Goal: Task Accomplishment & Management: Complete application form

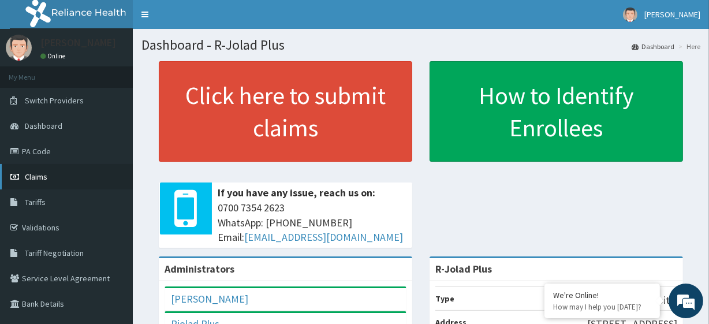
click at [71, 171] on link "Claims" at bounding box center [66, 176] width 133 height 25
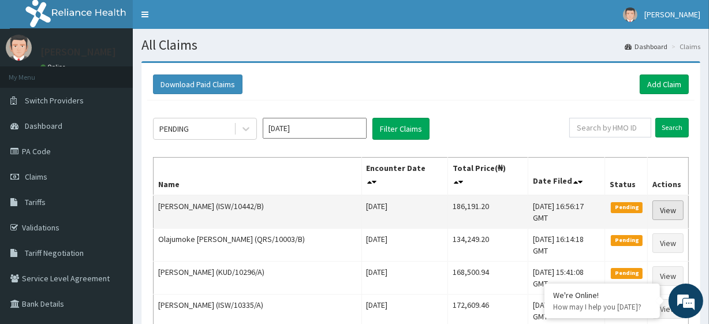
click at [666, 202] on link "View" at bounding box center [667, 210] width 31 height 20
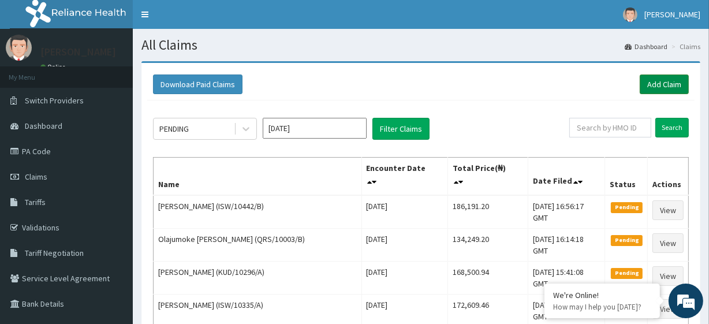
click at [658, 81] on link "Add Claim" at bounding box center [663, 84] width 49 height 20
click at [667, 80] on link "Add Claim" at bounding box center [663, 84] width 49 height 20
click at [664, 79] on link "Add Claim" at bounding box center [663, 84] width 49 height 20
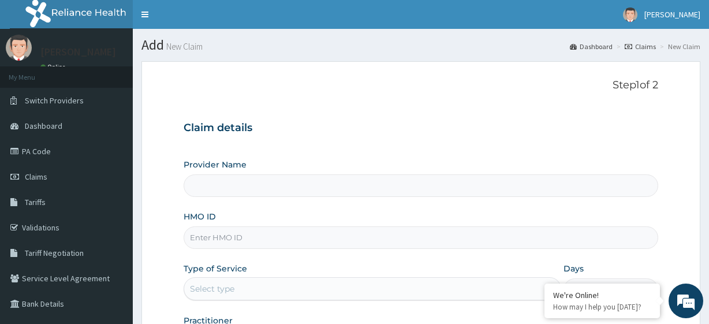
type input "R-Jolad Plus"
click at [271, 243] on input "HMO ID" at bounding box center [421, 237] width 474 height 23
paste input "EVL/10001/C"
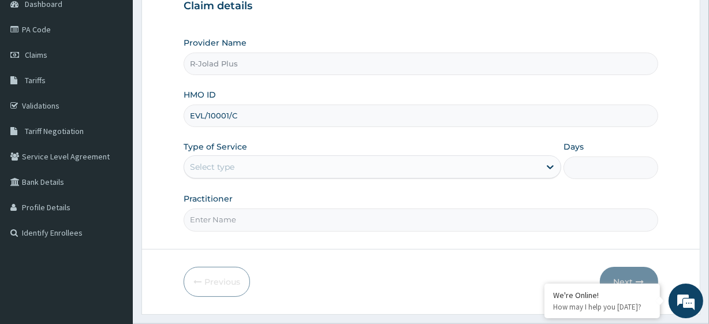
scroll to position [127, 0]
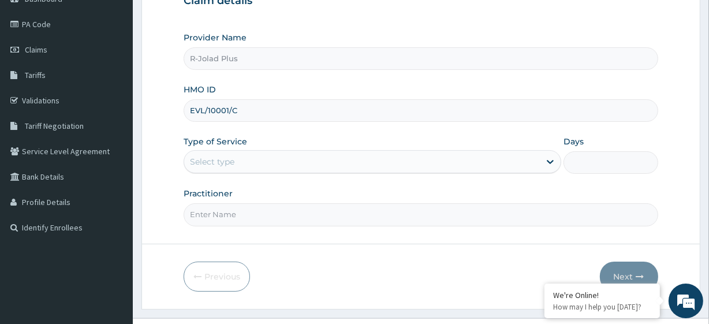
type input "EVL/10001/C"
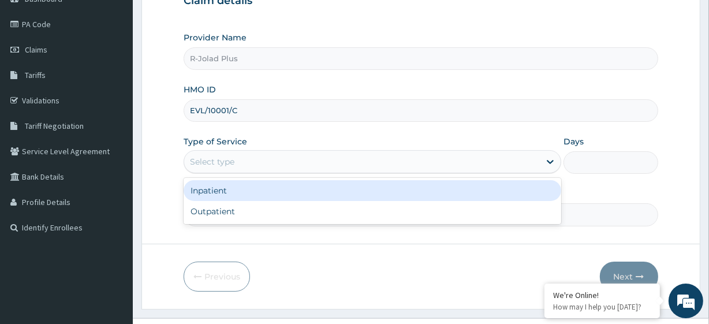
click at [263, 168] on div "Select type" at bounding box center [361, 161] width 355 height 18
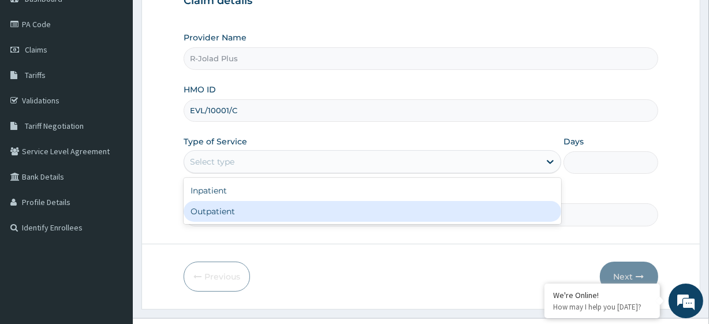
click at [255, 214] on div "Outpatient" at bounding box center [372, 211] width 377 height 21
type input "1"
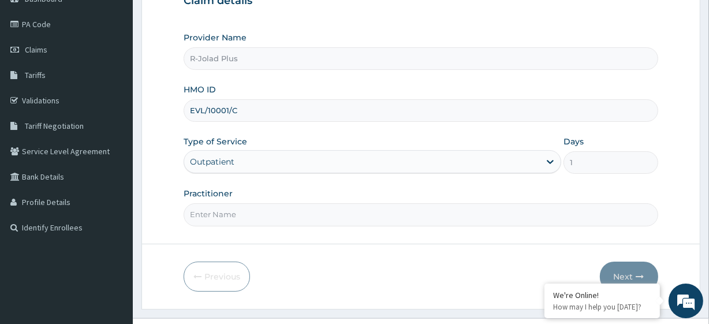
click at [222, 214] on input "Practitioner" at bounding box center [421, 214] width 474 height 23
paste input "Popoola Esther"
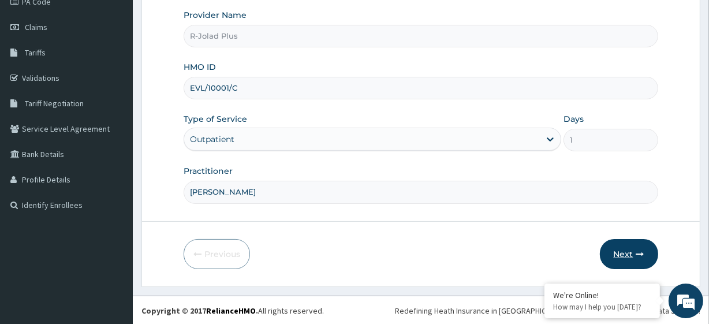
type input "Popoola Esther"
click at [629, 249] on button "Next" at bounding box center [629, 254] width 58 height 30
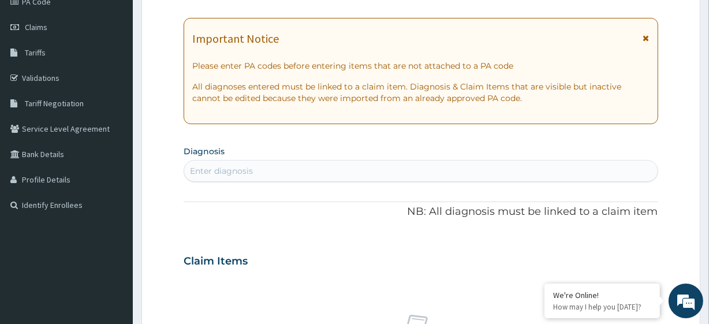
scroll to position [0, 0]
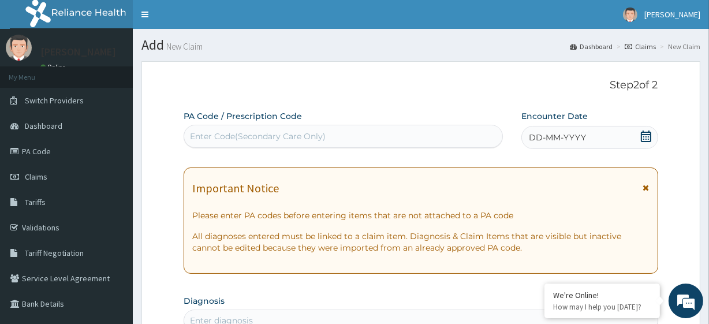
click at [268, 136] on div "Enter Code(Secondary Care Only)" at bounding box center [258, 136] width 136 height 12
paste input "PA/0865B1"
type input "PA/0865B1"
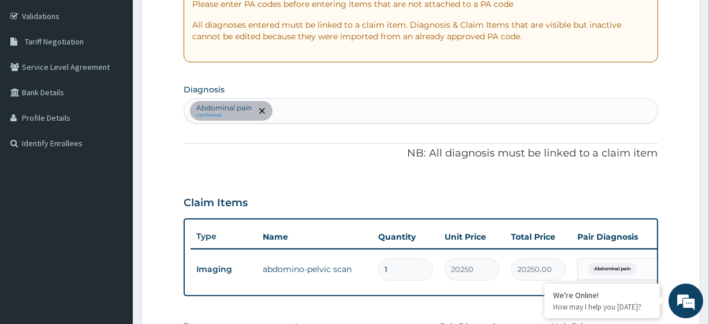
scroll to position [212, 0]
click at [320, 115] on div "Abdominal pain confirmed" at bounding box center [420, 110] width 473 height 24
type input "ACUTE UPPER"
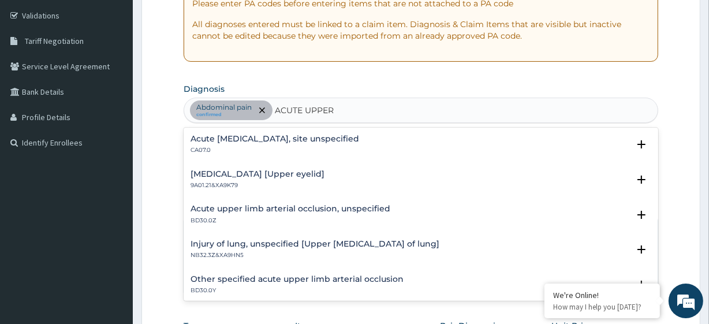
click at [304, 143] on div "Acute upper respiratory infection, site unspecified CA07.0" at bounding box center [274, 144] width 169 height 20
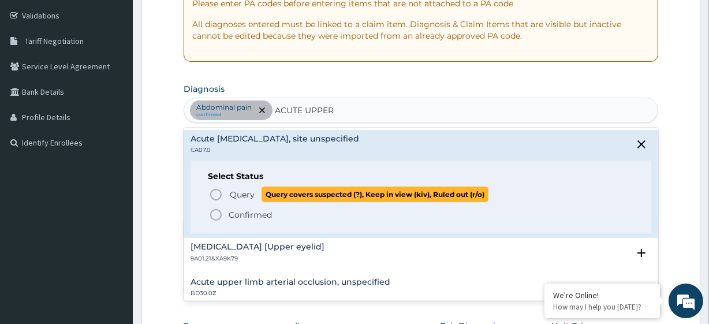
click at [270, 191] on span "Query covers suspected (?), Keep in view (kiv), Ruled out (r/o)" at bounding box center [374, 194] width 227 height 16
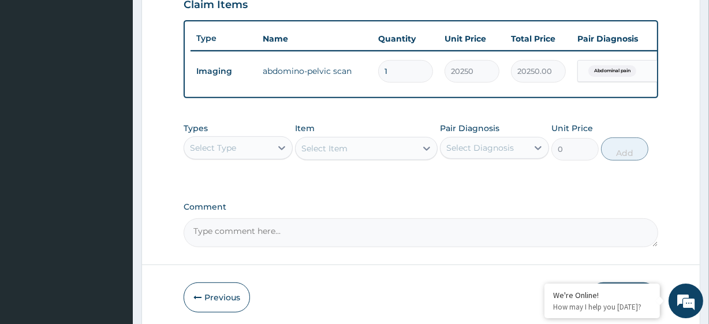
scroll to position [414, 0]
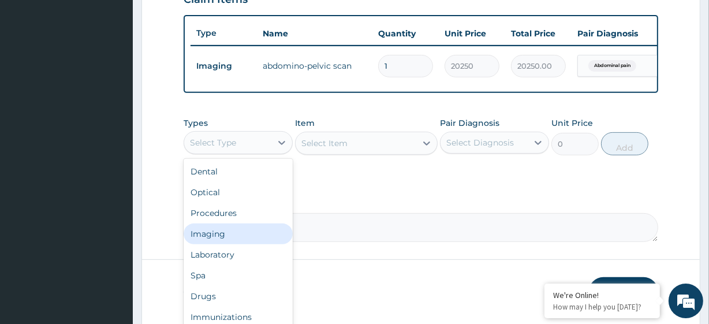
drag, startPoint x: 259, startPoint y: 148, endPoint x: 249, endPoint y: 249, distance: 101.4
click at [249, 154] on div "option Imaging focused, 4 of 10. 10 results available. Use Up and Down to choos…" at bounding box center [238, 142] width 109 height 23
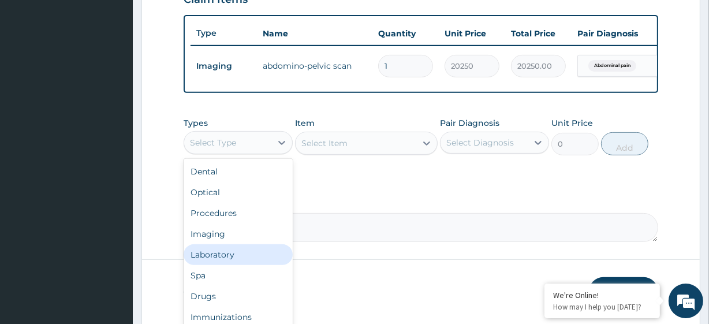
click at [246, 262] on div "Laboratory" at bounding box center [238, 254] width 109 height 21
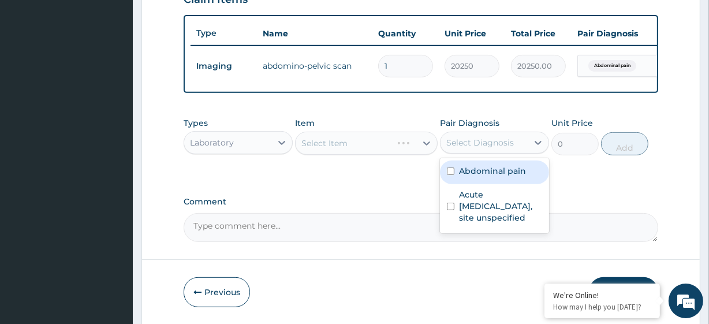
click at [488, 148] on div "Select Diagnosis" at bounding box center [480, 143] width 68 height 12
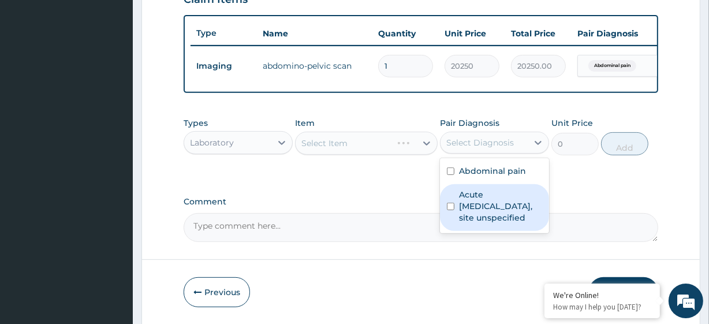
click at [508, 196] on label "Acute upper respiratory infection, site unspecified" at bounding box center [500, 206] width 83 height 35
checkbox input "true"
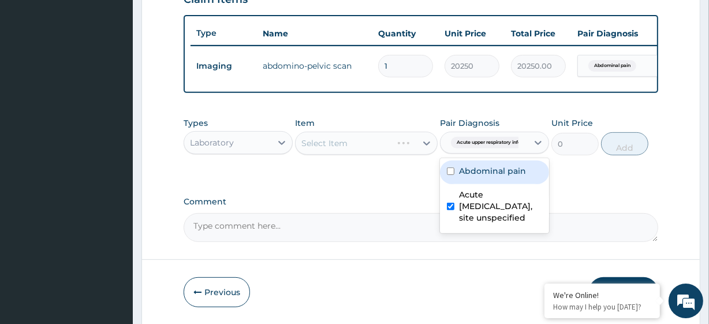
click at [514, 177] on label "Abdominal pain" at bounding box center [492, 171] width 67 height 12
checkbox input "true"
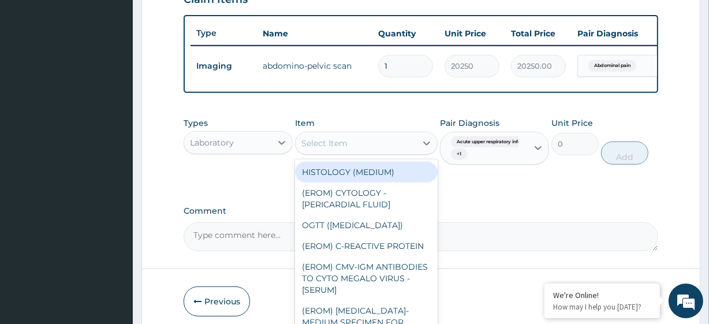
click at [337, 149] on div "Select Item" at bounding box center [324, 143] width 46 height 12
paste input "FBC - (FULL BLOOD COUNT with platelet and red cell indices) plus MALARIA PARASI…"
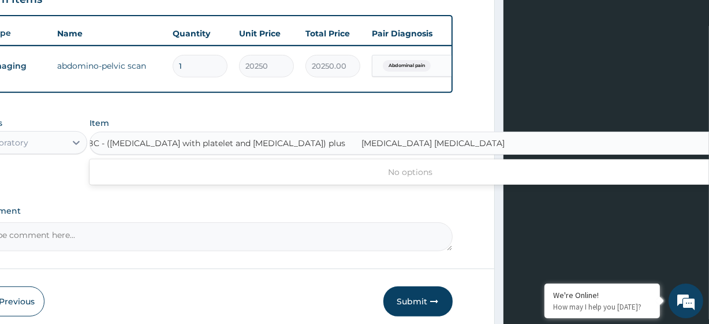
scroll to position [0, 169]
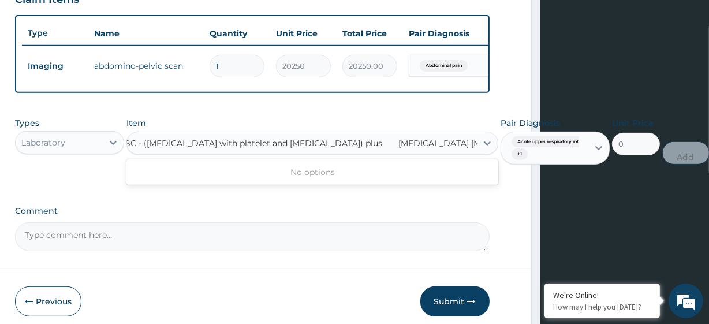
type input "FBC - (FULL BLOOD COUNT with platelet and red cell indices) plus"
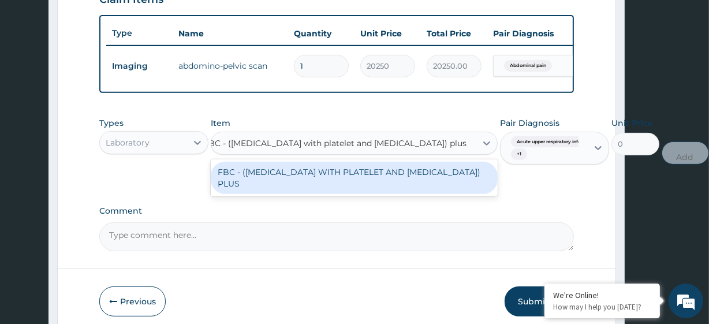
scroll to position [0, 84]
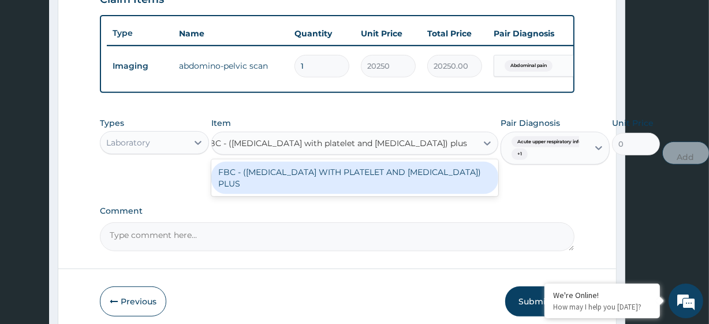
click at [346, 180] on div "FBC - (FULL BLOOD COUNT WITH PLATELET AND RED CELL INDICES) PLUS" at bounding box center [354, 178] width 287 height 32
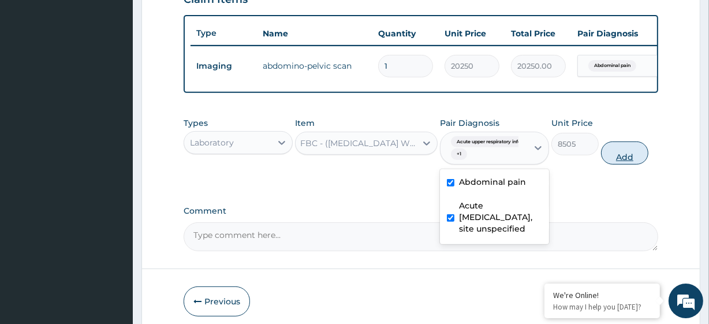
drag, startPoint x: 500, startPoint y: 157, endPoint x: 611, endPoint y: 161, distance: 110.9
click at [611, 161] on div "Types Laboratory Item FBC - (FULL BLOOD COUNT WITH PLATELET AND RED CELL INDICE…" at bounding box center [421, 140] width 474 height 59
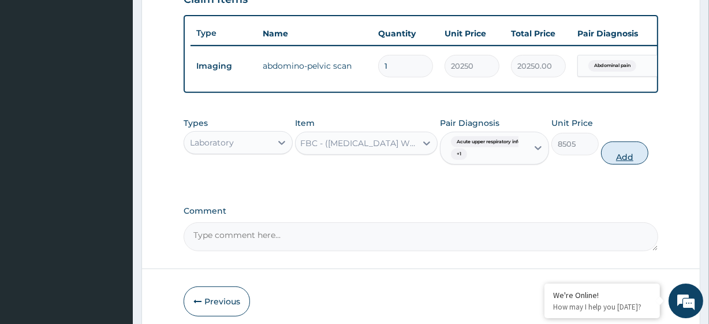
click at [611, 161] on button "Add" at bounding box center [624, 152] width 47 height 23
type input "0"
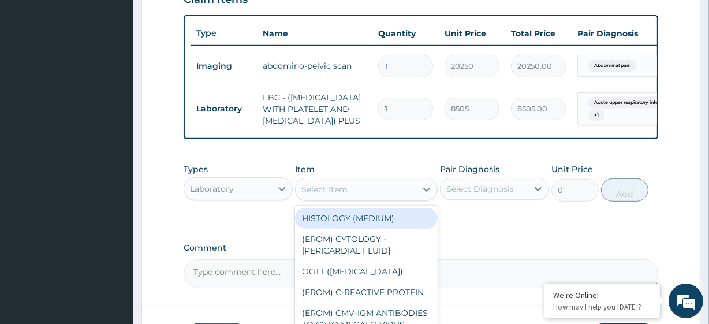
click at [355, 199] on div "Select Item" at bounding box center [355, 189] width 120 height 18
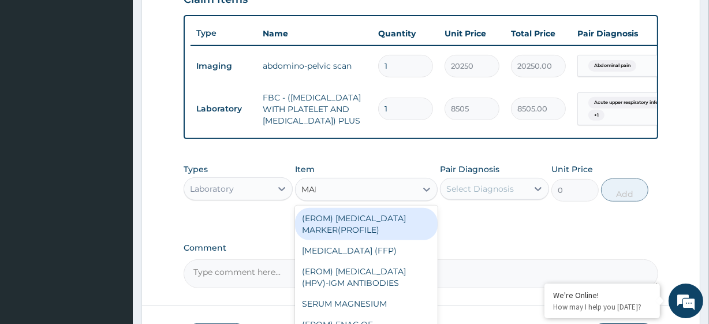
type input "MALA"
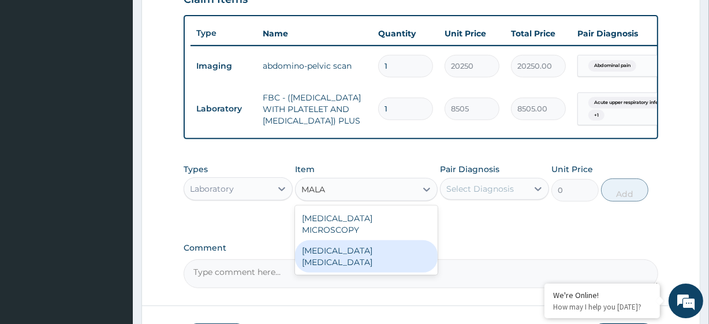
click at [361, 251] on div "MALARIA PARASITE" at bounding box center [366, 256] width 142 height 32
type input "4050"
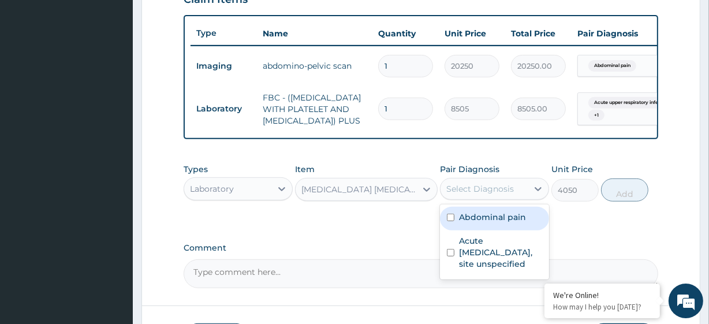
click at [478, 198] on div "Select Diagnosis" at bounding box center [483, 188] width 87 height 18
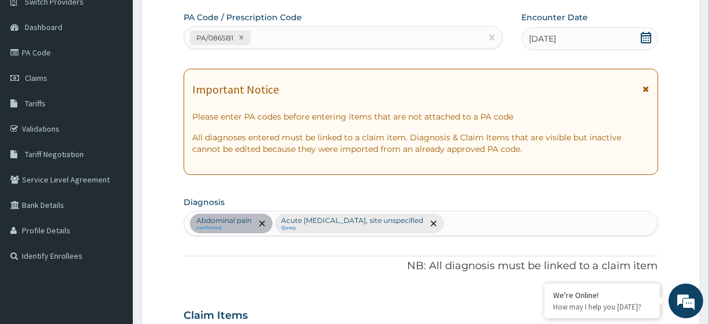
scroll to position [103, 0]
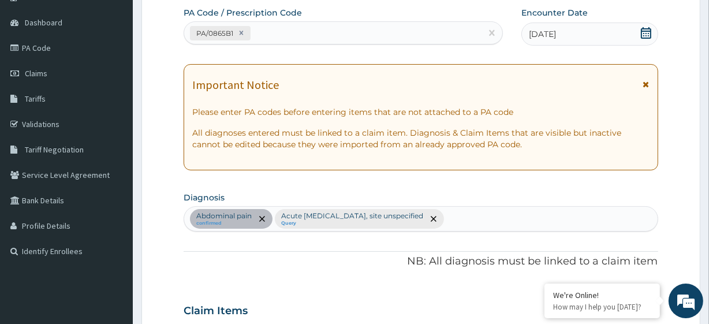
click at [540, 209] on div "Abdominal pain confirmed Acute upper respiratory infection, site unspecified Qu…" at bounding box center [420, 219] width 473 height 24
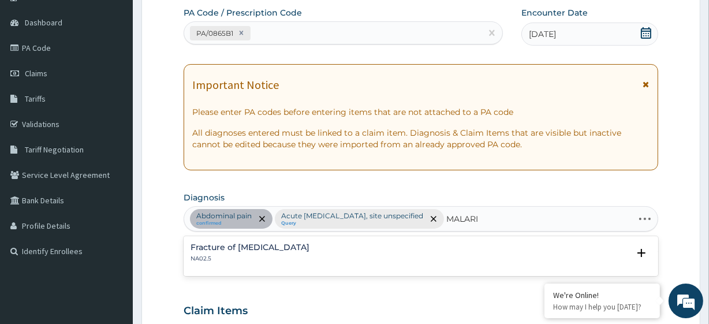
type input "MALARIA"
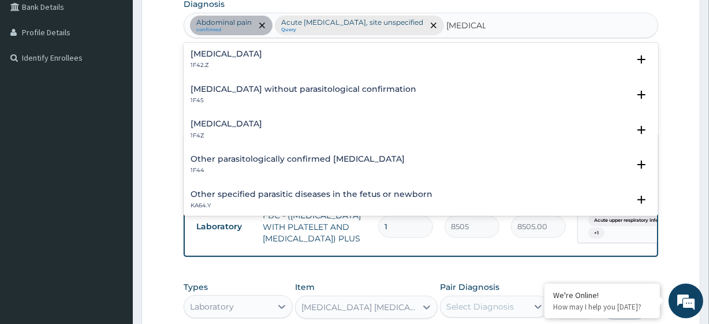
scroll to position [300, 0]
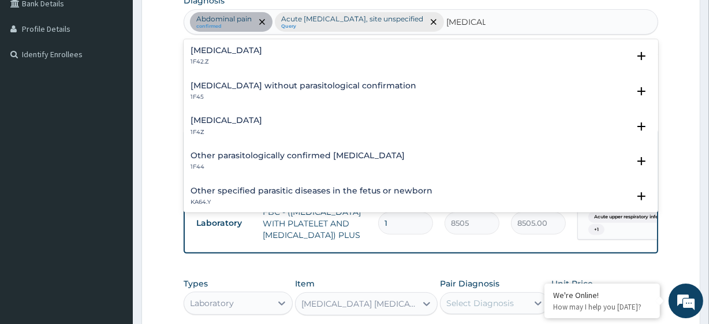
click at [317, 81] on h4 "Malaria without parasitological confirmation" at bounding box center [303, 85] width 226 height 9
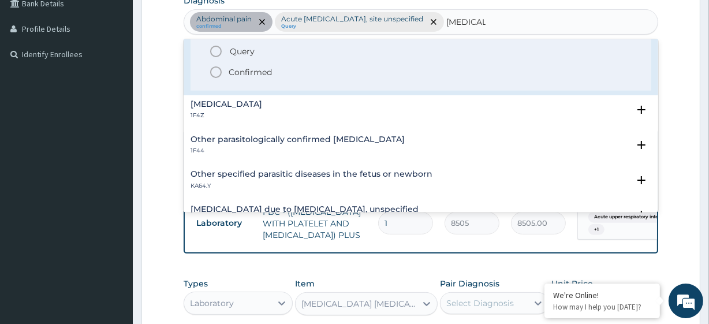
scroll to position [91, 0]
click at [262, 105] on h4 "Malaria, unspecified" at bounding box center [226, 103] width 72 height 9
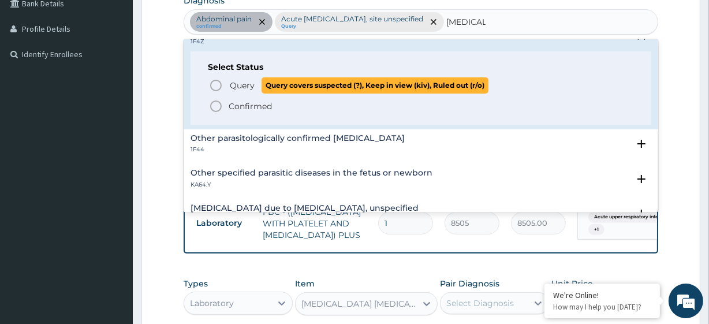
click at [243, 84] on span "Query" at bounding box center [242, 86] width 25 height 12
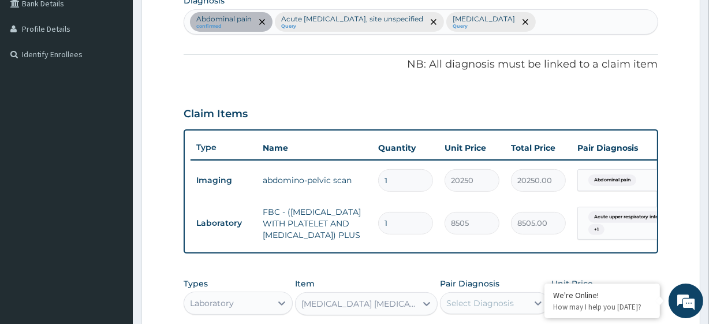
scroll to position [518, 0]
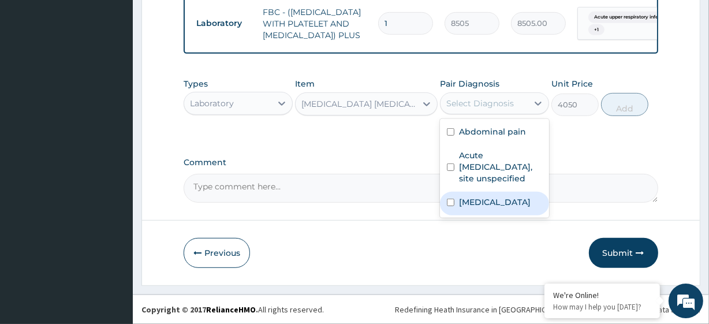
drag, startPoint x: 448, startPoint y: 105, endPoint x: 472, endPoint y: 219, distance: 116.2
click at [472, 114] on div "option Abdominal pain, selected. option Malaria, unspecified focused, 3 of 3. 3…" at bounding box center [494, 103] width 109 height 22
click at [472, 208] on label "Malaria, unspecified" at bounding box center [495, 202] width 72 height 12
checkbox input "true"
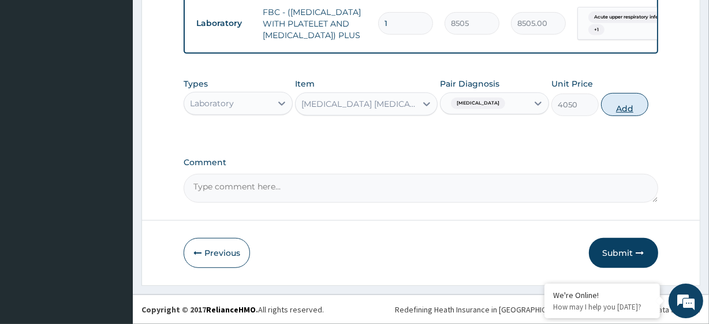
click at [642, 106] on button "Add" at bounding box center [624, 104] width 47 height 23
type input "0"
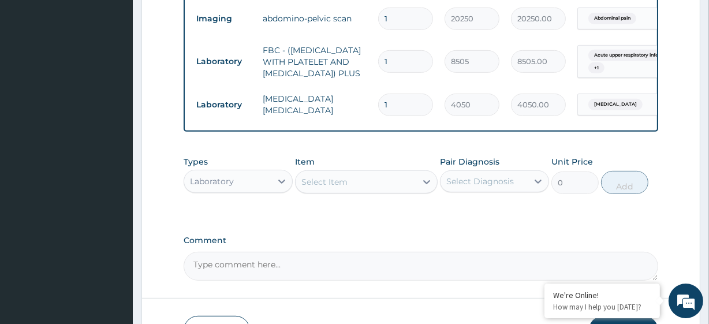
scroll to position [462, 0]
click at [227, 193] on div "Types Laboratory" at bounding box center [238, 174] width 109 height 38
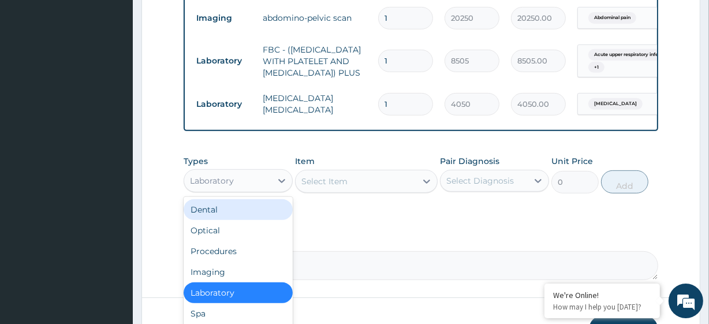
drag, startPoint x: 250, startPoint y: 196, endPoint x: 263, endPoint y: 255, distance: 60.3
click at [263, 192] on div "option Laboratory, selected. option Dental focused, 1 of 10. 10 results availab…" at bounding box center [238, 180] width 109 height 23
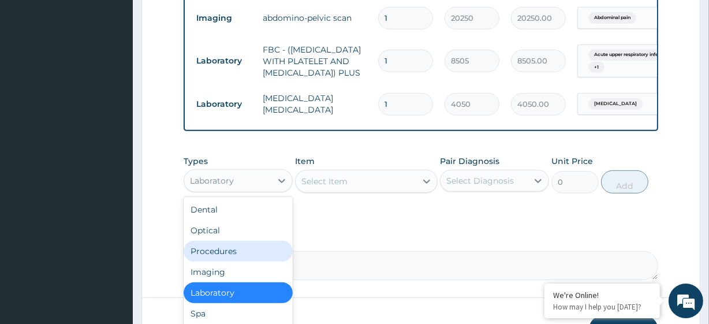
click at [267, 261] on div "Procedures" at bounding box center [238, 251] width 109 height 21
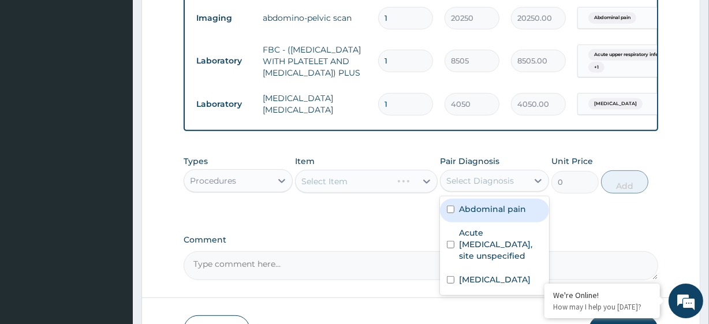
click at [511, 186] on div "Select Diagnosis" at bounding box center [480, 181] width 68 height 12
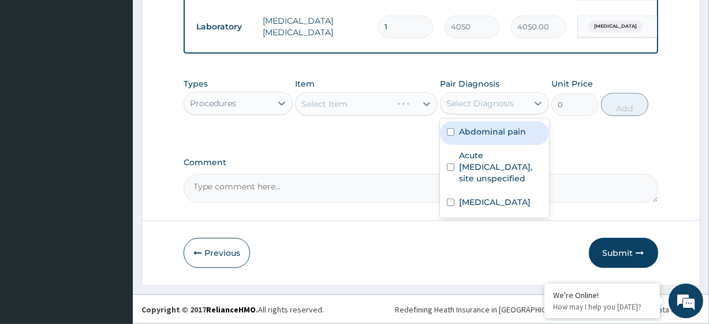
scroll to position [545, 0]
click at [499, 137] on label "Abdominal pain" at bounding box center [492, 132] width 67 height 12
checkbox input "true"
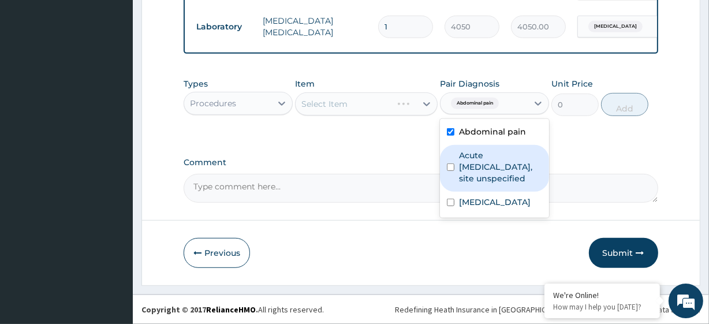
click at [498, 184] on label "Acute upper respiratory infection, site unspecified" at bounding box center [500, 166] width 83 height 35
checkbox input "true"
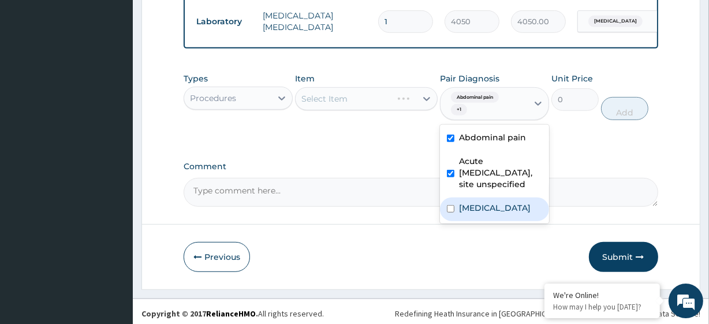
click at [499, 214] on label "Malaria, unspecified" at bounding box center [495, 208] width 72 height 12
checkbox input "true"
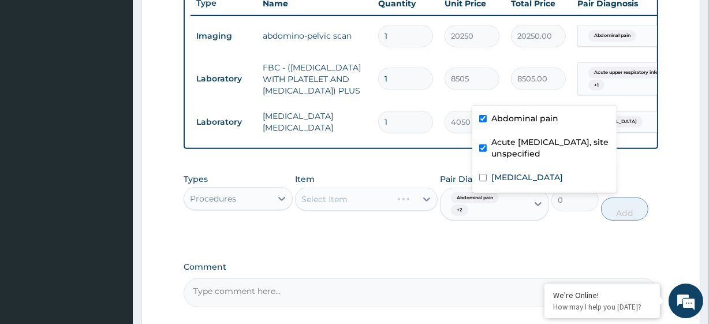
scroll to position [0, 104]
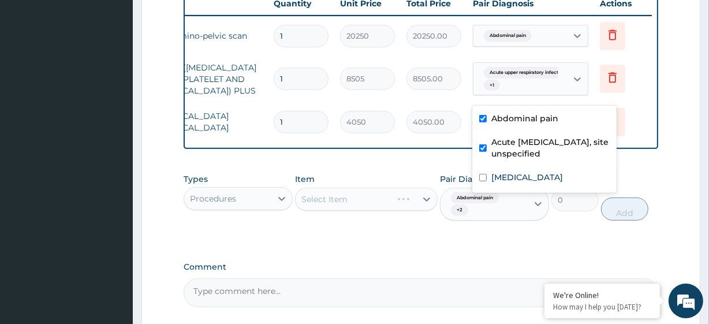
drag, startPoint x: 637, startPoint y: 89, endPoint x: 581, endPoint y: 157, distance: 88.1
click at [581, 157] on form "Step 2 of 2 PA Code / Prescription Code PA/0865B1 Encounter Date 08-10-2025 Imp…" at bounding box center [420, 3] width 559 height 773
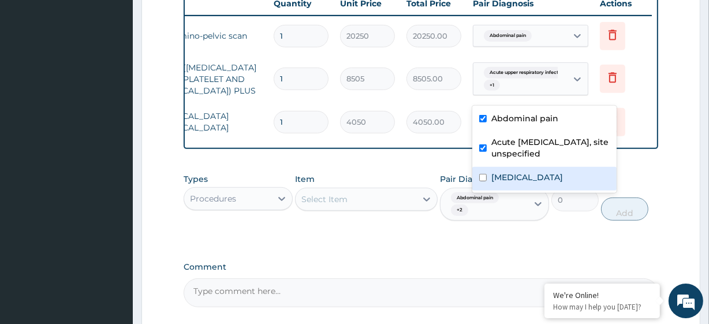
click at [576, 171] on div "Malaria, unspecified" at bounding box center [544, 179] width 144 height 24
checkbox input "true"
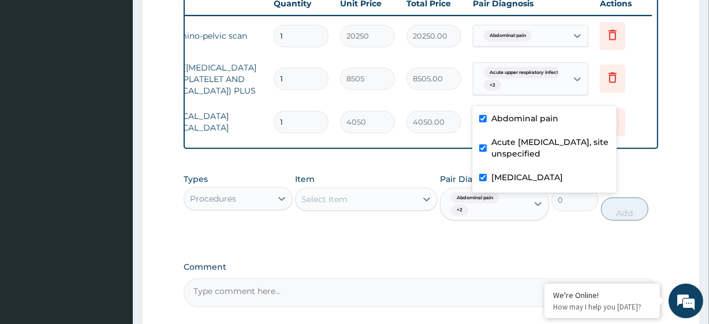
click at [545, 114] on label "Abdominal pain" at bounding box center [524, 119] width 67 height 12
checkbox input "false"
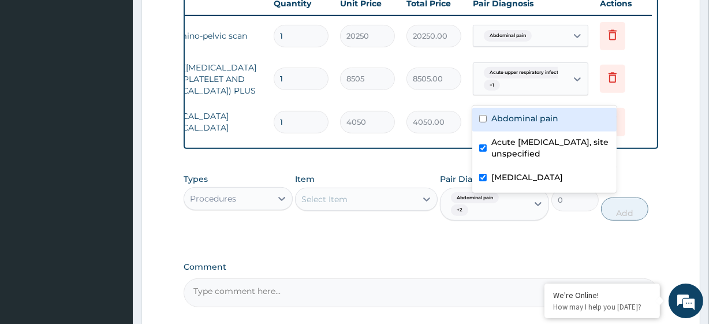
scroll to position [0, 0]
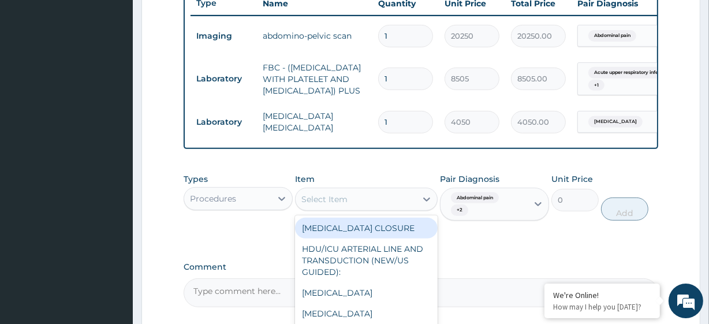
click at [349, 208] on div "Select Item" at bounding box center [355, 199] width 120 height 18
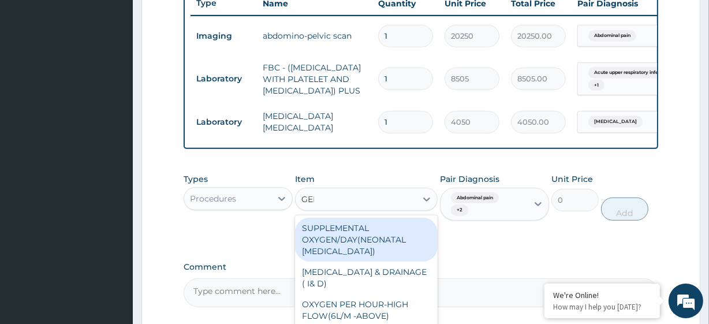
type input "GENE"
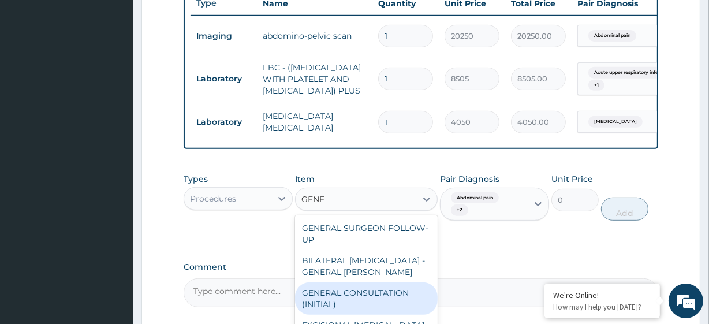
click at [358, 310] on div "GENERAL CONSULTATION (INITIAL)" at bounding box center [366, 298] width 142 height 32
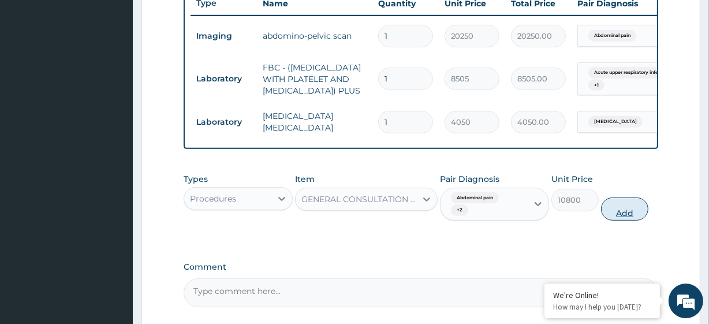
click at [624, 220] on button "Add" at bounding box center [624, 208] width 47 height 23
type input "0"
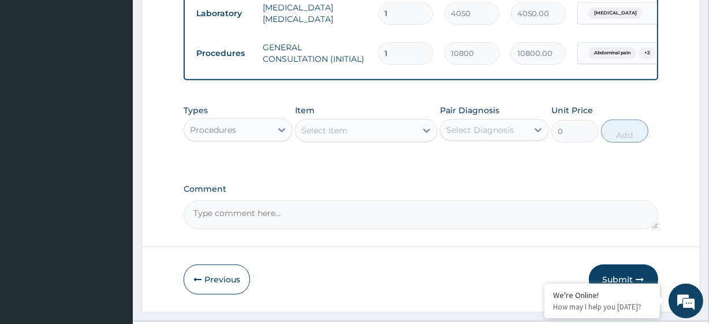
scroll to position [553, 0]
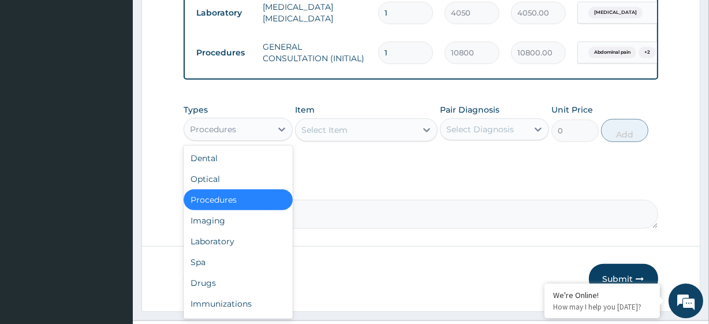
click at [249, 138] on div "Procedures" at bounding box center [227, 129] width 87 height 18
click at [236, 252] on div "Laboratory" at bounding box center [238, 241] width 109 height 21
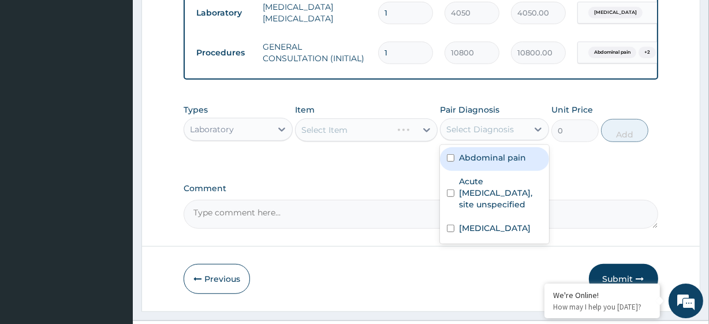
click at [497, 138] on div "Select Diagnosis" at bounding box center [483, 129] width 87 height 18
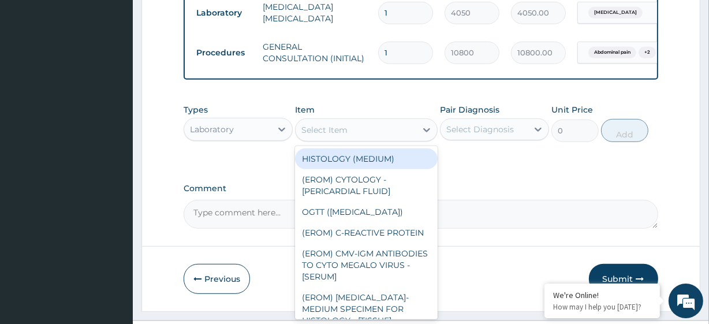
click at [375, 139] on div "Select Item" at bounding box center [355, 130] width 120 height 18
paste input "CETRIZINE HCL 5MG/5ML SYR VITAMIN C 125MG/5ML SYRUP"
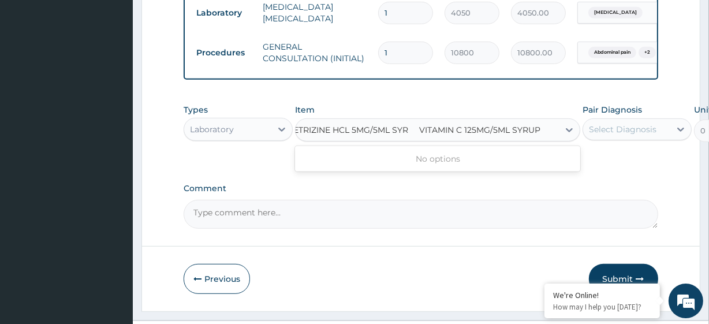
type input "CETRIZINE HCL 5MG/5ML SYR VITAMIN C 125MG/5ML SYRUP"
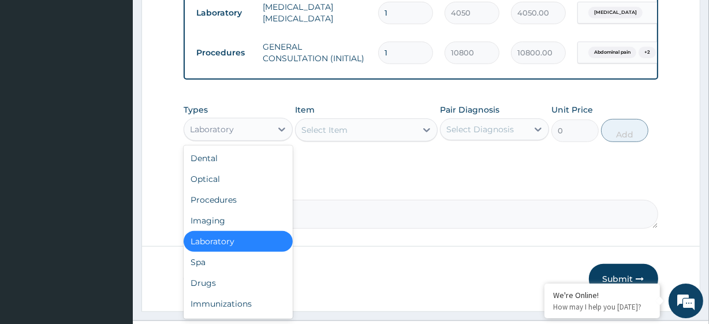
click at [226, 135] on div "Laboratory" at bounding box center [212, 129] width 44 height 12
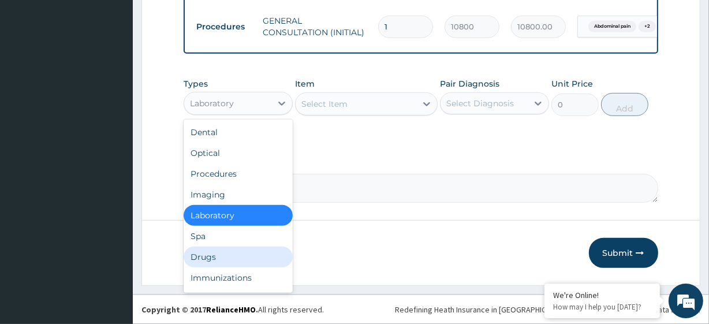
click at [214, 257] on div "Drugs" at bounding box center [238, 256] width 109 height 21
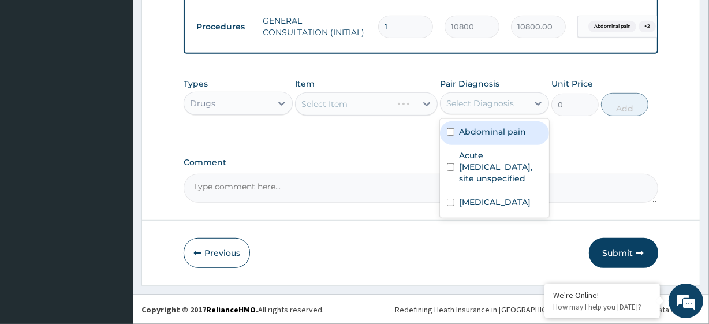
click at [501, 95] on div "Select Diagnosis" at bounding box center [483, 103] width 87 height 18
click at [338, 100] on div "Select Item" at bounding box center [324, 104] width 46 height 12
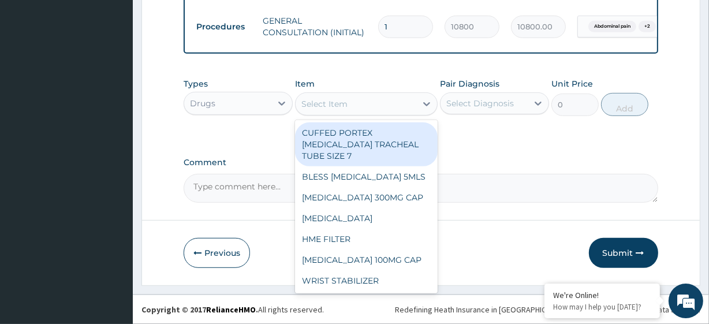
paste input "CETRIZINE HCL 5MG/5ML SYR VITAMIN C 125MG/5ML SYRUP"
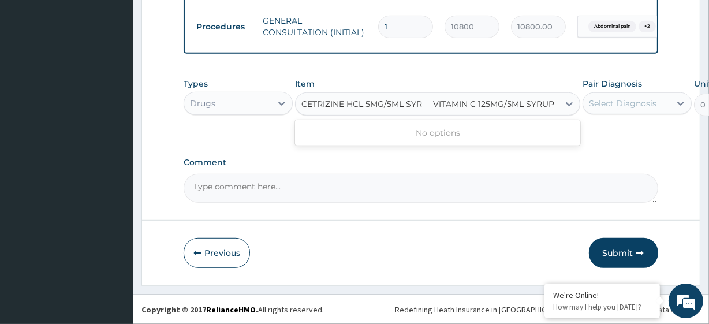
scroll to position [0, 14]
type input "CETRIZINE HCL 5MG/5ML SYR"
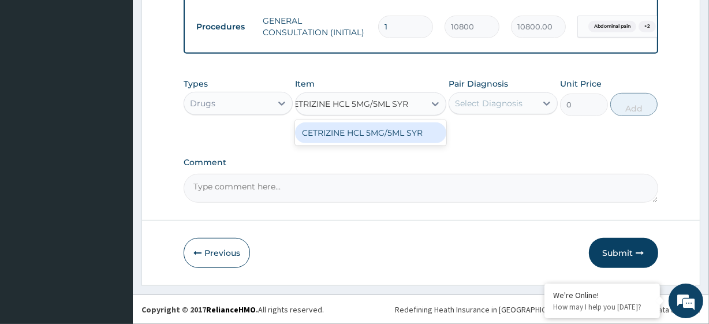
click at [352, 132] on div "CETRIZINE HCL 5MG/5ML SYR" at bounding box center [370, 132] width 151 height 21
type input "1859"
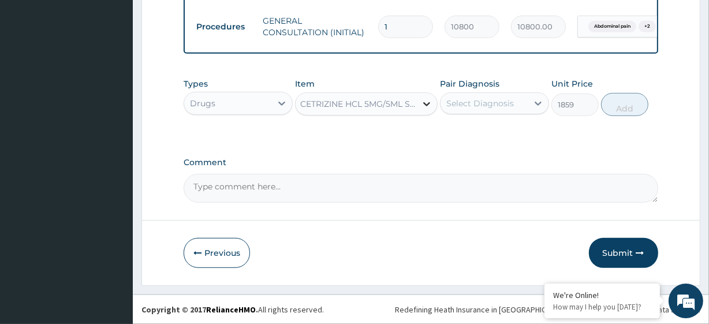
scroll to position [0, 1]
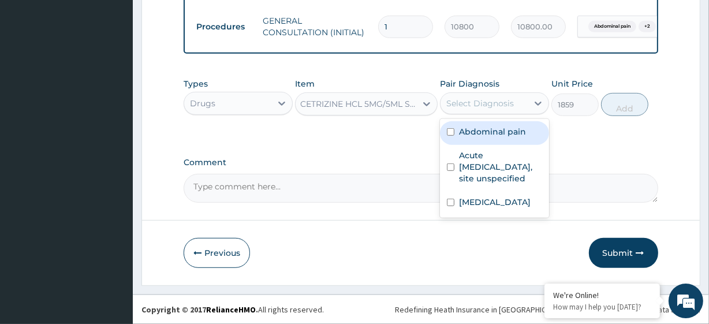
click at [463, 110] on div "Select Diagnosis" at bounding box center [483, 103] width 87 height 18
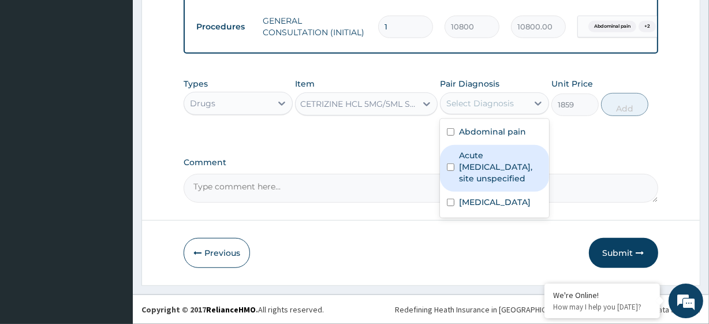
click at [493, 167] on label "Acute [MEDICAL_DATA], site unspecified" at bounding box center [500, 166] width 83 height 35
checkbox input "true"
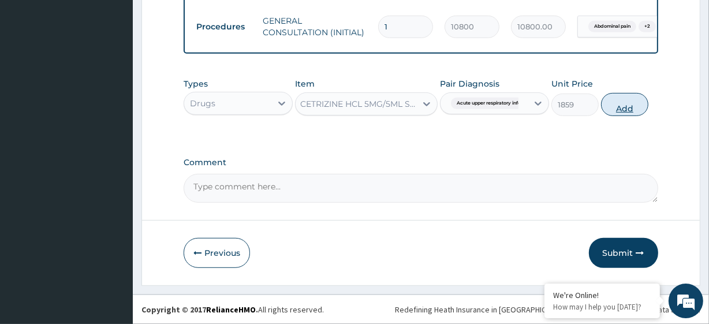
click at [634, 95] on button "Add" at bounding box center [624, 104] width 47 height 23
type input "0"
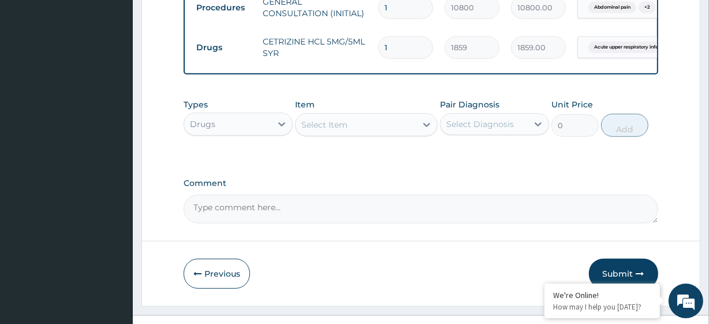
scroll to position [0, 0]
click at [358, 134] on div "Select Item" at bounding box center [355, 124] width 120 height 18
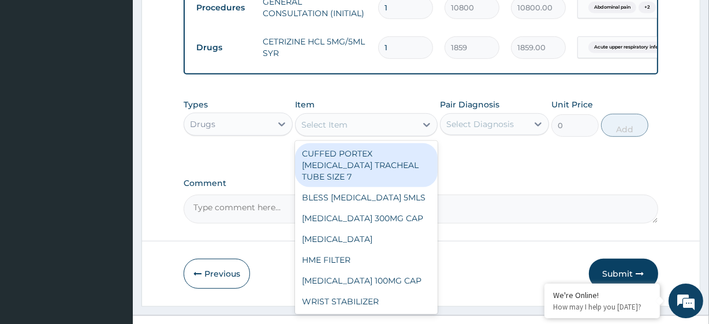
paste input "VITAMIN C 125MG/5ML SYRUP"
type input "VITAMIN C 125MG/5ML SYRUP"
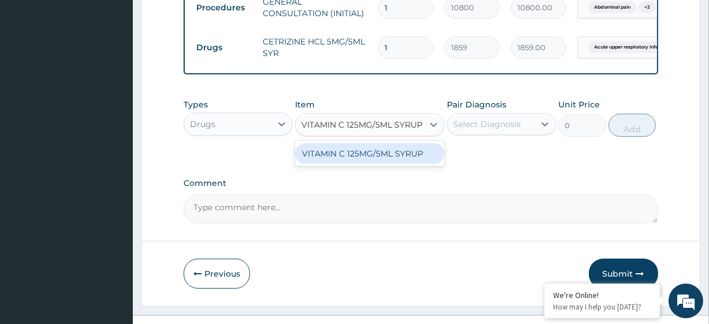
scroll to position [0, 14]
click at [369, 164] on div "VITAMIN C 125MG/5ML SYRUP" at bounding box center [369, 153] width 149 height 21
type input "1400"
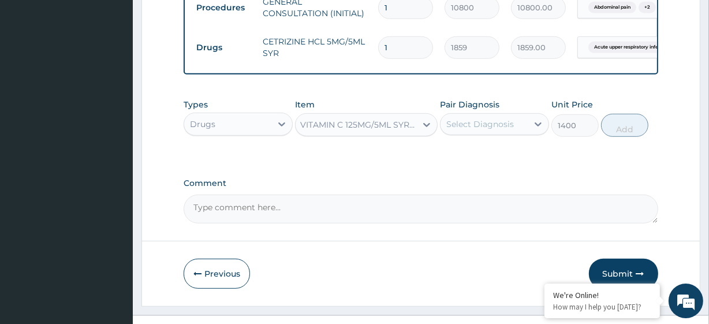
scroll to position [0, 1]
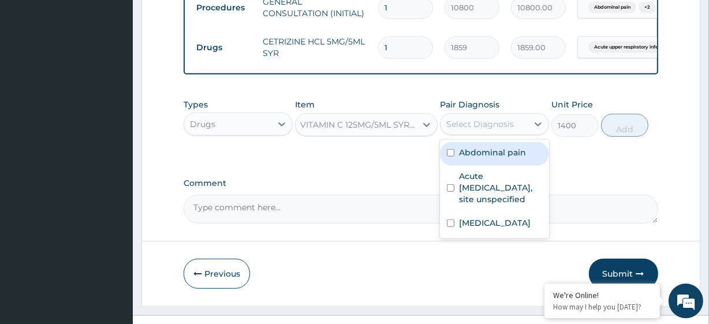
drag, startPoint x: 463, startPoint y: 150, endPoint x: 479, endPoint y: 199, distance: 50.9
click at [479, 135] on div "option Acute upper respiratory infection, site unspecified, selected. option Ab…" at bounding box center [494, 124] width 109 height 22
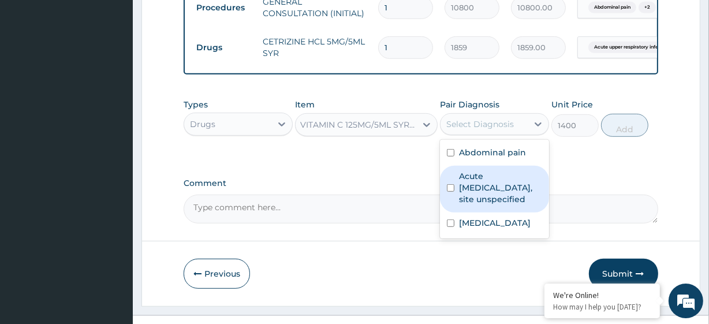
click at [479, 199] on label "Acute [MEDICAL_DATA], site unspecified" at bounding box center [500, 187] width 83 height 35
checkbox input "true"
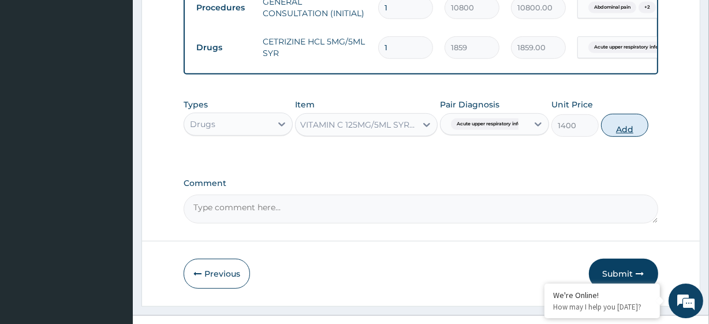
click at [612, 137] on button "Add" at bounding box center [624, 125] width 47 height 23
type input "0"
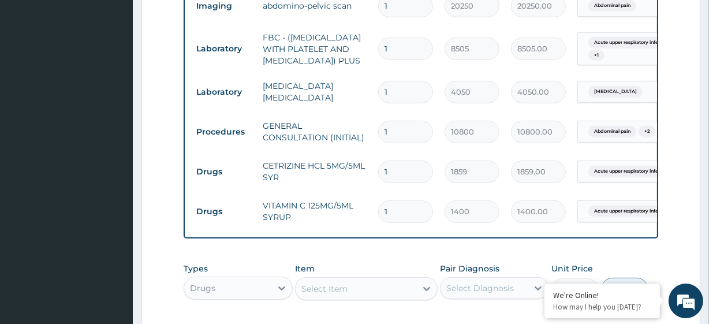
scroll to position [679, 0]
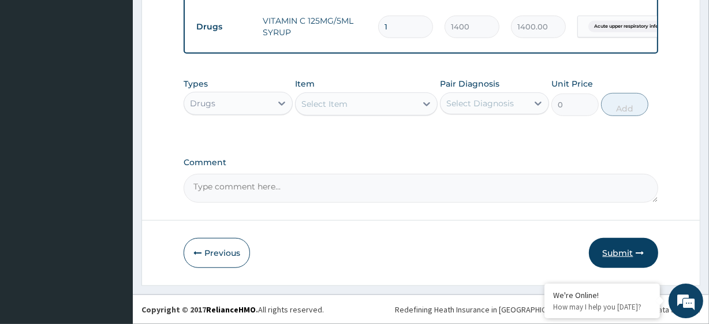
click at [606, 239] on button "Submit" at bounding box center [623, 253] width 69 height 30
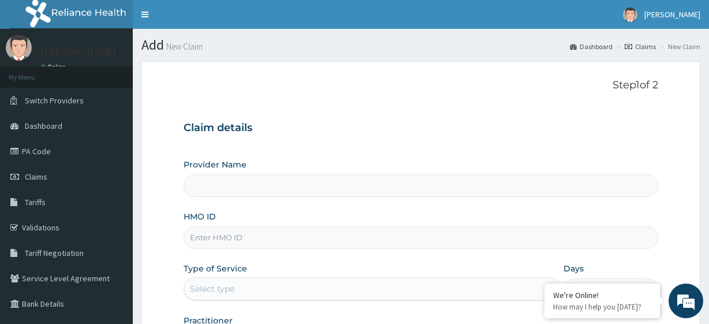
type input "R-Jolad Plus"
click at [248, 242] on input "HMO ID" at bounding box center [421, 237] width 474 height 23
paste input "ABP/10482/B"
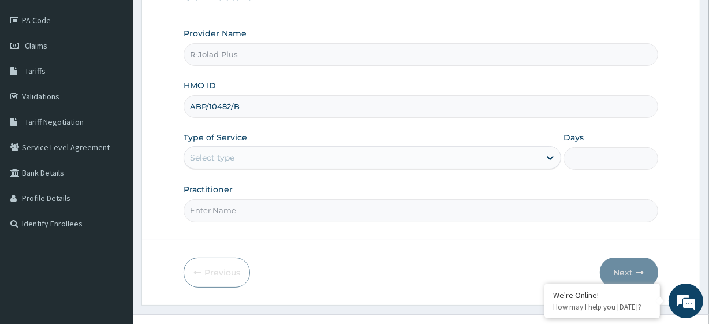
scroll to position [137, 0]
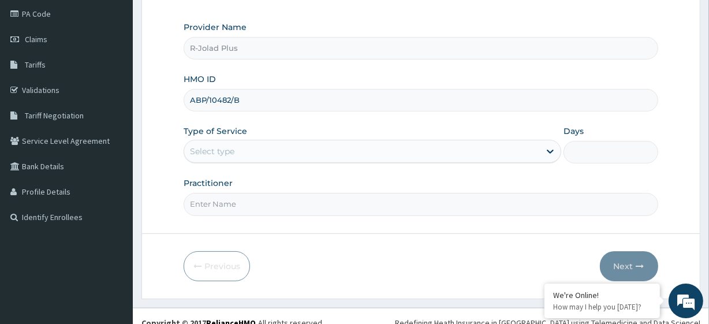
type input "ABP/10482/B"
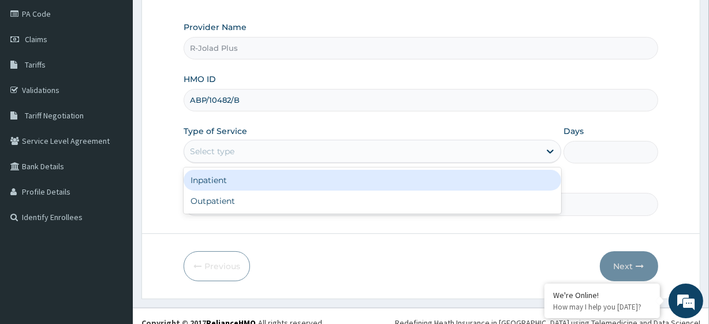
drag, startPoint x: 234, startPoint y: 149, endPoint x: 237, endPoint y: 208, distance: 59.5
click at [237, 163] on div "option Inpatient focused, 1 of 2. 2 results available. Use Up and Down to choos…" at bounding box center [372, 151] width 377 height 23
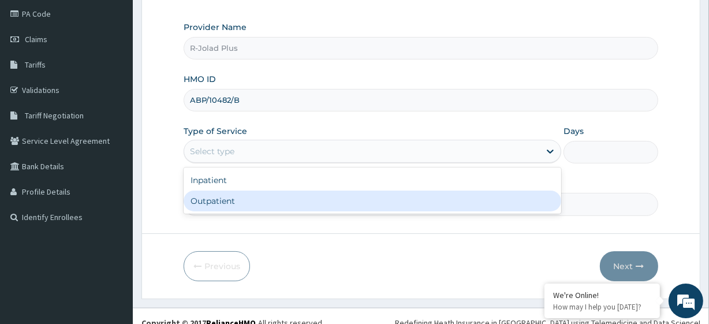
click at [237, 208] on div "Outpatient" at bounding box center [372, 200] width 377 height 21
type input "1"
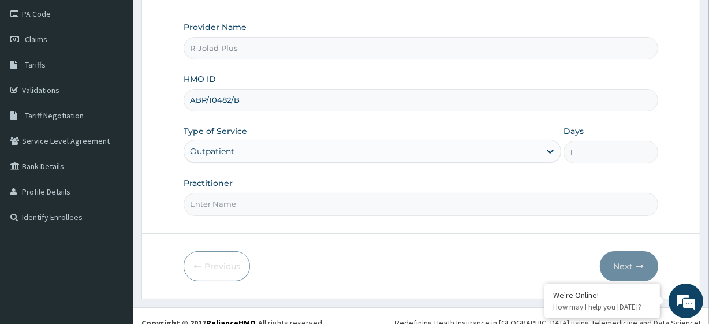
click at [205, 203] on input "Practitioner" at bounding box center [421, 204] width 474 height 23
paste input "Idang | FAMILY MEDICINE Aniedi"
type input "DR Idang"
click at [623, 257] on button "Next" at bounding box center [629, 266] width 58 height 30
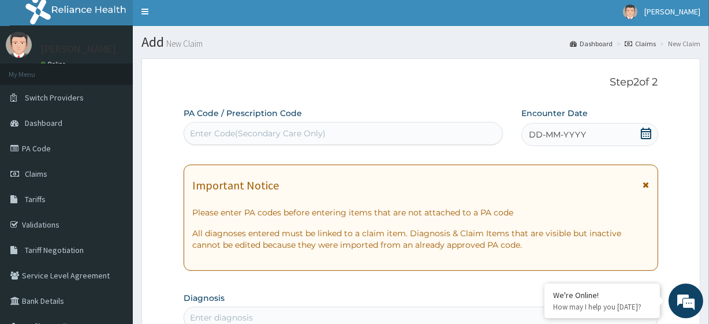
scroll to position [0, 0]
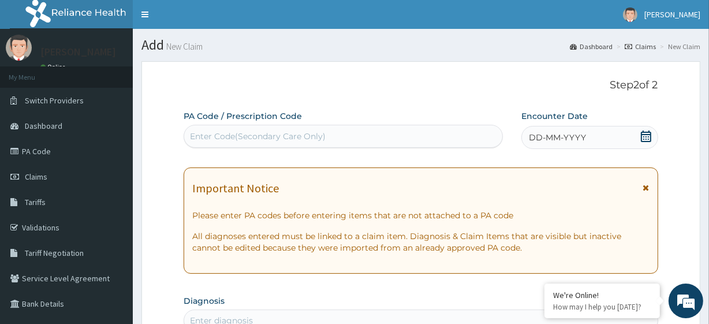
click at [637, 135] on div "DD-MM-YYYY" at bounding box center [589, 137] width 137 height 23
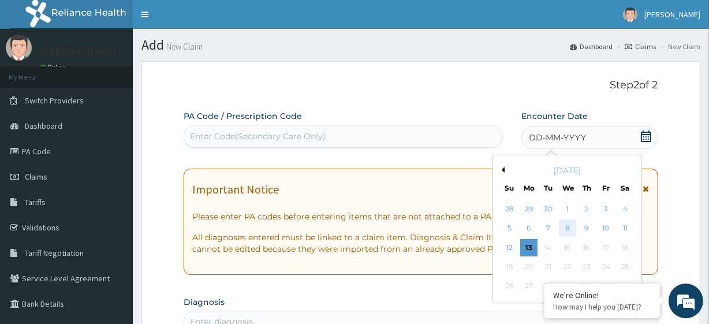
click at [567, 229] on div "8" at bounding box center [566, 228] width 17 height 17
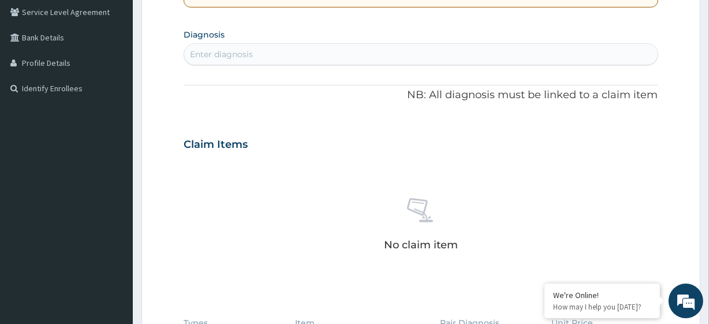
scroll to position [264, 0]
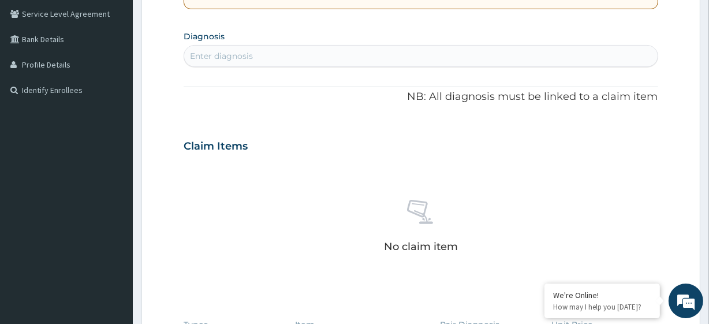
click at [291, 56] on div "Enter diagnosis" at bounding box center [420, 56] width 473 height 18
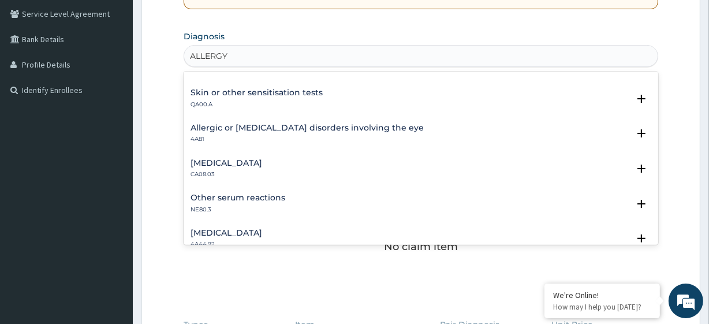
scroll to position [95, 0]
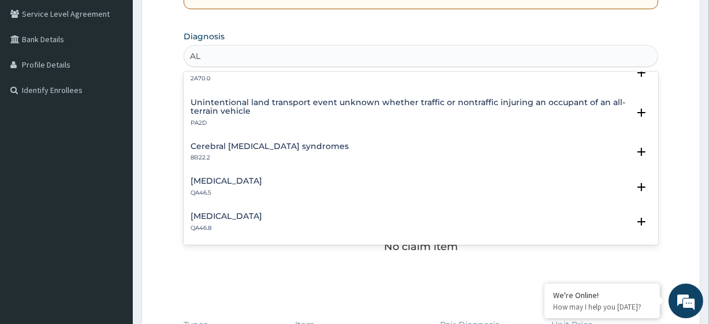
type input "A"
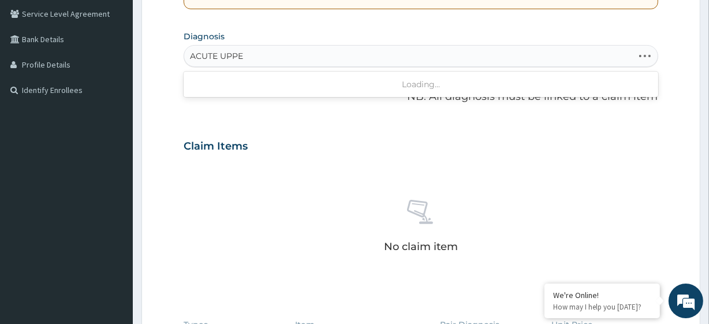
type input "ACUTE UPPER"
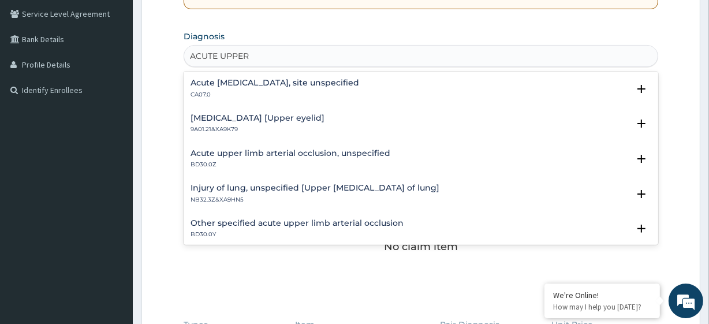
click at [214, 84] on h4 "Acute upper respiratory infection, site unspecified" at bounding box center [274, 82] width 169 height 9
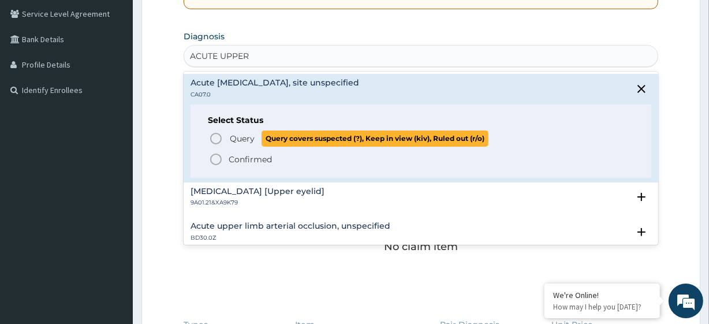
click at [229, 137] on p "Query Query covers suspected (?), Keep in view (kiv), Ruled out (r/o)" at bounding box center [359, 138] width 260 height 16
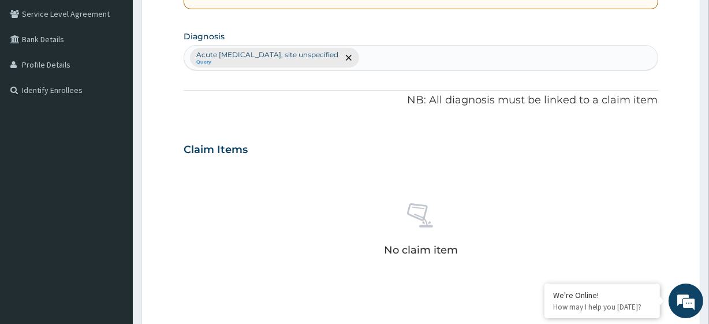
scroll to position [508, 0]
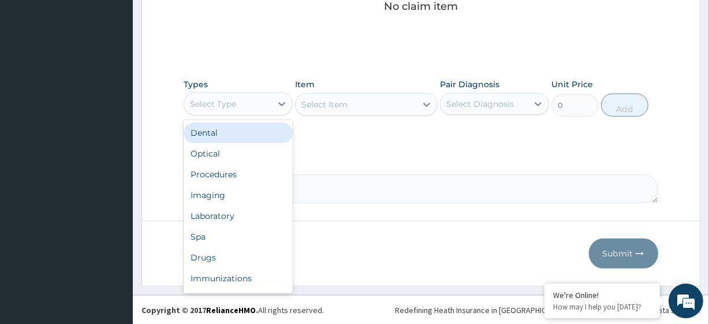
click at [256, 106] on div "Select Type" at bounding box center [227, 104] width 87 height 18
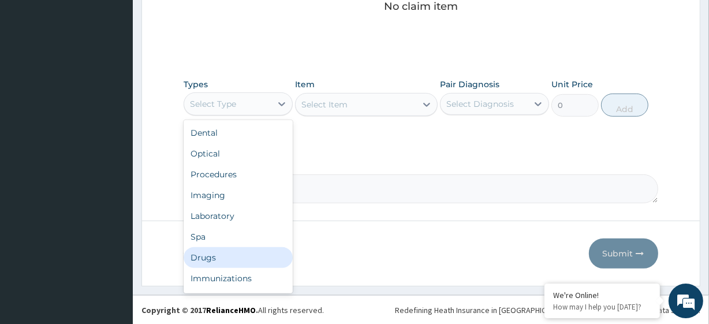
click at [215, 261] on div "Drugs" at bounding box center [238, 257] width 109 height 21
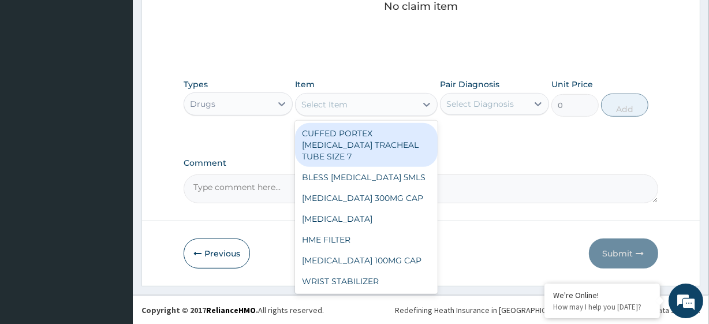
click at [399, 102] on div "Select Item" at bounding box center [355, 104] width 120 height 18
paste input "CETIRIZINE TAB 5MG TAB"
type input "CETIRIZINE TAB 5MG TAB"
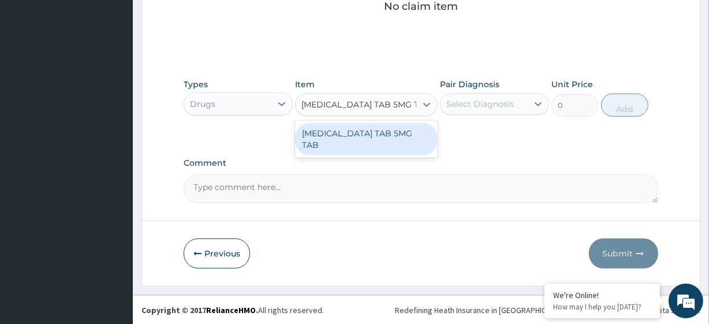
scroll to position [0, 4]
click at [403, 128] on div "CETIRIZINE TAB 5MG TAB" at bounding box center [366, 139] width 142 height 32
type input "111.5999984741211"
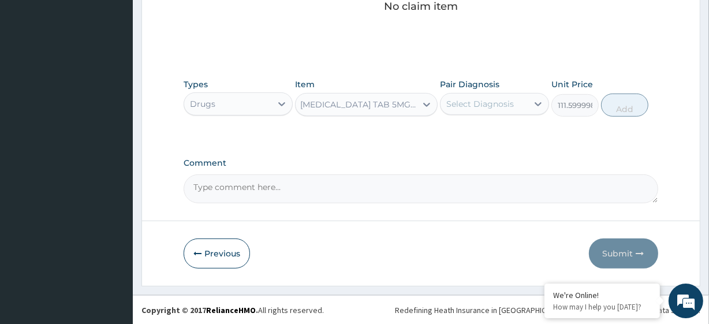
scroll to position [0, 0]
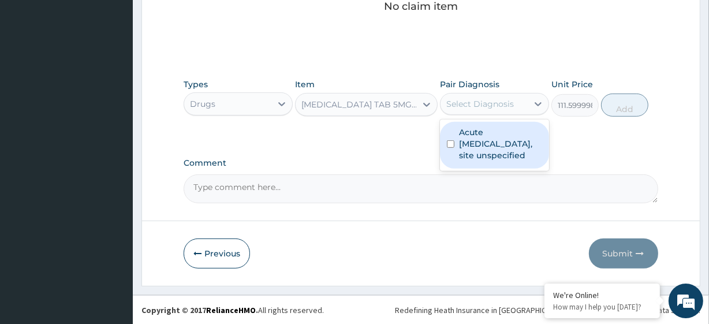
drag, startPoint x: 488, startPoint y: 97, endPoint x: 486, endPoint y: 132, distance: 35.2
click at [486, 115] on div "option Acute upper respiratory infection, site unspecified focused, 1 of 1. 1 r…" at bounding box center [494, 104] width 109 height 22
click at [486, 132] on label "Acute upper respiratory infection, site unspecified" at bounding box center [500, 143] width 83 height 35
checkbox input "true"
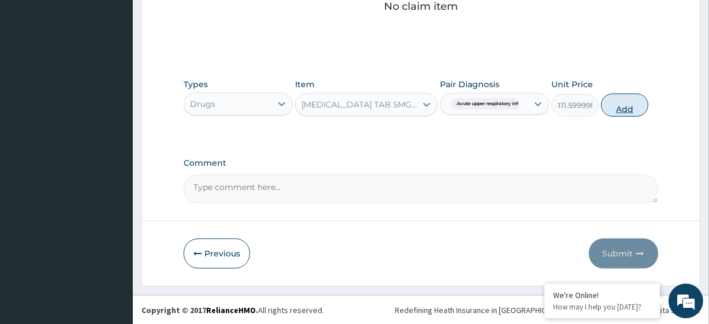
click at [630, 104] on button "Add" at bounding box center [624, 104] width 47 height 23
type input "0"
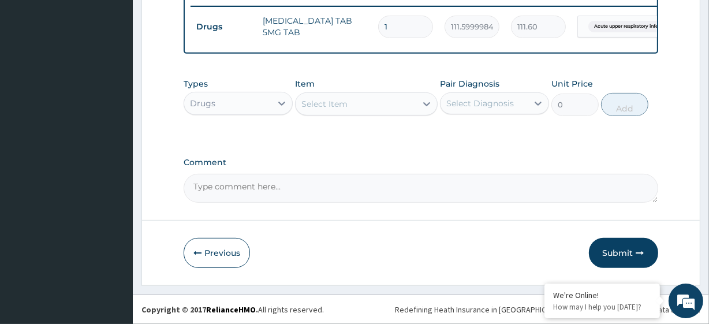
type input "10"
type input "1116.00"
type input "10"
click at [617, 249] on button "Submit" at bounding box center [623, 253] width 69 height 30
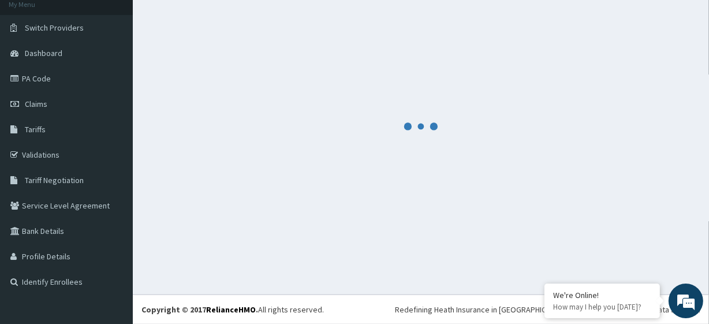
scroll to position [73, 0]
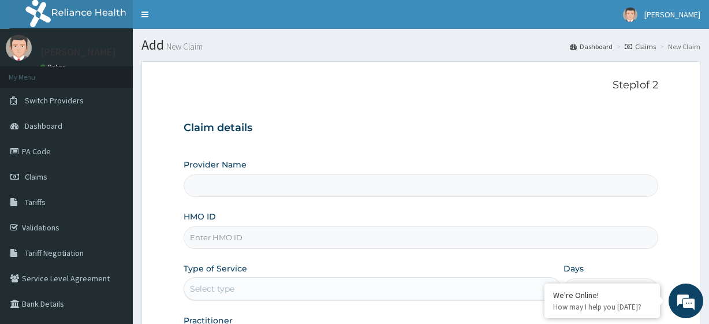
type input "R-Jolad Plus"
click at [270, 229] on input "HMO ID" at bounding box center [421, 237] width 474 height 23
paste input "PES/10173/E"
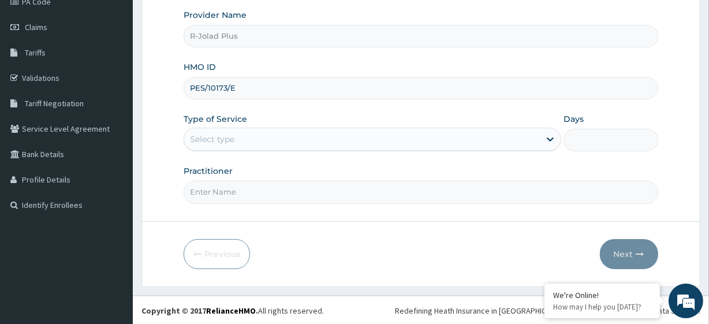
type input "PES/10173/E"
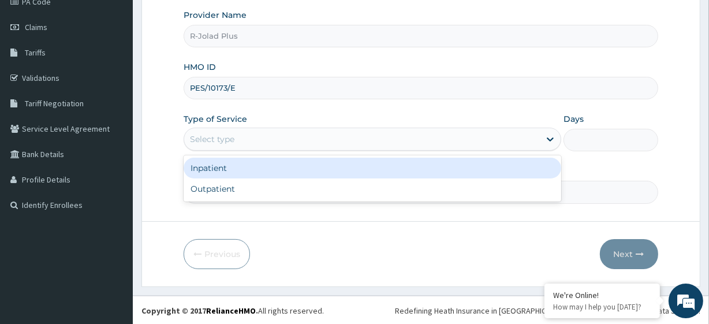
drag, startPoint x: 260, startPoint y: 132, endPoint x: 253, endPoint y: 179, distance: 47.3
click at [253, 151] on div "option Inpatient focused, 1 of 2. 2 results available. Use Up and Down to choos…" at bounding box center [372, 139] width 377 height 23
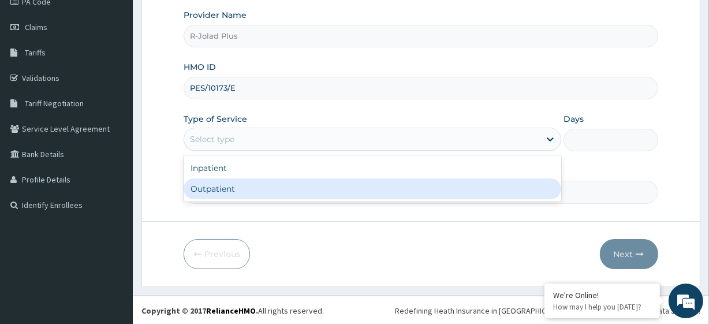
click at [253, 179] on div "Outpatient" at bounding box center [372, 188] width 377 height 21
type input "1"
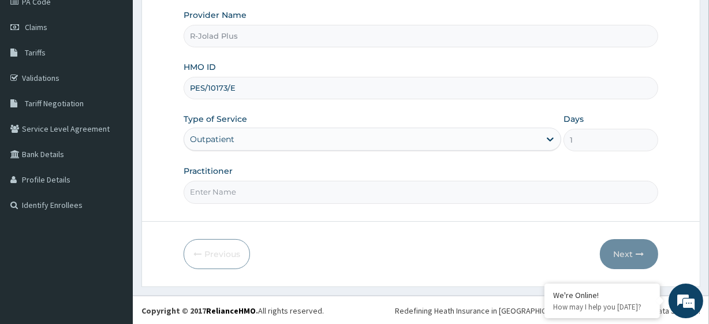
click at [206, 192] on input "Practitioner" at bounding box center [421, 192] width 474 height 23
paste input "Adeyemi Adetutu"
type input "Adeyemi Adetutu"
click at [612, 245] on button "Next" at bounding box center [629, 254] width 58 height 30
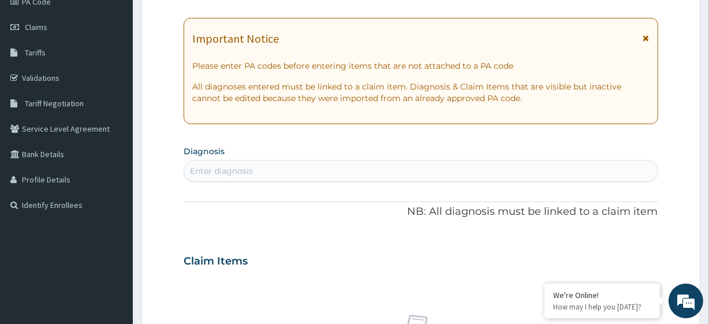
click at [233, 171] on div "Enter diagnosis" at bounding box center [221, 171] width 63 height 12
type input "MALARIA"
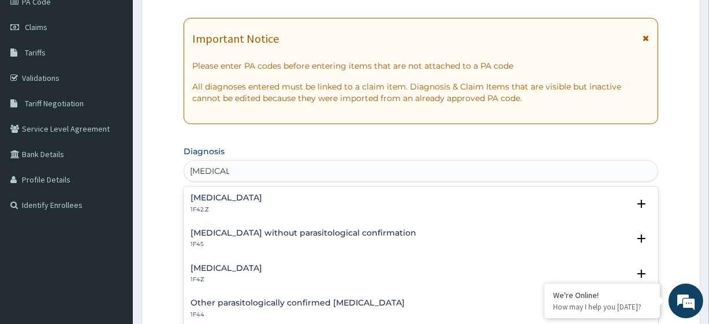
click at [223, 233] on h4 "Malaria without parasitological confirmation" at bounding box center [303, 233] width 226 height 9
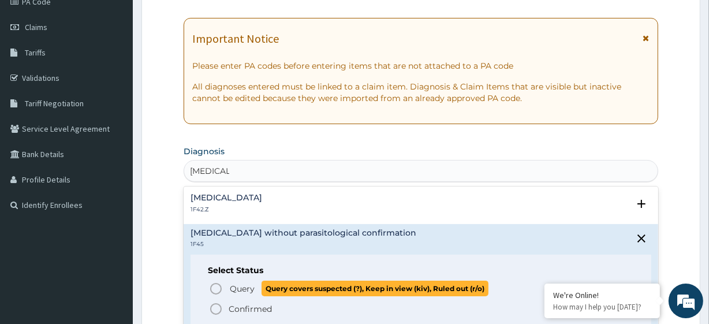
click at [260, 282] on p "Query Query covers suspected (?), Keep in view (kiv), Ruled out (r/o)" at bounding box center [359, 288] width 260 height 16
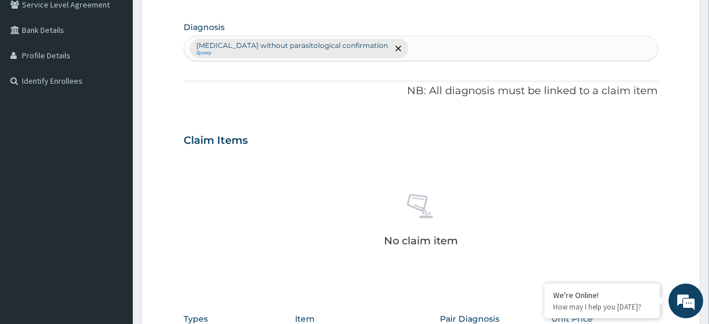
scroll to position [269, 0]
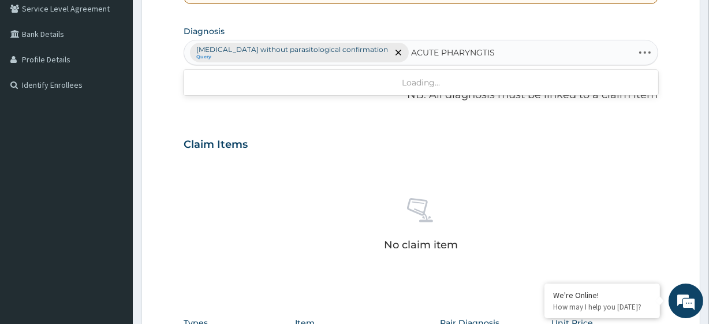
type input "ACUTE PHARYNGITIS"
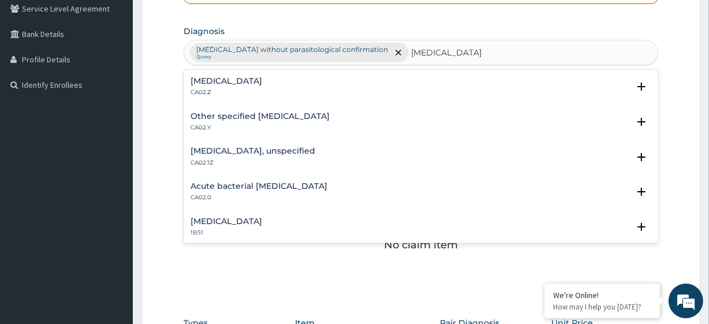
click at [231, 91] on p "CA02.Z" at bounding box center [226, 92] width 72 height 8
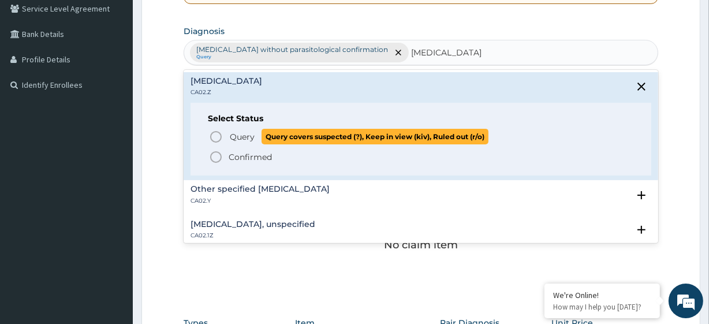
click at [250, 131] on span "Query" at bounding box center [242, 137] width 25 height 12
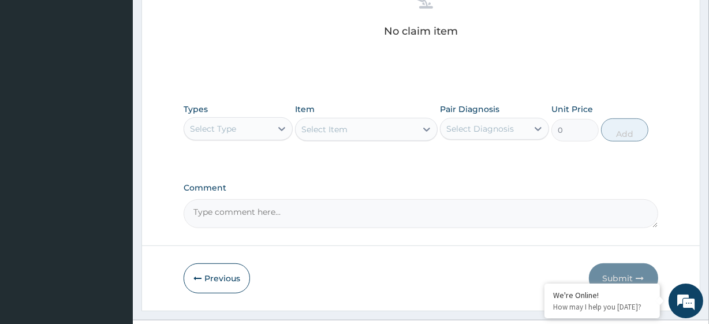
scroll to position [508, 0]
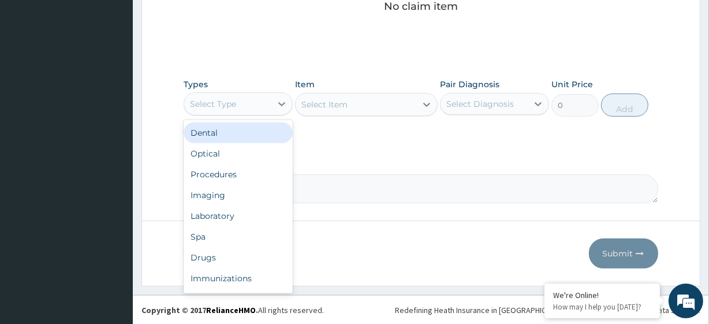
click at [260, 102] on div "Select Type" at bounding box center [227, 104] width 87 height 18
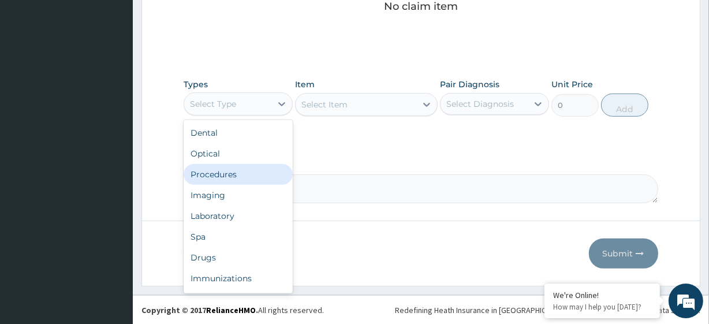
click at [231, 177] on div "Procedures" at bounding box center [238, 174] width 109 height 21
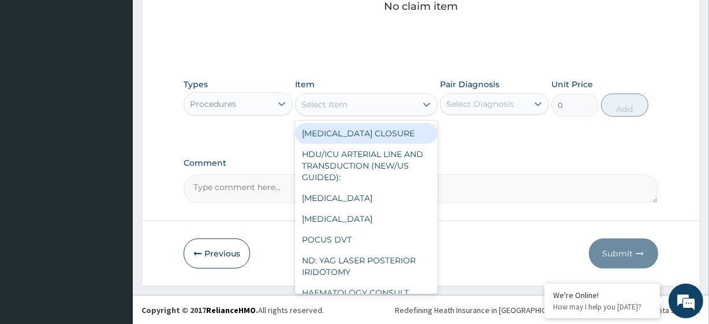
click at [335, 107] on div "Select Item" at bounding box center [324, 105] width 46 height 12
paste input "General Consultation (initial) FBC - (FULL BLOOD COUNT with platelet and red ce…"
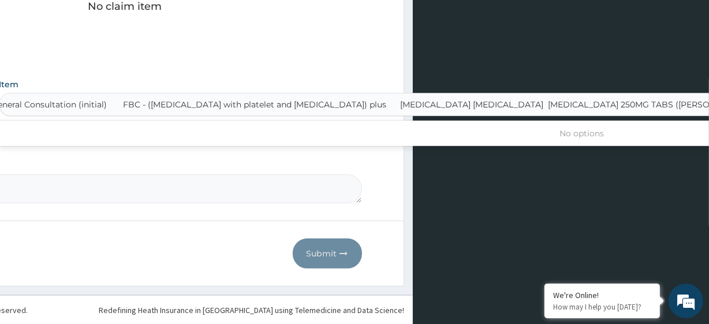
scroll to position [0, 6]
type input "General Consultation (initial)"
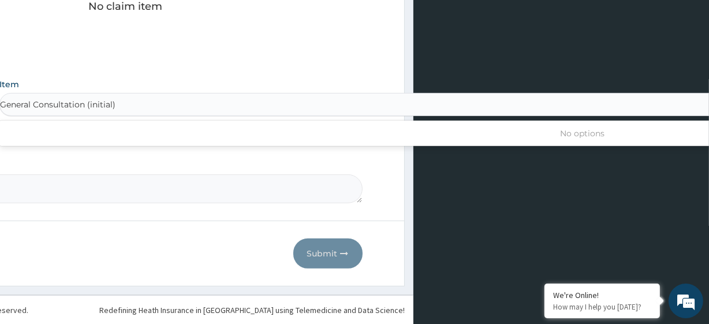
scroll to position [0, 0]
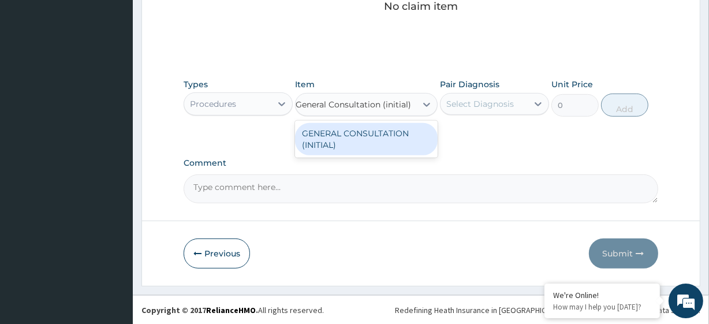
click at [350, 129] on div "GENERAL CONSULTATION (INITIAL)" at bounding box center [366, 139] width 142 height 32
type input "10800"
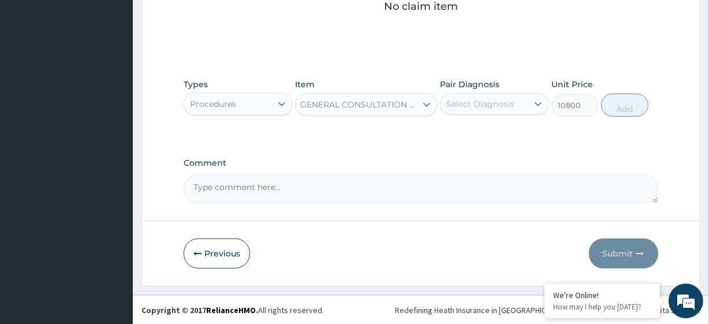
scroll to position [0, 1]
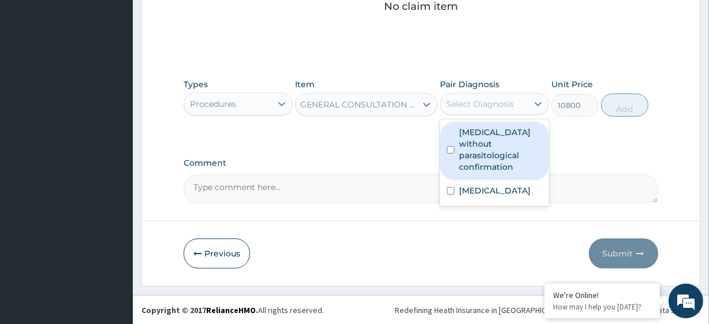
drag, startPoint x: 495, startPoint y: 101, endPoint x: 516, endPoint y: 151, distance: 53.8
click at [516, 115] on div "option Malaria without parasitological confirmation focused, 1 of 2. 2 results …" at bounding box center [494, 104] width 109 height 22
click at [516, 151] on label "Malaria without parasitological confirmation" at bounding box center [500, 149] width 83 height 46
checkbox input "true"
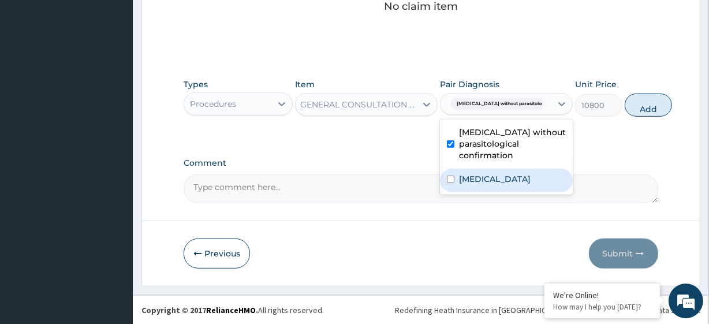
click at [514, 179] on label "Acute pharyngitis, unspecified" at bounding box center [495, 179] width 72 height 12
checkbox input "true"
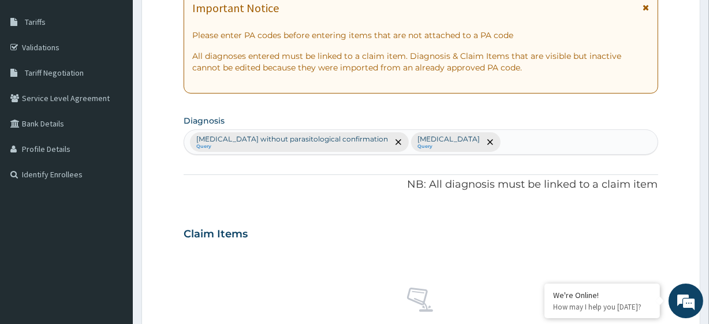
scroll to position [179, 0]
click at [395, 142] on icon "remove selection option" at bounding box center [398, 143] width 6 height 6
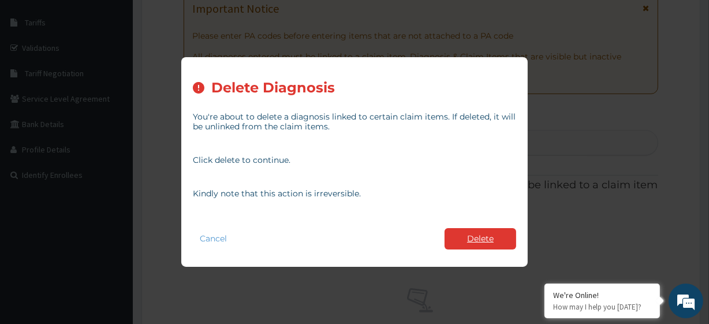
click at [460, 239] on button "Delete" at bounding box center [480, 238] width 72 height 21
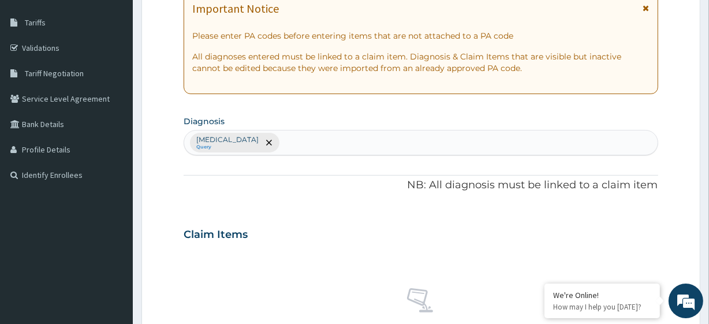
click at [400, 145] on div "Acute pharyngitis, unspecified Query" at bounding box center [420, 142] width 473 height 24
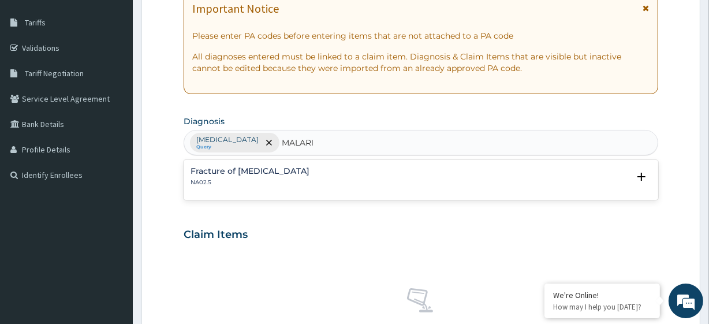
type input "MALARIA"
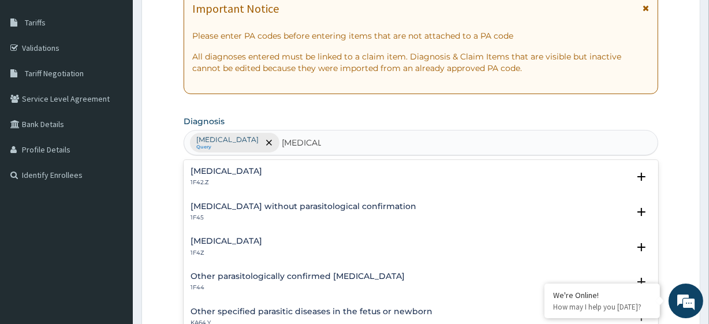
click at [262, 242] on h4 "Malaria, unspecified" at bounding box center [226, 241] width 72 height 9
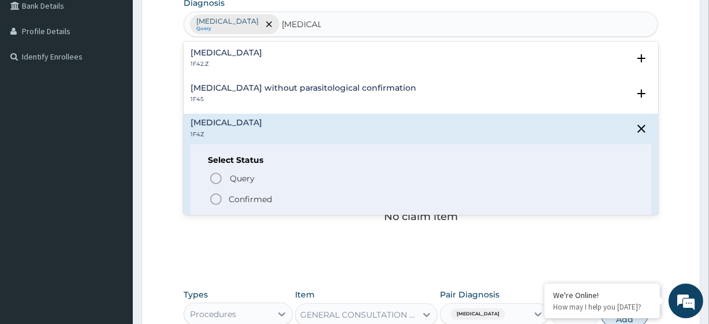
scroll to position [300, 0]
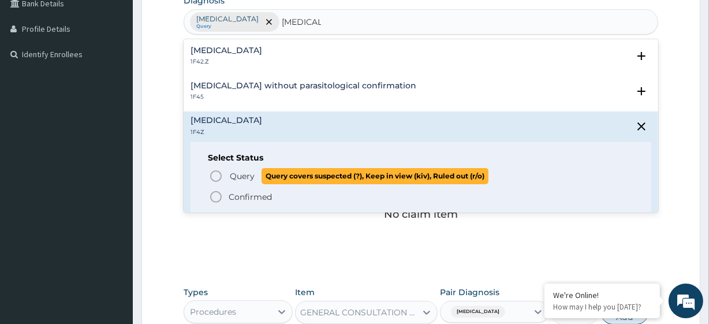
click at [263, 175] on span "Query covers suspected (?), Keep in view (kiv), Ruled out (r/o)" at bounding box center [374, 176] width 227 height 16
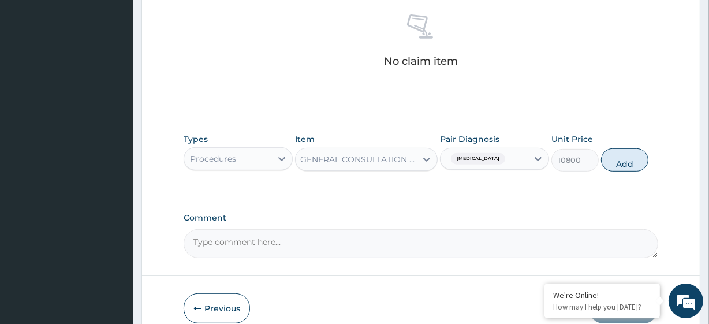
scroll to position [508, 0]
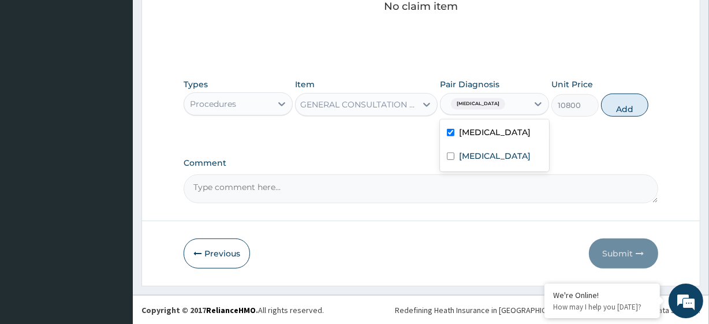
click at [500, 107] on span "[MEDICAL_DATA]" at bounding box center [478, 104] width 54 height 12
click at [491, 162] on label "Malaria, unspecified" at bounding box center [495, 156] width 72 height 12
checkbox input "true"
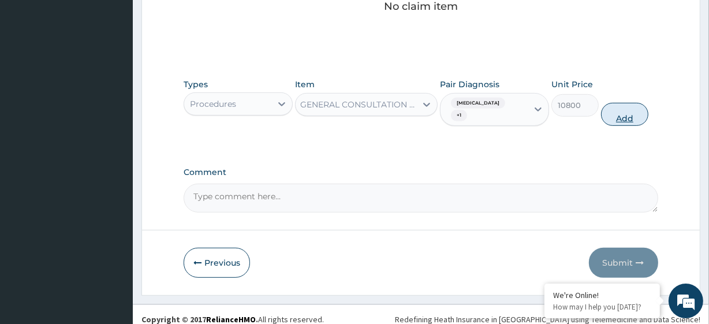
click at [623, 113] on button "Add" at bounding box center [624, 114] width 47 height 23
type input "0"
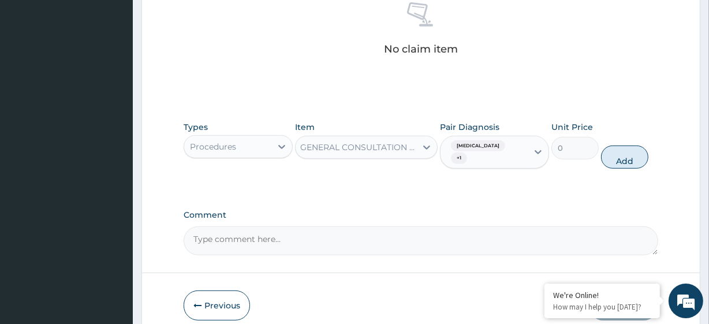
scroll to position [0, 0]
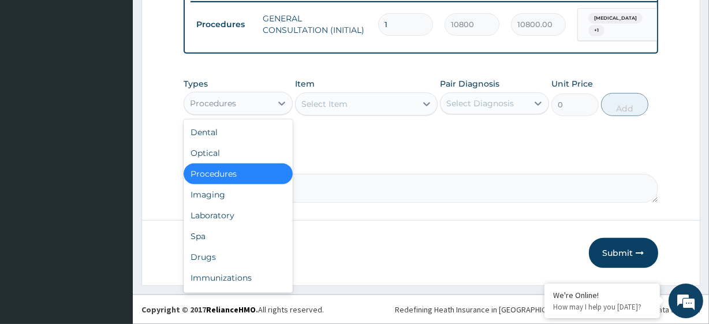
click at [230, 100] on div "Procedures" at bounding box center [213, 104] width 46 height 12
click at [232, 210] on div "Laboratory" at bounding box center [238, 215] width 109 height 21
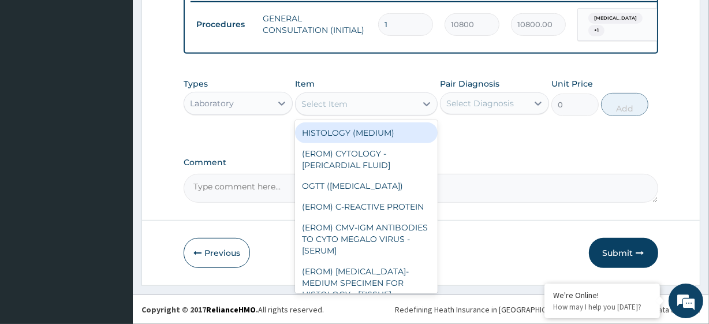
click at [364, 98] on div "Select Item" at bounding box center [355, 104] width 120 height 18
paste input "FBC - (FULL BLOOD COUNT with platelet and red cell indices) plus MALARIA PARASI…"
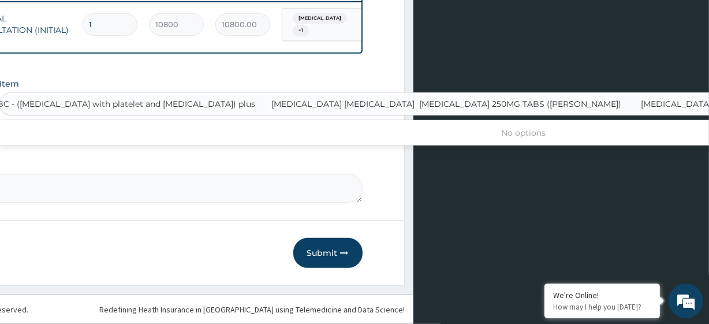
scroll to position [0, 6]
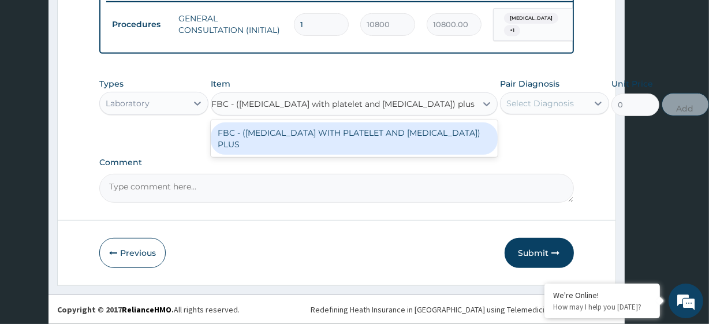
type input "FBC - ([MEDICAL_DATA] with platelet and [MEDICAL_DATA]) plus"
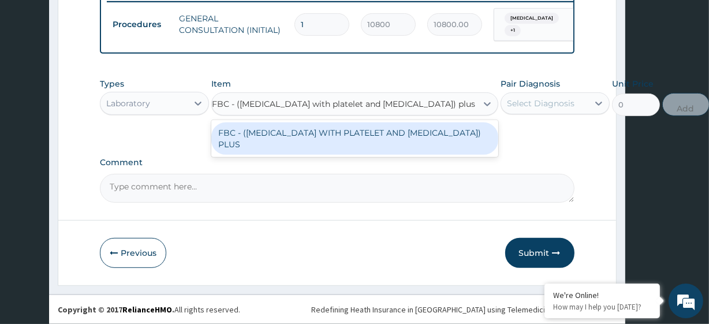
click at [373, 138] on div "FBC - ([MEDICAL_DATA] WITH PLATELET AND [MEDICAL_DATA]) PLUS" at bounding box center [354, 138] width 287 height 32
type input "8505"
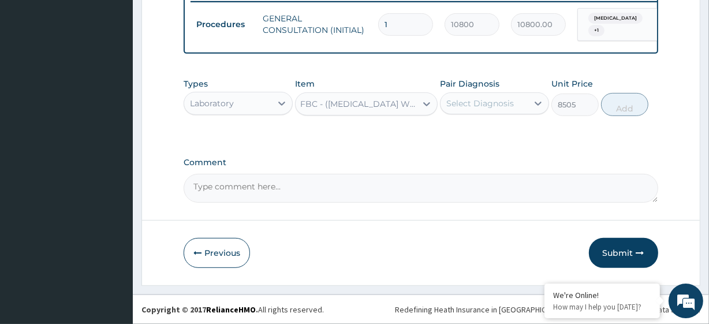
scroll to position [0, 0]
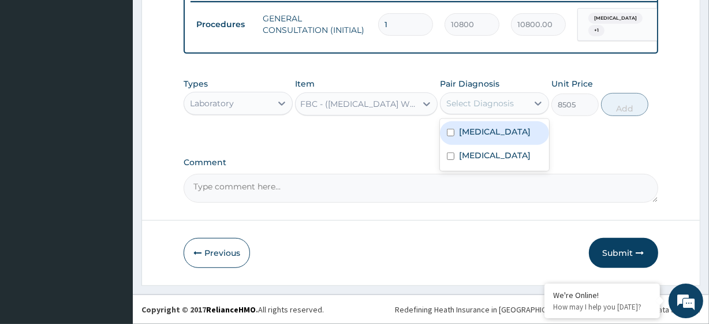
click at [513, 98] on div "Select Diagnosis" at bounding box center [483, 103] width 87 height 18
click at [491, 137] on label "Acute pharyngitis, unspecified" at bounding box center [495, 132] width 72 height 12
checkbox input "true"
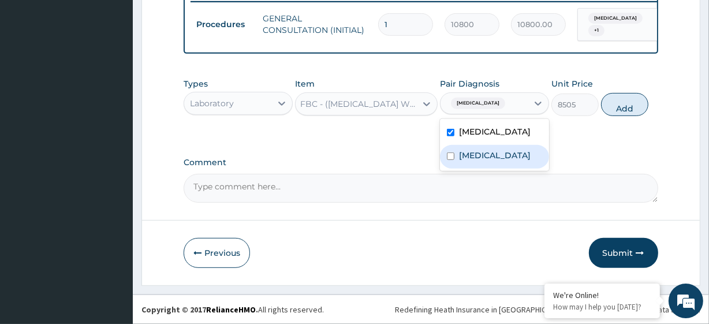
click at [497, 161] on label "Malaria, unspecified" at bounding box center [495, 155] width 72 height 12
checkbox input "true"
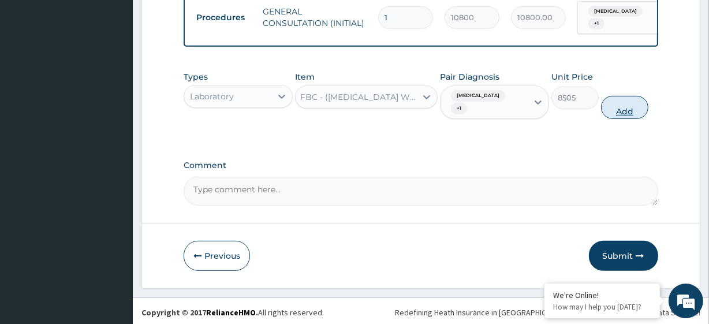
click at [631, 111] on button "Add" at bounding box center [624, 107] width 47 height 23
type input "0"
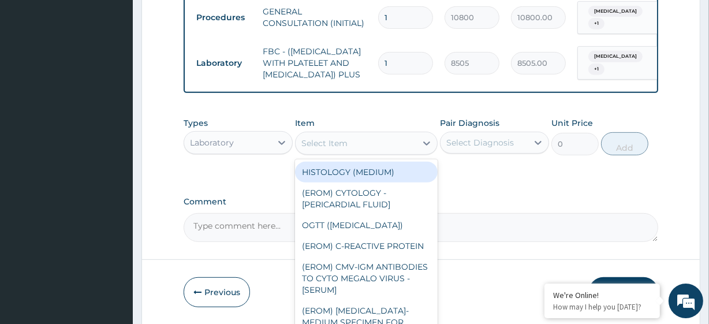
click at [329, 152] on div "Select Item" at bounding box center [355, 143] width 120 height 18
paste input "MALARIA PARASITE AZITHROMYCIN 250MG TABS (GETZ) IBUPROFEN 200G TAB VITAMIN C 10…"
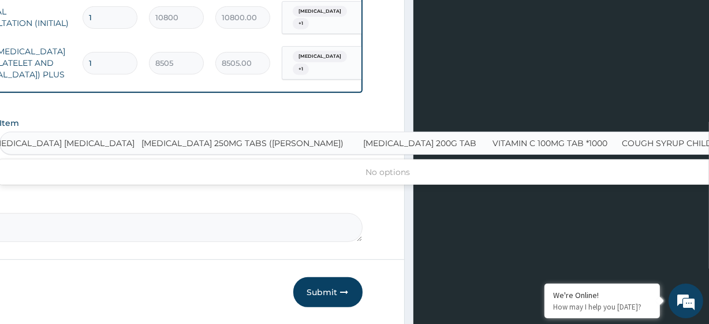
scroll to position [0, 6]
type input "MALARIA PARASITE"
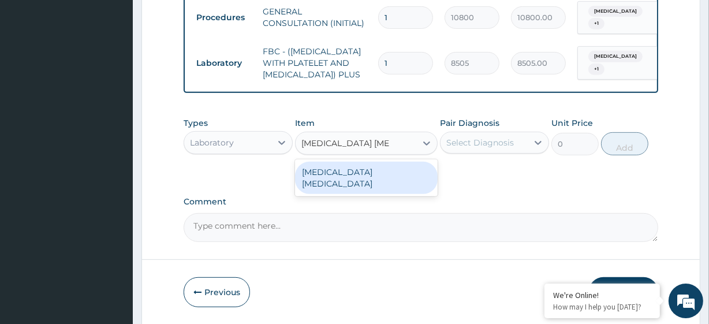
scroll to position [0, 0]
click at [339, 187] on div "MALARIA PARASITE" at bounding box center [366, 178] width 142 height 32
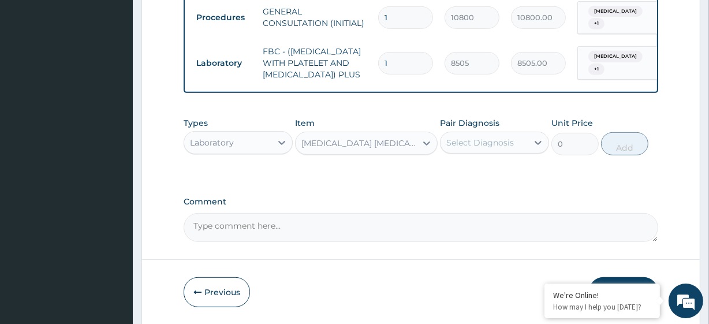
type input "4050"
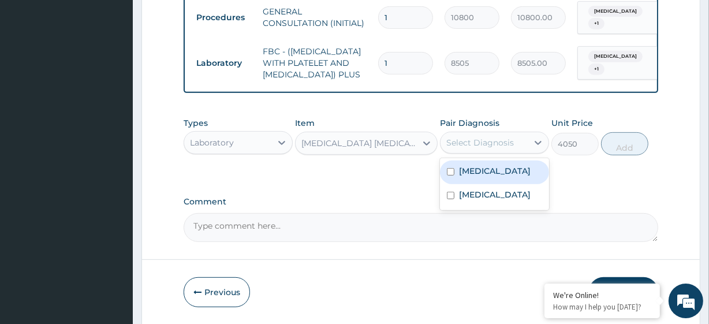
click at [455, 148] on div "Select Diagnosis" at bounding box center [480, 143] width 68 height 12
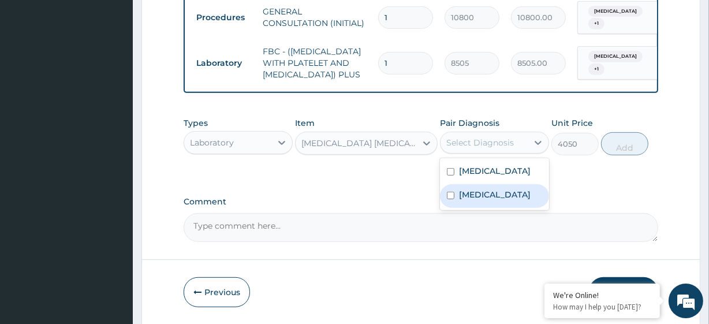
click at [496, 208] on div "Malaria, unspecified" at bounding box center [494, 196] width 109 height 24
checkbox input "true"
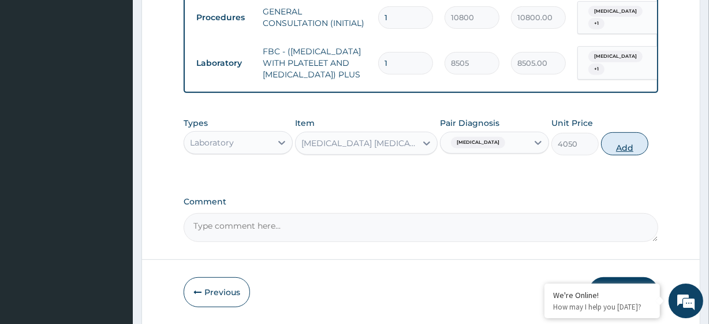
click at [633, 155] on button "Add" at bounding box center [624, 143] width 47 height 23
type input "0"
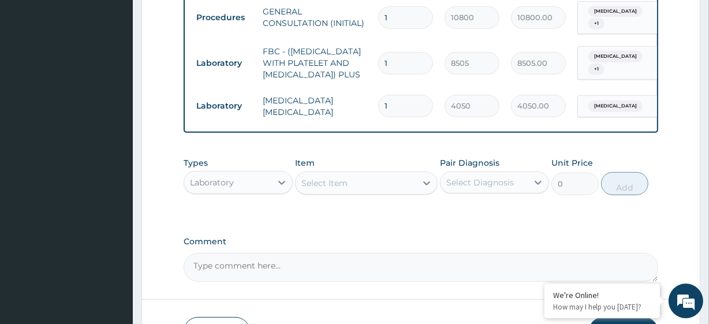
scroll to position [563, 0]
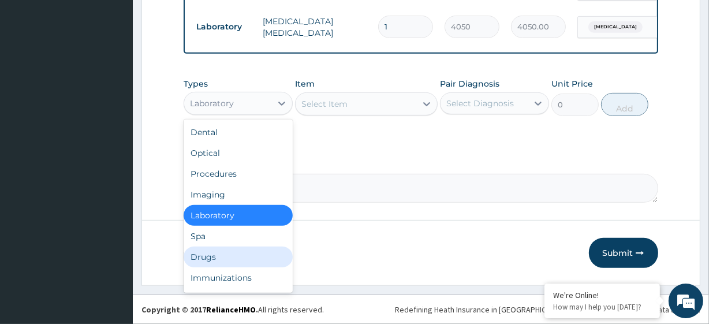
drag, startPoint x: 205, startPoint y: 107, endPoint x: 219, endPoint y: 255, distance: 149.0
click at [219, 115] on div "option Laboratory, selected. option Drugs focused, 7 of 10. 10 results availabl…" at bounding box center [238, 103] width 109 height 23
click at [219, 255] on div "Drugs" at bounding box center [238, 256] width 109 height 21
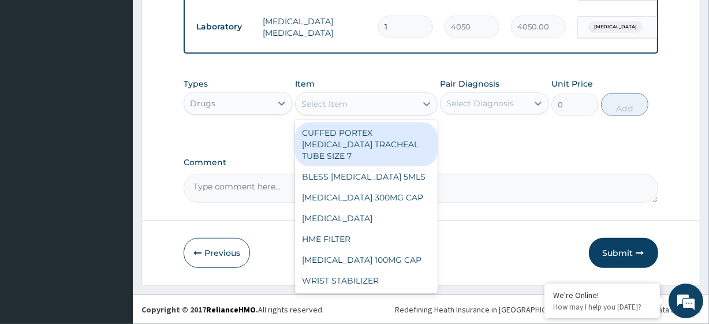
click at [335, 102] on div "Select Item" at bounding box center [324, 104] width 46 height 12
paste input "AZITHROMYCIN 250MG TABS (GETZ) IBUPROFEN 200G TAB VITAMIN C 100MG TAB *1000 COU…"
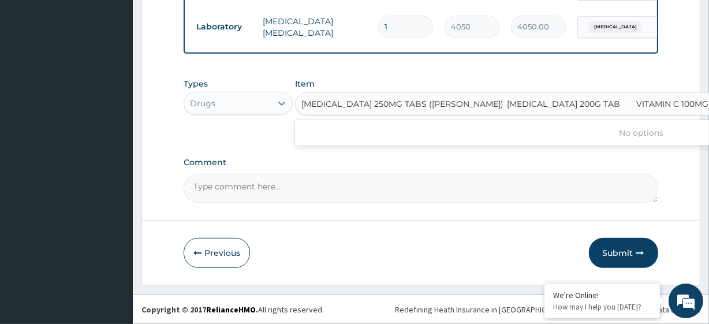
scroll to position [0, 256]
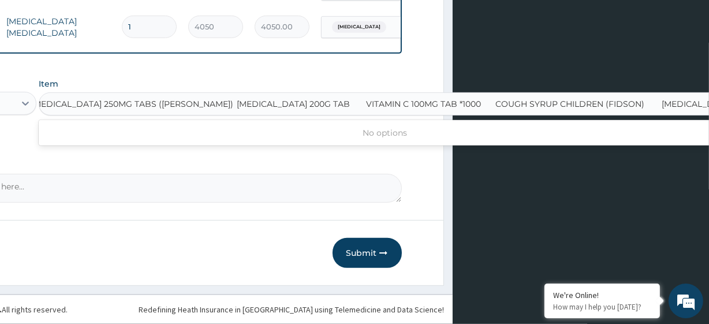
type input "AZITHROMYCIN 250MG TABS (GETZ)"
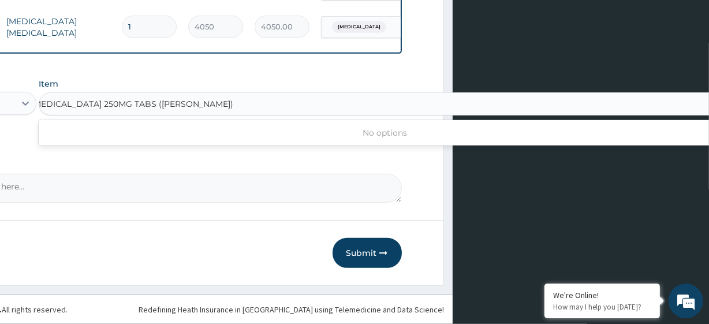
scroll to position [0, 0]
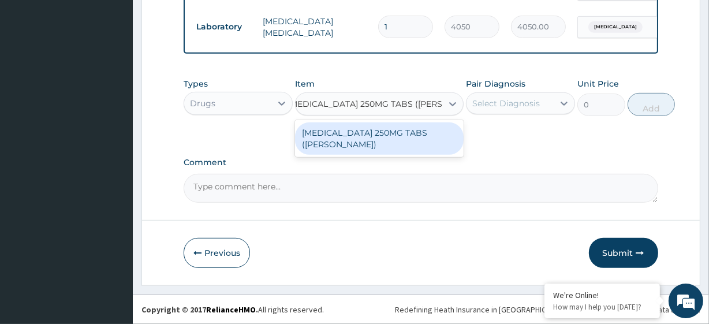
click at [369, 126] on div "AZITHROMYCIN 250MG TABS (GETZ)" at bounding box center [379, 138] width 169 height 32
type input "623.3200073242188"
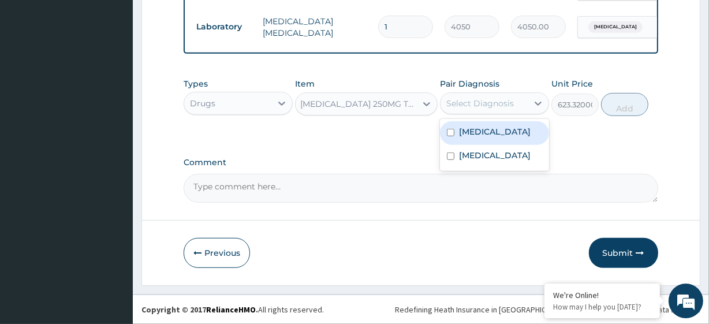
drag, startPoint x: 493, startPoint y: 98, endPoint x: 526, endPoint y: 136, distance: 50.3
click at [526, 114] on div "option Malaria, unspecified, selected. option Acute pharyngitis, unspecified fo…" at bounding box center [494, 103] width 109 height 22
click at [529, 137] on label "Acute pharyngitis, unspecified" at bounding box center [495, 132] width 72 height 12
checkbox input "true"
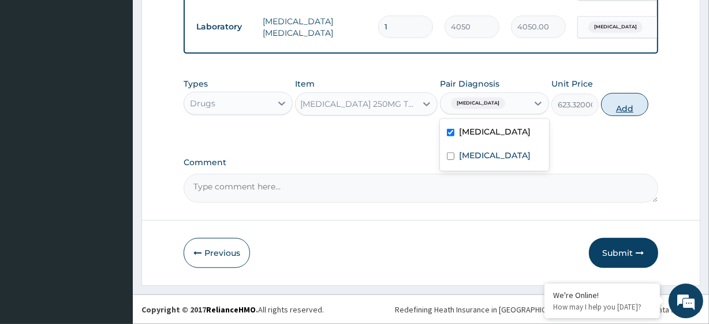
click at [626, 105] on button "Add" at bounding box center [624, 104] width 47 height 23
type input "0"
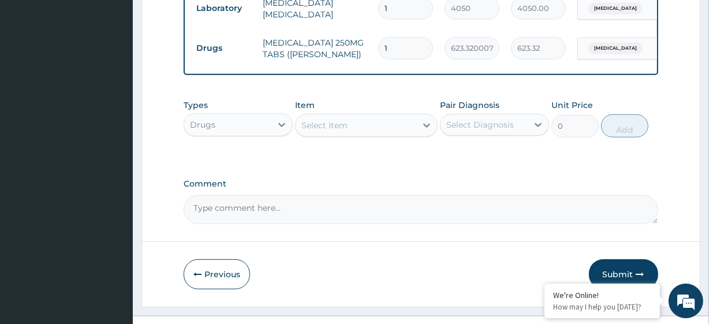
scroll to position [0, 0]
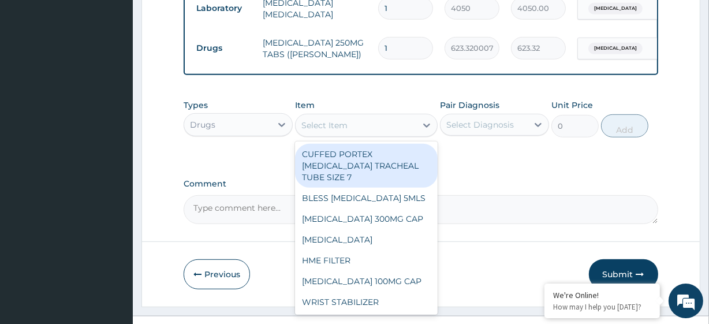
click at [313, 131] on div "Select Item" at bounding box center [324, 125] width 46 height 12
paste input "IBUPROFEN 200G TAB VITAMIN C 100MG TAB *1000 COUGH SYRUP CHILDREN (FIDSON) CHLO…"
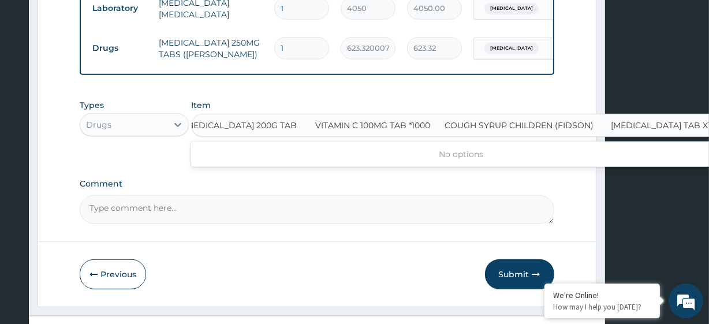
type input "IBUPROFEN 200G TAB"
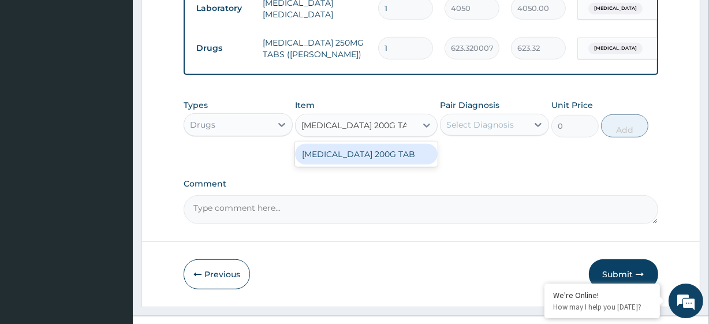
scroll to position [0, 0]
click at [334, 164] on div "IBUPROFEN 200G TAB" at bounding box center [366, 154] width 142 height 21
type input "32.20000076293945"
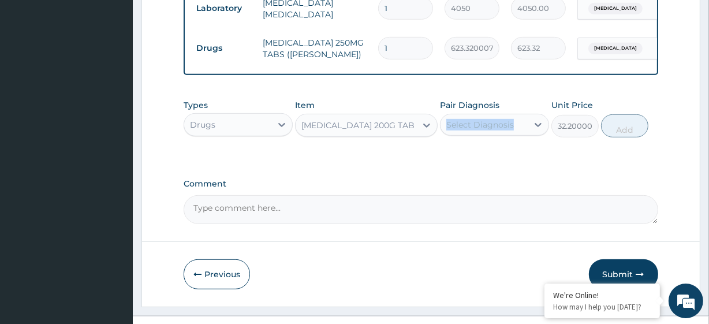
drag, startPoint x: 468, startPoint y: 132, endPoint x: 472, endPoint y: 138, distance: 7.5
click at [472, 137] on div "Pair Diagnosis Select Diagnosis" at bounding box center [494, 118] width 109 height 38
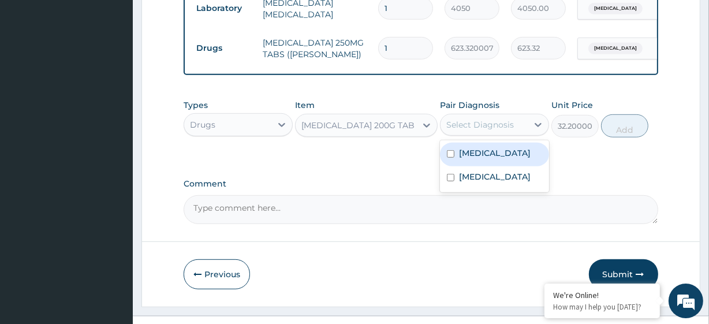
click at [472, 130] on div "Select Diagnosis" at bounding box center [480, 125] width 68 height 12
click at [503, 159] on label "Acute pharyngitis, unspecified" at bounding box center [495, 153] width 72 height 12
checkbox input "true"
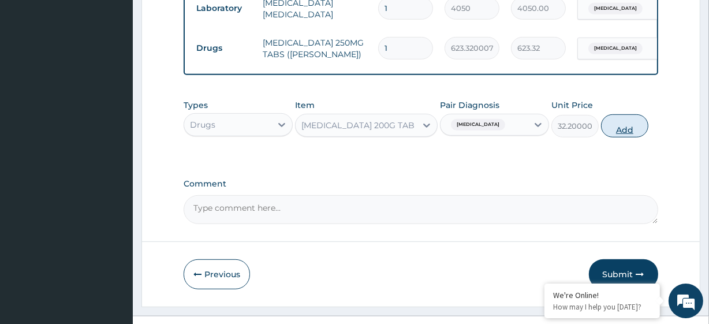
click at [623, 137] on button "Add" at bounding box center [624, 125] width 47 height 23
type input "0"
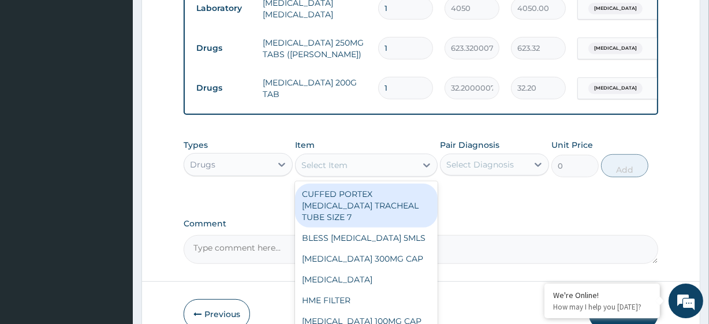
click at [373, 174] on div "Select Item" at bounding box center [355, 165] width 120 height 18
paste input "VITAMIN C 100MG TAB *1000 COUGH SYRUP CHILDREN (FIDSON) CHLORPHENIRAMINE TAB X1…"
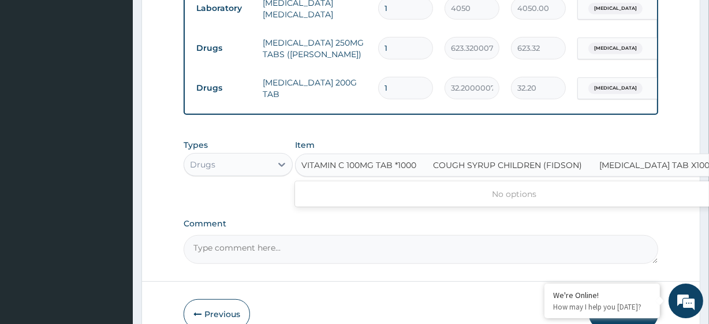
scroll to position [0, 2]
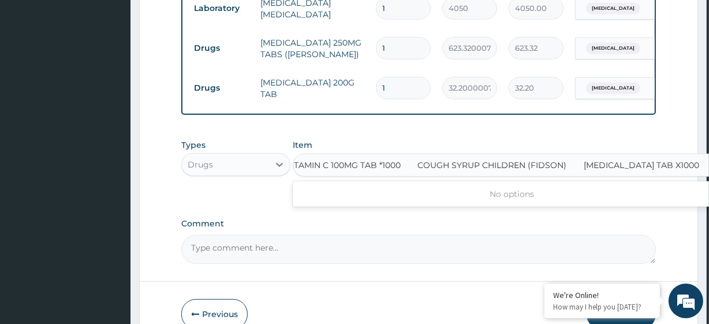
type input "VITAMIN C 100MG TAB *1000"
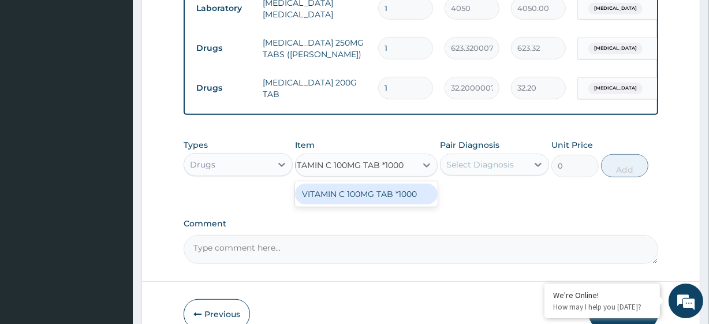
click at [388, 204] on div "VITAMIN C 100MG TAB *1000" at bounding box center [366, 194] width 142 height 21
type input "7.275000095367432"
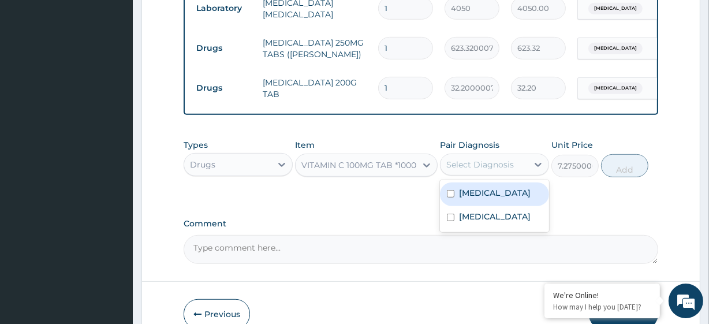
click at [483, 170] on div "Select Diagnosis" at bounding box center [480, 165] width 68 height 12
click at [503, 199] on label "Acute pharyngitis, unspecified" at bounding box center [495, 193] width 72 height 12
checkbox input "true"
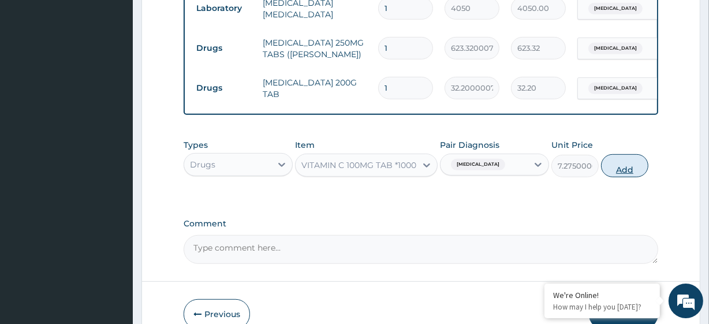
click at [635, 177] on button "Add" at bounding box center [624, 165] width 47 height 23
type input "0"
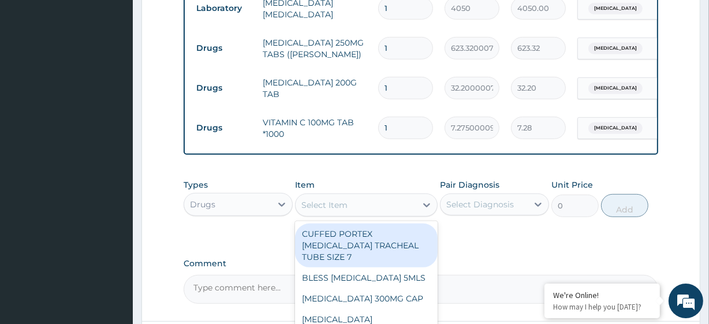
click at [388, 214] on div "Select Item" at bounding box center [355, 205] width 120 height 18
paste input "COUGH SYRUP CHILDREN (FIDSON) CHLORPHENIRAMINE TAB X1000"
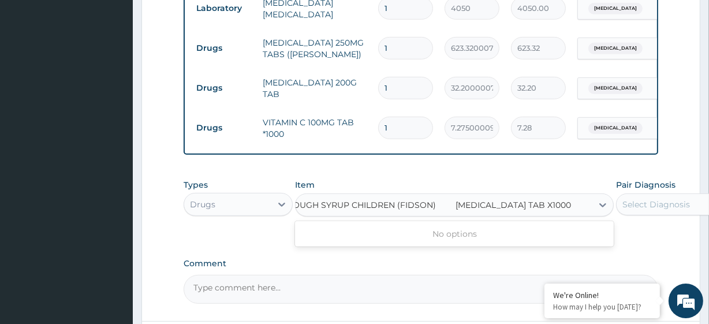
type input "COUGH SYRUP CHILDREN (FIDSON)"
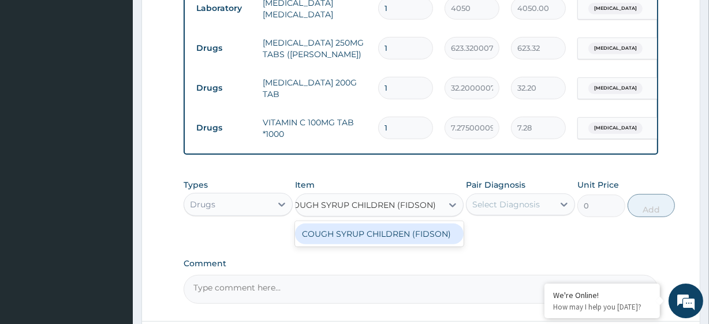
click at [415, 244] on div "COUGH SYRUP CHILDREN (FIDSON)" at bounding box center [379, 233] width 169 height 21
type input "1500"
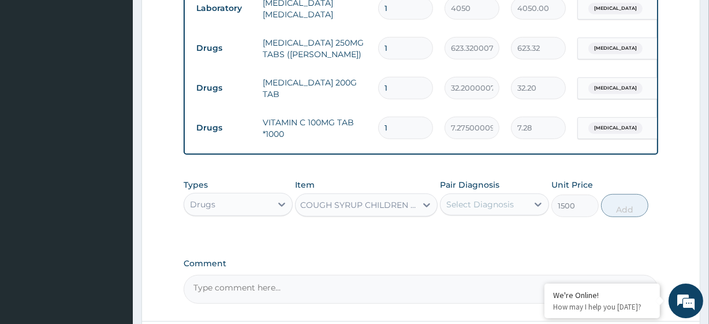
scroll to position [0, 1]
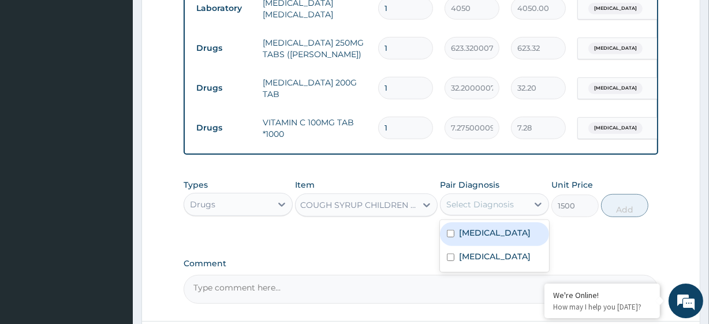
click at [515, 214] on div "Select Diagnosis" at bounding box center [483, 204] width 87 height 18
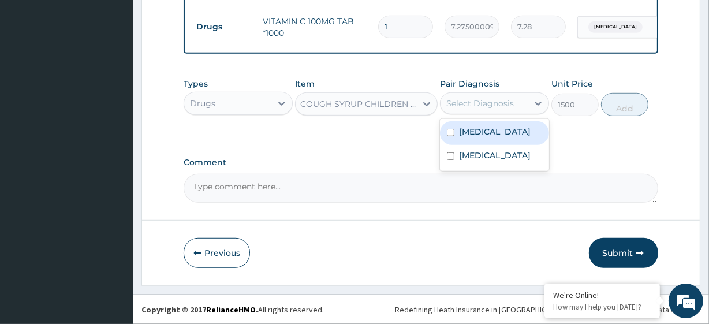
click at [511, 137] on label "Acute pharyngitis, unspecified" at bounding box center [495, 132] width 72 height 12
checkbox input "true"
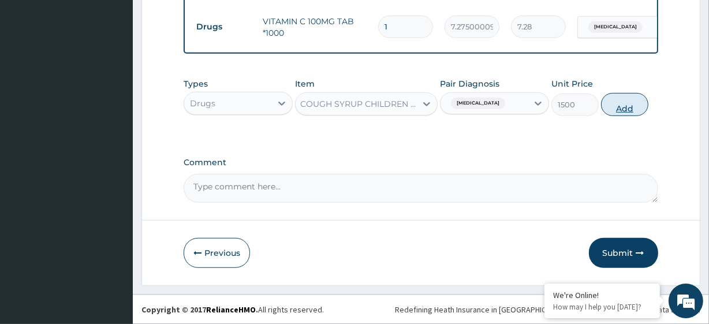
click at [625, 113] on button "Add" at bounding box center [624, 104] width 47 height 23
type input "0"
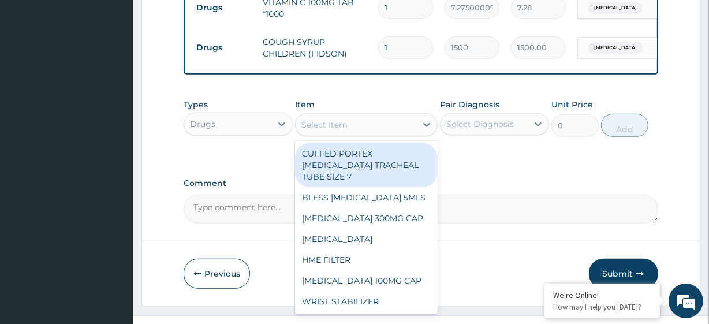
click at [330, 130] on div "Select Item" at bounding box center [324, 125] width 46 height 12
paste input "CHLORPHENIRAMINE TAB X1000"
type input "CHLORPHENIRAMINE TAB X1000"
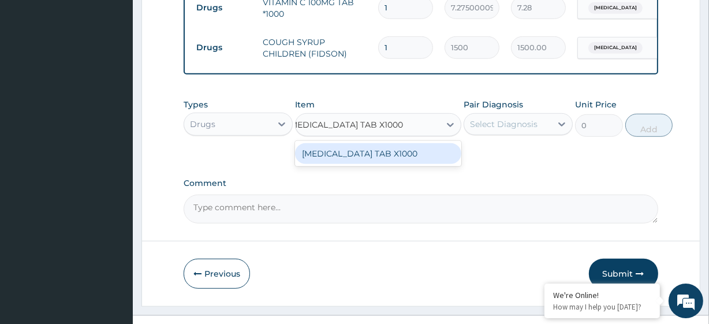
click at [360, 164] on div "CHLORPHENIRAMINE TAB X1000" at bounding box center [378, 153] width 166 height 21
type input "6.175000190734863"
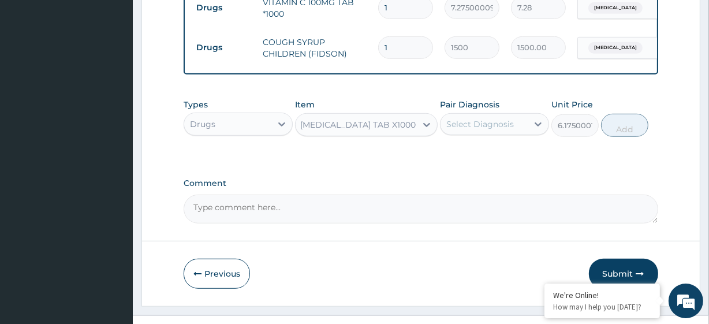
scroll to position [0, 1]
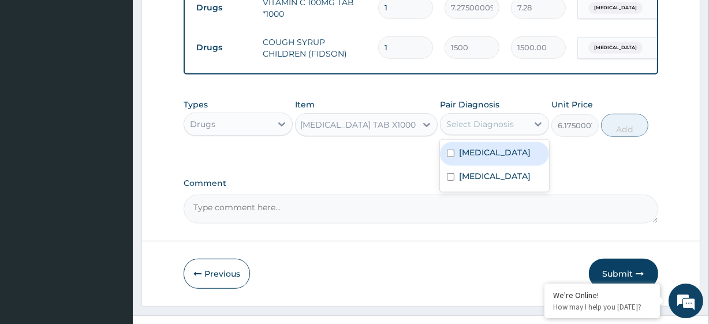
click at [477, 130] on div "Select Diagnosis" at bounding box center [480, 124] width 68 height 12
click at [501, 158] on label "Acute pharyngitis, unspecified" at bounding box center [495, 153] width 72 height 12
checkbox input "true"
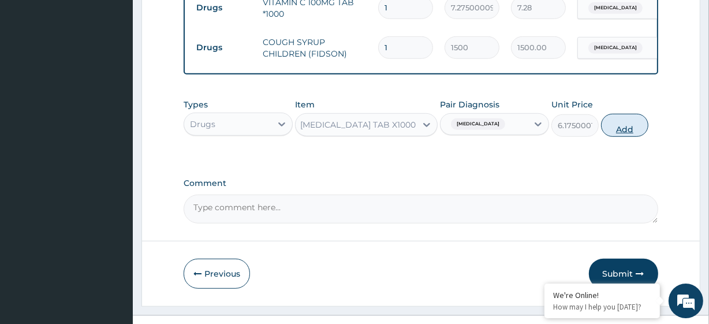
click at [634, 137] on button "Add" at bounding box center [624, 125] width 47 height 23
type input "0"
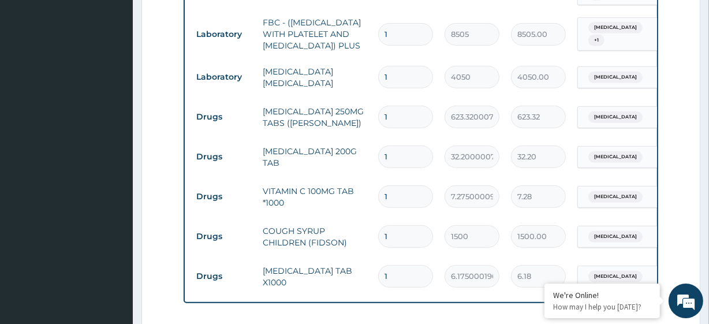
scroll to position [489, 0]
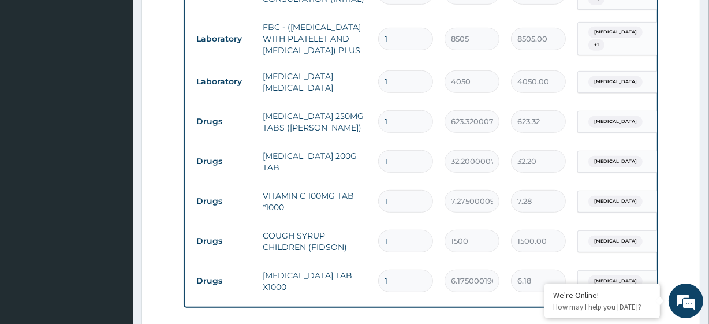
click at [392, 133] on input "1" at bounding box center [405, 121] width 55 height 23
type input "5"
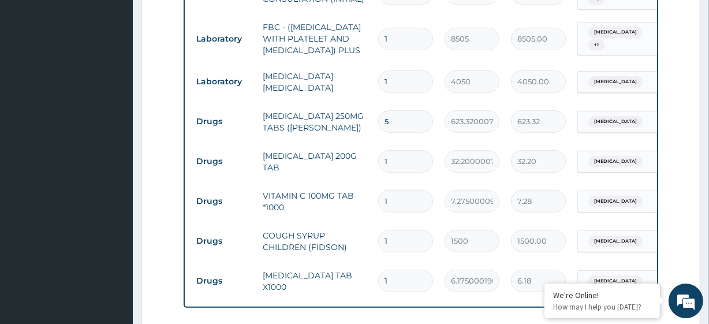
type input "3116.60"
type input "5"
click at [388, 173] on input "1" at bounding box center [405, 161] width 55 height 23
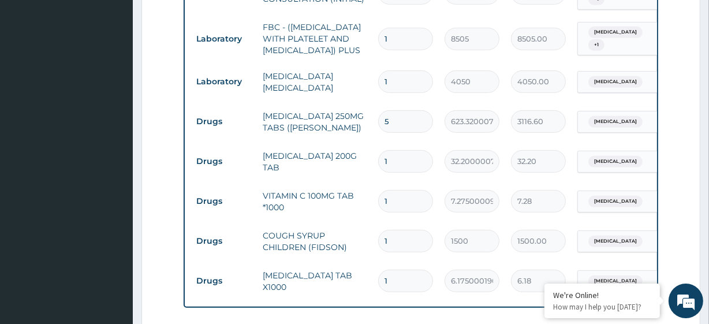
click at [388, 173] on input "1" at bounding box center [405, 161] width 55 height 23
type input "15"
type input "483.00"
type input "15"
click at [388, 212] on input "1" at bounding box center [405, 201] width 55 height 23
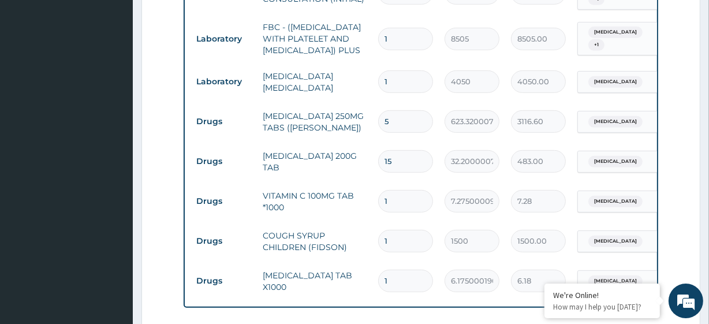
click at [388, 212] on input "1" at bounding box center [405, 201] width 55 height 23
type input "7"
type input "50.93"
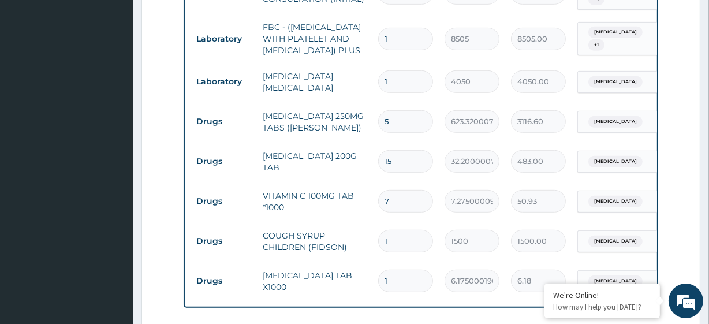
type input "7"
click at [386, 292] on input "1" at bounding box center [405, 280] width 55 height 23
type input "5"
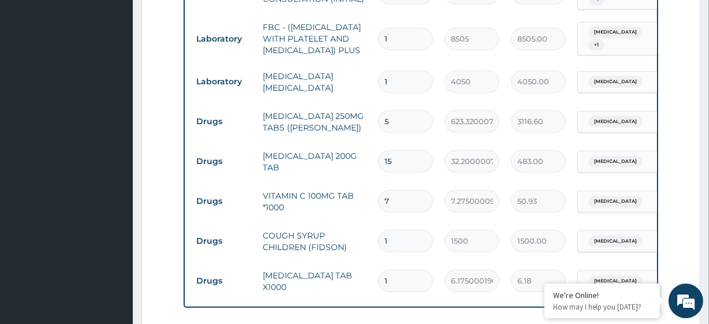
type input "30.88"
click at [386, 292] on input "5" at bounding box center [405, 280] width 55 height 23
type input "5"
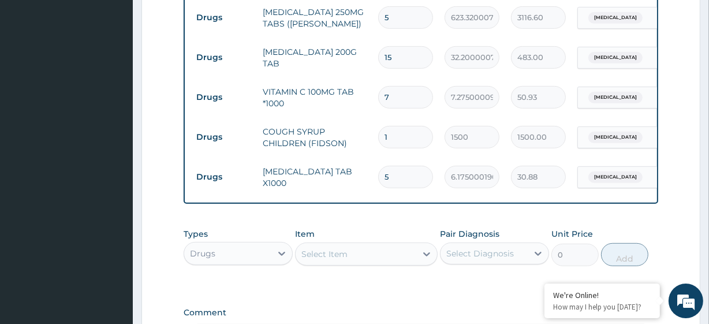
scroll to position [594, 0]
click at [374, 241] on div "Types Drugs Item Select Item Pair Diagnosis Select Diagnosis Unit Price 0 Add" at bounding box center [421, 246] width 474 height 50
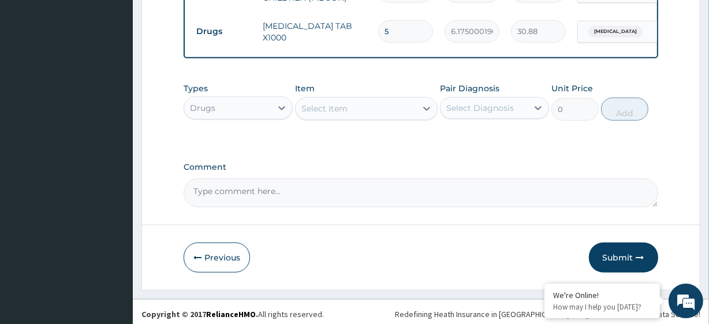
scroll to position [763, 0]
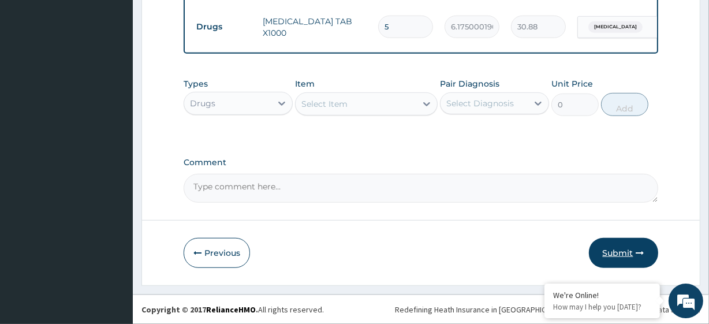
click at [606, 247] on button "Submit" at bounding box center [623, 253] width 69 height 30
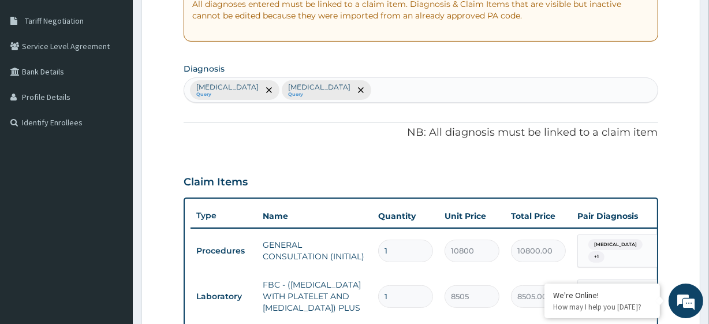
scroll to position [0, 0]
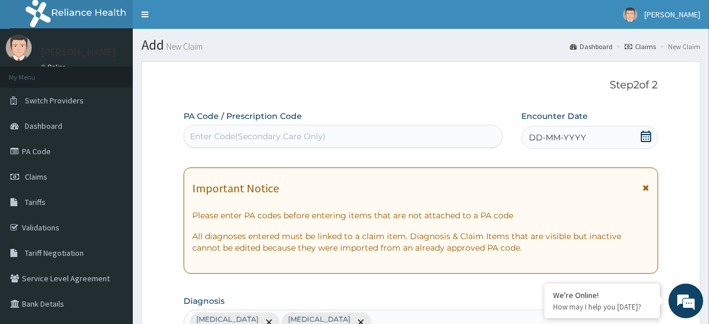
click at [648, 127] on div "DD-MM-YYYY" at bounding box center [589, 137] width 137 height 23
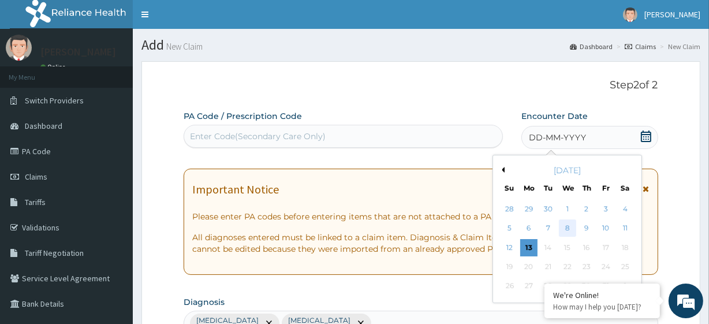
click at [573, 228] on div "8" at bounding box center [566, 228] width 17 height 17
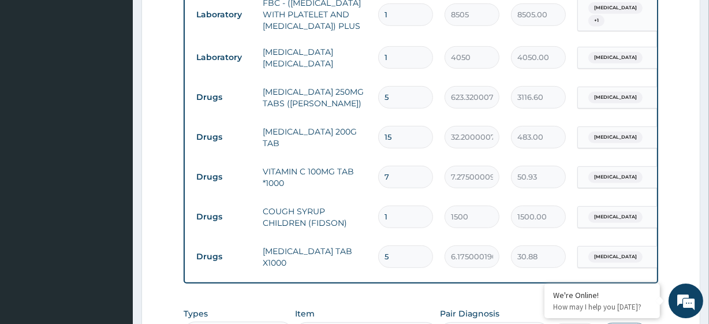
scroll to position [763, 0]
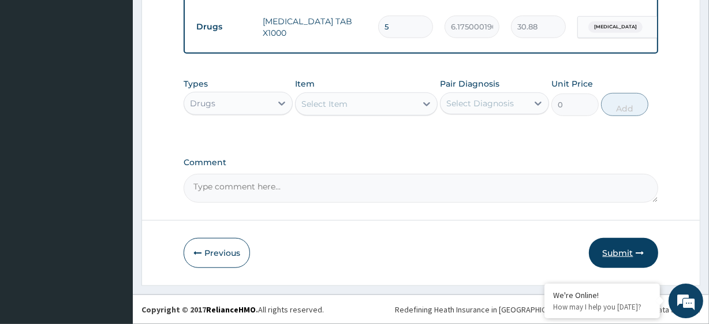
click at [619, 263] on button "Submit" at bounding box center [623, 253] width 69 height 30
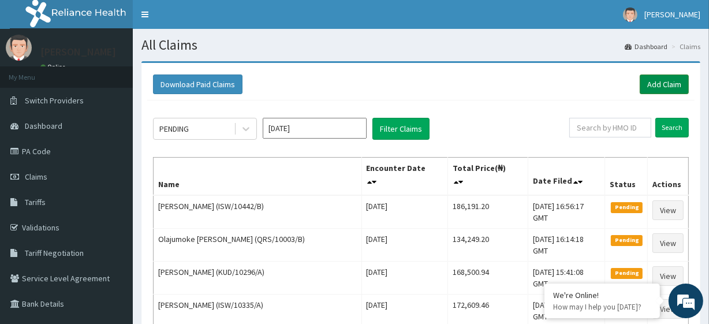
click at [652, 87] on link "Add Claim" at bounding box center [663, 84] width 49 height 20
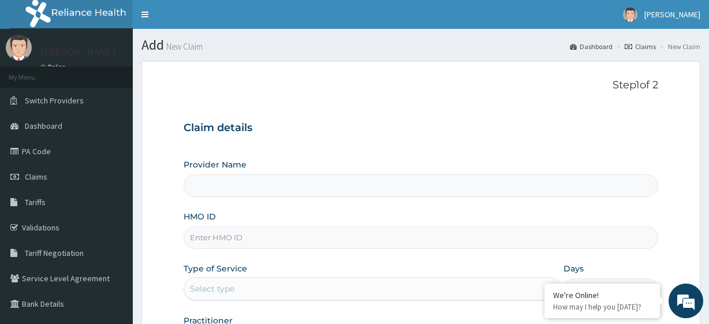
type input "R-Jolad Plus"
click at [275, 246] on input "HMO ID" at bounding box center [421, 237] width 474 height 23
paste input "EIT/10001/A"
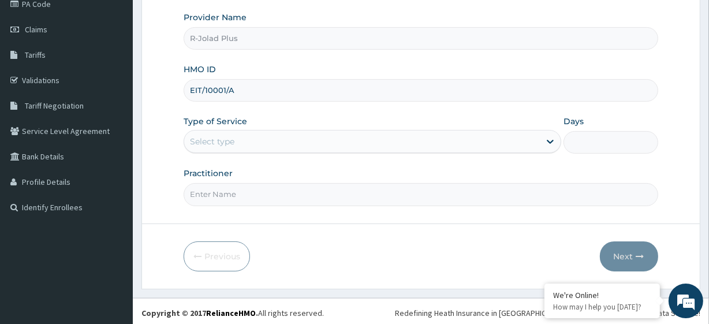
scroll to position [149, 0]
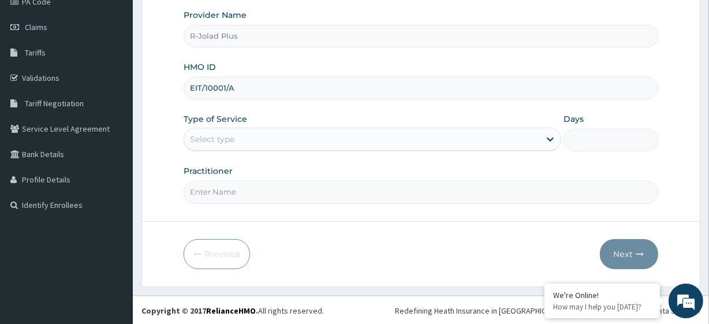
type input "EIT/10001/A"
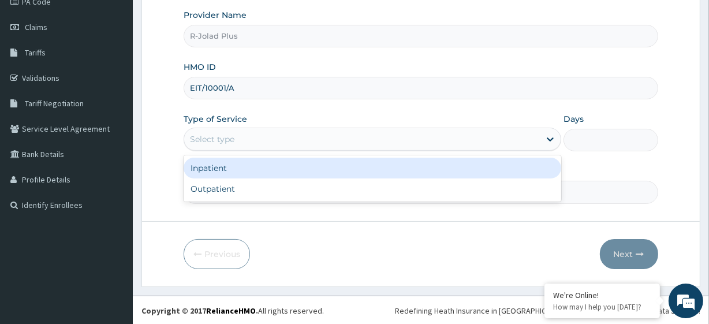
click at [207, 133] on div "Select type" at bounding box center [212, 139] width 44 height 12
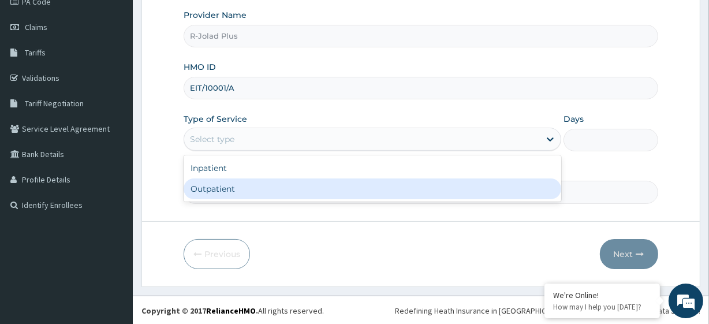
click at [226, 194] on div "Outpatient" at bounding box center [372, 188] width 377 height 21
type input "1"
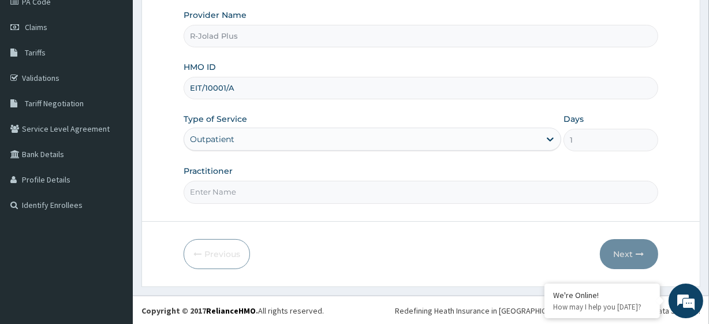
click at [209, 191] on input "Practitioner" at bounding box center [421, 192] width 474 height 23
paste input "Anyadiegwu Victory"
type input "Anyadiegwu Victory"
click at [636, 256] on icon "button" at bounding box center [640, 254] width 8 height 8
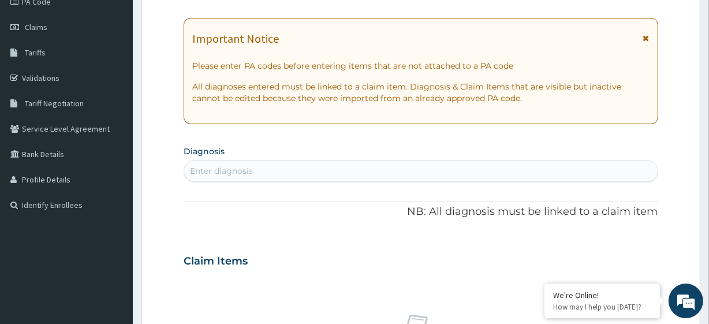
scroll to position [0, 0]
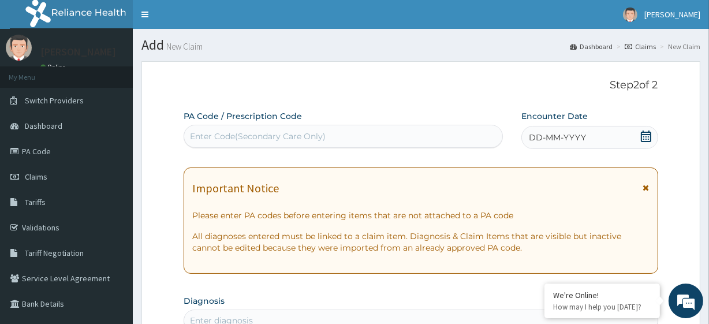
click at [239, 137] on div "Enter Code(Secondary Care Only)" at bounding box center [258, 136] width 136 height 12
paste input "PA/6AEA8B"
type input "PA/6AEA8B"
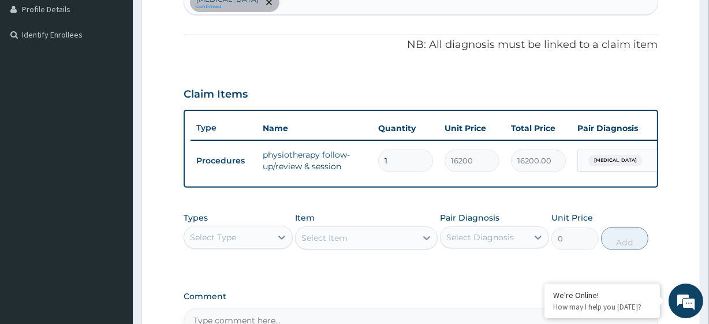
scroll to position [460, 0]
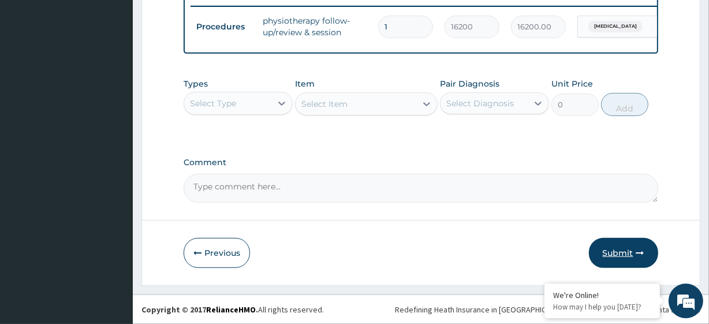
click at [634, 252] on button "Submit" at bounding box center [623, 253] width 69 height 30
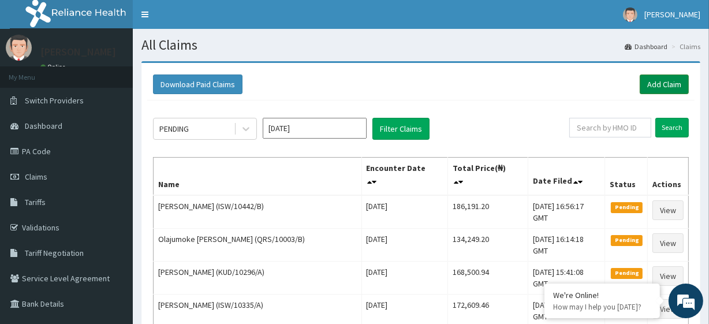
click at [662, 86] on link "Add Claim" at bounding box center [663, 84] width 49 height 20
click at [643, 87] on link "Add Claim" at bounding box center [663, 84] width 49 height 20
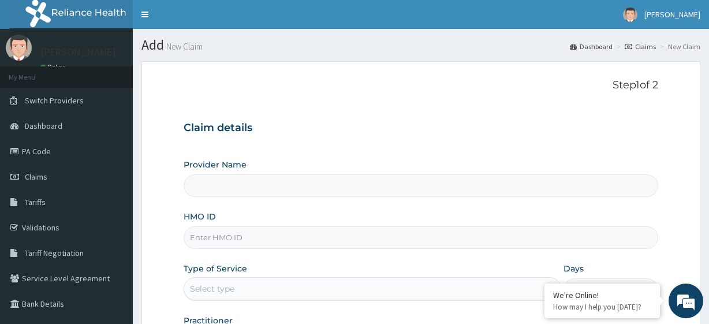
type input "R-Jolad Plus"
click at [267, 241] on input "HMO ID" at bounding box center [421, 237] width 474 height 23
paste input "DER/10043/A"
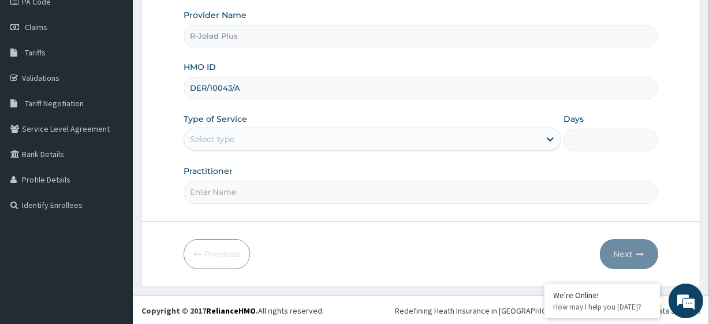
type input "DER/10043/A"
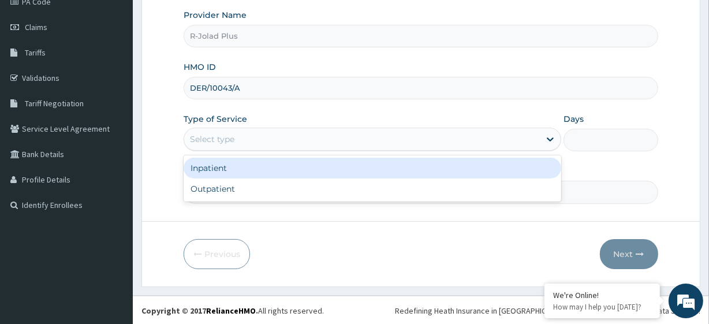
drag, startPoint x: 239, startPoint y: 136, endPoint x: 239, endPoint y: 204, distance: 68.1
click at [239, 204] on form "Step 1 of 2 Claim details Provider Name R-Jolad Plus HMO ID DER/10043/A Type of…" at bounding box center [420, 99] width 559 height 375
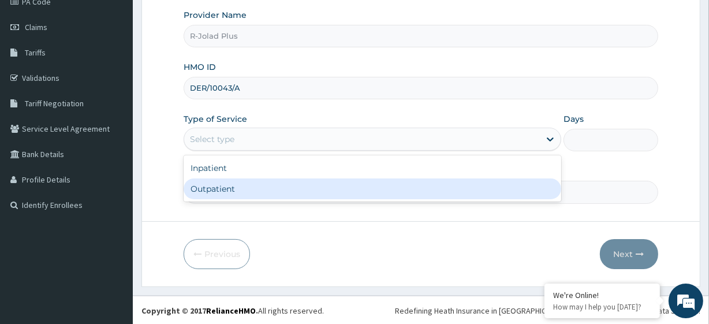
click at [233, 196] on div "Outpatient" at bounding box center [372, 188] width 377 height 21
type input "1"
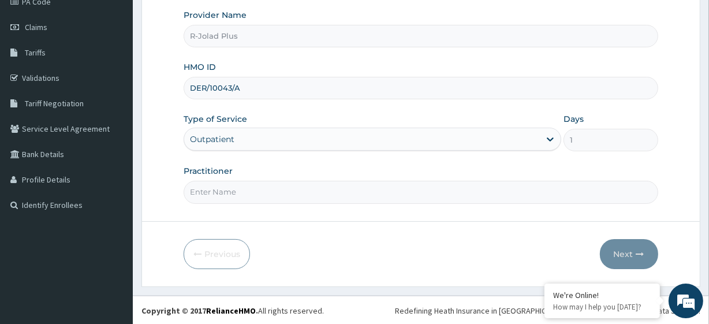
drag, startPoint x: 373, startPoint y: 317, endPoint x: 375, endPoint y: 330, distance: 12.9
click at [375, 323] on html "R EL Toggle navigation ADEBAYO OGUNBEKUN ADEBAYO OGUNBEKUN - rjoladplus@rjolad.…" at bounding box center [354, 88] width 709 height 474
click at [271, 188] on input "Practitioner" at bounding box center [421, 192] width 474 height 23
paste input "Anomneze | GASTROENTEROLOGIST Obioma"
type input "DR Anomneze"
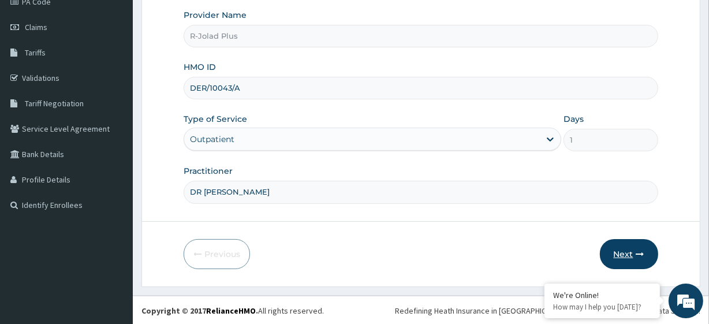
click at [629, 253] on button "Next" at bounding box center [629, 254] width 58 height 30
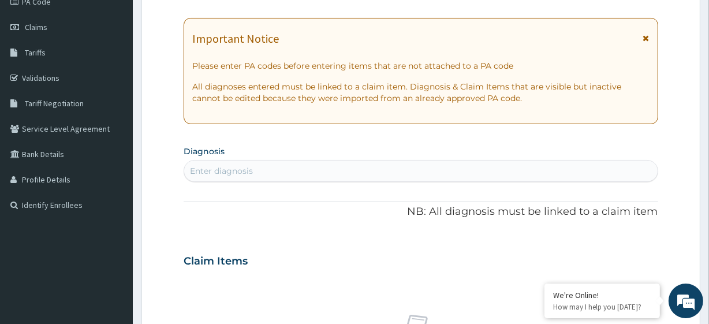
scroll to position [0, 0]
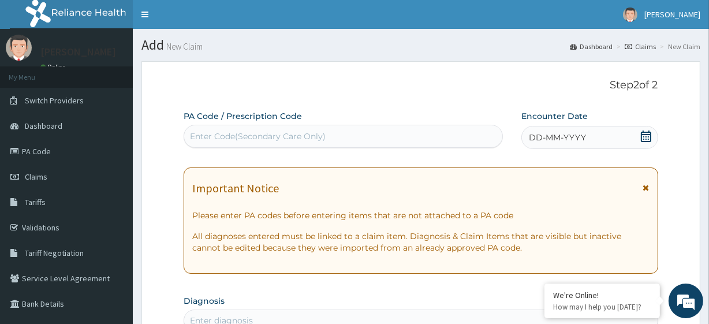
click at [319, 138] on div "Enter Code(Secondary Care Only)" at bounding box center [258, 136] width 136 height 12
paste input "PA/76B2DA PA/44DCF8 PA/A442D2"
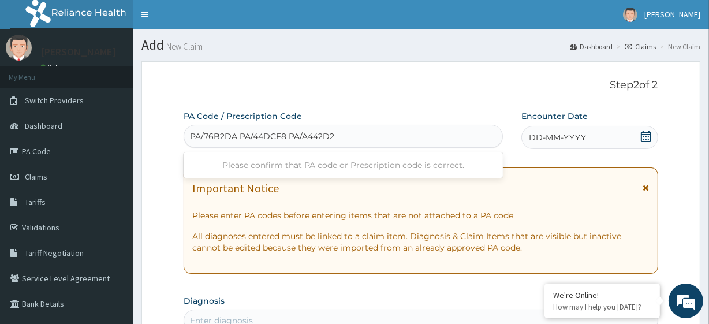
type input "PA/76B2DA"
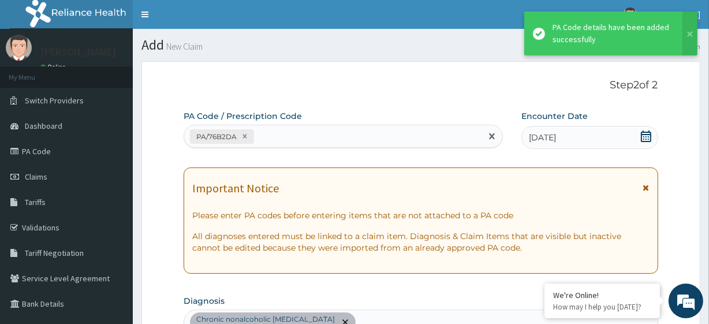
click at [305, 141] on div "PA/76B2DA" at bounding box center [332, 136] width 297 height 19
paste input "PA/44DCF8 PA/A442D2"
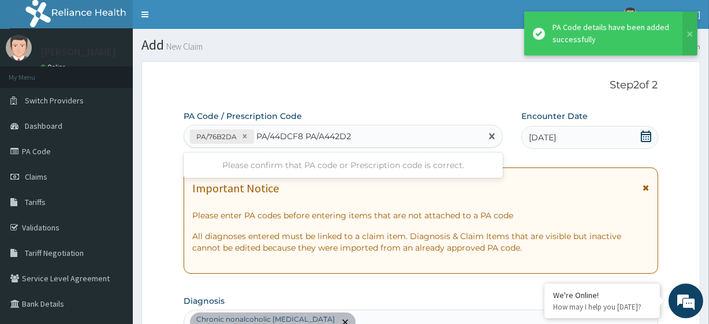
type input "PA/44DCF8"
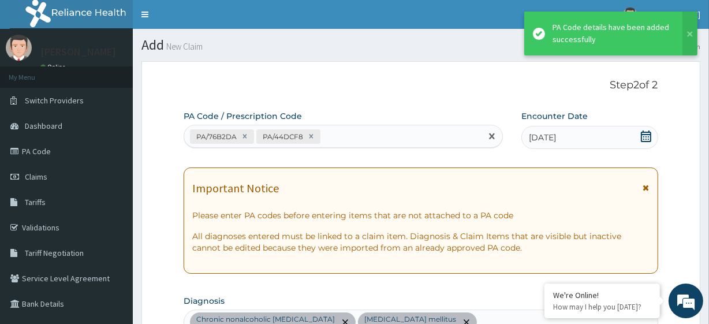
click at [338, 141] on div "PA/76B2DA PA/44DCF8" at bounding box center [332, 136] width 297 height 19
paste input "PA/A442D2"
type input "PA/A442D2"
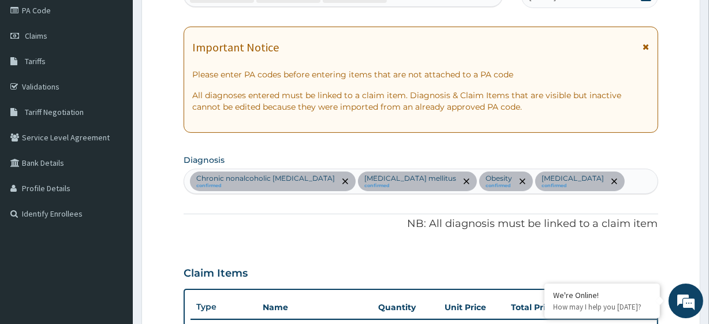
scroll to position [69, 0]
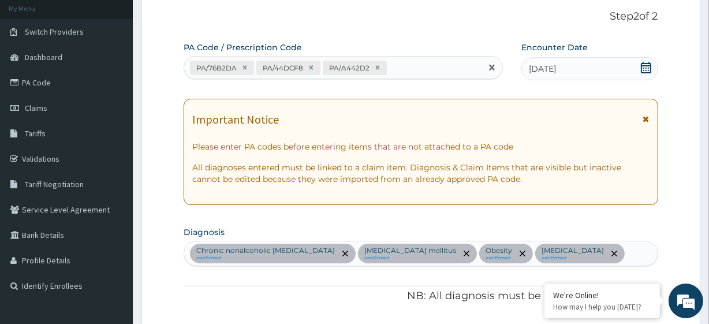
click at [402, 66] on div "PA/76B2DA PA/44DCF8 PA/A442D2" at bounding box center [332, 67] width 297 height 19
paste input "PA/743697"
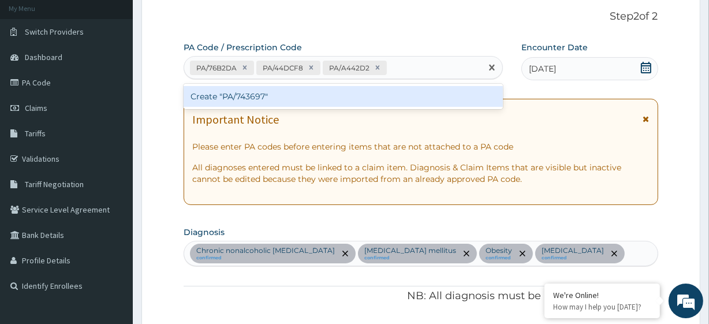
type input "PA/743697"
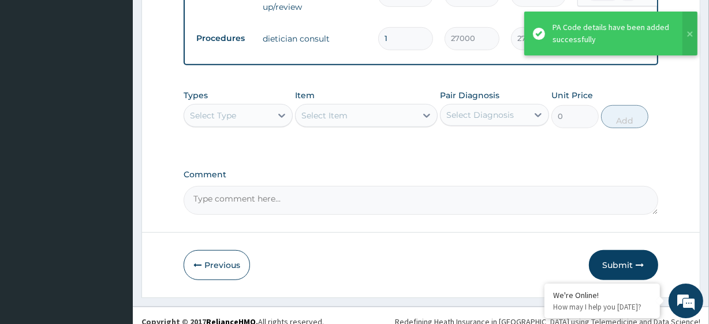
scroll to position [602, 0]
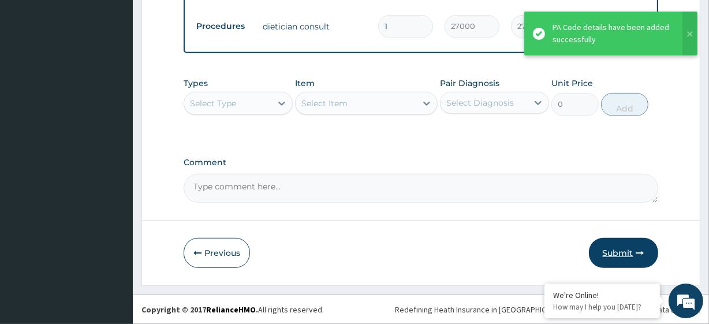
click at [608, 241] on button "Submit" at bounding box center [623, 253] width 69 height 30
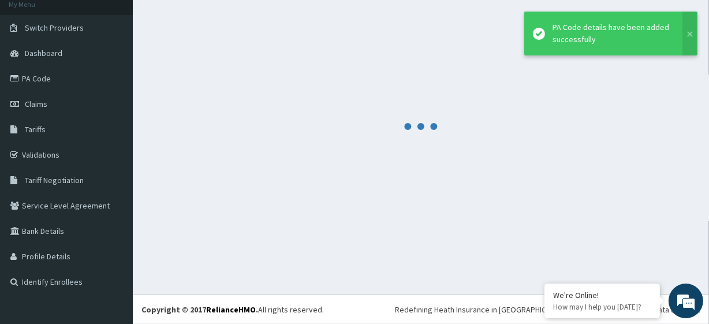
scroll to position [73, 0]
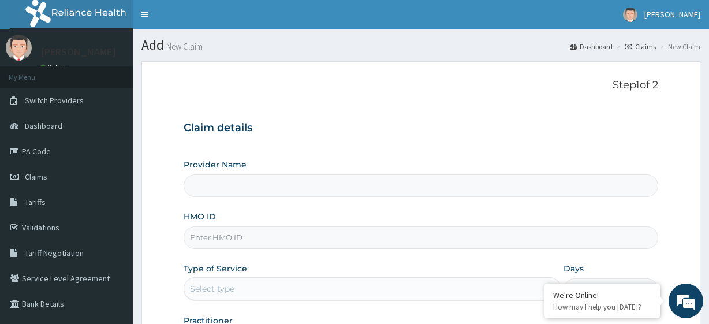
type input "R-Jolad Plus"
click at [247, 247] on input "HMO ID" at bounding box center [421, 237] width 474 height 23
paste input "TLG/10002/A"
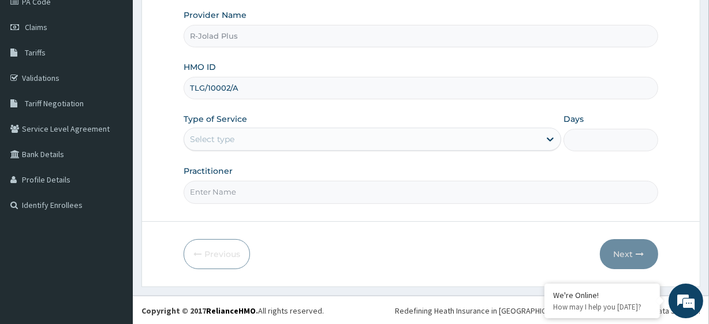
type input "TLG/10002/A"
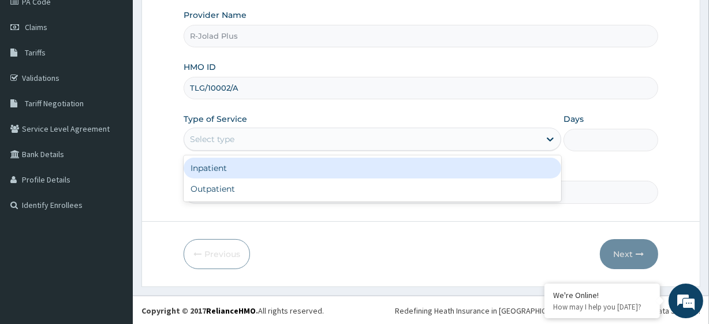
click at [225, 144] on div "Select type" at bounding box center [212, 139] width 44 height 12
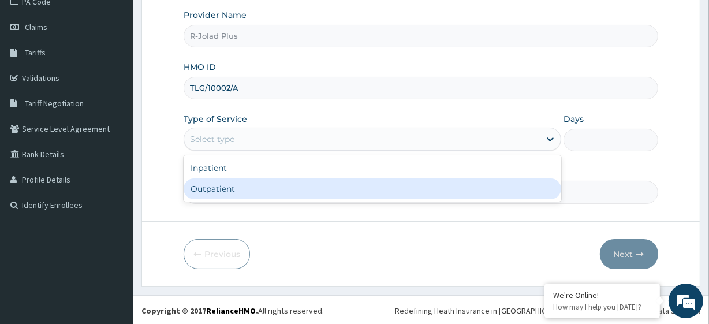
click at [234, 184] on div "Outpatient" at bounding box center [372, 188] width 377 height 21
type input "1"
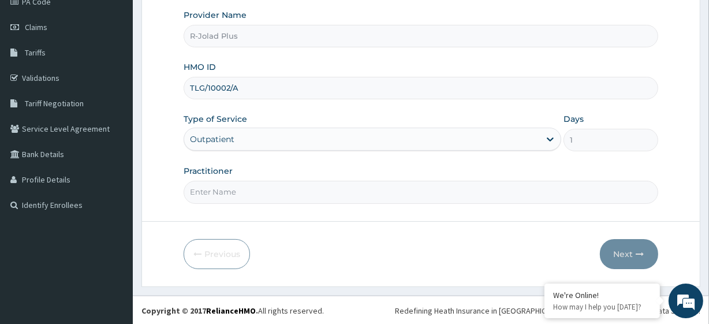
click at [227, 199] on input "Practitioner" at bounding box center [421, 192] width 474 height 23
paste input "Ibidapo"
type input "[PERSON_NAME]"
click at [612, 248] on button "Next" at bounding box center [629, 254] width 58 height 30
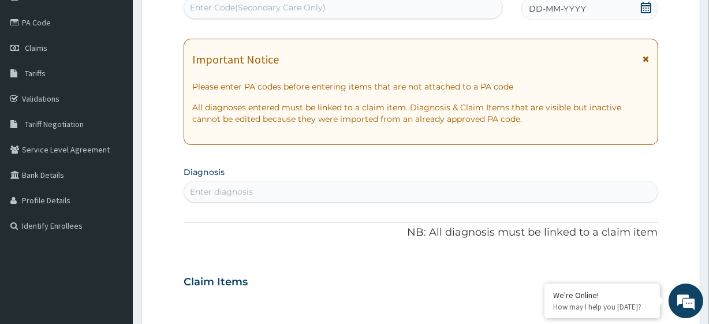
scroll to position [0, 0]
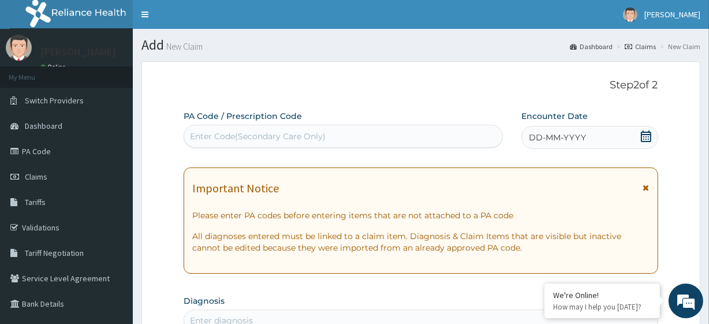
click at [221, 133] on div "Enter Code(Secondary Care Only)" at bounding box center [258, 136] width 136 height 12
paste input "PA/82C308"
type input "PA/82C308"
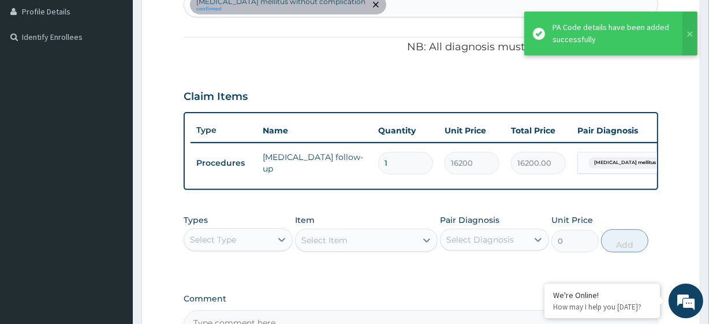
scroll to position [460, 0]
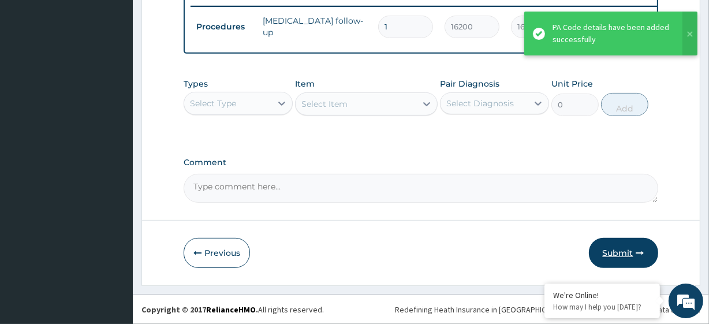
click at [598, 252] on button "Submit" at bounding box center [623, 253] width 69 height 30
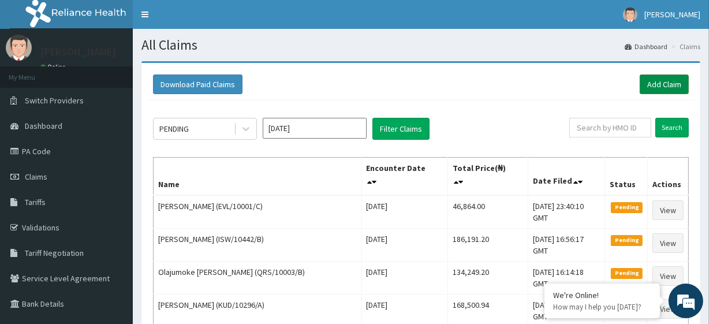
click at [661, 87] on link "Add Claim" at bounding box center [663, 84] width 49 height 20
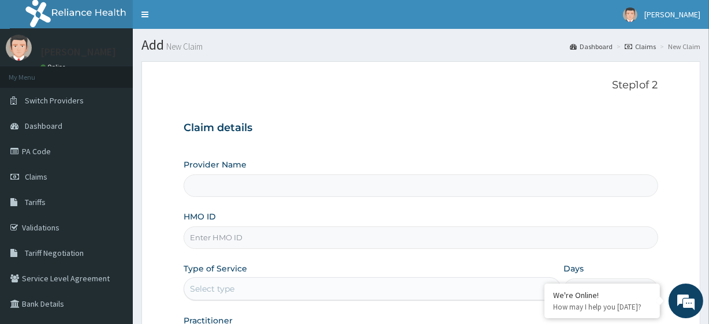
type input "R-Jolad Plus"
click at [222, 234] on input "HMO ID" at bounding box center [421, 237] width 474 height 23
paste input "ABP/10364/B"
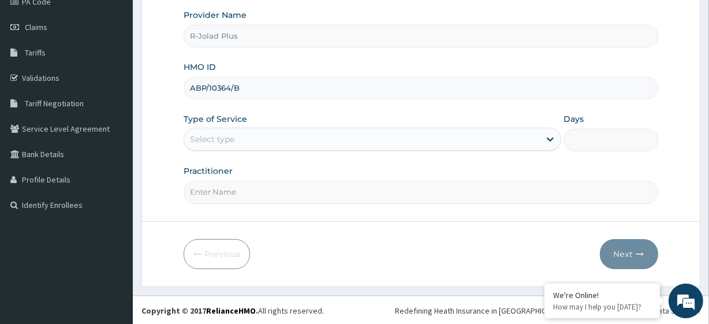
type input "ABP/10364/B"
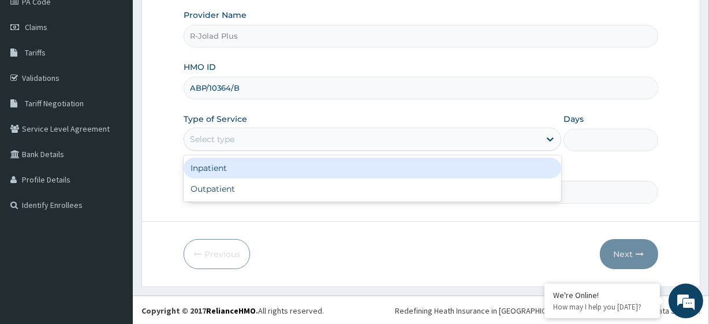
drag, startPoint x: 229, startPoint y: 138, endPoint x: 226, endPoint y: 191, distance: 53.2
click at [226, 151] on div "option Inpatient focused, 1 of 2. 2 results available. Use Up and Down to choos…" at bounding box center [372, 139] width 377 height 23
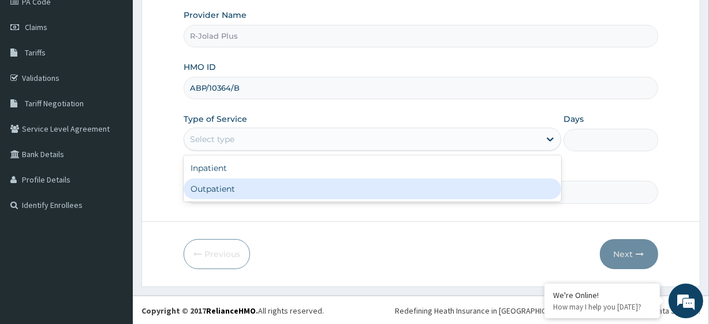
click at [226, 191] on div "Outpatient" at bounding box center [372, 188] width 377 height 21
type input "1"
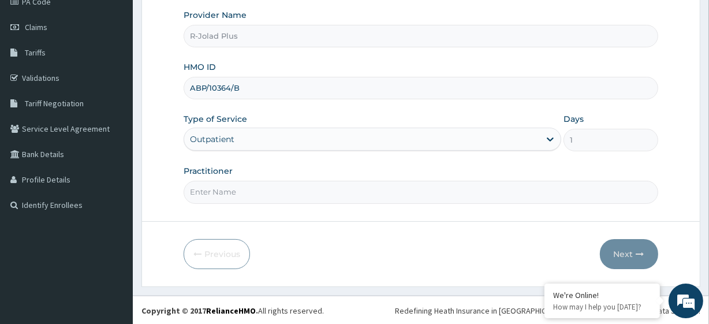
click at [230, 194] on input "Practitioner" at bounding box center [421, 192] width 474 height 23
paste input "Ochefije Faith"
type input "Ochefije Faith"
click at [606, 242] on button "Next" at bounding box center [629, 254] width 58 height 30
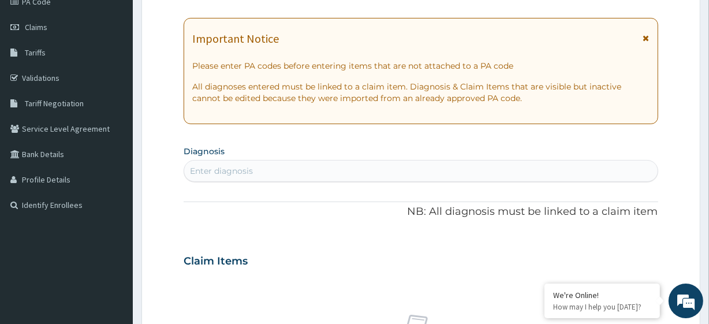
scroll to position [0, 0]
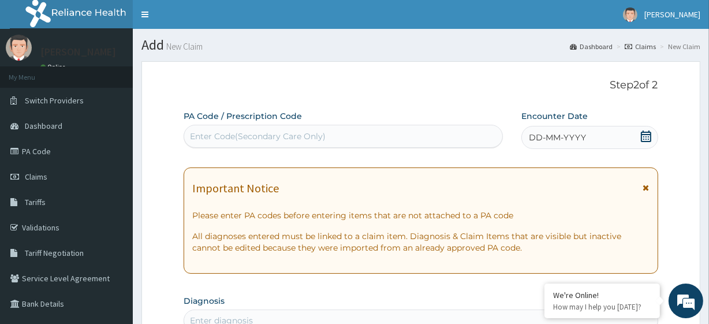
click at [246, 133] on div "Enter Code(Secondary Care Only)" at bounding box center [258, 136] width 136 height 12
paste input "PA/C38741"
type input "PA/C38741"
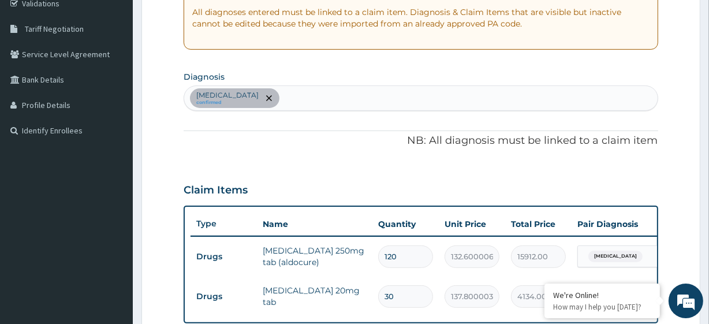
scroll to position [215, 0]
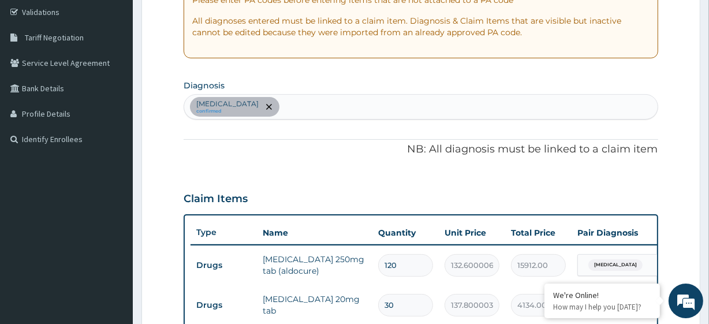
click at [331, 111] on div "[MEDICAL_DATA] confirmed" at bounding box center [420, 107] width 473 height 24
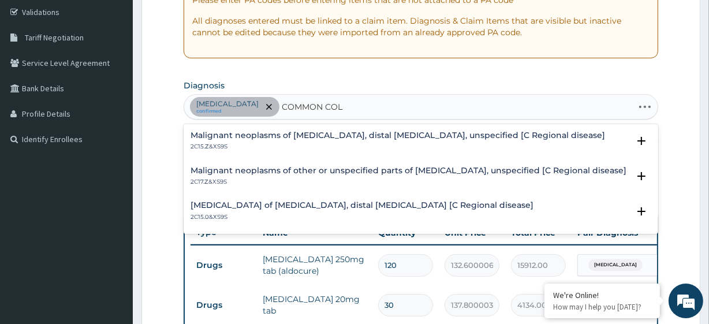
type input "[MEDICAL_DATA]"
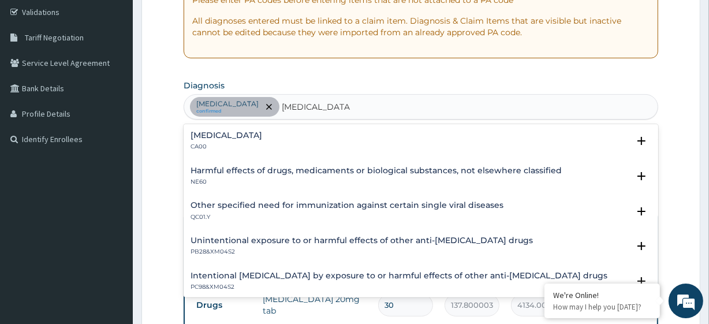
click at [253, 136] on h4 "[MEDICAL_DATA]" at bounding box center [226, 135] width 72 height 9
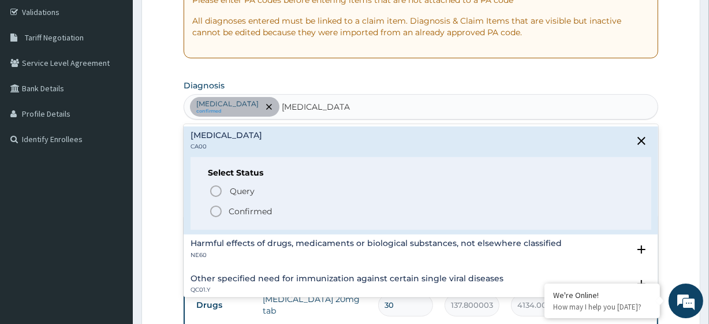
click at [244, 209] on p "Confirmed" at bounding box center [250, 211] width 43 height 12
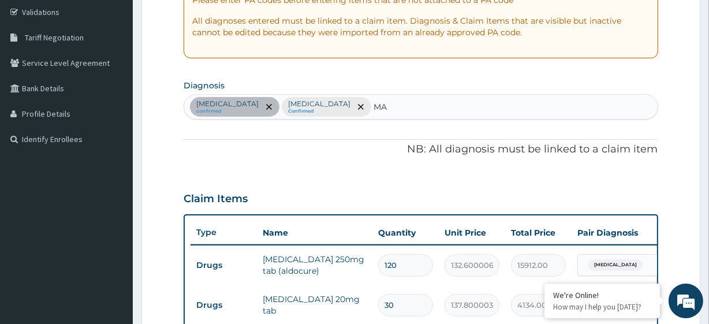
type input "M"
type input "[MEDICAL_DATA]"
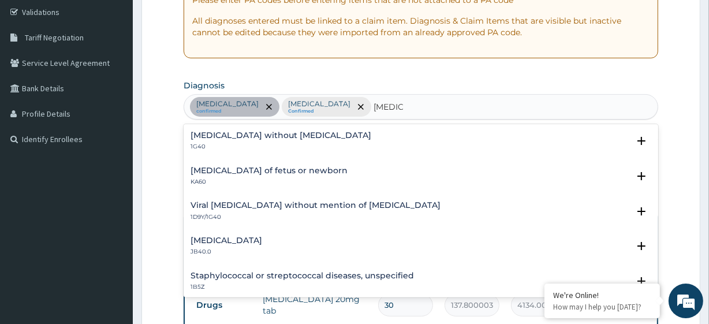
click at [211, 135] on h4 "[MEDICAL_DATA] without [MEDICAL_DATA]" at bounding box center [280, 135] width 181 height 9
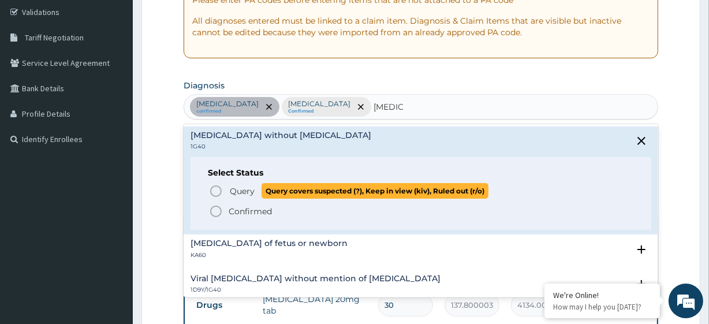
click at [226, 186] on span "Query Query covers suspected (?), Keep in view (kiv), Ruled out (r/o)" at bounding box center [421, 191] width 424 height 16
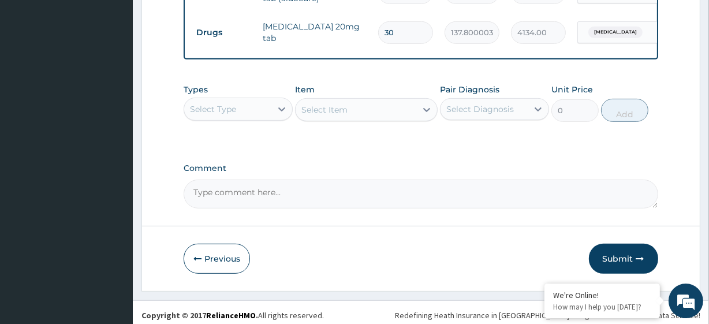
scroll to position [501, 0]
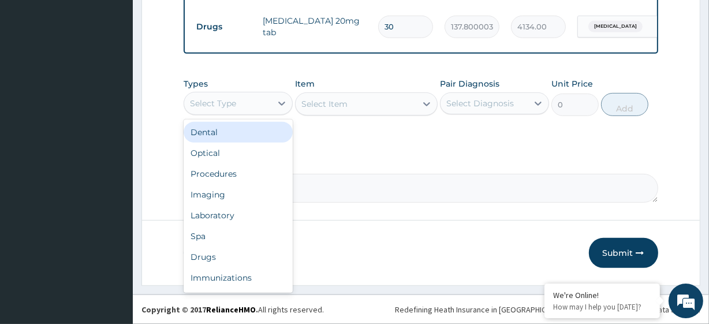
click at [241, 98] on div "Select Type" at bounding box center [227, 103] width 87 height 18
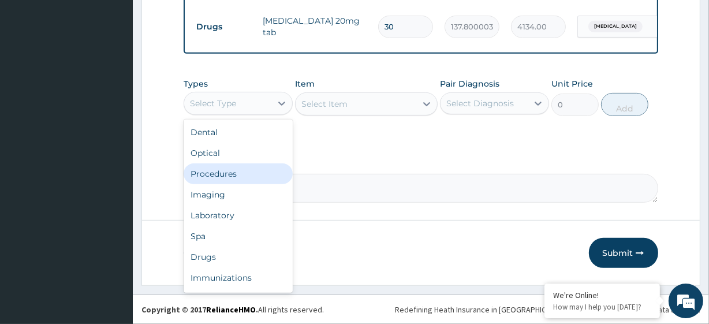
click at [242, 167] on div "Procedures" at bounding box center [238, 173] width 109 height 21
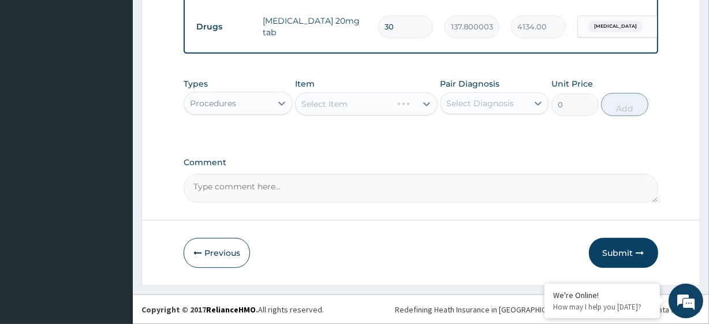
click at [518, 83] on div "Pair Diagnosis Select Diagnosis" at bounding box center [494, 97] width 109 height 38
click at [382, 100] on div "Select Item" at bounding box center [366, 103] width 142 height 23
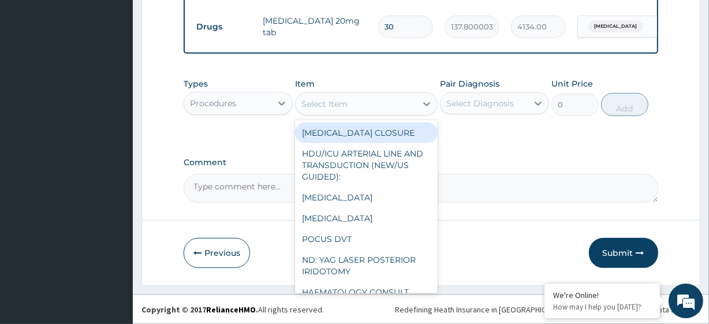
click at [382, 100] on div "Select Item" at bounding box center [355, 104] width 120 height 18
paste input "General Consultation (initial) FBC - ([MEDICAL_DATA] with platelet and [MEDICAL…"
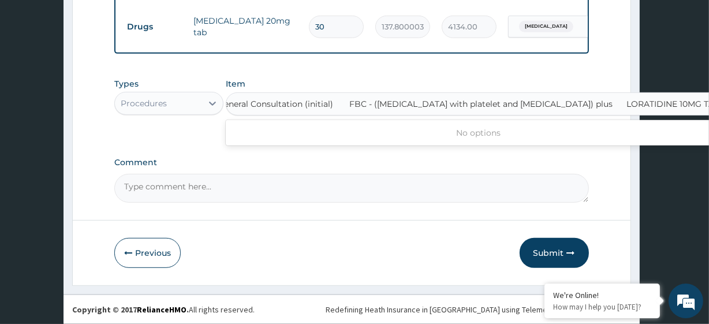
type input "General Consultation (initial)"
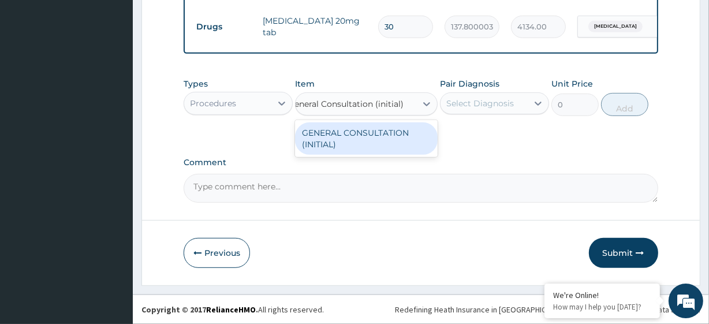
scroll to position [0, 0]
click at [396, 133] on div "GENERAL CONSULTATION (INITIAL)" at bounding box center [366, 138] width 142 height 32
type input "10800"
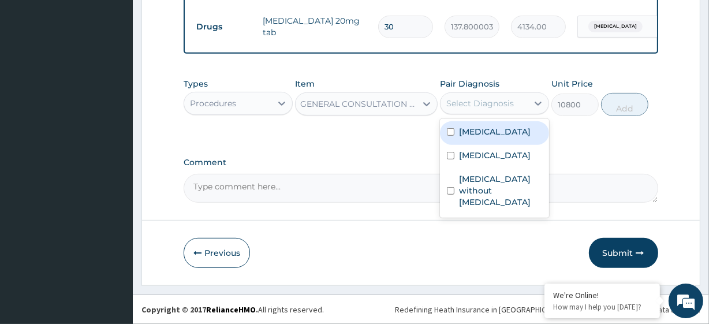
click at [483, 105] on div "Select Diagnosis" at bounding box center [480, 104] width 68 height 12
click at [491, 137] on label "[MEDICAL_DATA]" at bounding box center [495, 132] width 72 height 12
checkbox input "true"
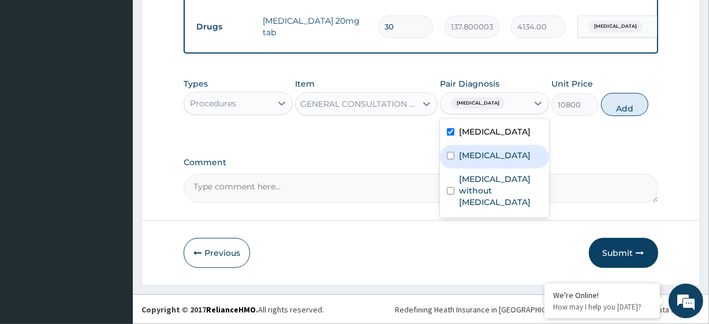
click at [482, 161] on label "[MEDICAL_DATA]" at bounding box center [495, 155] width 72 height 12
checkbox input "true"
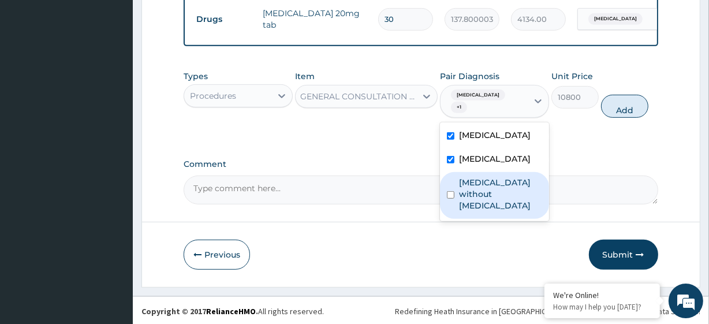
click at [486, 211] on label "[MEDICAL_DATA] without [MEDICAL_DATA]" at bounding box center [500, 194] width 83 height 35
checkbox input "true"
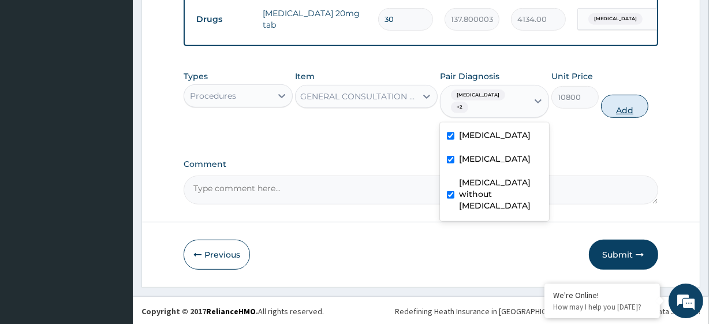
click at [613, 118] on button "Add" at bounding box center [624, 106] width 47 height 23
type input "0"
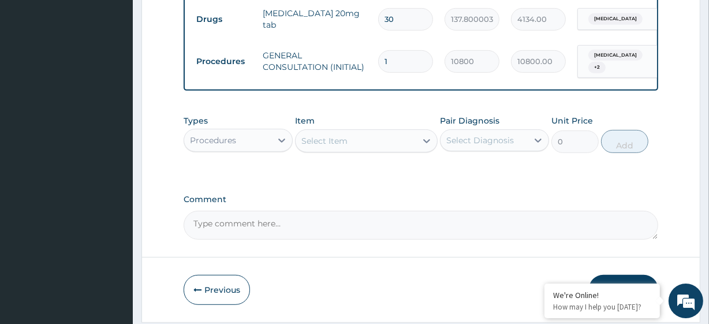
scroll to position [545, 0]
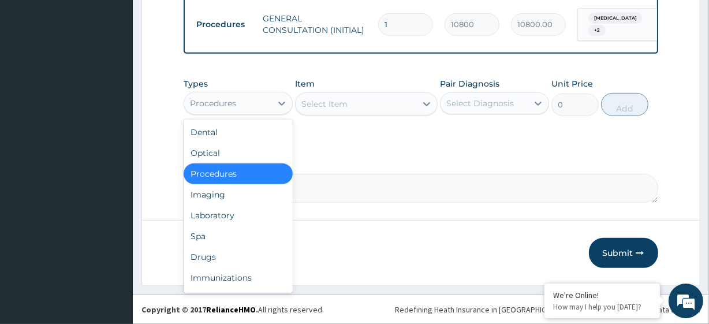
click at [247, 108] on div "Procedures" at bounding box center [227, 103] width 87 height 18
click at [234, 208] on div "Laboratory" at bounding box center [238, 215] width 109 height 21
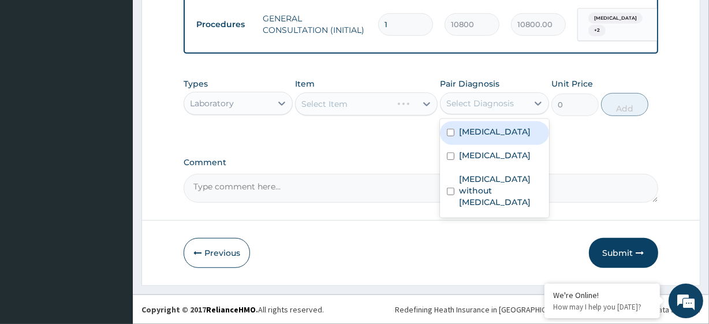
click at [471, 98] on div "Select Diagnosis" at bounding box center [480, 104] width 68 height 12
click at [478, 130] on label "[MEDICAL_DATA]" at bounding box center [495, 132] width 72 height 12
checkbox input "true"
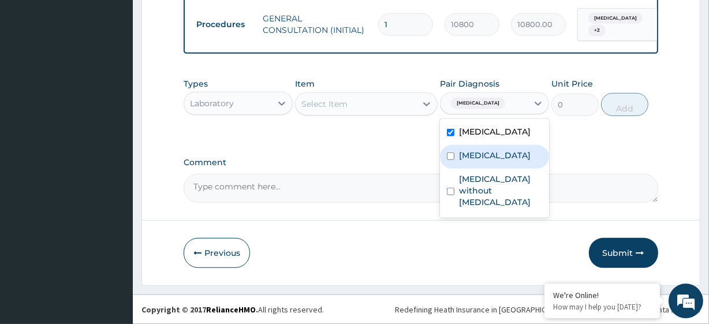
click at [471, 161] on label "[MEDICAL_DATA]" at bounding box center [495, 155] width 72 height 12
checkbox input "true"
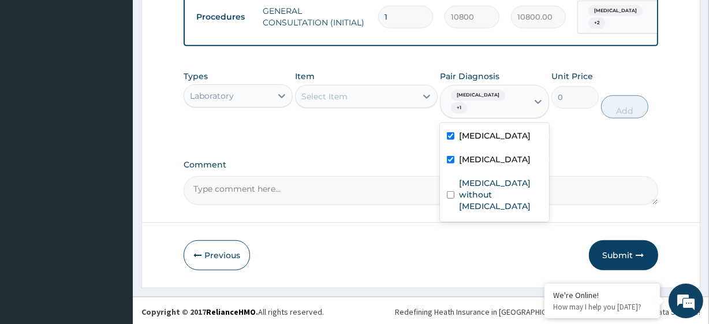
drag, startPoint x: 480, startPoint y: 218, endPoint x: 344, endPoint y: 102, distance: 178.5
click at [344, 102] on div "Types Laboratory Item Select Item Pair Diagnosis option [MEDICAL_DATA], selecte…" at bounding box center [421, 94] width 474 height 59
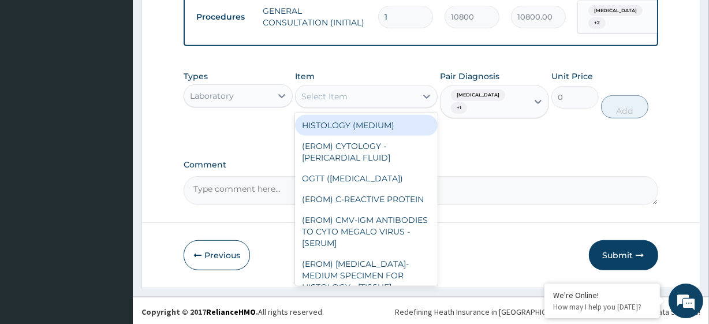
click at [344, 102] on div "Select Item" at bounding box center [324, 97] width 46 height 12
paste input "FBC - ([MEDICAL_DATA] with platelet and [MEDICAL_DATA]) plus LORATIDINE 10MG TAB"
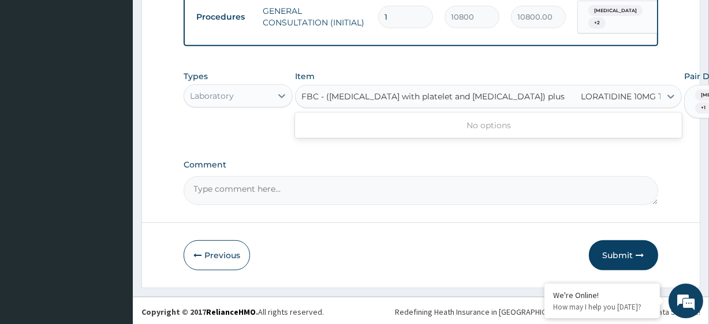
scroll to position [0, 14]
type input "FBC - ([MEDICAL_DATA] with platelet and [MEDICAL_DATA]) plus"
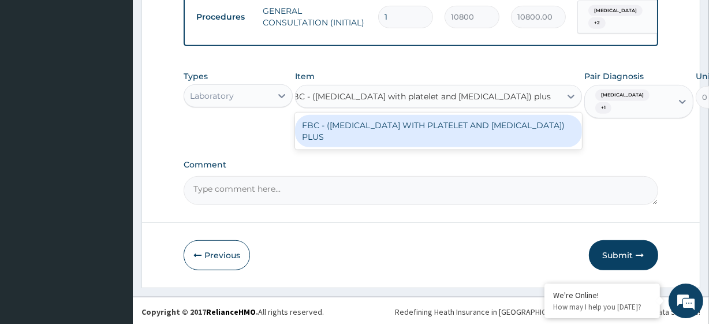
click at [370, 132] on div "FBC - ([MEDICAL_DATA] WITH PLATELET AND [MEDICAL_DATA]) PLUS" at bounding box center [438, 131] width 287 height 32
type input "8505"
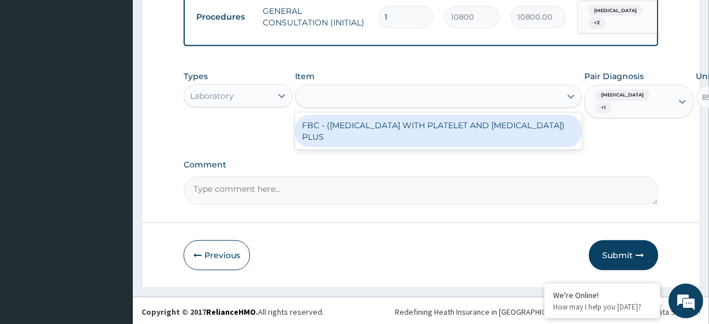
scroll to position [0, 1]
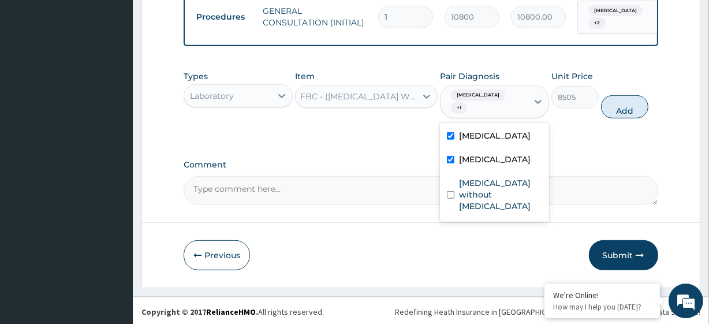
click at [519, 114] on div "[MEDICAL_DATA] + 1" at bounding box center [483, 101] width 87 height 32
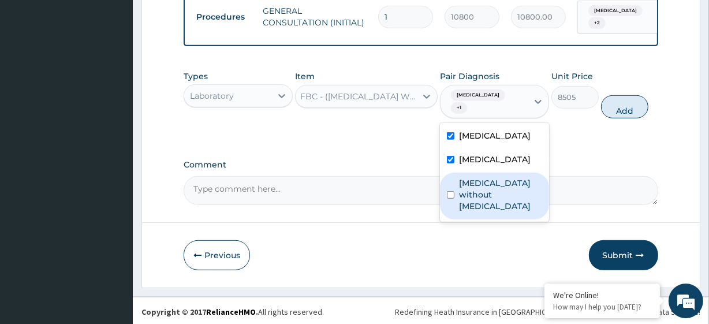
click at [511, 212] on label "[MEDICAL_DATA] without [MEDICAL_DATA]" at bounding box center [500, 194] width 83 height 35
checkbox input "true"
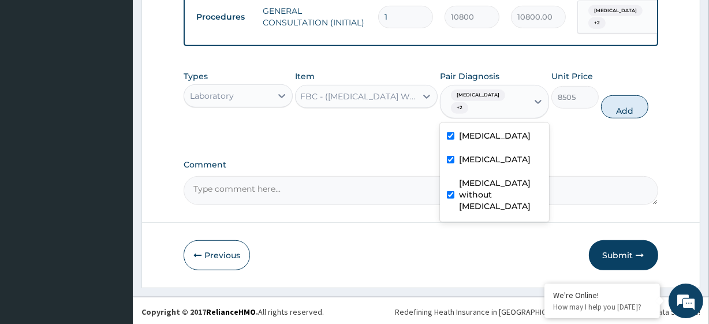
click at [486, 141] on label "[MEDICAL_DATA]" at bounding box center [495, 136] width 72 height 12
checkbox input "false"
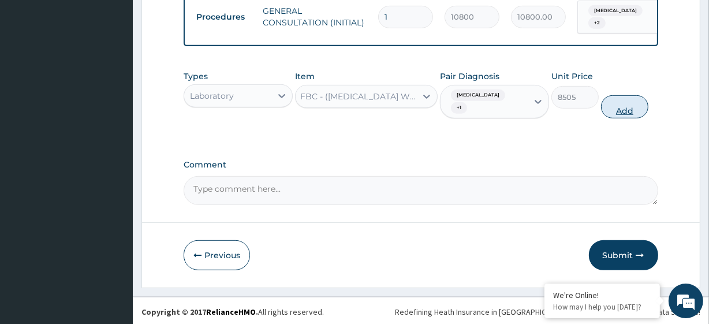
click at [606, 118] on button "Add" at bounding box center [624, 106] width 47 height 23
type input "0"
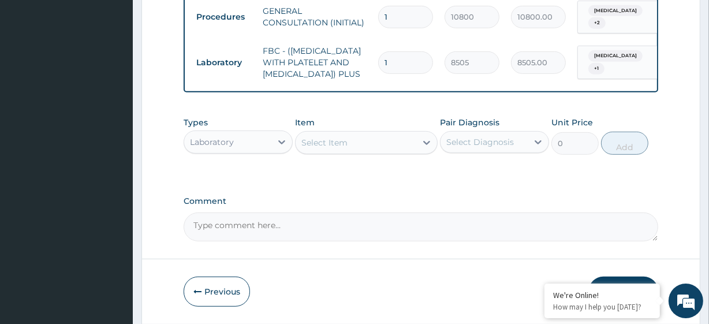
scroll to position [603, 0]
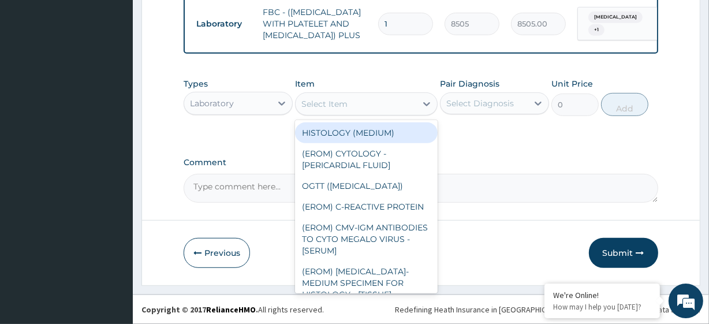
click at [335, 106] on div "Select Item" at bounding box center [324, 104] width 46 height 12
paste input "LORATIDINE 10MG TAB"
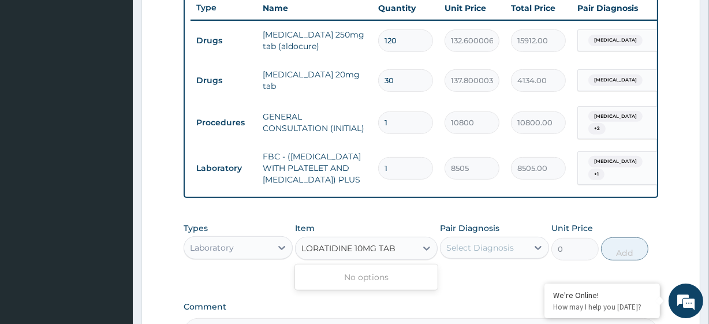
scroll to position [439, 0]
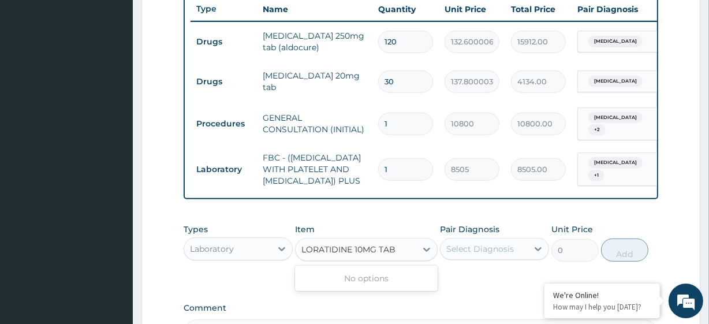
type input "LORATIDINE 10MG TAB"
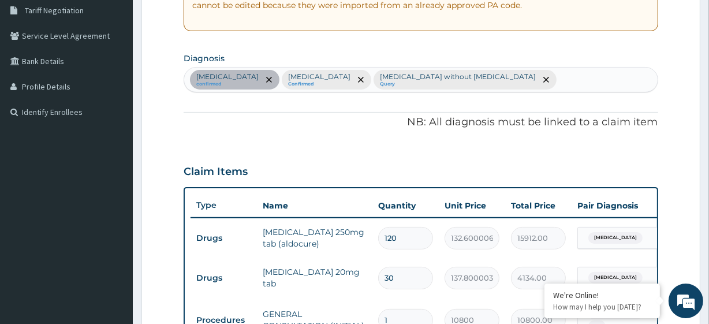
scroll to position [242, 0]
click at [543, 77] on icon "remove selection option" at bounding box center [546, 80] width 6 height 6
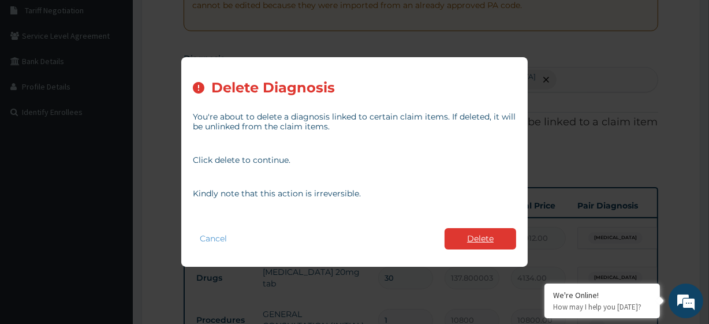
click at [474, 237] on button "Delete" at bounding box center [480, 238] width 72 height 21
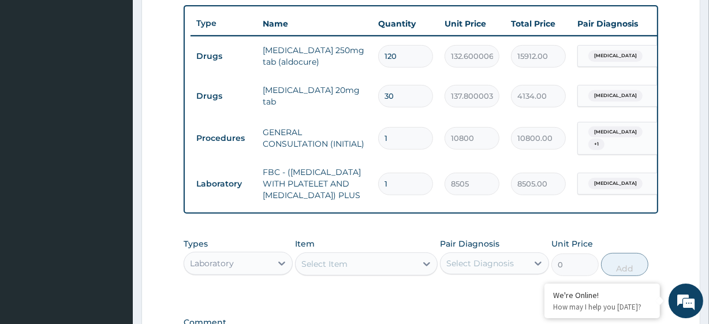
scroll to position [0, 104]
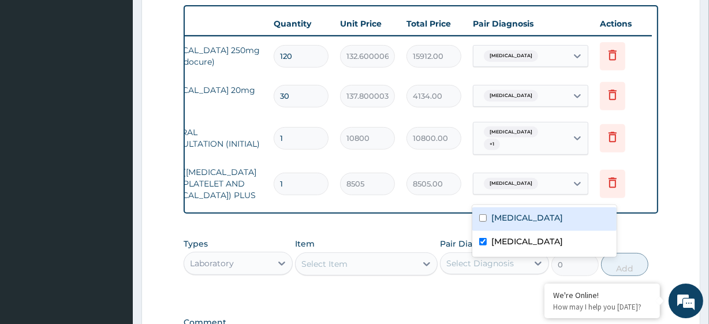
click at [623, 184] on tr "Laboratory FBC - (FULL BLOOD COUNT WITH PLATELET AND RED CELL INDICES) PLUS 1 8…" at bounding box center [369, 183] width 566 height 46
click at [515, 222] on label "Essential hypertension" at bounding box center [527, 218] width 72 height 12
checkbox input "true"
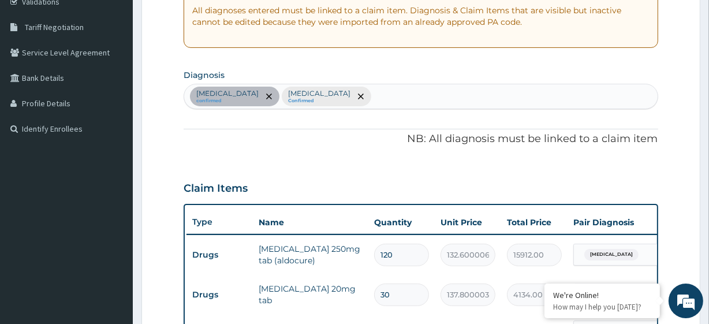
scroll to position [225, 0]
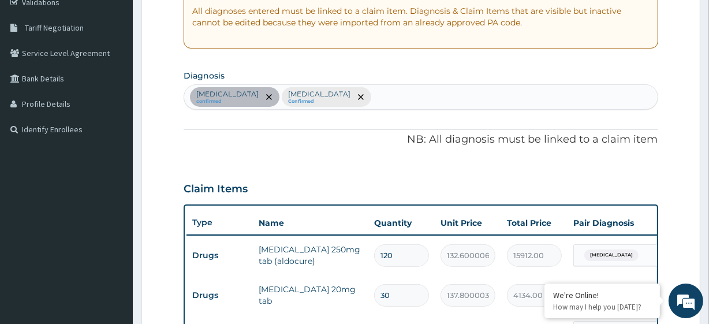
click at [445, 99] on div "Essential hypertension confirmed Acute nasopharyngitis Confirmed" at bounding box center [420, 97] width 473 height 24
type input "ACUTE UPPER"
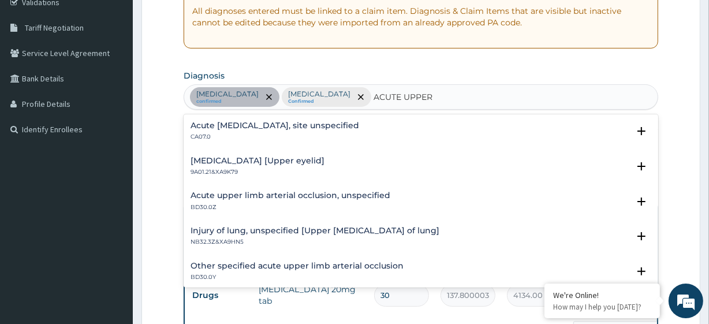
click at [353, 121] on h4 "Acute [MEDICAL_DATA], site unspecified" at bounding box center [274, 125] width 169 height 9
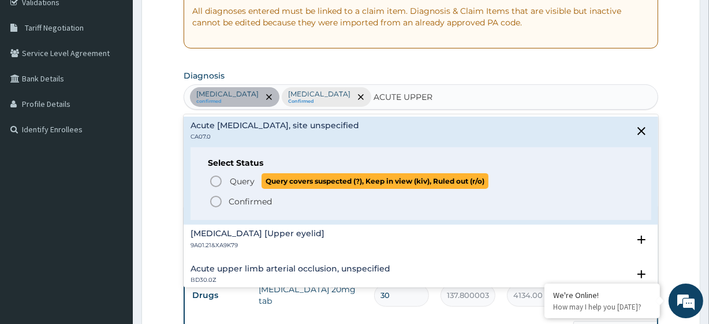
click at [268, 178] on span "Query covers suspected (?), Keep in view (kiv), Ruled out (r/o)" at bounding box center [374, 181] width 227 height 16
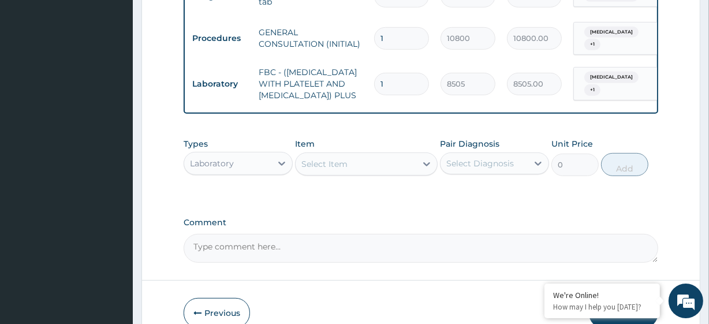
scroll to position [580, 0]
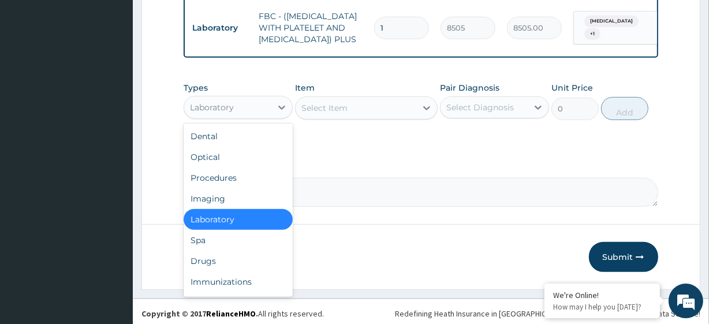
click at [258, 117] on div "Laboratory" at bounding box center [227, 107] width 87 height 18
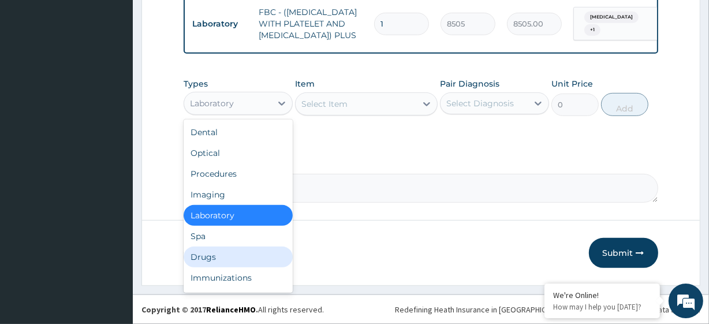
click at [221, 259] on div "Drugs" at bounding box center [238, 256] width 109 height 21
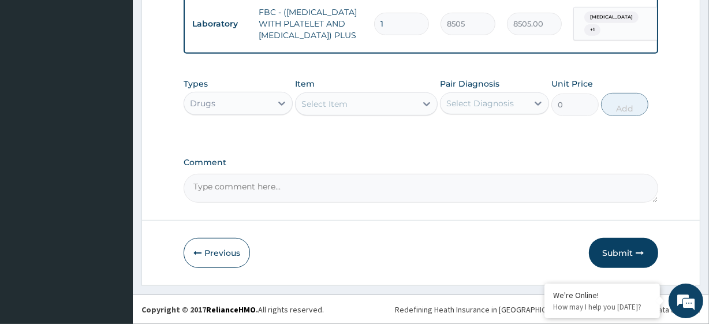
click at [327, 95] on div "Select Item" at bounding box center [355, 104] width 120 height 18
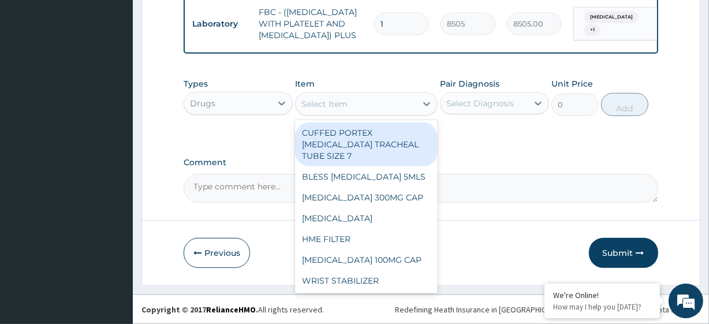
paste input "COUGH SYRUP ADULT (M&B)"
type input "COUGH SYRUP ADULT (M&B)"
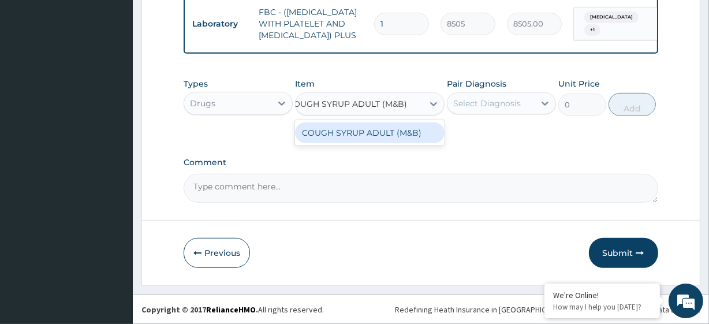
click at [343, 132] on div "COUGH SYRUP ADULT (M&B)" at bounding box center [369, 132] width 149 height 21
type input "1500"
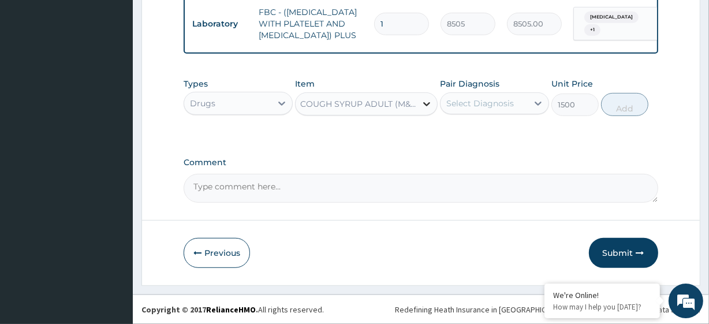
scroll to position [0, 1]
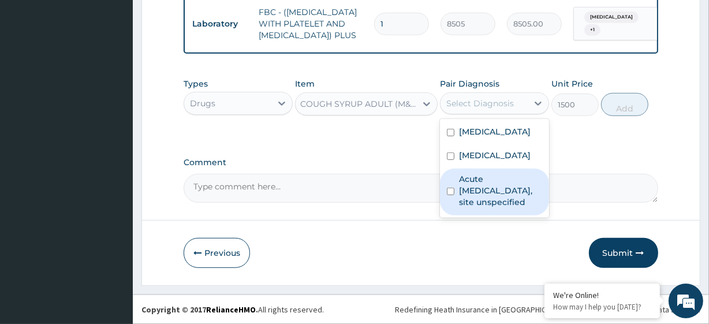
drag, startPoint x: 467, startPoint y: 94, endPoint x: 486, endPoint y: 213, distance: 120.4
click at [486, 114] on div "option Essential hypertension, deselected. option Acute upper respiratory infec…" at bounding box center [494, 103] width 109 height 22
click at [486, 208] on label "Acute [MEDICAL_DATA], site unspecified" at bounding box center [500, 190] width 83 height 35
checkbox input "true"
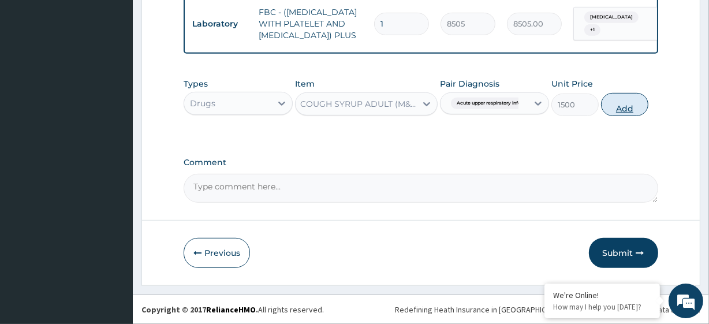
click at [619, 108] on button "Add" at bounding box center [624, 104] width 47 height 23
type input "0"
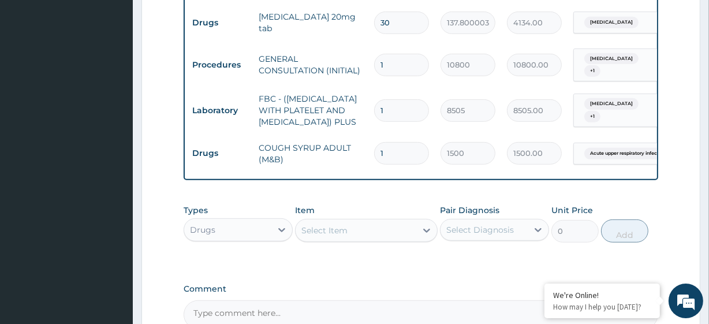
scroll to position [501, 0]
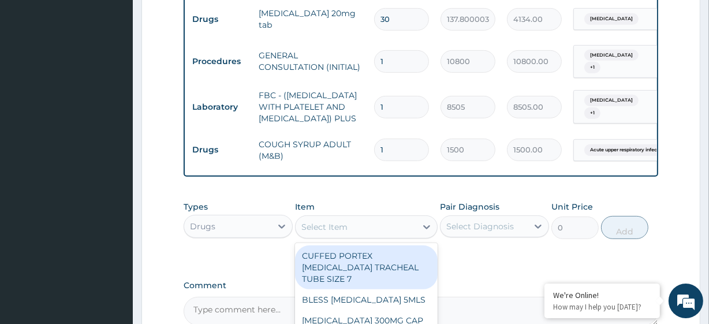
click at [357, 236] on div "Select Item" at bounding box center [355, 227] width 120 height 18
paste input "LORATIDINE 10MG TAB"
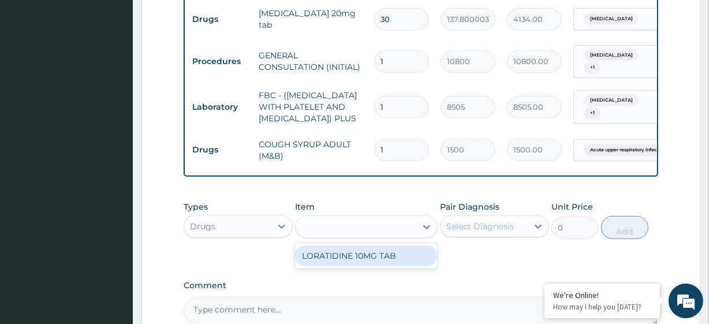
type input "LORATIDINE 10MG TAB"
click at [372, 266] on div "LORATIDINE 10MG TAB" at bounding box center [366, 255] width 142 height 21
type input "46.79999923706055"
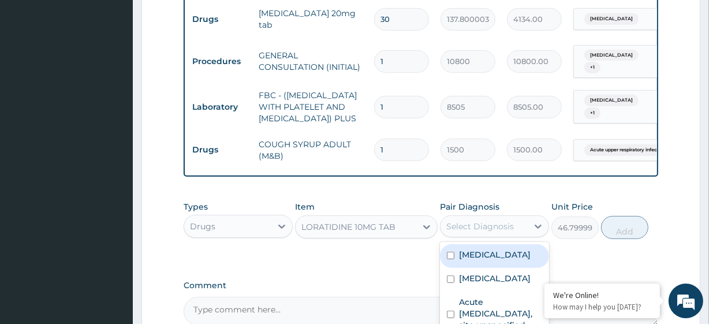
click at [443, 235] on div "Select Diagnosis" at bounding box center [483, 226] width 87 height 18
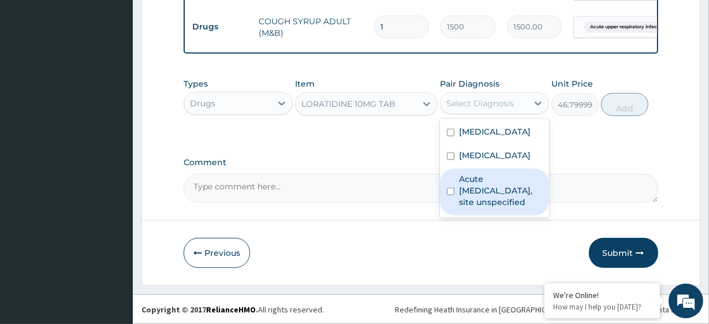
click at [495, 208] on label "Acute upper respiratory infection, site unspecified" at bounding box center [500, 190] width 83 height 35
checkbox input "true"
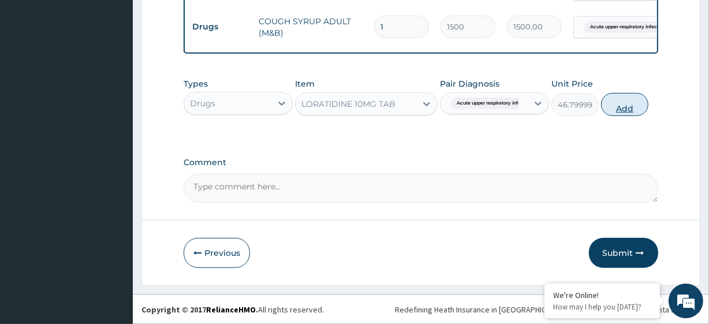
click at [620, 103] on button "Add" at bounding box center [624, 104] width 47 height 23
type input "0"
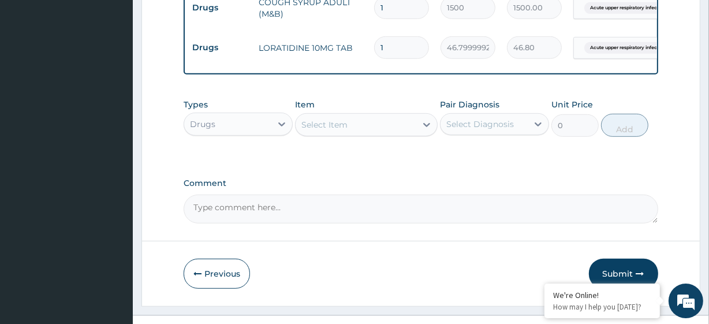
type input "10"
type input "468.00"
type input "10"
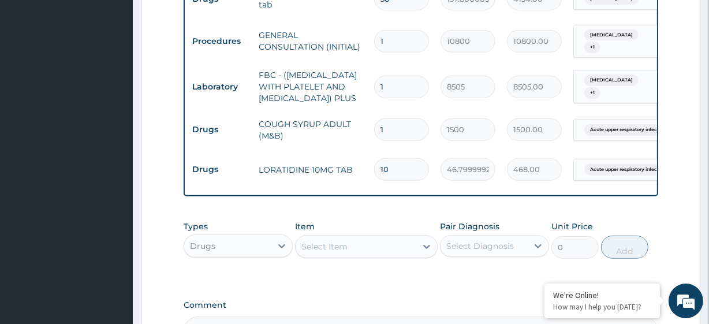
scroll to position [683, 0]
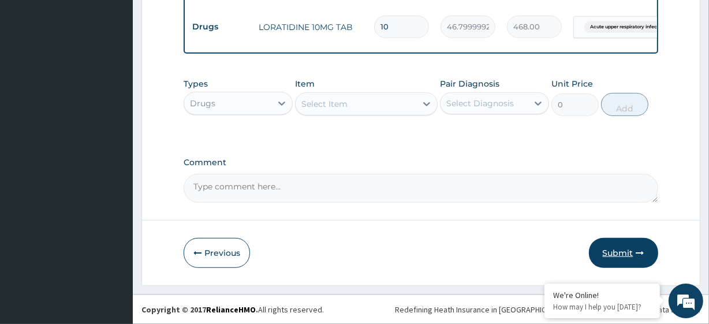
click at [630, 256] on button "Submit" at bounding box center [623, 253] width 69 height 30
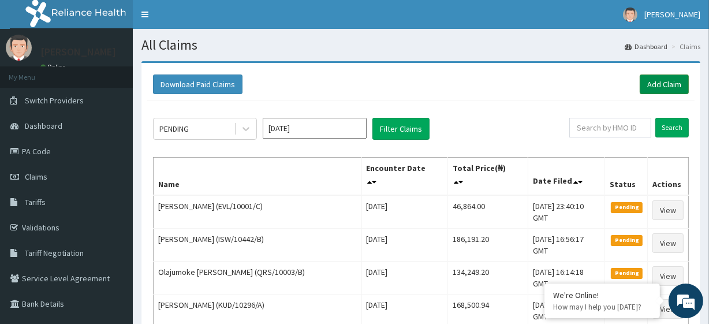
click at [649, 84] on link "Add Claim" at bounding box center [663, 84] width 49 height 20
click at [668, 87] on link "Add Claim" at bounding box center [663, 84] width 49 height 20
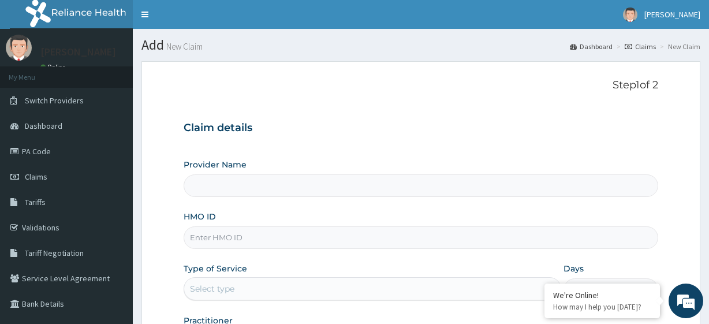
type input "R-Jolad Plus"
click at [269, 245] on input "HMO ID" at bounding box center [421, 237] width 474 height 23
paste input "ABP/10182/A"
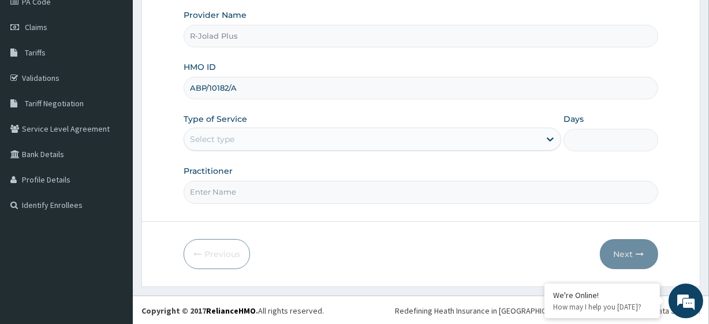
type input "ABP/10182/A"
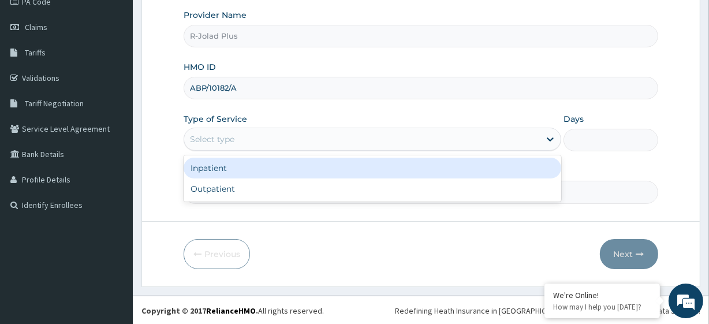
click at [247, 141] on div "Select type" at bounding box center [361, 139] width 355 height 18
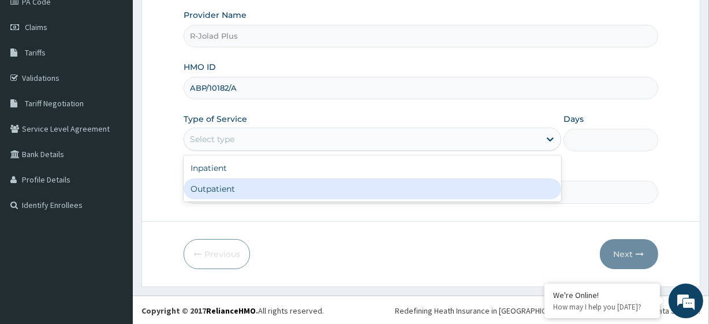
click at [239, 189] on div "Outpatient" at bounding box center [372, 188] width 377 height 21
type input "1"
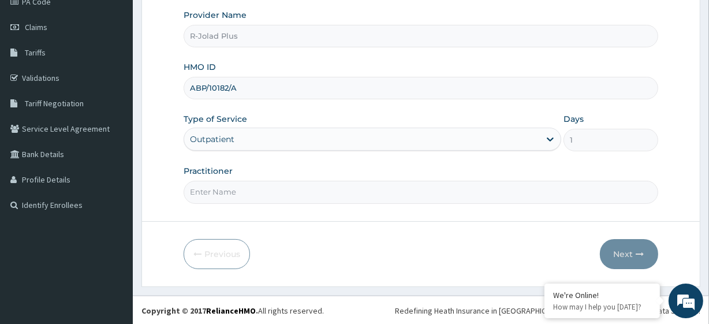
click at [213, 192] on input "Practitioner" at bounding box center [421, 192] width 474 height 23
paste input "Udeh"
type input "Dr Udeh"
click at [629, 257] on button "Next" at bounding box center [629, 254] width 58 height 30
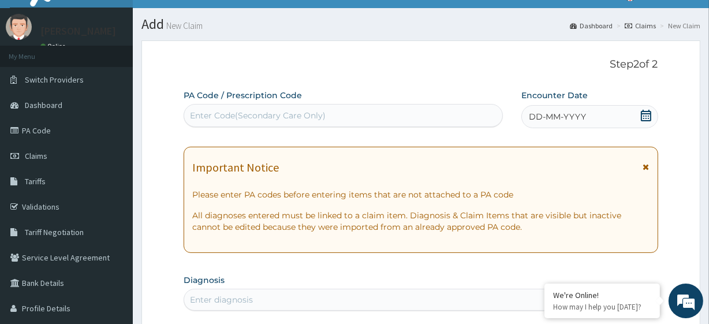
scroll to position [0, 0]
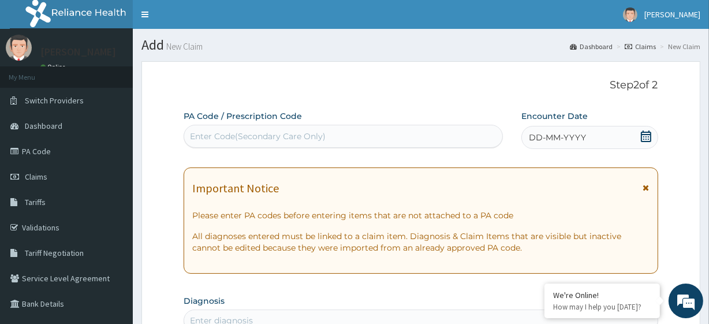
click at [643, 132] on icon at bounding box center [646, 136] width 12 height 12
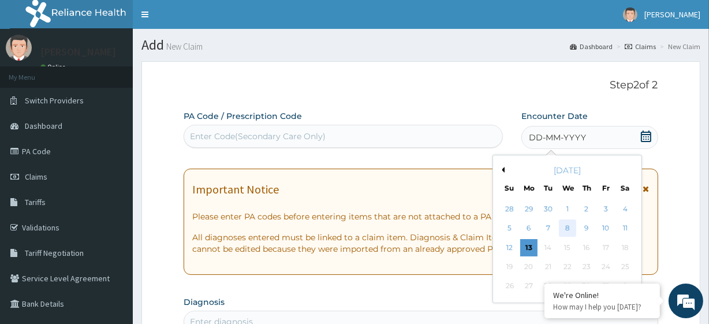
click at [565, 228] on div "8" at bounding box center [566, 228] width 17 height 17
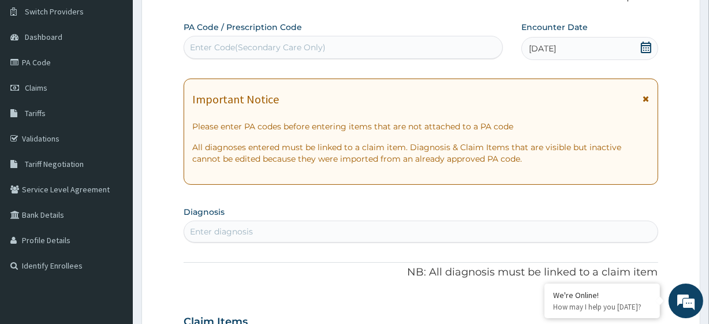
scroll to position [76, 0]
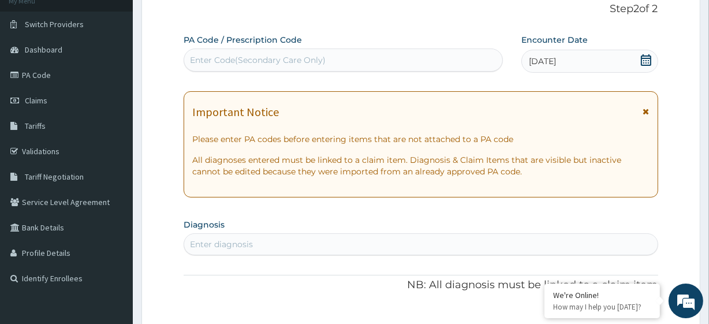
click at [227, 59] on div "Enter Code(Secondary Care Only)" at bounding box center [258, 60] width 136 height 12
paste input "PA/727AB4 PA/438EC0"
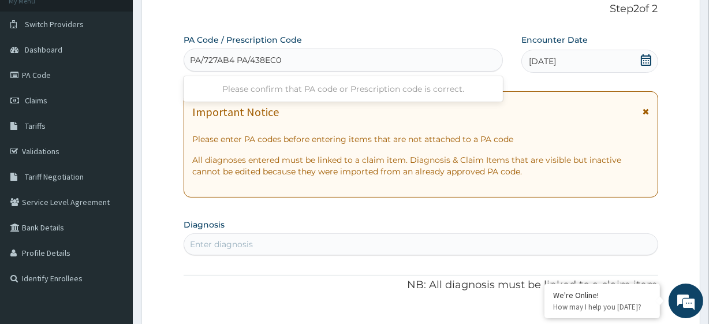
type input "PA/727AB4"
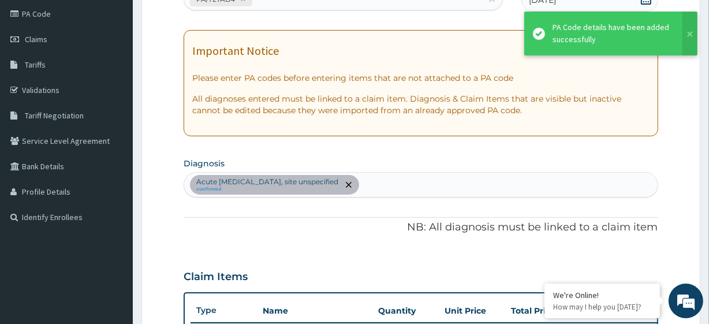
scroll to position [0, 0]
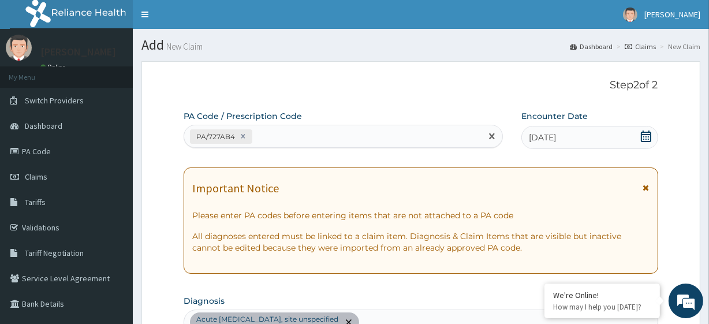
click at [316, 128] on div "PA/727AB4" at bounding box center [332, 136] width 297 height 19
paste input "PA/438EC0"
type input "PA/438EC0"
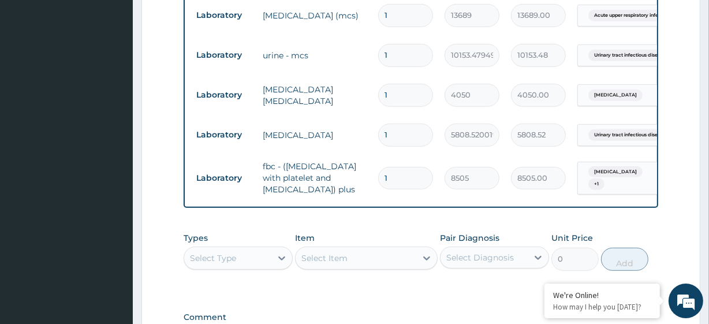
scroll to position [667, 0]
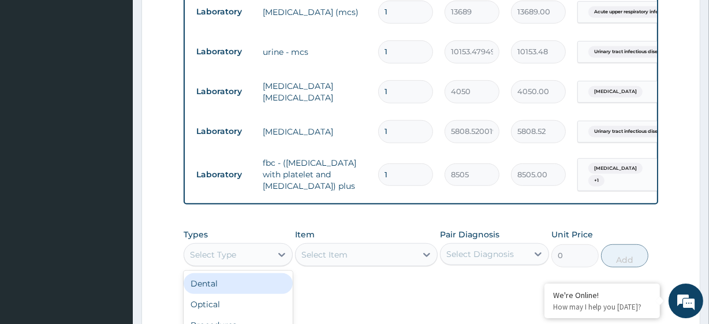
click at [235, 249] on div "Select Type" at bounding box center [213, 255] width 46 height 12
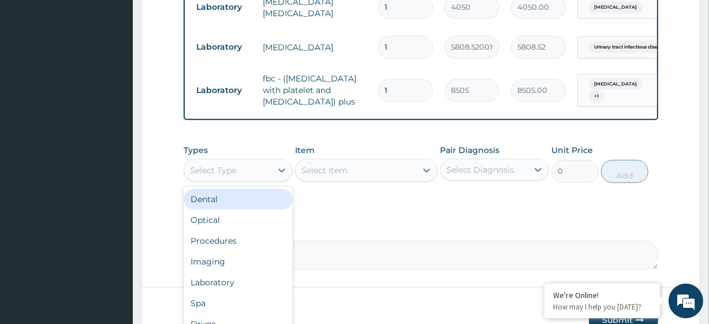
scroll to position [752, 0]
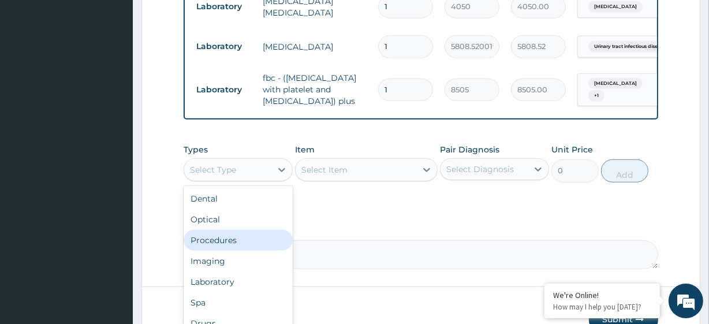
click at [238, 230] on div "Procedures" at bounding box center [238, 240] width 109 height 21
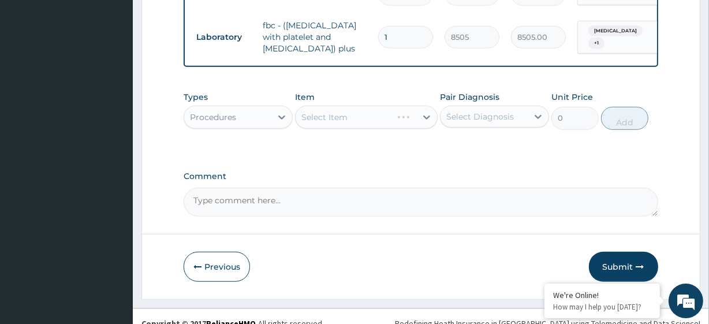
scroll to position [805, 0]
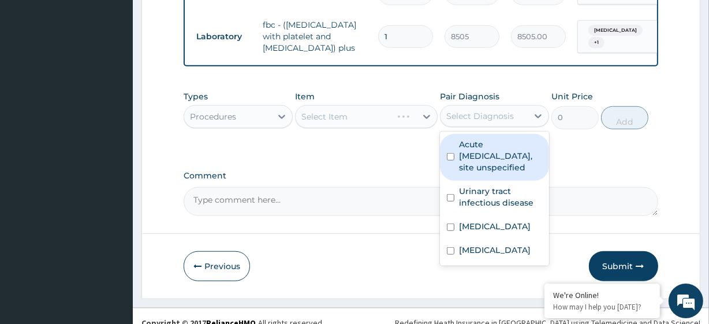
drag, startPoint x: 478, startPoint y: 115, endPoint x: 478, endPoint y: 142, distance: 26.6
click at [478, 127] on div "option Acute upper respiratory infection, site unspecified focused, 1 of 4. 4 r…" at bounding box center [494, 116] width 109 height 22
click at [478, 142] on label "Acute upper respiratory infection, site unspecified" at bounding box center [500, 155] width 83 height 35
checkbox input "true"
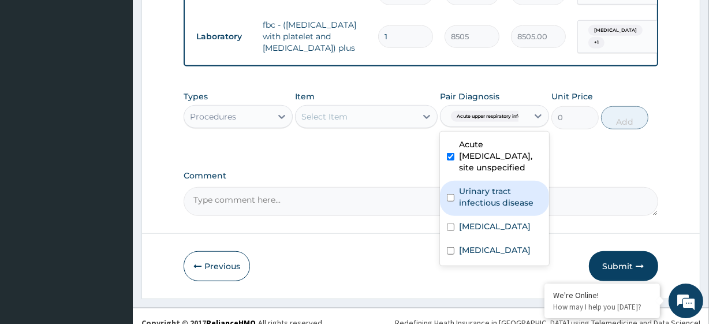
click at [491, 205] on label "Urinary tract infectious disease" at bounding box center [500, 196] width 83 height 23
checkbox input "true"
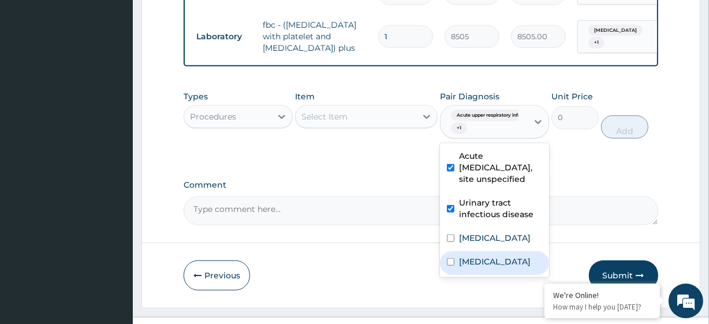
click at [496, 256] on div "Upper respiratory infection" at bounding box center [494, 263] width 109 height 24
checkbox input "true"
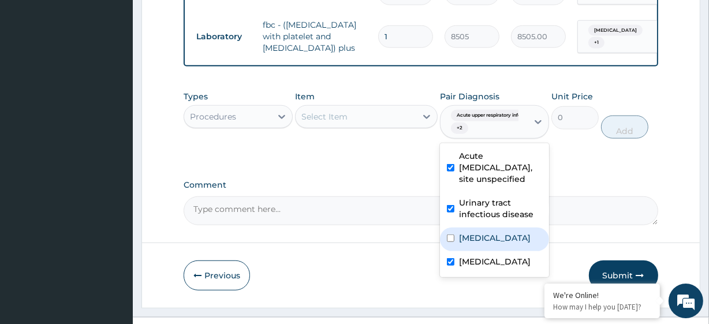
click at [477, 238] on label "Malaria" at bounding box center [495, 238] width 72 height 12
checkbox input "true"
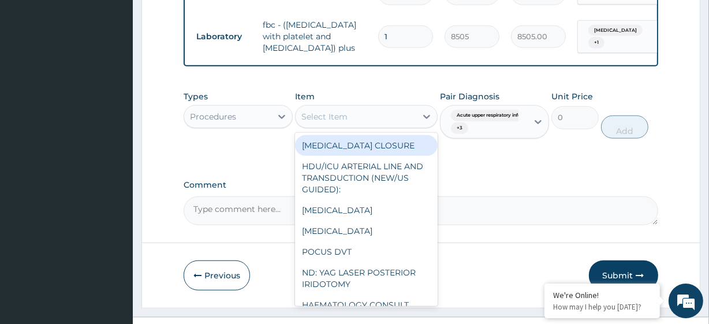
click at [335, 111] on div "Select Item" at bounding box center [324, 117] width 46 height 12
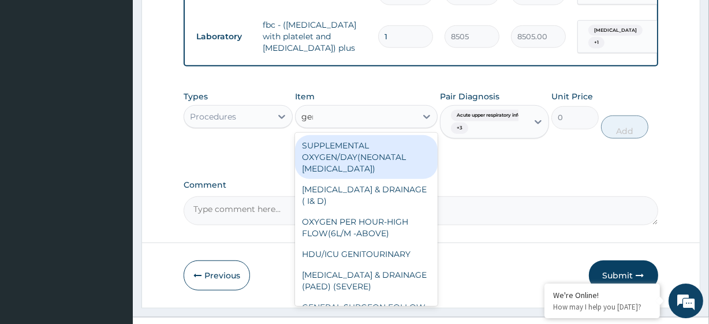
type input "gene"
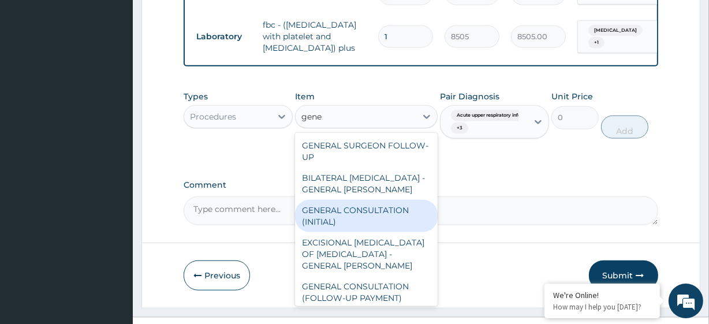
click at [346, 202] on div "GENERAL CONSULTATION (INITIAL)" at bounding box center [366, 216] width 142 height 32
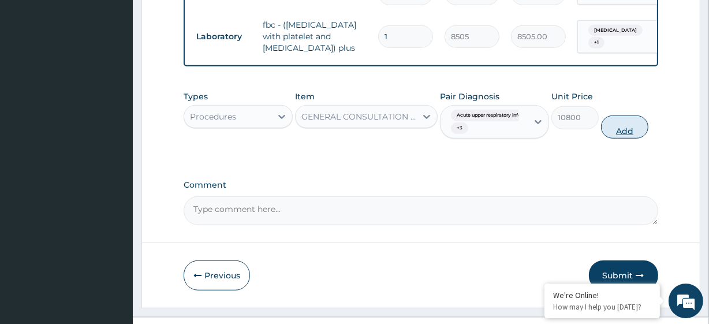
click at [624, 120] on button "Add" at bounding box center [624, 126] width 47 height 23
type input "0"
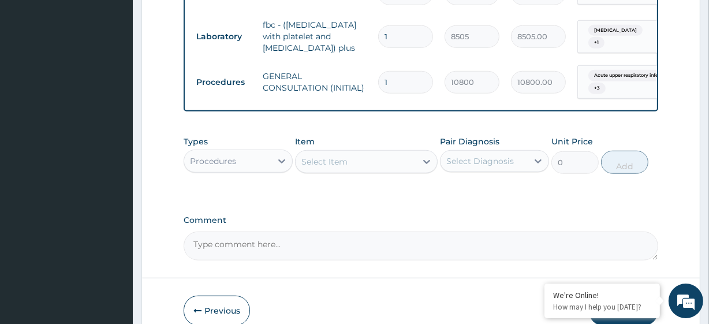
click at [489, 182] on div "Types Procedures Item Select Item Pair Diagnosis Select Diagnosis Unit Price 0 …" at bounding box center [421, 163] width 474 height 67
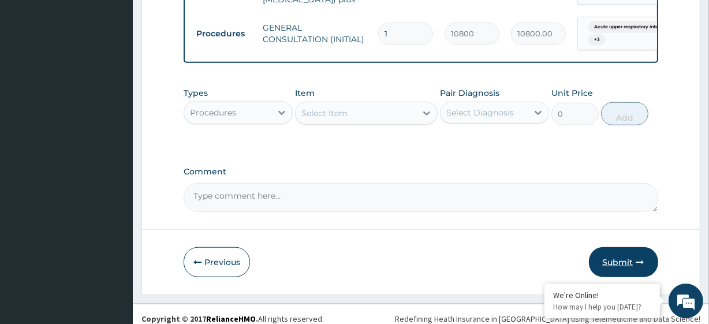
click at [628, 247] on button "Submit" at bounding box center [623, 262] width 69 height 30
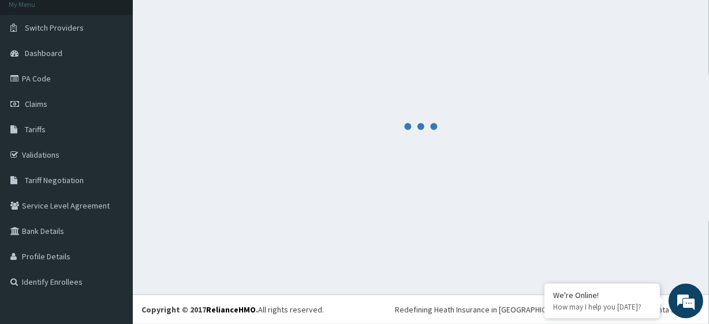
scroll to position [73, 0]
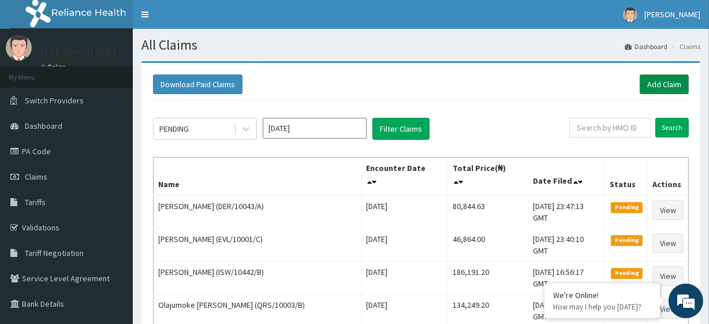
click at [653, 78] on link "Add Claim" at bounding box center [663, 84] width 49 height 20
click at [620, 125] on input "text" at bounding box center [610, 128] width 82 height 20
paste input "ABP/10182/A"
type input "ABP/10182/A"
click at [679, 122] on input "Search" at bounding box center [671, 128] width 33 height 20
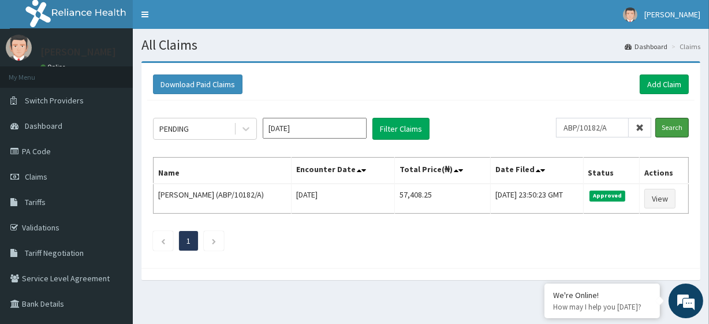
scroll to position [43, 0]
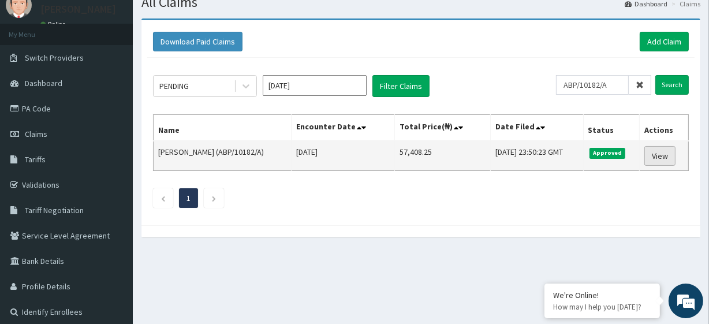
click at [664, 156] on link "View" at bounding box center [659, 156] width 31 height 20
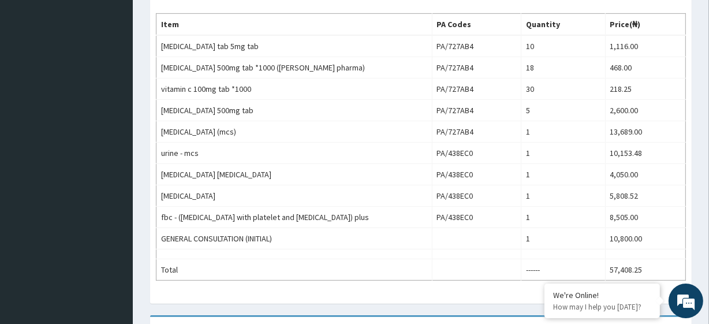
scroll to position [415, 0]
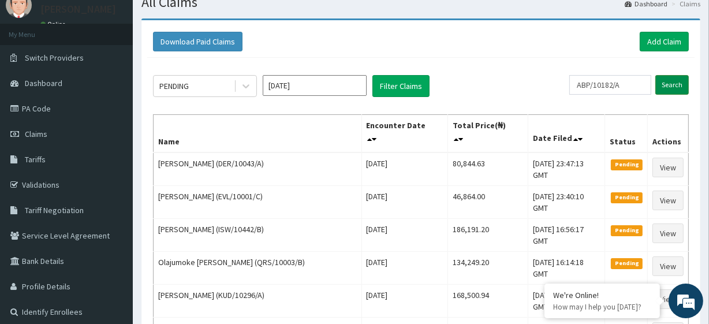
click at [679, 85] on input "Search" at bounding box center [671, 85] width 33 height 20
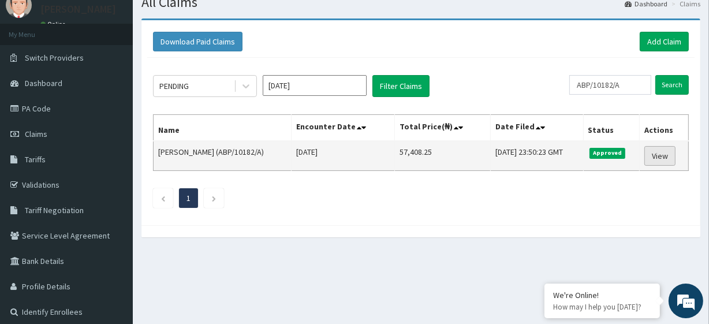
click at [668, 153] on link "View" at bounding box center [659, 156] width 31 height 20
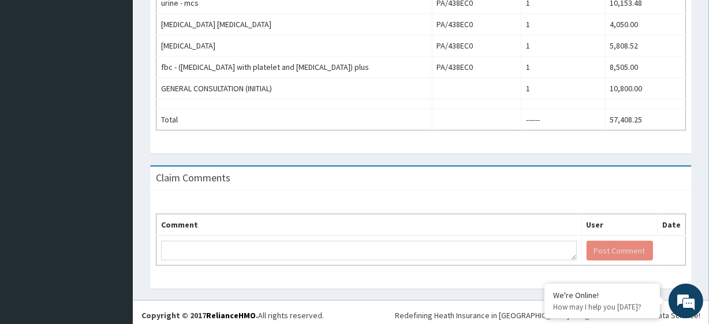
scroll to position [563, 0]
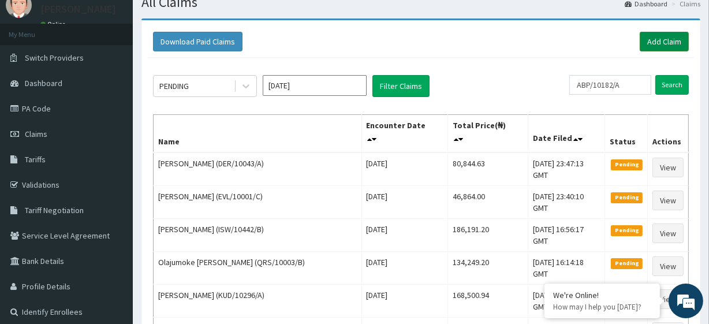
click at [669, 44] on link "Add Claim" at bounding box center [663, 42] width 49 height 20
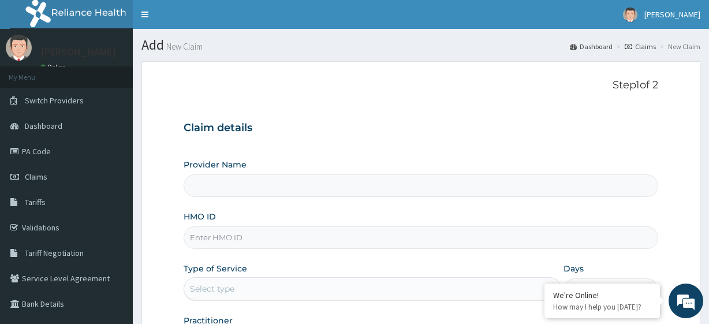
type input "R-Jolad Plus"
click at [224, 245] on input "HMO ID" at bounding box center [421, 237] width 474 height 23
paste input "TGA/10004/A"
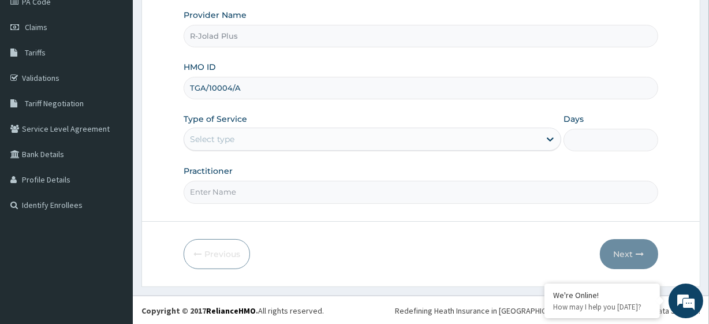
type input "TGA/10004/A"
click at [220, 149] on div "Select type" at bounding box center [372, 139] width 377 height 23
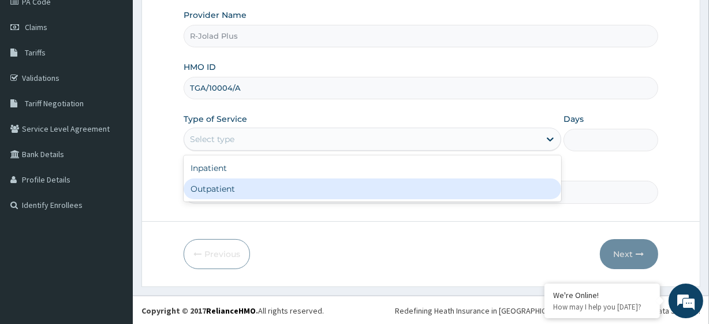
click at [220, 192] on div "Outpatient" at bounding box center [372, 188] width 377 height 21
type input "1"
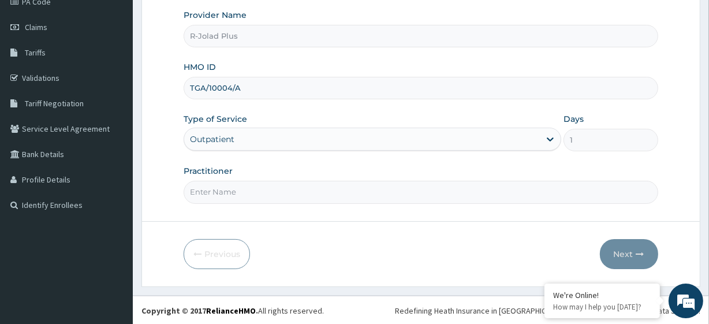
paste input "[PERSON_NAME]"
type input "[PERSON_NAME]"
drag, startPoint x: 376, startPoint y: 223, endPoint x: 276, endPoint y: 198, distance: 102.5
click at [276, 198] on form "Step 1 of 2 Claim details Provider Name R-Jolad Plus HMO ID TGA/10004/A Type of…" at bounding box center [420, 99] width 559 height 375
click at [276, 198] on input "Practitioner" at bounding box center [421, 192] width 474 height 23
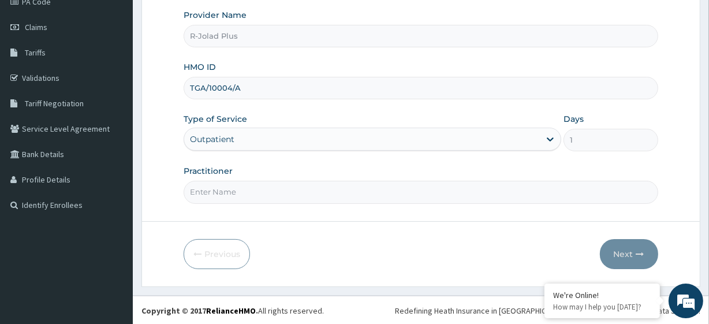
paste input "Gbadamosi Yemisi"
type input "Gbadamosi Yemisi"
click at [617, 249] on button "Next" at bounding box center [629, 254] width 58 height 30
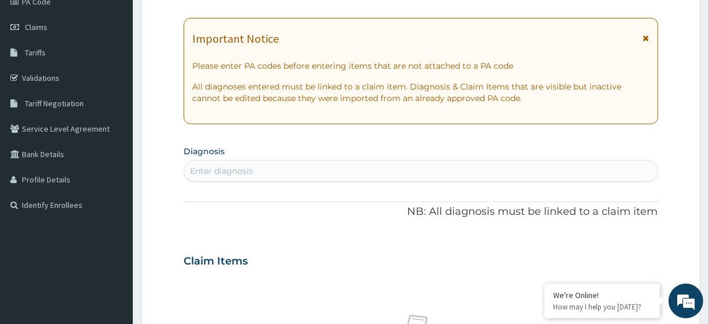
scroll to position [0, 0]
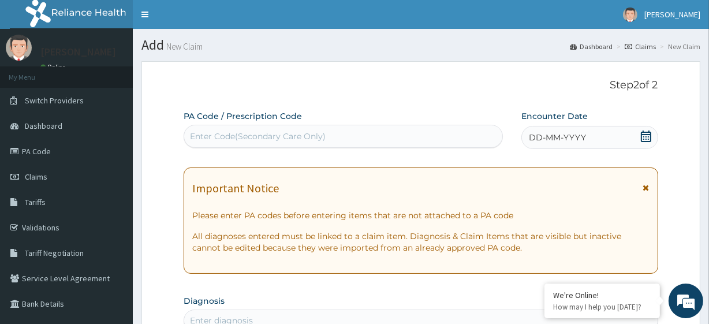
click at [251, 148] on div "PA Code / Prescription Code Enter Code(Secondary Care Only)" at bounding box center [343, 129] width 319 height 39
click at [248, 137] on div "Enter Code(Secondary Care Only)" at bounding box center [258, 136] width 136 height 12
paste input "PA/4FADEC PA/62DC58"
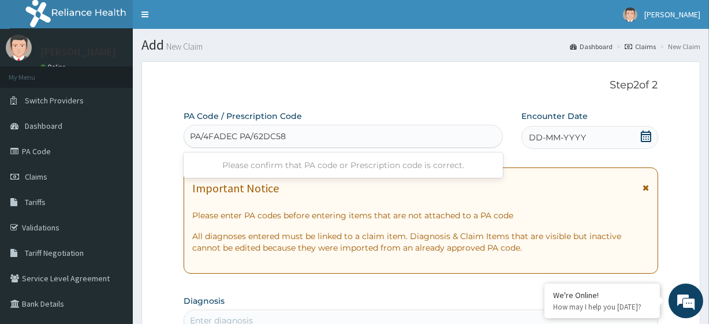
type input "PA/4FADEC"
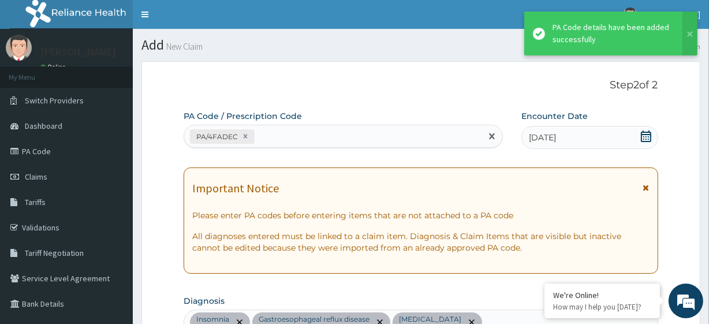
click at [282, 136] on div "PA/4FADEC" at bounding box center [332, 136] width 297 height 19
paste input "PA/62DC58"
type input "PA/62DC58"
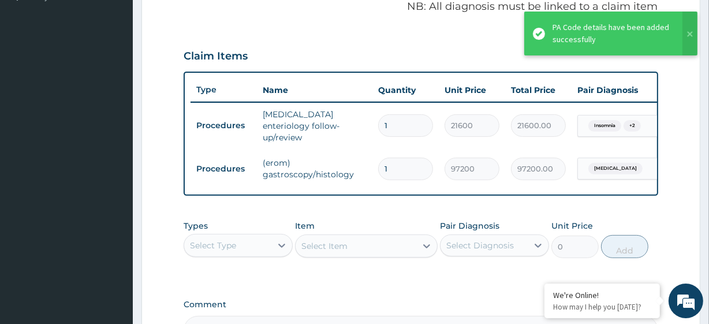
click at [358, 220] on div "Types Select Type Item Select Item Pair Diagnosis Select Diagnosis Unit Price 0…" at bounding box center [421, 239] width 474 height 50
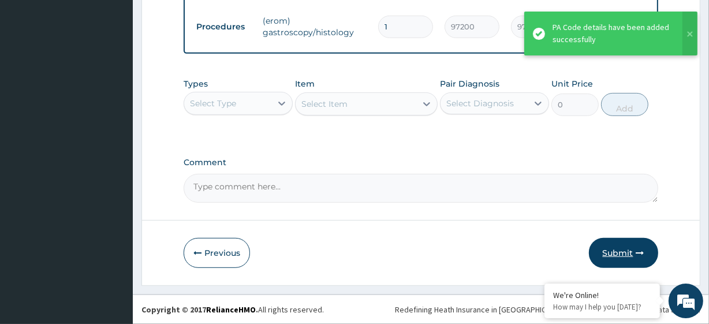
click at [600, 239] on button "Submit" at bounding box center [623, 253] width 69 height 30
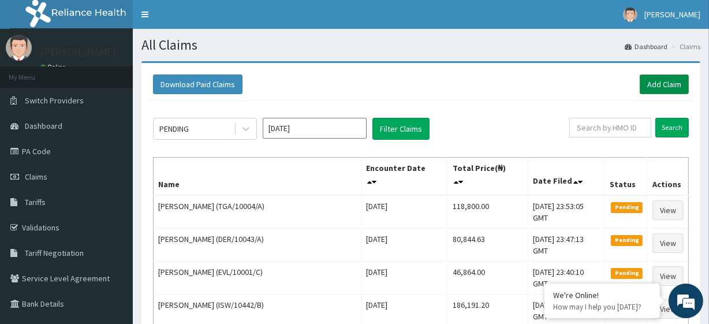
click at [650, 85] on link "Add Claim" at bounding box center [663, 84] width 49 height 20
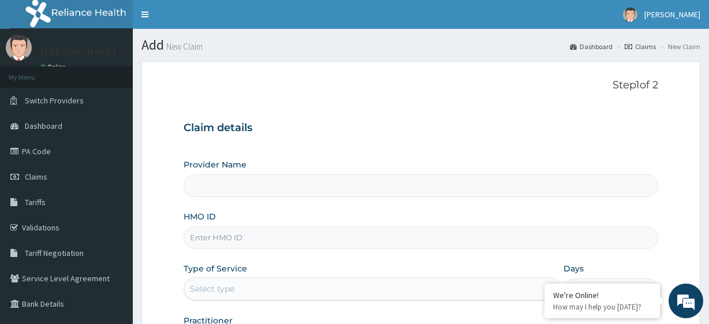
type input "R-Jolad Plus"
click at [264, 237] on input "HMO ID" at bounding box center [421, 237] width 474 height 23
paste input "AEC/10030/A"
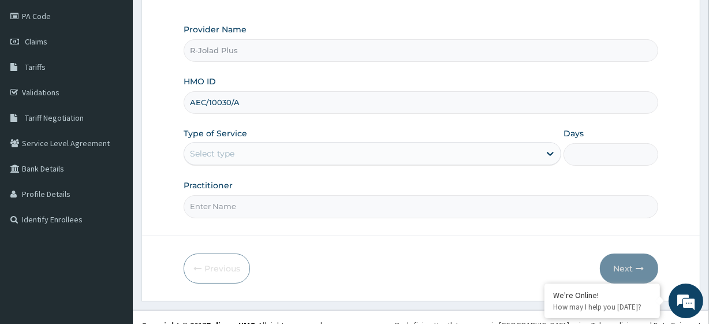
scroll to position [149, 0]
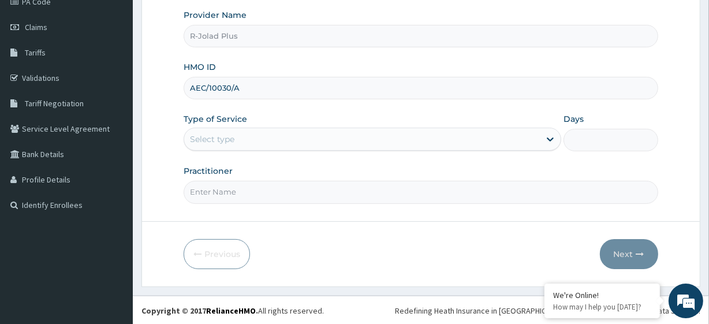
type input "AEC/10030/A"
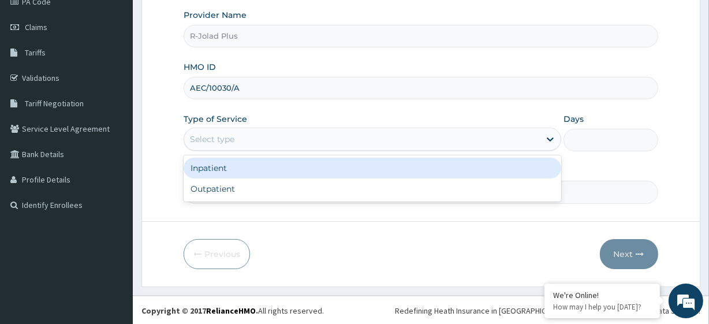
drag, startPoint x: 218, startPoint y: 129, endPoint x: 231, endPoint y: 203, distance: 75.5
click at [231, 203] on form "Step 1 of 2 Claim details Provider Name R-Jolad Plus HMO ID AEC/10030/A Type of…" at bounding box center [420, 99] width 559 height 375
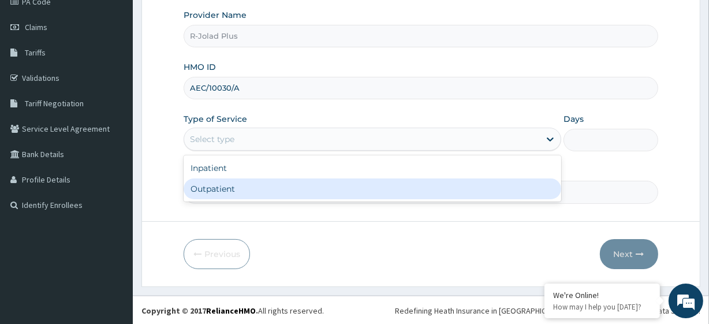
scroll to position [0, 0]
click at [228, 191] on div "Outpatient" at bounding box center [372, 188] width 377 height 21
type input "1"
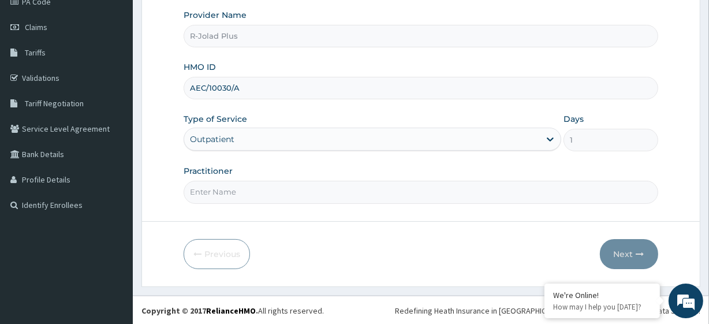
click at [233, 196] on input "Practitioner" at bounding box center [421, 192] width 474 height 23
paste input "AGARRY"
type input "DR AGARRY"
click at [643, 241] on button "Next" at bounding box center [629, 254] width 58 height 30
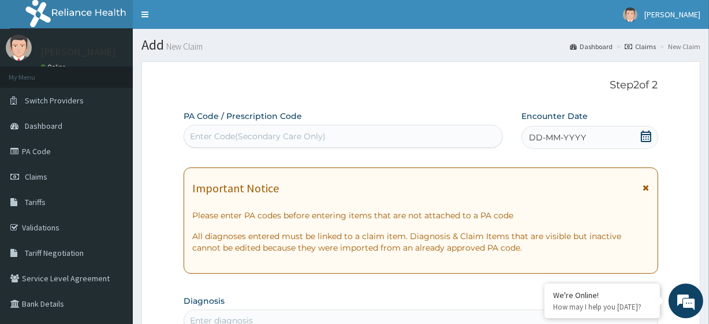
click at [235, 130] on div "Enter Code(Secondary Care Only)" at bounding box center [258, 136] width 136 height 12
paste input "PA/E781CC"
type input "PA/E781CC"
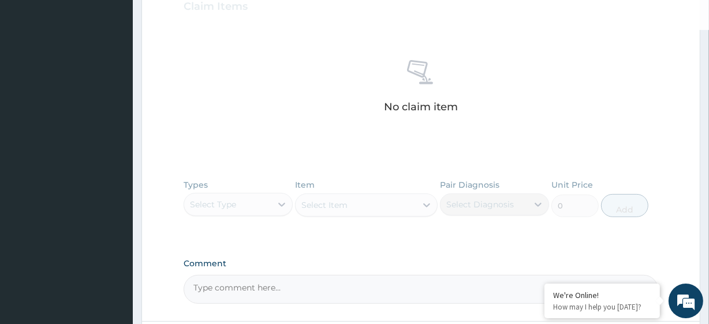
scroll to position [442, 0]
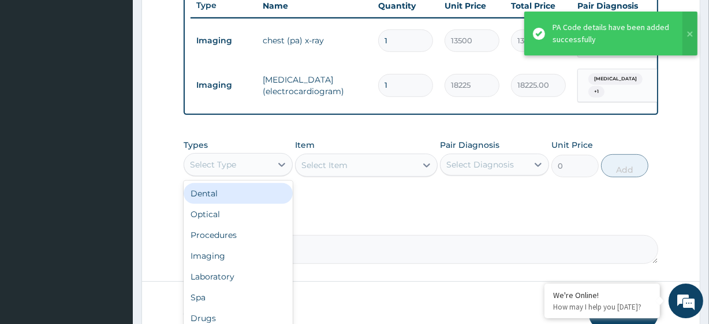
click at [236, 170] on div "Select Type" at bounding box center [213, 165] width 46 height 12
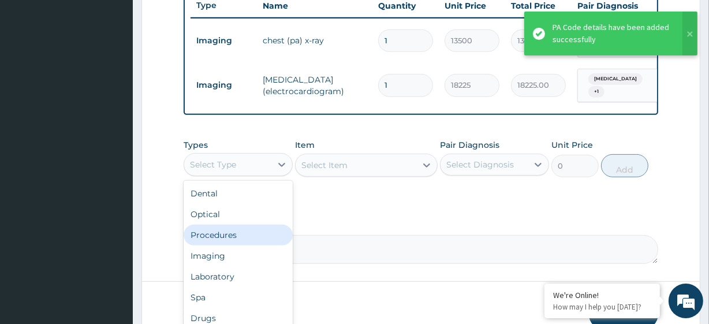
click at [242, 244] on div "Procedures" at bounding box center [238, 234] width 109 height 21
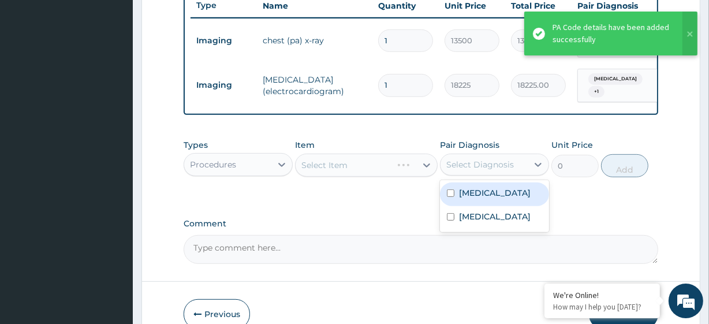
click at [495, 162] on div "Select Diagnosis" at bounding box center [480, 165] width 68 height 12
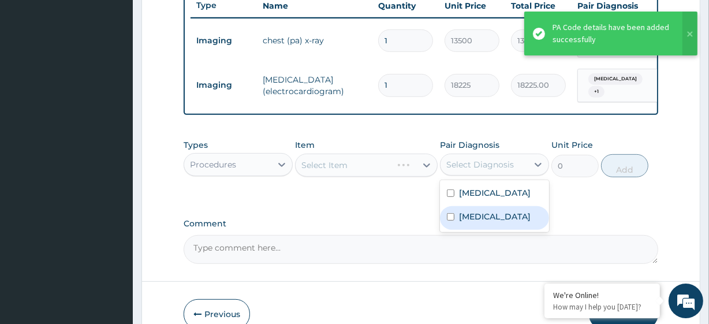
click at [498, 223] on div "Angina pectoris" at bounding box center [494, 218] width 109 height 24
checkbox input "true"
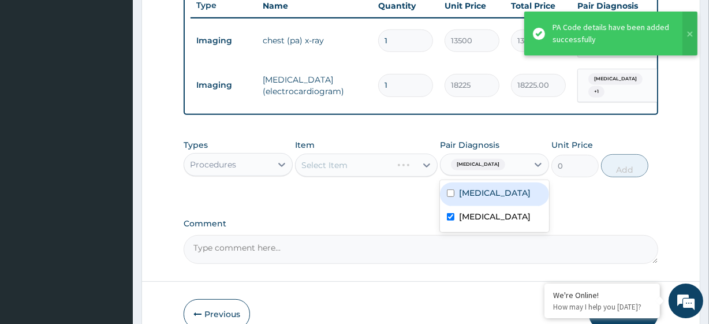
click at [490, 206] on div "Essential hypertension" at bounding box center [494, 194] width 109 height 24
checkbox input "true"
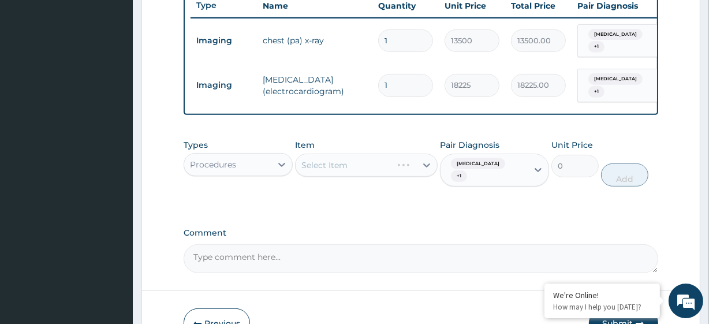
click at [358, 169] on div "Select Item" at bounding box center [366, 164] width 142 height 23
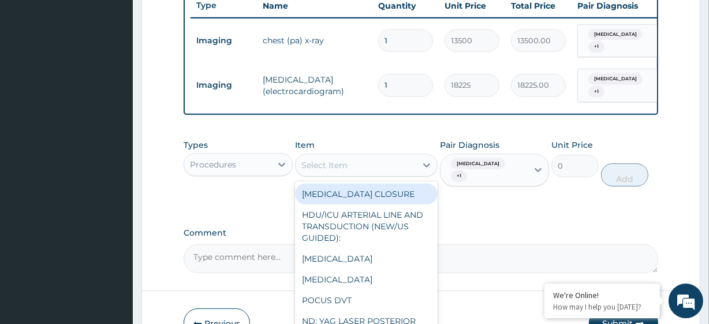
click at [358, 169] on div "Select Item" at bounding box center [355, 165] width 120 height 18
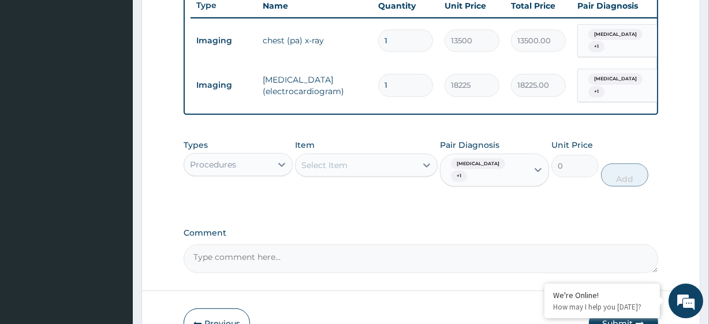
click at [358, 169] on div "Select Item" at bounding box center [355, 165] width 120 height 18
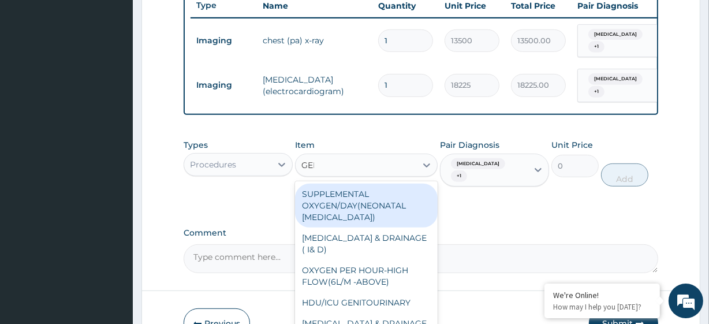
type input "GENE"
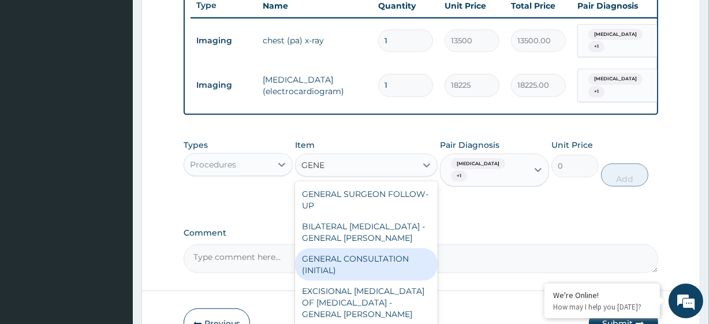
click at [358, 254] on div "GENERAL CONSULTATION (INITIAL)" at bounding box center [366, 264] width 142 height 32
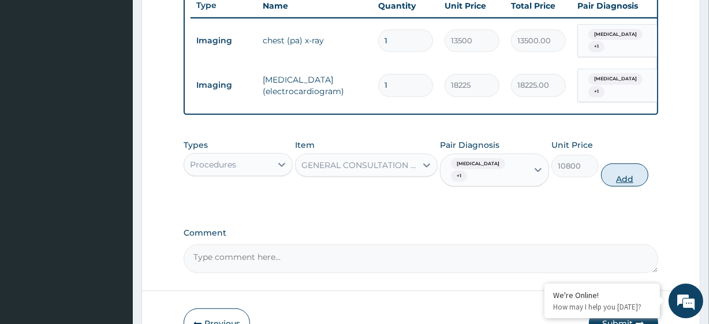
click at [608, 171] on button "Add" at bounding box center [624, 174] width 47 height 23
type input "0"
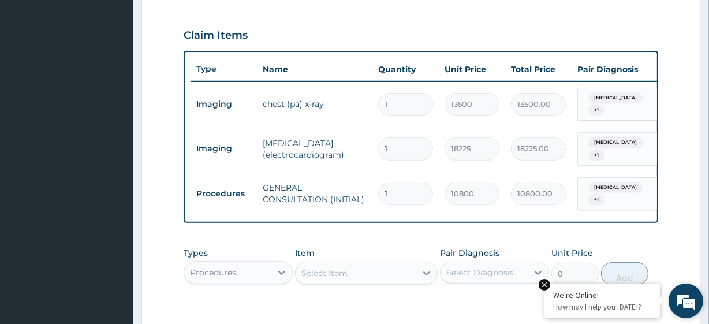
scroll to position [545, 0]
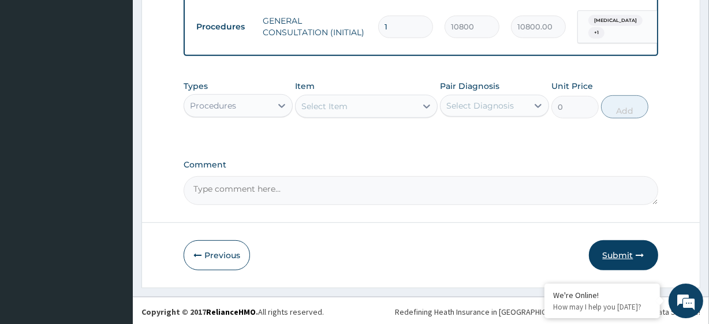
click at [600, 248] on button "Submit" at bounding box center [623, 255] width 69 height 30
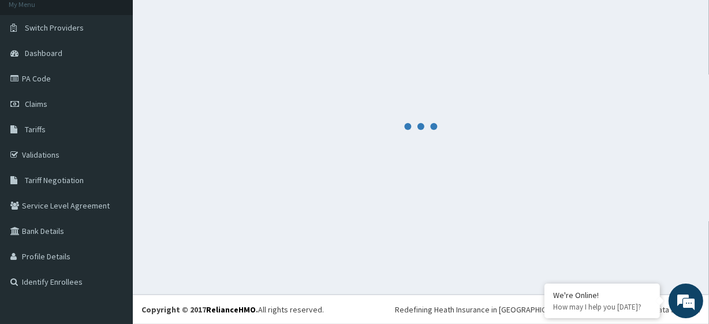
scroll to position [73, 0]
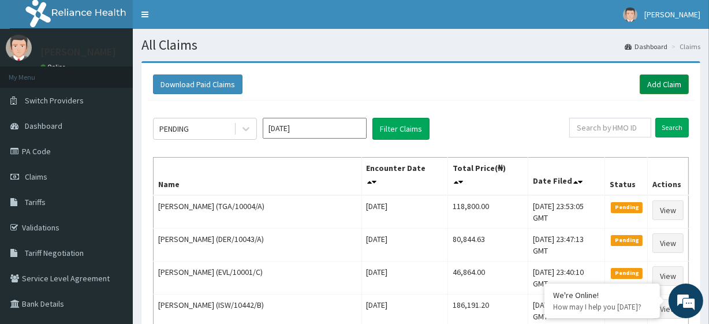
click at [671, 79] on link "Add Claim" at bounding box center [663, 84] width 49 height 20
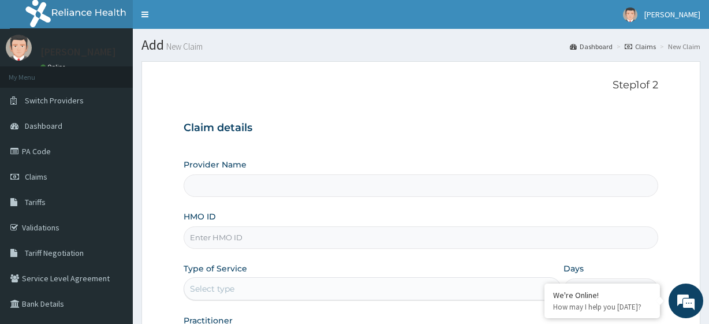
type input "R-Jolad Plus"
click at [238, 242] on input "HMO ID" at bounding box center [421, 237] width 474 height 23
paste input "EVL/10001/D"
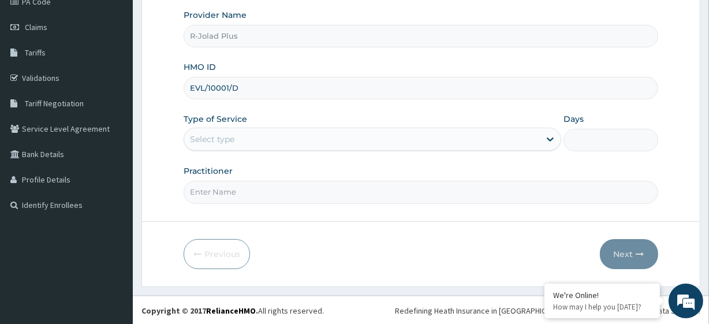
type input "EVL/10001/D"
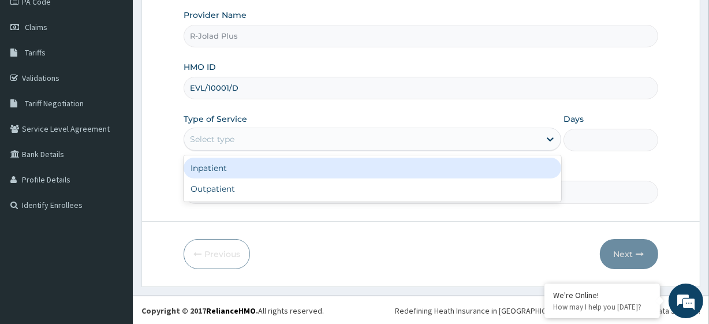
drag, startPoint x: 234, startPoint y: 138, endPoint x: 232, endPoint y: 193, distance: 54.9
click at [232, 151] on div "option Inpatient focused, 1 of 2. 2 results available. Use Up and Down to choos…" at bounding box center [372, 139] width 377 height 23
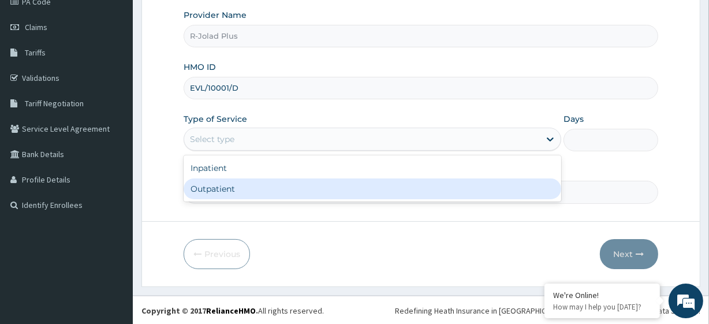
click at [232, 193] on div "Outpatient" at bounding box center [372, 188] width 377 height 21
type input "1"
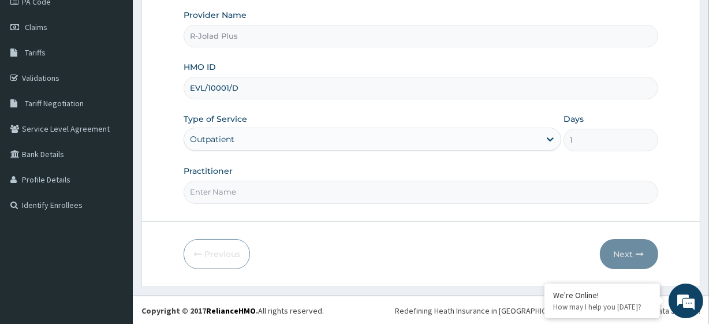
scroll to position [0, 0]
click at [222, 184] on input "Practitioner" at bounding box center [421, 192] width 474 height 23
paste input "Okafor Princewill"
type input "Okafor Princewill"
click at [639, 245] on button "Next" at bounding box center [629, 254] width 58 height 30
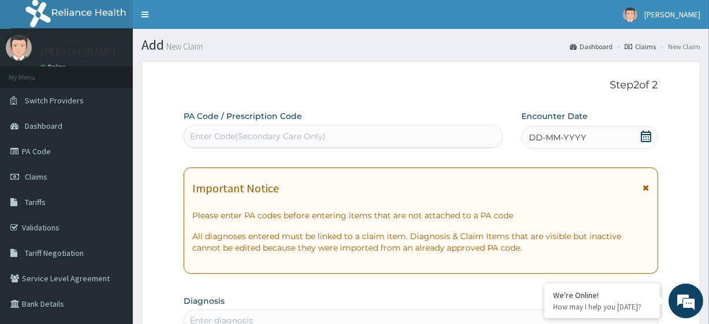
click at [245, 139] on div "Enter Code(Secondary Care Only)" at bounding box center [258, 136] width 136 height 12
paste input "PA/FCE4EE"
type input "PA/FCE4EE"
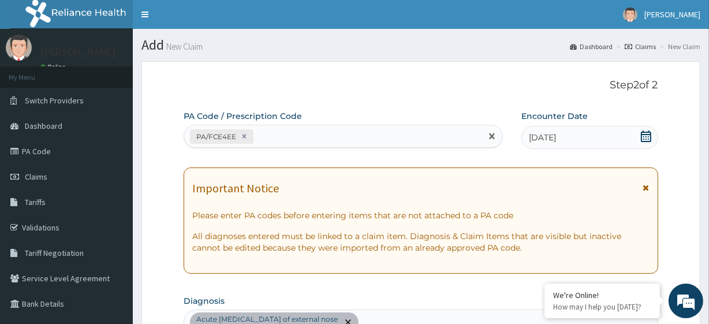
click at [316, 132] on div "PA/FCE4EE" at bounding box center [332, 136] width 297 height 19
paste input "PA/11552C"
type input "PA/11552C"
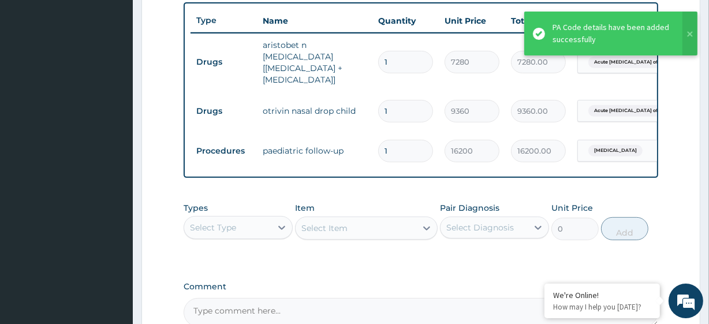
scroll to position [547, 0]
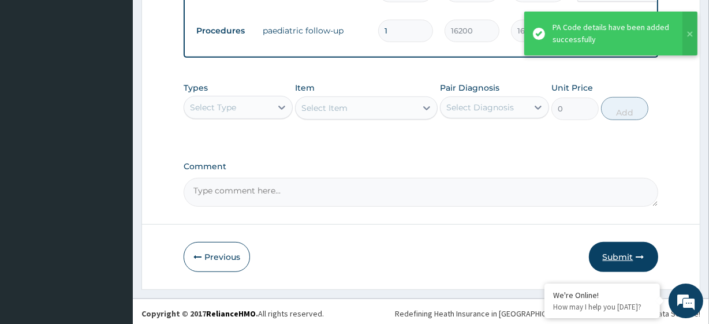
click at [615, 257] on button "Submit" at bounding box center [623, 257] width 69 height 30
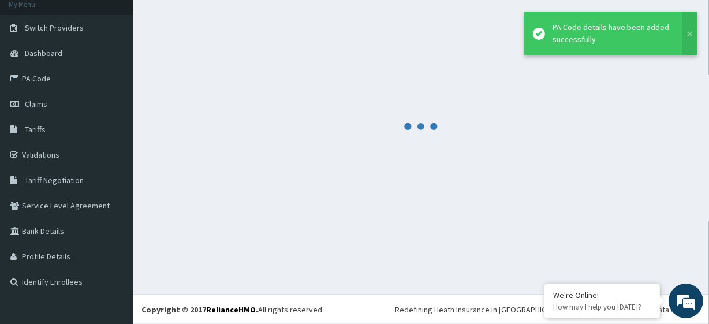
scroll to position [73, 0]
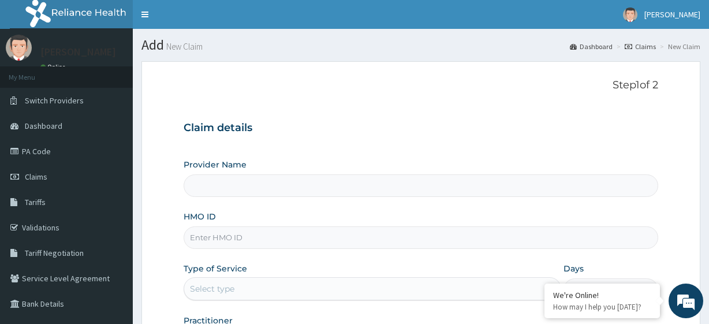
type input "R-Jolad Plus"
click at [253, 233] on input "HMO ID" at bounding box center [421, 237] width 474 height 23
paste input "ISW/10334/C"
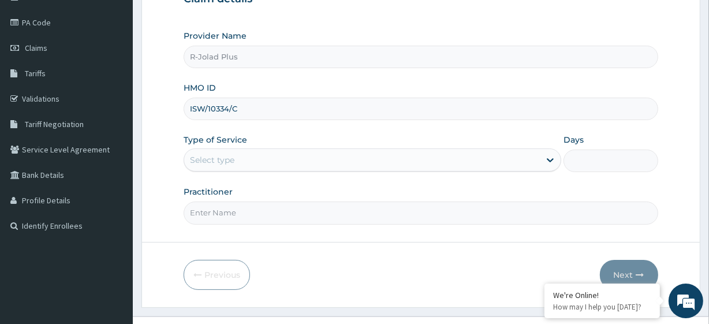
scroll to position [135, 0]
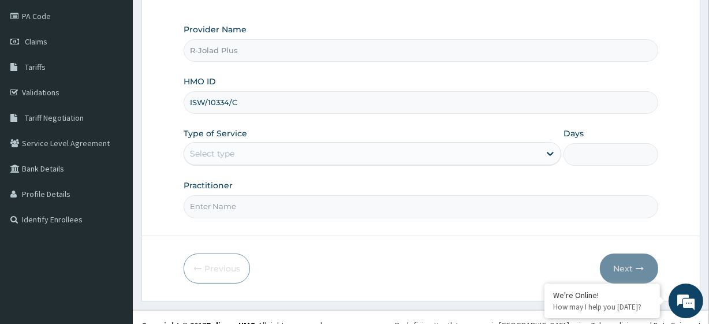
type input "ISW/10334/C"
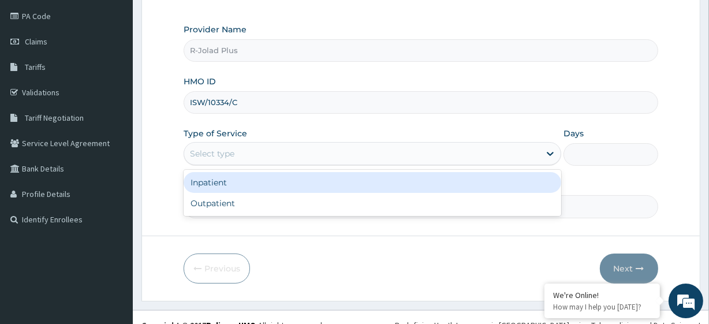
click at [237, 158] on div "Select type" at bounding box center [361, 153] width 355 height 18
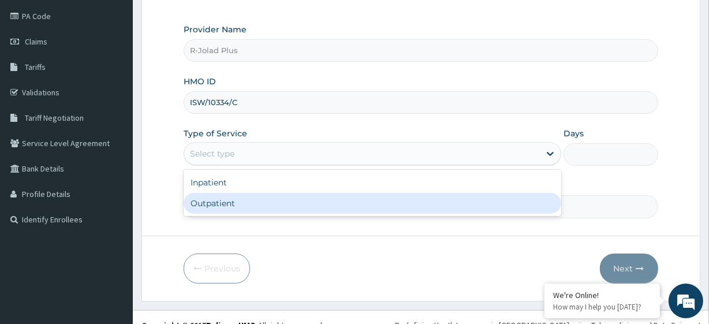
click at [238, 205] on div "Outpatient" at bounding box center [372, 203] width 377 height 21
type input "1"
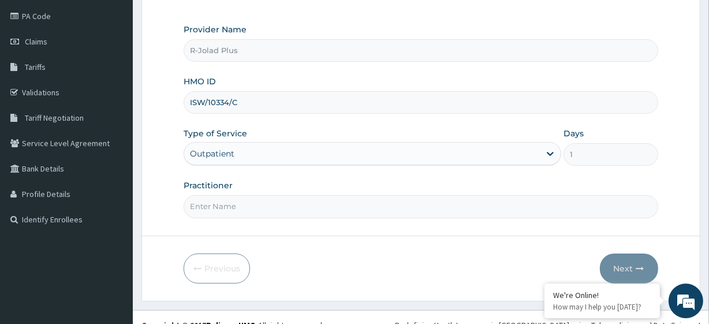
click at [222, 203] on input "Practitioner" at bounding box center [421, 206] width 474 height 23
paste input "[PERSON_NAME]"
type input "[PERSON_NAME]"
click at [608, 259] on button "Next" at bounding box center [629, 268] width 58 height 30
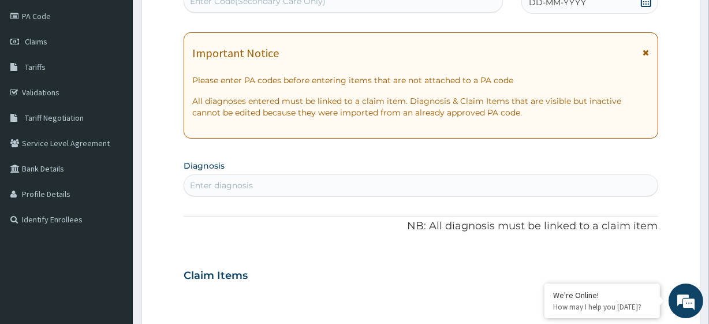
scroll to position [0, 0]
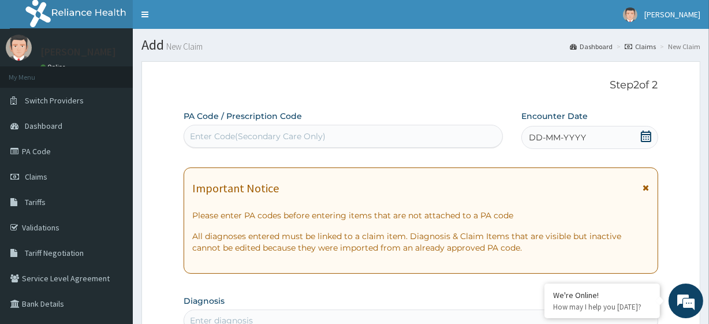
click at [252, 141] on div "Enter Code(Secondary Care Only)" at bounding box center [258, 136] width 136 height 12
paste input "PA/021B50"
type input "PA/021B50"
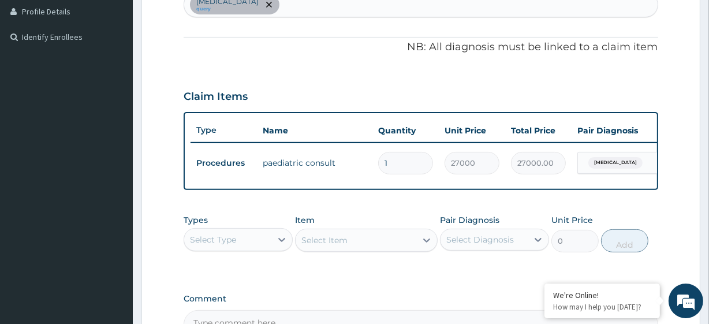
scroll to position [460, 0]
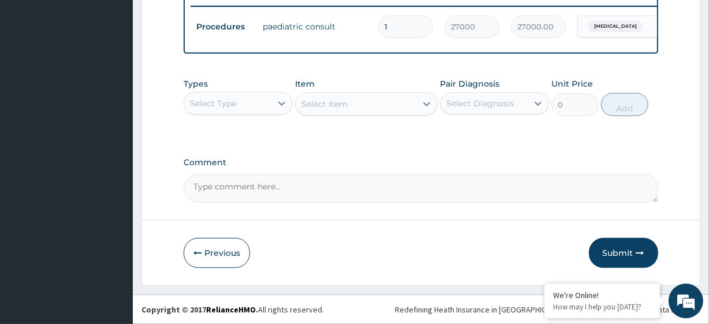
click at [234, 104] on div "Select Type" at bounding box center [213, 104] width 46 height 12
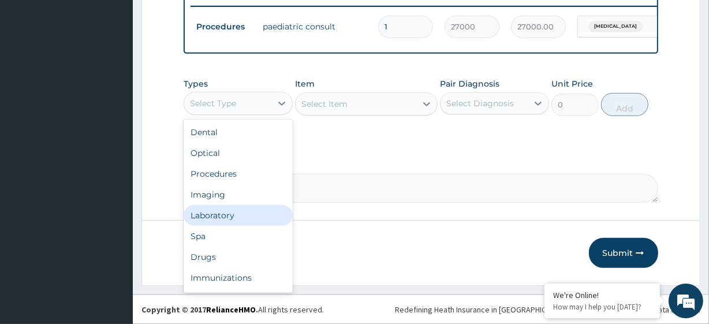
click at [230, 221] on div "Laboratory" at bounding box center [238, 215] width 109 height 21
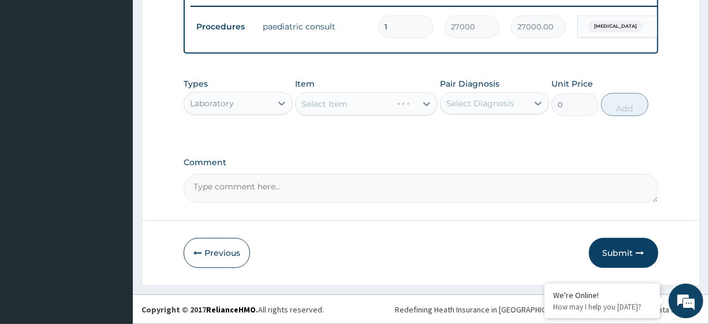
click at [512, 91] on div "Pair Diagnosis Select Diagnosis" at bounding box center [494, 97] width 109 height 38
drag, startPoint x: 496, startPoint y: 104, endPoint x: 486, endPoint y: 134, distance: 31.4
click at [486, 114] on div "option Malaria focused, 1 of 1. 1 result available. Use Up and Down to choose o…" at bounding box center [494, 103] width 109 height 22
click at [486, 134] on label "Malaria" at bounding box center [495, 132] width 72 height 12
checkbox input "true"
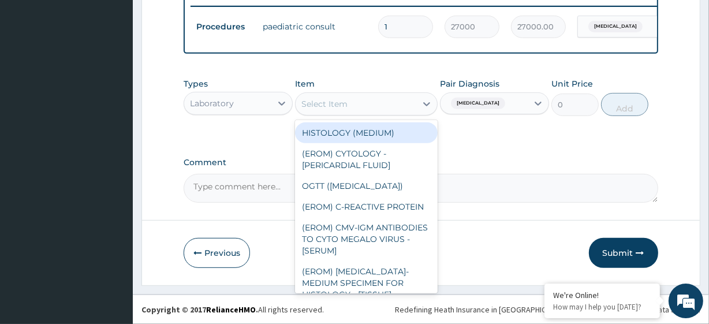
click at [392, 109] on div "Select Item" at bounding box center [355, 104] width 120 height 18
paste input "FBC - (FULL BLOOD COUNT with platelet and red cell indices) plus MALARIA PARASI…"
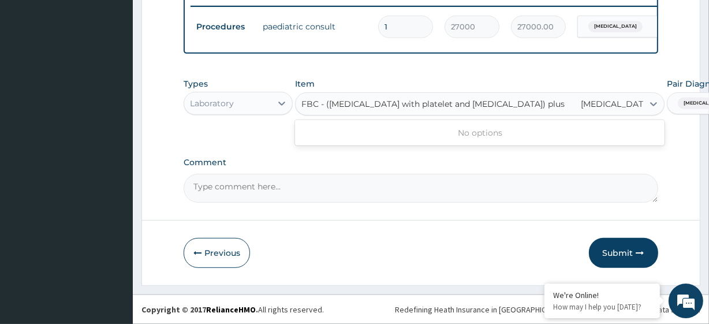
scroll to position [0, 14]
type input "FBC - (FULL BLOOD COUNT with platelet and red cell indices) plus"
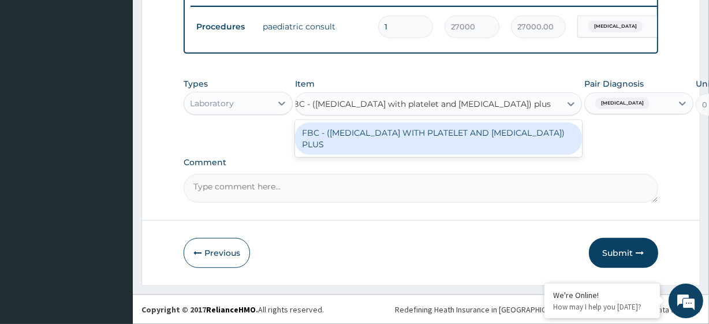
click at [415, 140] on div "FBC - (FULL BLOOD COUNT WITH PLATELET AND RED CELL INDICES) PLUS" at bounding box center [438, 138] width 287 height 32
type input "8505"
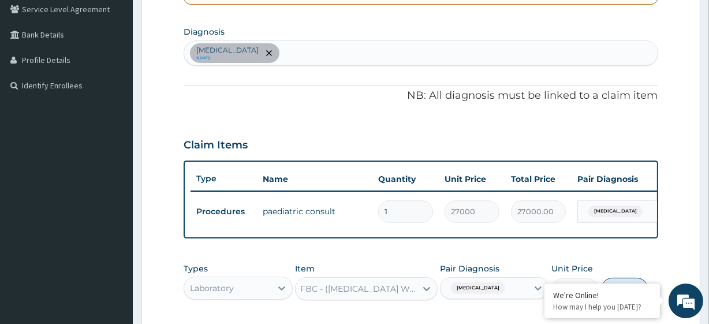
scroll to position [263, 0]
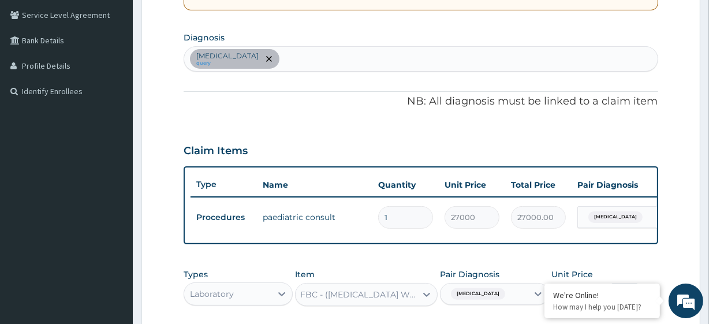
click at [295, 61] on div "Malaria query" at bounding box center [420, 59] width 473 height 24
type input "SEPSIS"
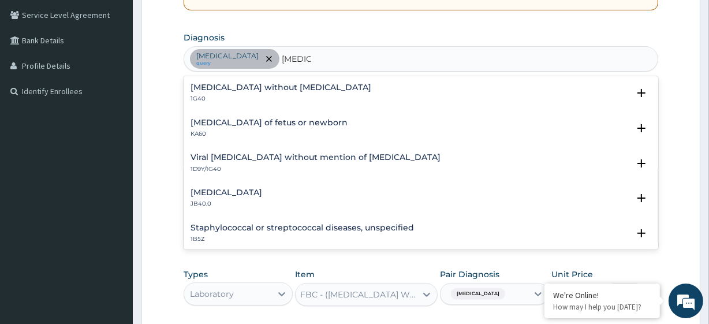
drag, startPoint x: 218, startPoint y: 80, endPoint x: 220, endPoint y: 91, distance: 10.6
click at [220, 91] on div "Sepsis without septic shock 1G40 Select Status Query Query covers suspected (?)…" at bounding box center [421, 95] width 474 height 35
click at [220, 91] on h4 "Sepsis without septic shock" at bounding box center [280, 87] width 181 height 9
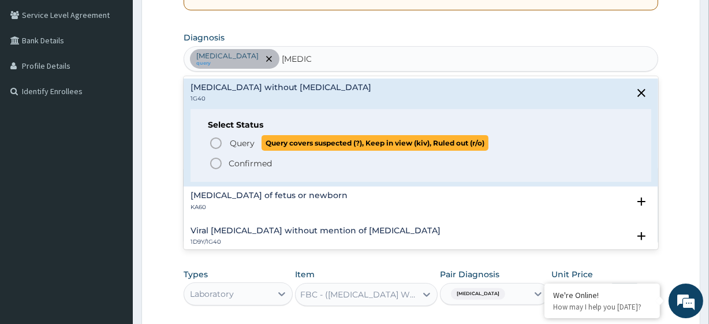
click at [220, 149] on icon "status option query" at bounding box center [216, 143] width 14 height 14
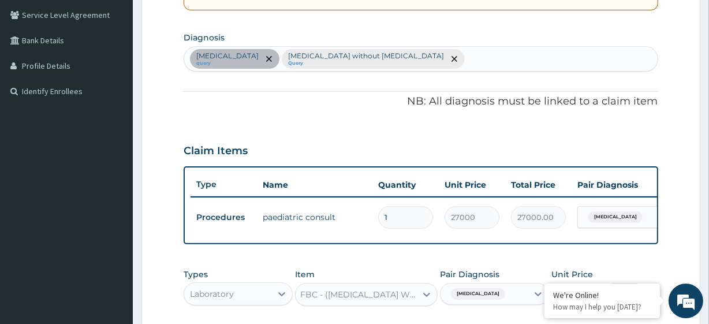
scroll to position [460, 0]
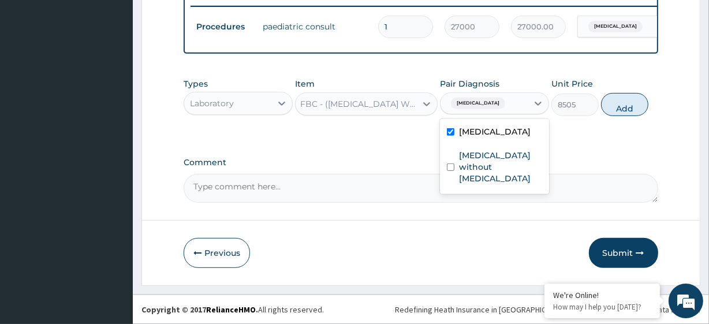
click at [465, 110] on div "Malaria" at bounding box center [476, 103] width 61 height 15
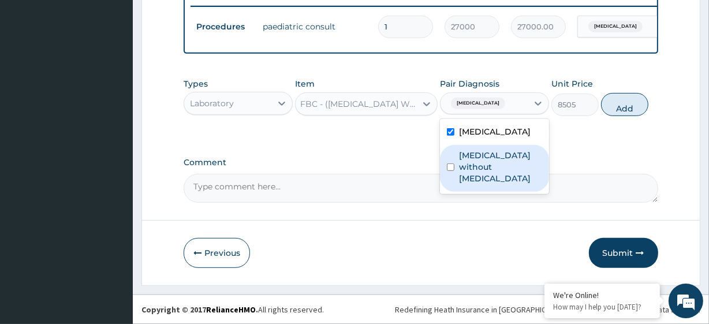
click at [478, 156] on label "Sepsis without septic shock" at bounding box center [500, 166] width 83 height 35
checkbox input "true"
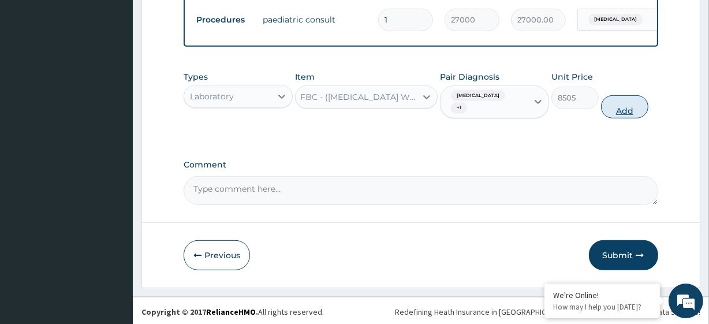
click at [642, 107] on button "Add" at bounding box center [624, 106] width 47 height 23
type input "0"
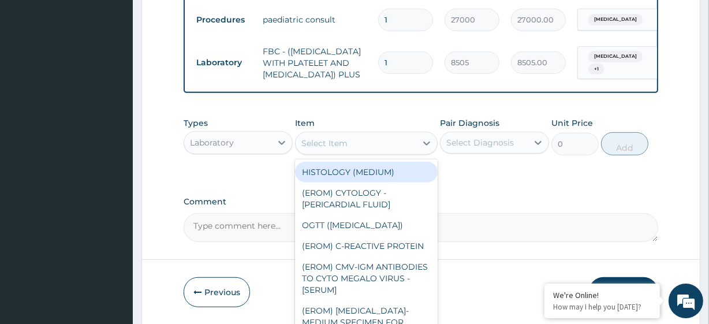
click at [334, 149] on div "Select Item" at bounding box center [324, 143] width 46 height 12
paste input "MALARIA PARASITE"
type input "MALARIA PARASITE"
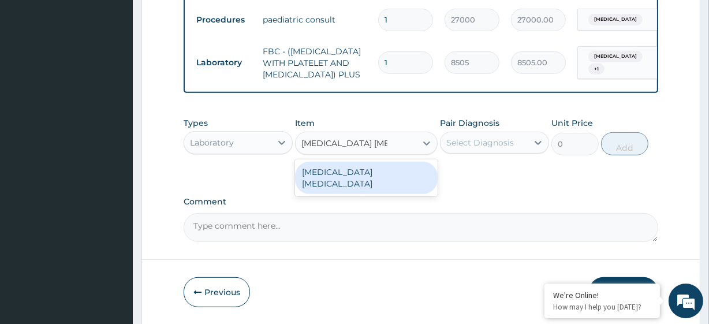
click at [369, 179] on div "MALARIA PARASITE" at bounding box center [366, 177] width 142 height 37
click at [384, 194] on div "MALARIA PARASITE" at bounding box center [366, 178] width 142 height 32
type input "4050"
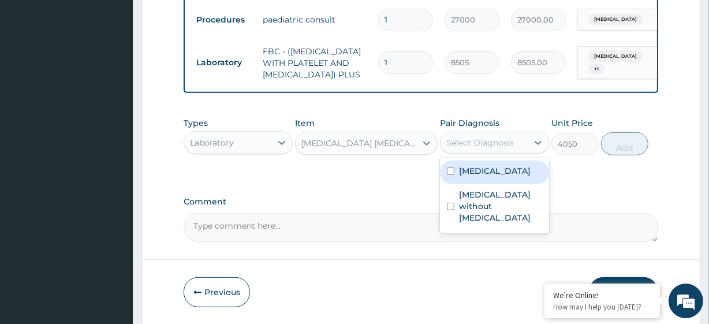
drag, startPoint x: 493, startPoint y: 172, endPoint x: 503, endPoint y: 198, distance: 27.8
click at [503, 153] on div "option Sepsis without septic shock, selected. option Malaria focused, 1 of 2. 2…" at bounding box center [494, 143] width 109 height 22
click at [503, 184] on div "Malaria" at bounding box center [494, 172] width 109 height 24
checkbox input "true"
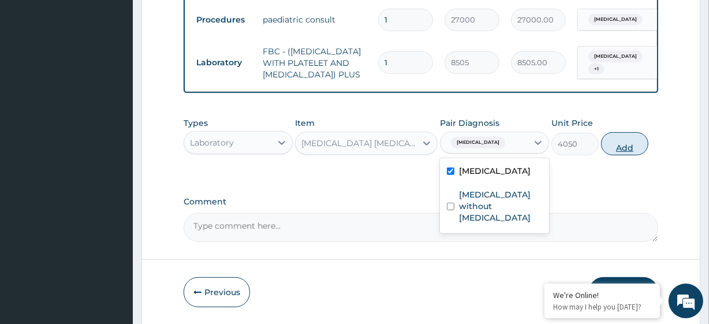
click at [634, 155] on button "Add" at bounding box center [624, 143] width 47 height 23
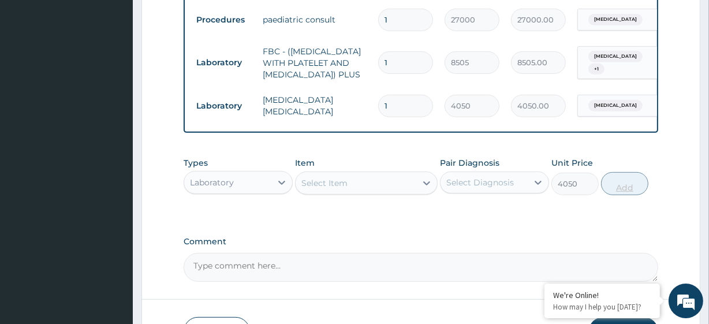
type input "0"
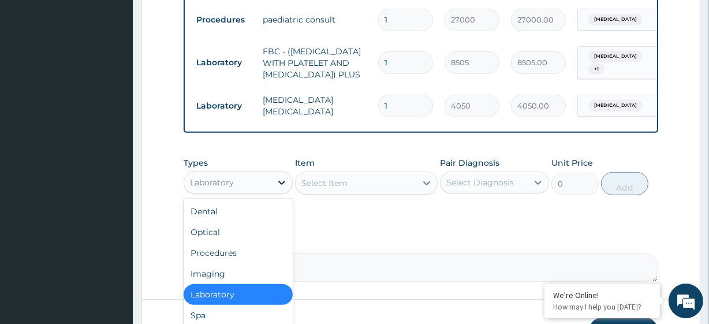
click at [284, 188] on icon at bounding box center [282, 183] width 12 height 12
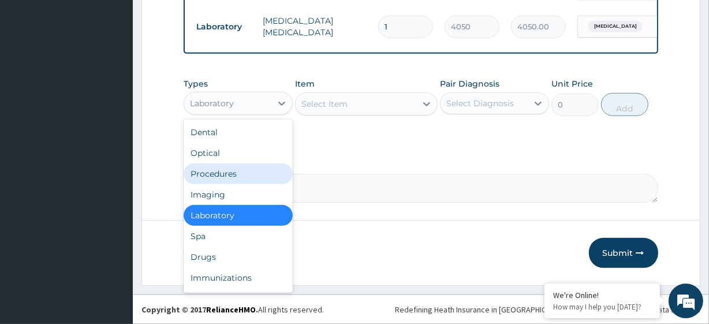
click at [232, 167] on div "Procedures" at bounding box center [238, 173] width 109 height 21
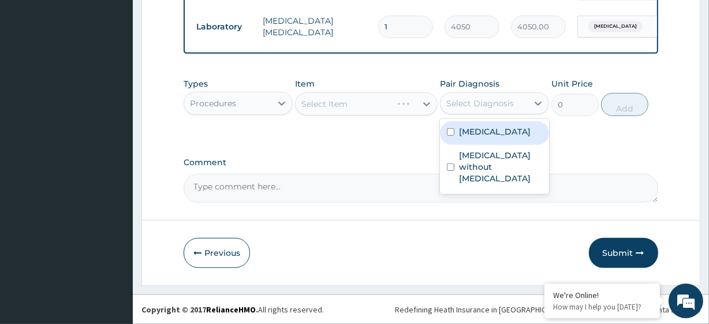
click at [487, 108] on div "Select Diagnosis" at bounding box center [480, 104] width 68 height 12
click at [489, 142] on div "Malaria" at bounding box center [494, 133] width 109 height 24
checkbox input "true"
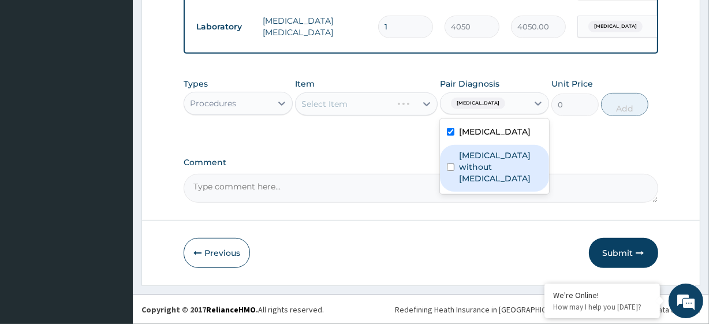
click at [491, 172] on label "Sepsis without septic shock" at bounding box center [500, 166] width 83 height 35
checkbox input "true"
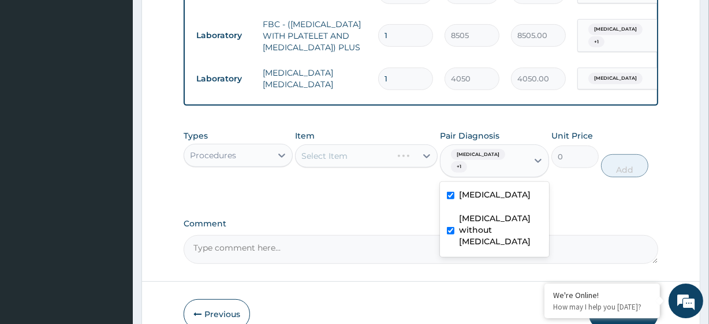
scroll to position [487, 0]
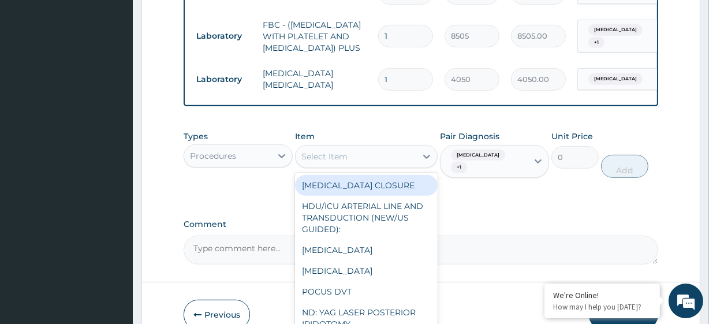
click at [341, 162] on div "Select Item" at bounding box center [324, 157] width 46 height 12
type input "S"
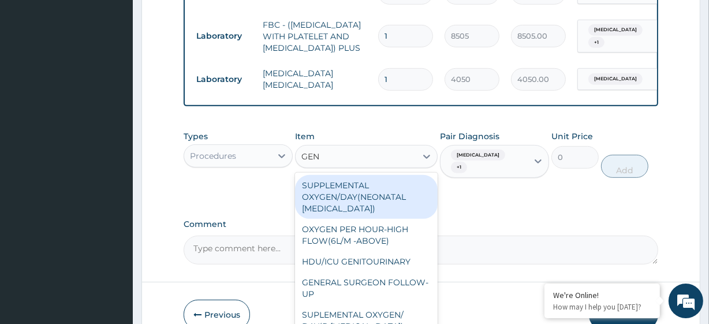
type input "GENE"
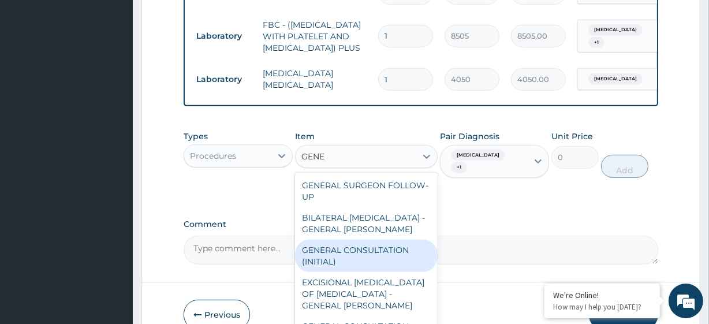
click at [352, 272] on div "GENERAL CONSULTATION (INITIAL)" at bounding box center [366, 255] width 142 height 32
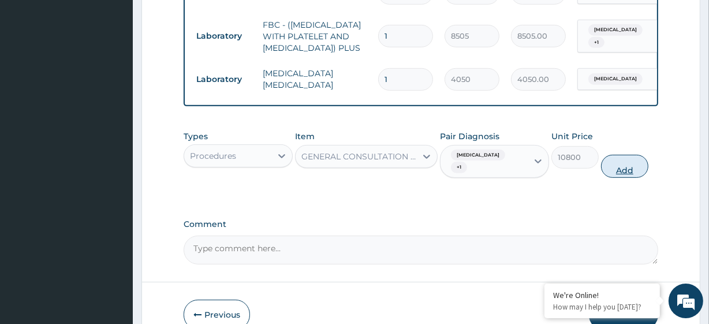
click at [622, 173] on button "Add" at bounding box center [624, 166] width 47 height 23
type input "0"
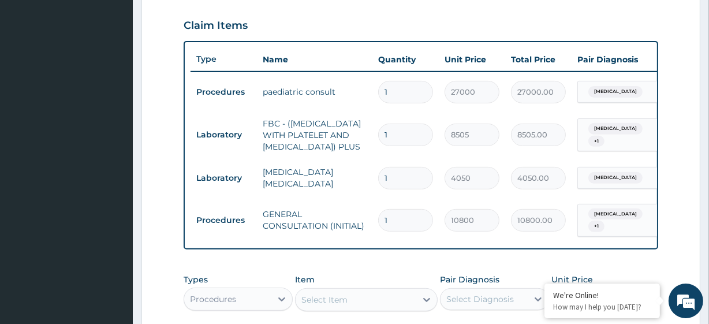
scroll to position [598, 0]
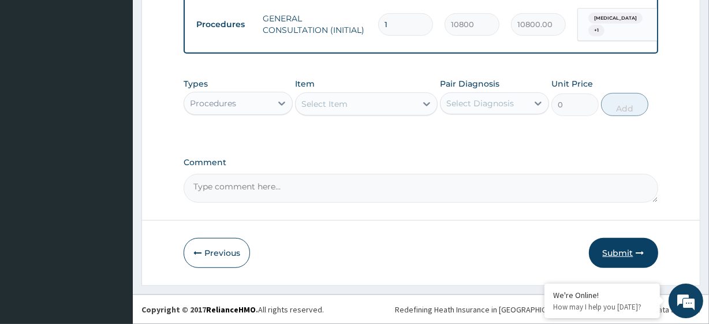
click at [608, 249] on button "Submit" at bounding box center [623, 253] width 69 height 30
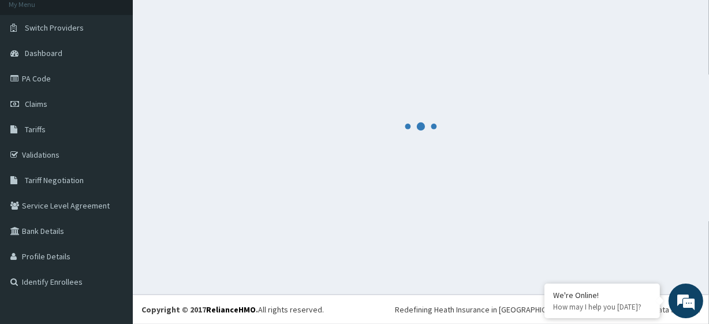
scroll to position [73, 0]
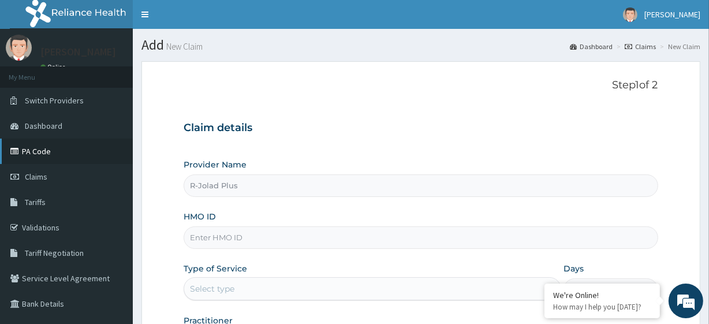
click at [47, 151] on link "PA Code" at bounding box center [66, 150] width 133 height 25
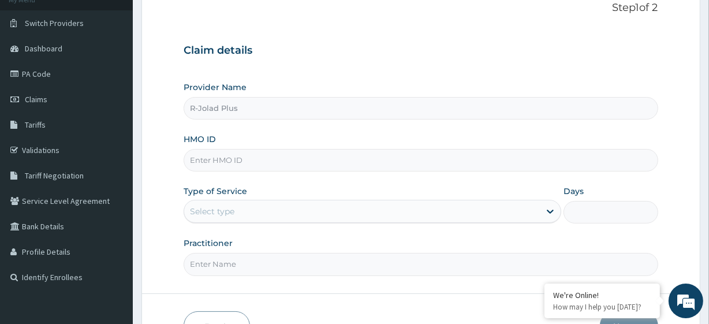
scroll to position [78, 0]
click at [254, 163] on input "HMO ID" at bounding box center [421, 159] width 474 height 23
paste input "OMR/10006/A"
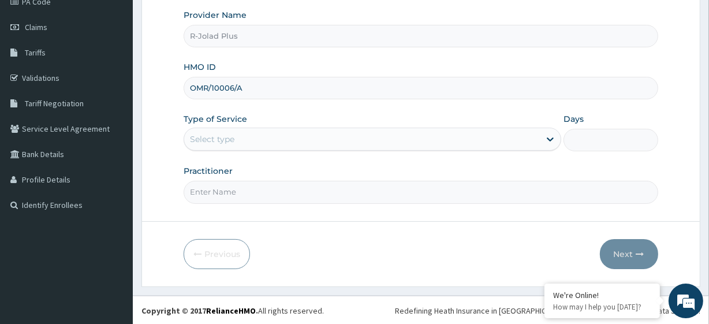
type input "OMR/10006/A"
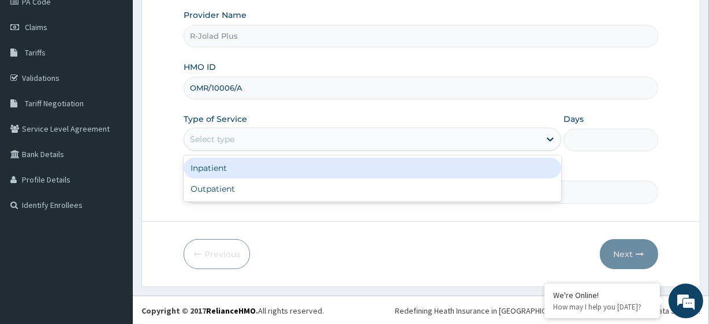
click at [261, 141] on div "Select type" at bounding box center [361, 139] width 355 height 18
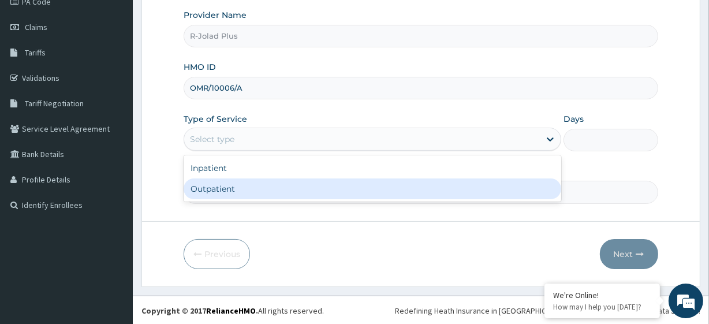
click at [262, 200] on div "Inpatient Outpatient" at bounding box center [372, 178] width 377 height 46
click at [262, 199] on div "Outpatient" at bounding box center [372, 188] width 377 height 21
type input "1"
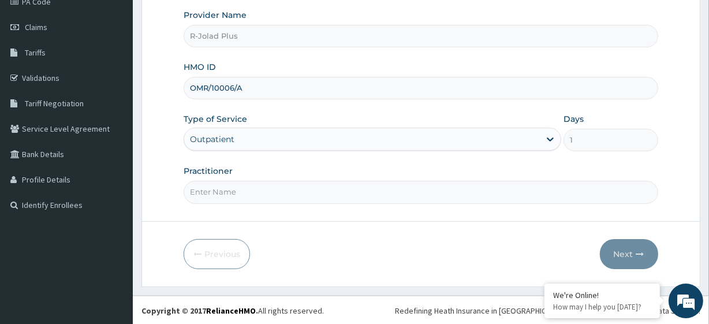
click at [228, 193] on input "Practitioner" at bounding box center [421, 192] width 474 height 23
paste input "[PERSON_NAME]"
type input "[PERSON_NAME]"
click at [641, 248] on button "Next" at bounding box center [629, 254] width 58 height 30
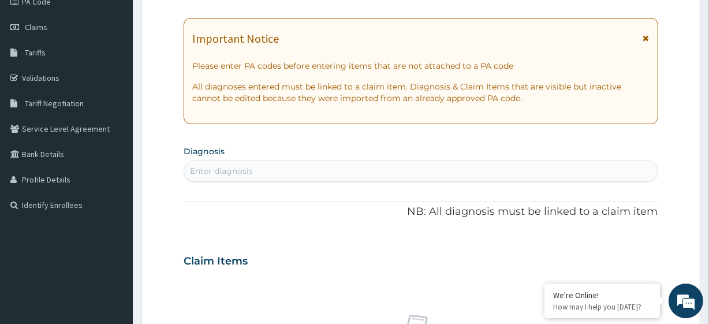
scroll to position [0, 0]
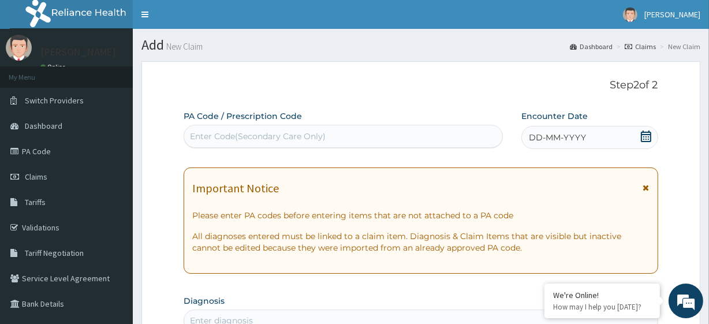
click at [231, 133] on div "Enter Code(Secondary Care Only)" at bounding box center [258, 136] width 136 height 12
paste input "PA/801E9F"
type input "PA/801E9F"
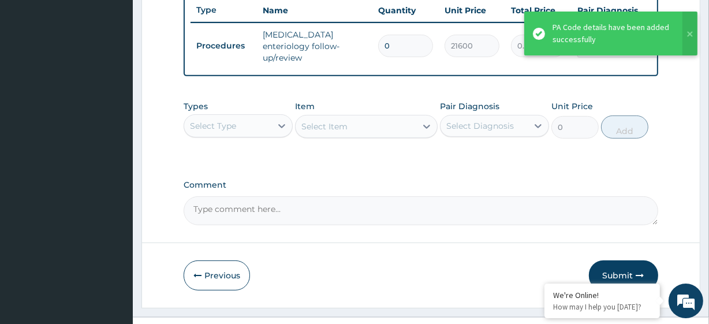
scroll to position [460, 0]
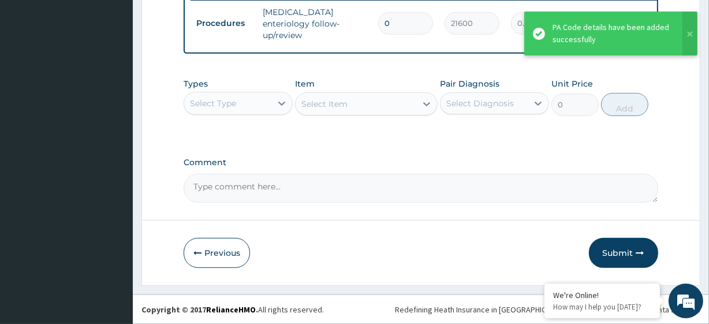
type input "1"
type input "21600.00"
click at [611, 242] on button "Submit" at bounding box center [623, 253] width 69 height 30
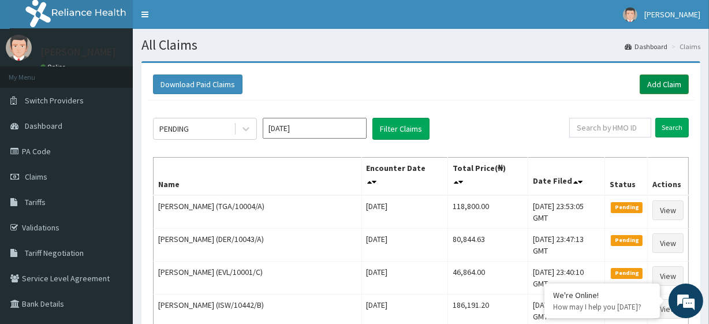
click at [668, 82] on link "Add Claim" at bounding box center [663, 84] width 49 height 20
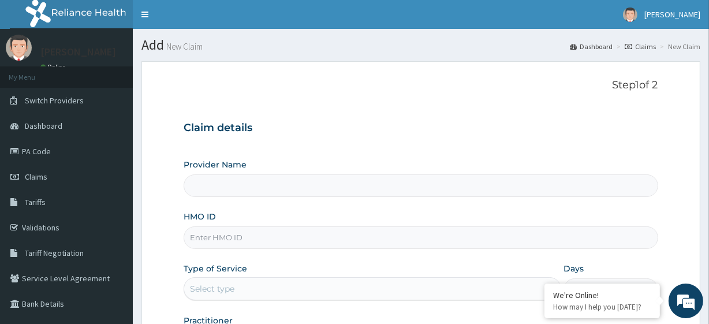
type input "R-Jolad Plus"
click at [276, 233] on input "HMO ID" at bounding box center [421, 237] width 474 height 23
paste input "SWF/10414/B"
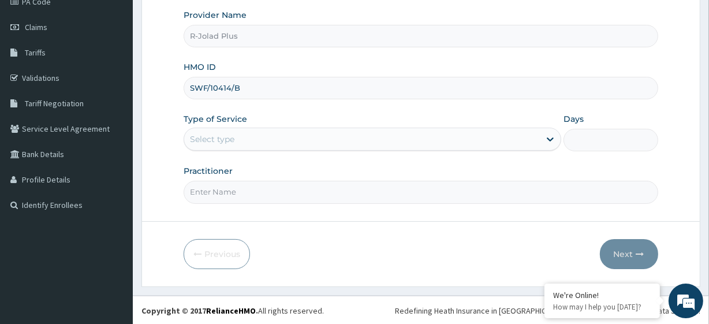
type input "SWF/10414/B"
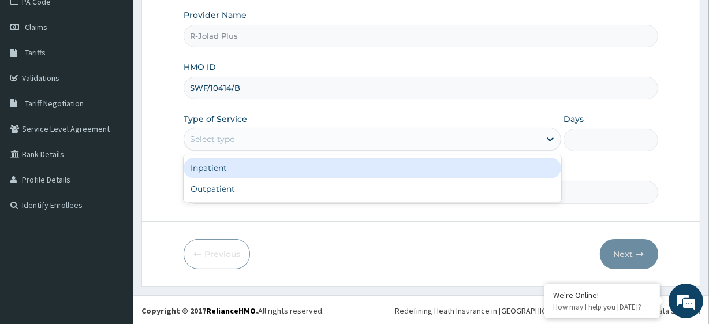
drag, startPoint x: 227, startPoint y: 149, endPoint x: 231, endPoint y: 124, distance: 25.6
click at [231, 124] on div "Type of Service option Inpatient focused, 1 of 2. 2 results available. Use Up a…" at bounding box center [372, 132] width 377 height 38
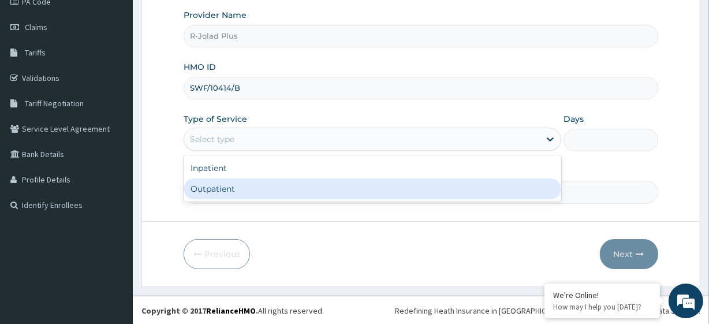
click at [244, 199] on div "Inpatient Outpatient" at bounding box center [372, 178] width 377 height 46
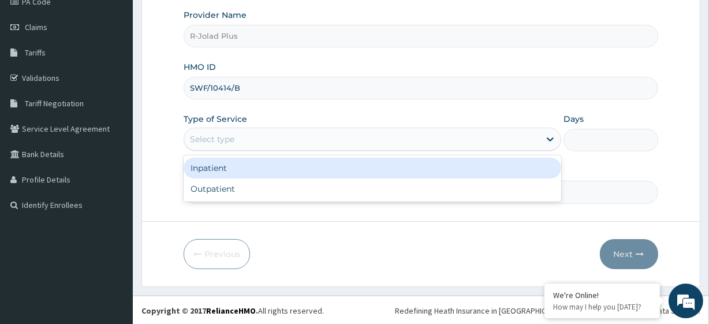
click at [265, 145] on div "Select type" at bounding box center [361, 139] width 355 height 18
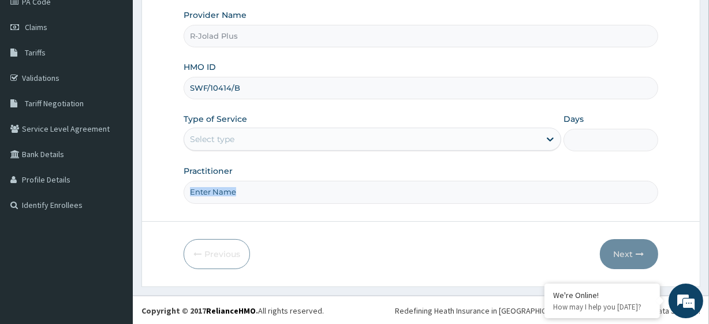
drag, startPoint x: 271, startPoint y: 211, endPoint x: 266, endPoint y: 193, distance: 18.5
click at [266, 193] on form "Step 1 of 2 Claim details Provider Name R-Jolad Plus HMO ID SWF/10414/B Type of…" at bounding box center [420, 99] width 559 height 375
click at [266, 193] on input "Practitioner" at bounding box center [421, 192] width 474 height 23
paste input "[PERSON_NAME]"
type input "[PERSON_NAME]"
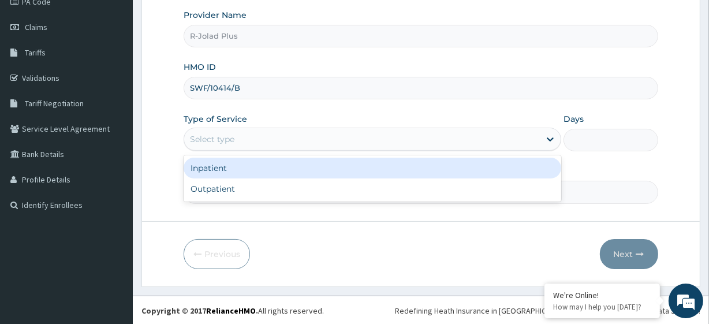
click at [238, 131] on div "Select type" at bounding box center [361, 139] width 355 height 18
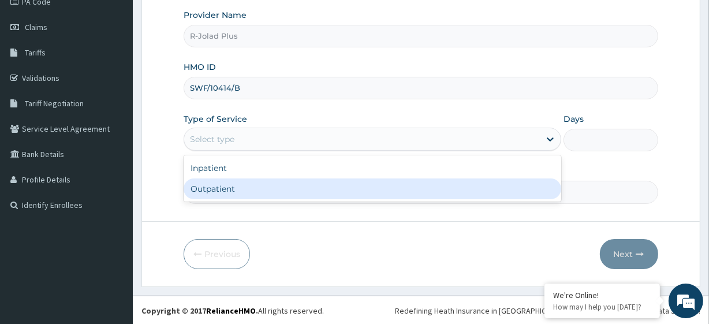
click at [238, 180] on div "Outpatient" at bounding box center [372, 188] width 377 height 21
type input "1"
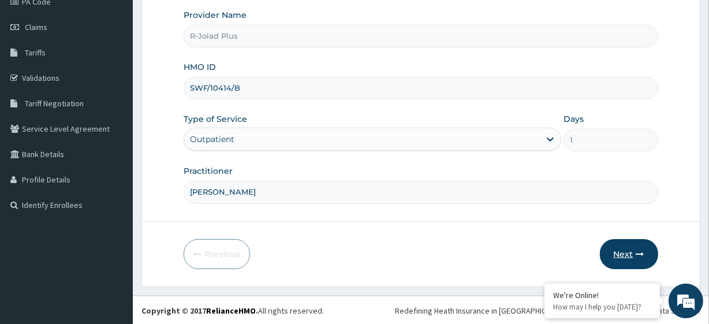
click at [623, 245] on button "Next" at bounding box center [629, 254] width 58 height 30
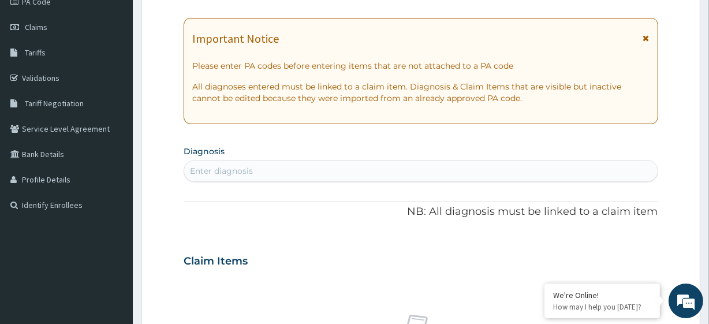
scroll to position [0, 0]
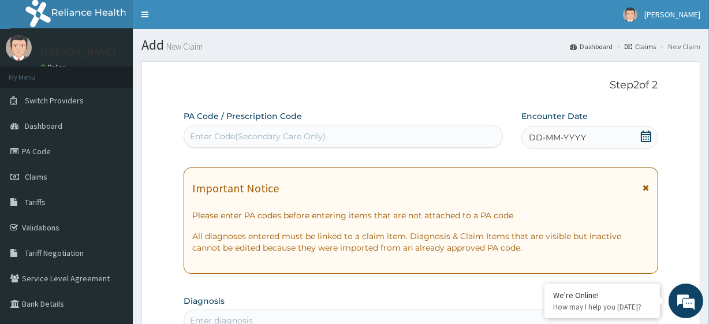
click at [226, 132] on div "Enter Code(Secondary Care Only)" at bounding box center [258, 136] width 136 height 12
paste input "PA/3C258F"
type input "PA/3C258F"
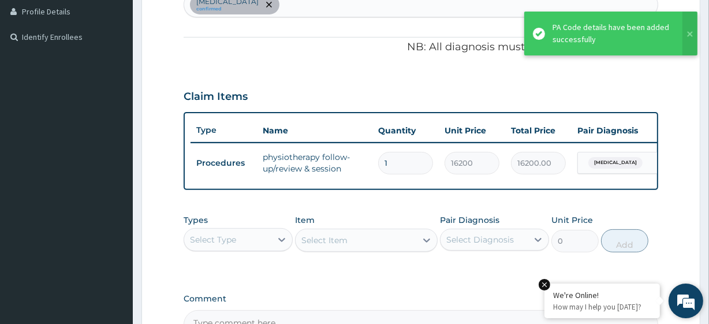
scroll to position [460, 0]
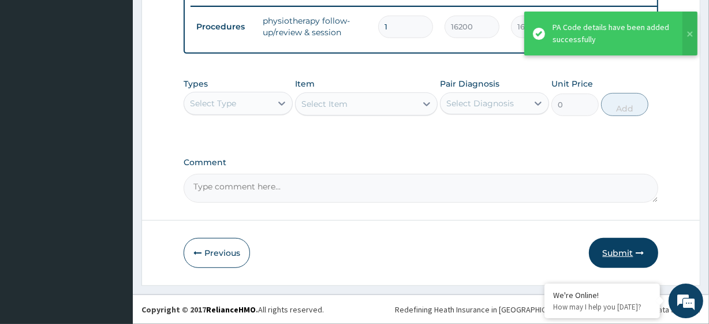
click at [621, 249] on button "Submit" at bounding box center [623, 253] width 69 height 30
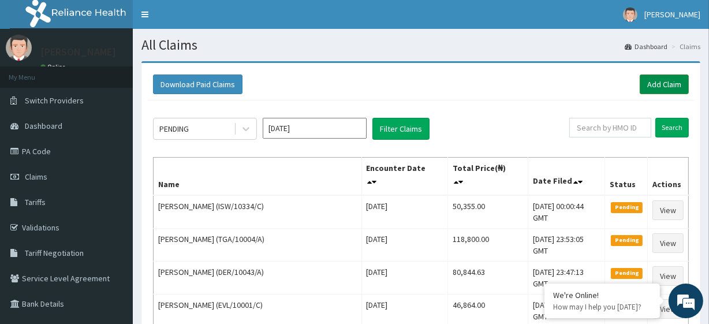
click at [665, 79] on link "Add Claim" at bounding box center [663, 84] width 49 height 20
click at [687, 92] on link "Add Claim" at bounding box center [663, 84] width 49 height 20
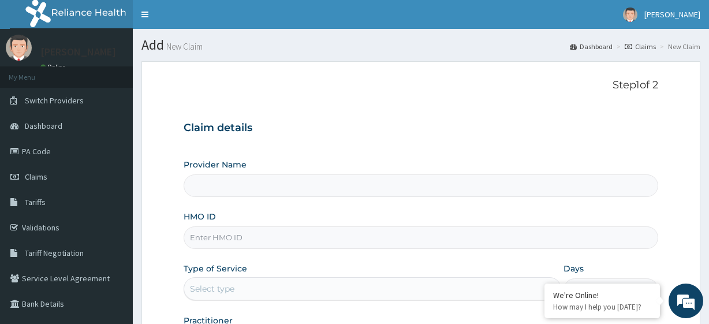
type input "R-Jolad Plus"
click at [235, 241] on input "HMO ID" at bounding box center [421, 237] width 474 height 23
paste input "FFY/10019/B"
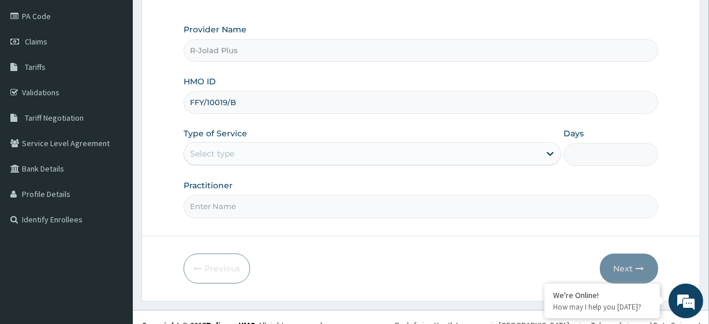
scroll to position [149, 0]
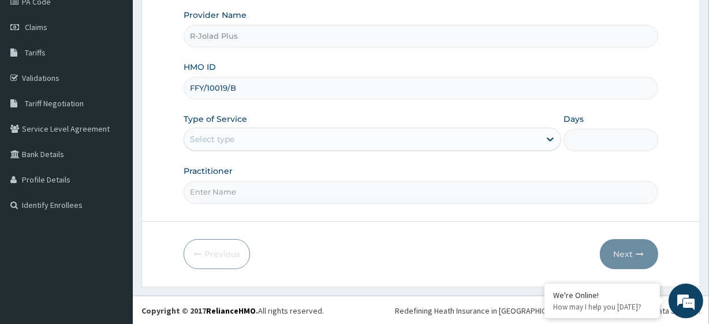
type input "FFY/10019/B"
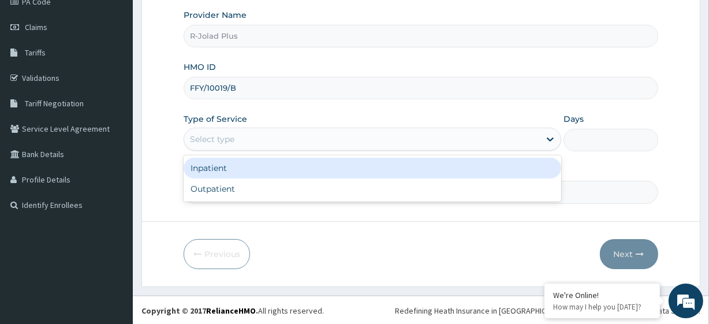
drag, startPoint x: 241, startPoint y: 143, endPoint x: 234, endPoint y: 187, distance: 44.4
click at [234, 151] on div "option Inpatient focused, 1 of 2. 2 results available. Use Up and Down to choos…" at bounding box center [372, 139] width 377 height 23
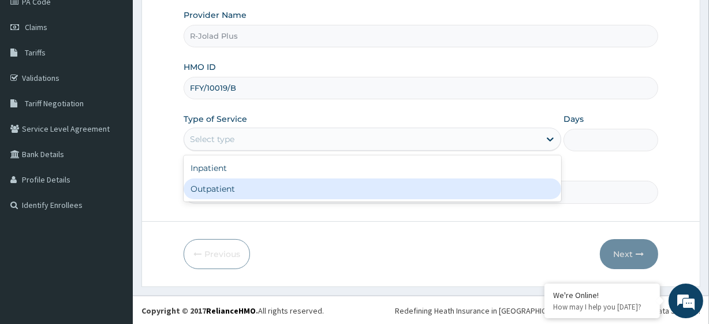
click at [234, 187] on div "Outpatient" at bounding box center [372, 188] width 377 height 21
type input "1"
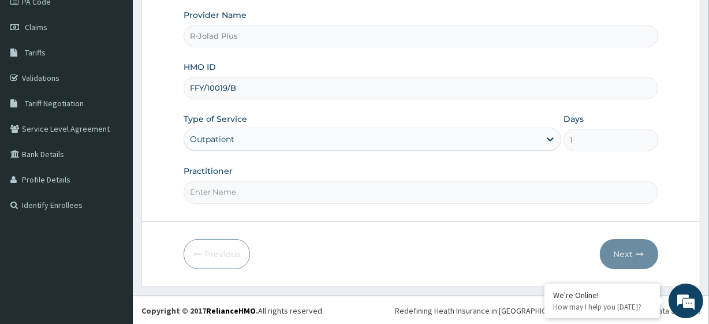
click at [235, 185] on input "Practitioner" at bounding box center [421, 192] width 474 height 23
paste input "Idang"
type input "Dr Idang"
click at [640, 250] on icon "button" at bounding box center [640, 254] width 8 height 8
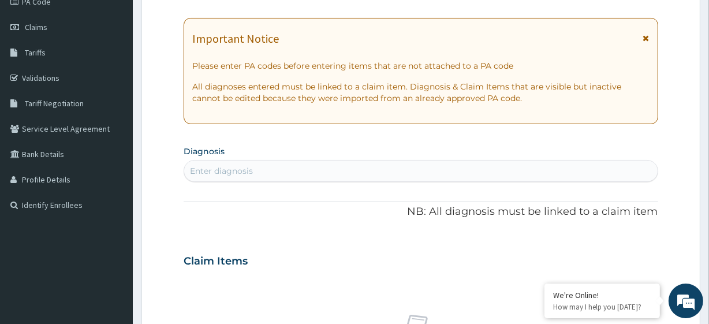
click at [299, 164] on div "Enter diagnosis" at bounding box center [420, 171] width 473 height 18
type input "type 2 diabetes"
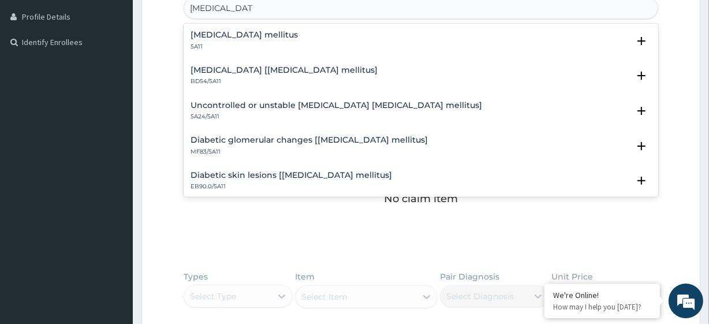
scroll to position [313, 0]
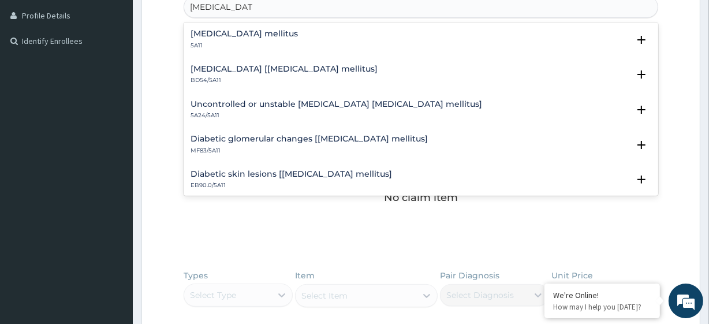
click at [270, 33] on h4 "Type 2 diabetes mellitus" at bounding box center [243, 33] width 107 height 9
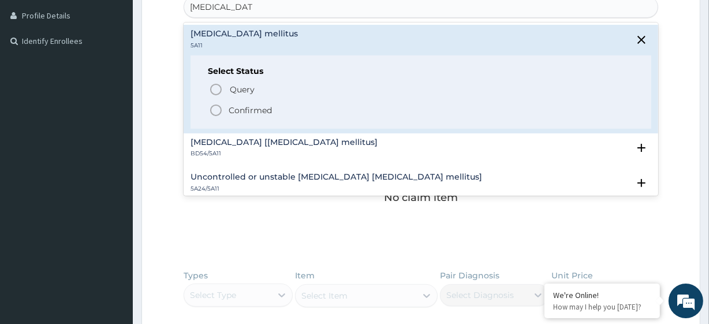
click at [253, 107] on p "Confirmed" at bounding box center [250, 110] width 43 height 12
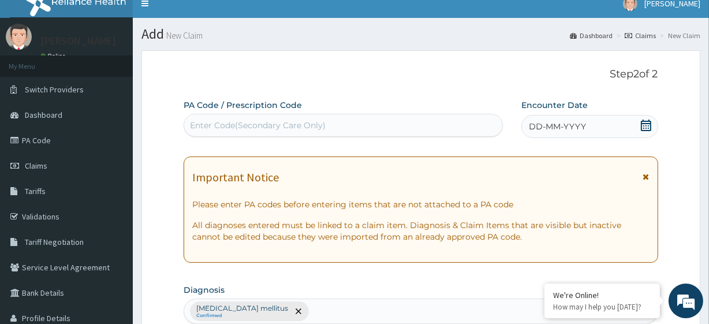
scroll to position [0, 0]
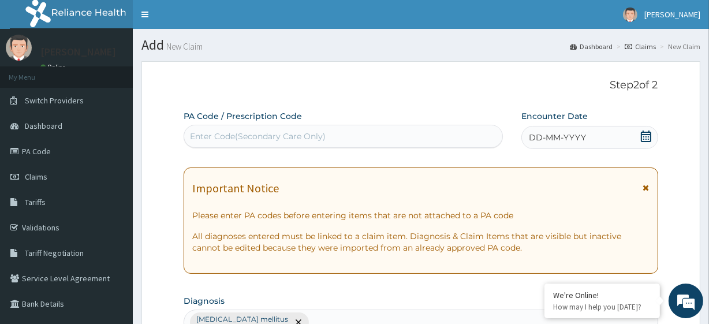
click at [635, 132] on div "DD-MM-YYYY" at bounding box center [589, 137] width 137 height 23
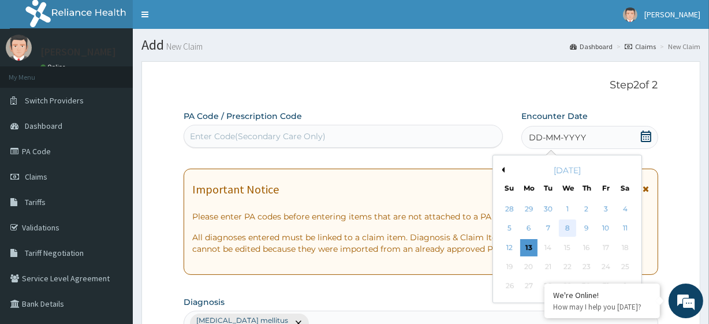
click at [567, 225] on div "8" at bounding box center [566, 228] width 17 height 17
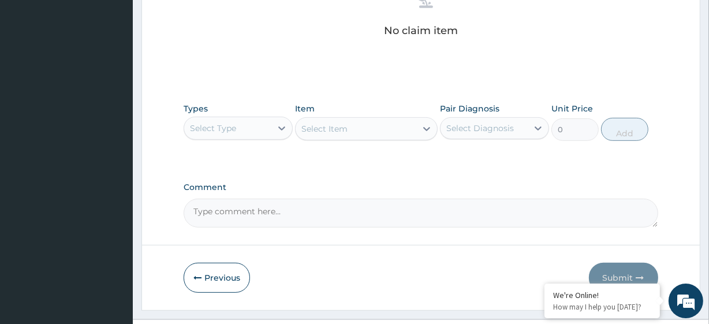
scroll to position [508, 0]
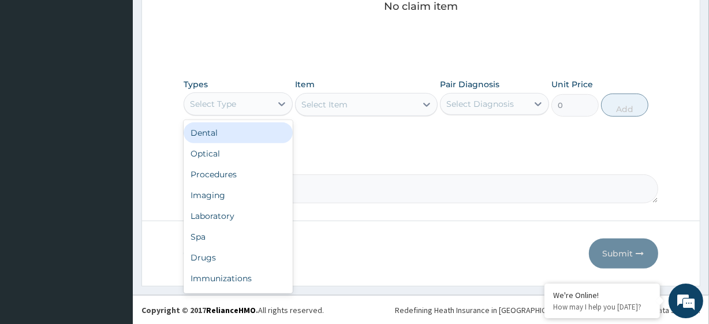
click at [218, 107] on div "Select Type" at bounding box center [213, 104] width 46 height 12
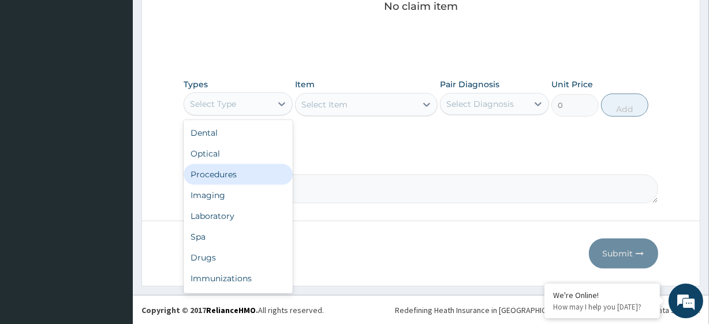
click at [231, 174] on div "Procedures" at bounding box center [238, 174] width 109 height 21
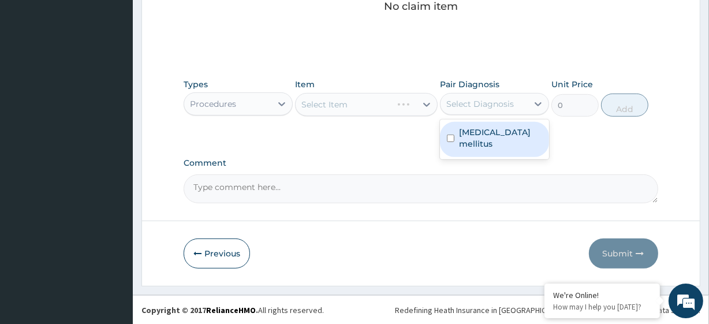
click at [489, 110] on div "Select Diagnosis" at bounding box center [483, 104] width 87 height 18
click at [495, 134] on label "[MEDICAL_DATA] mellitus" at bounding box center [500, 137] width 83 height 23
checkbox input "true"
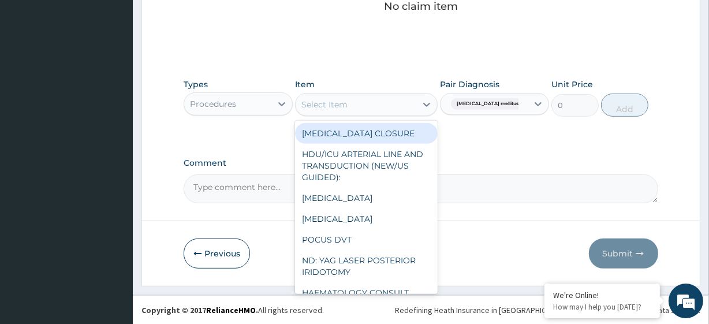
click at [388, 110] on div "Select Item" at bounding box center [355, 104] width 120 height 18
paste input "General Consultation (initial)"
type input "General Consultation (initial)"
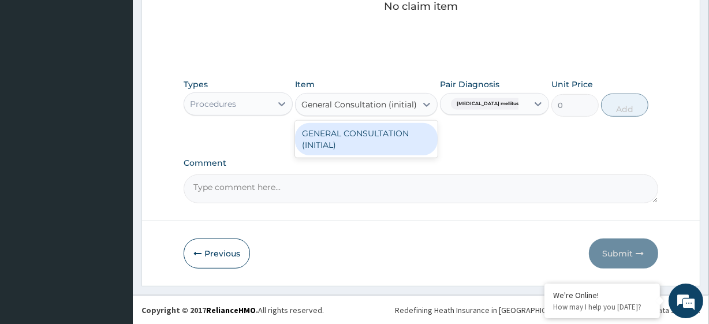
scroll to position [0, 4]
click at [393, 134] on div "GENERAL CONSULTATION (INITIAL)" at bounding box center [366, 139] width 142 height 32
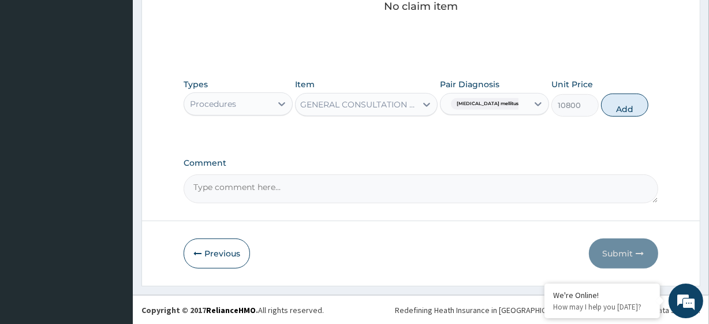
scroll to position [0, 1]
click at [611, 111] on button "Add" at bounding box center [624, 104] width 47 height 23
type input "0"
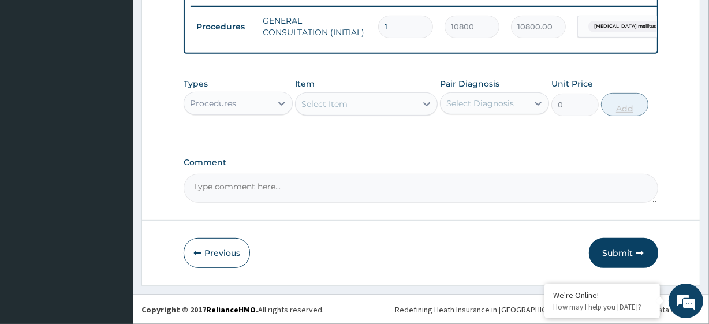
scroll to position [460, 0]
click at [421, 185] on textarea "Comment" at bounding box center [421, 188] width 474 height 29
click at [601, 243] on button "Submit" at bounding box center [623, 253] width 69 height 30
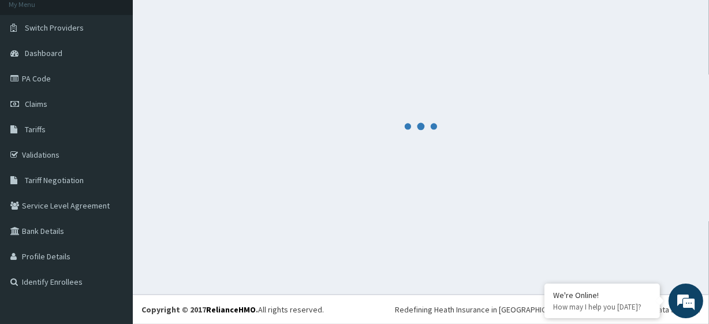
scroll to position [73, 0]
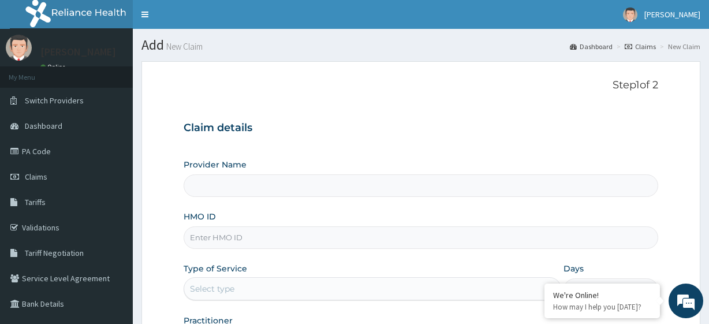
type input "R-Jolad Plus"
click at [250, 234] on input "HMO ID" at bounding box center [421, 237] width 474 height 23
paste input "SWF/10414/B"
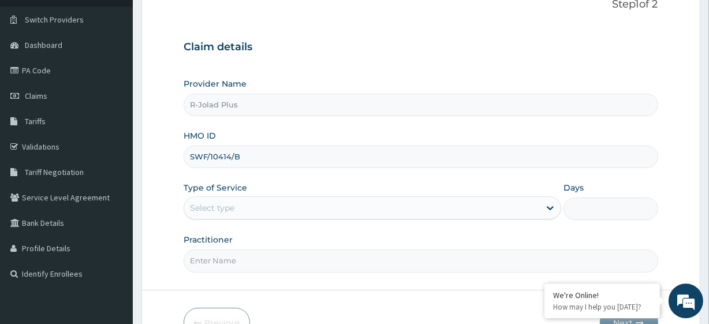
scroll to position [81, 0]
type input "SWF/10414/B"
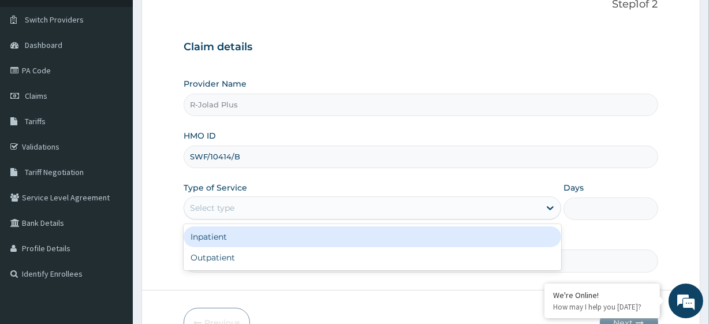
click at [248, 208] on div "Select type" at bounding box center [361, 208] width 355 height 18
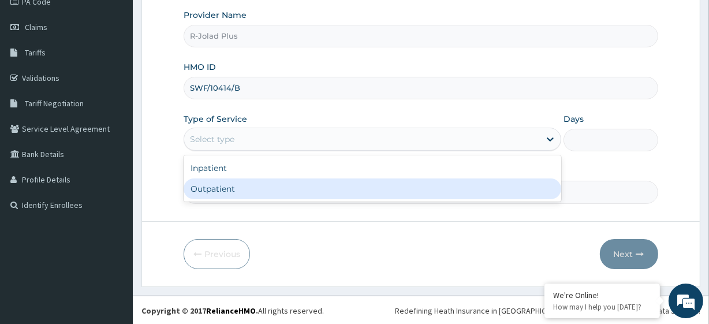
click at [235, 190] on div "Outpatient" at bounding box center [372, 188] width 377 height 21
type input "1"
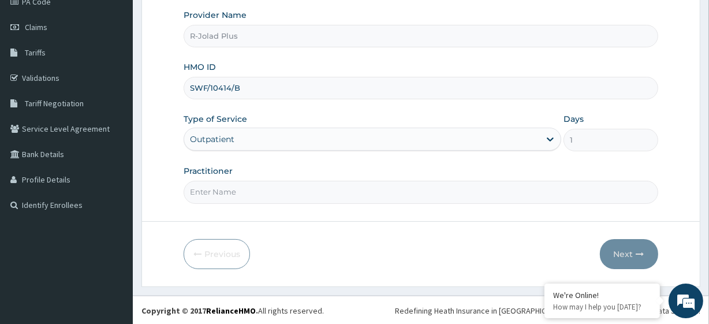
click at [265, 192] on input "Practitioner" at bounding box center [421, 192] width 474 height 23
paste input "[PERSON_NAME]"
type input "[PERSON_NAME]"
click at [625, 259] on button "Next" at bounding box center [629, 254] width 58 height 30
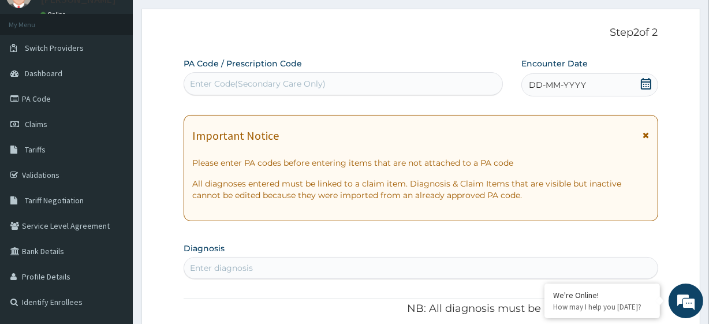
click at [207, 75] on div "Enter Code(Secondary Care Only)" at bounding box center [342, 83] width 317 height 18
paste input "PA/AEAE3E"
type input "PA/AEAE3E"
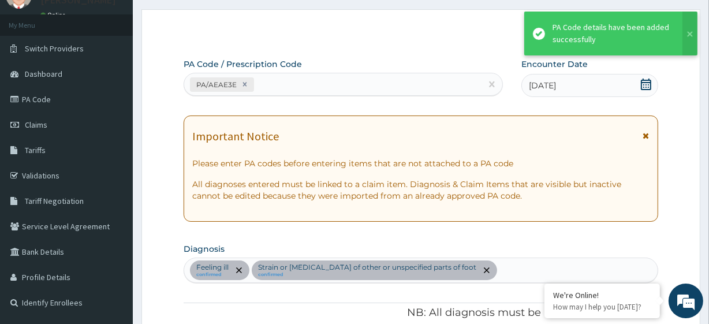
scroll to position [444, 0]
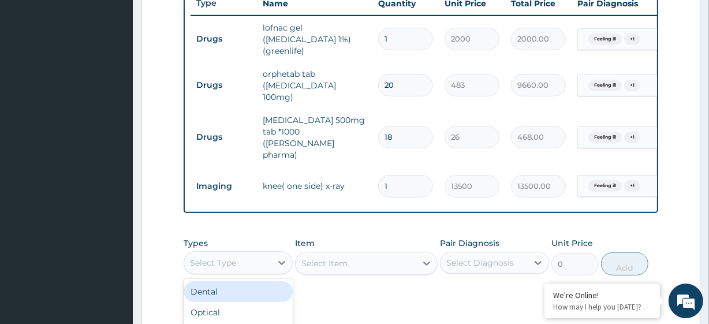
click at [238, 253] on div "Select Type" at bounding box center [227, 262] width 87 height 18
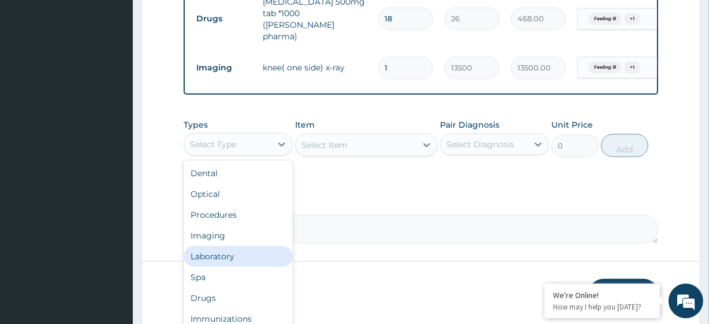
scroll to position [563, 0]
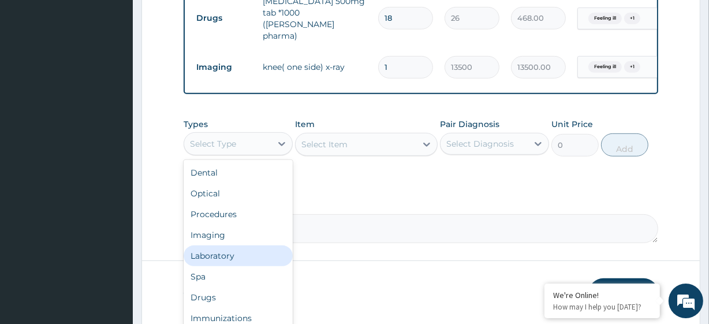
click at [230, 245] on div "Laboratory" at bounding box center [238, 255] width 109 height 21
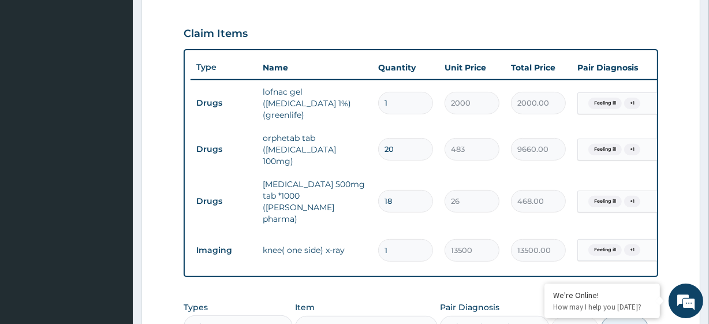
scroll to position [381, 0]
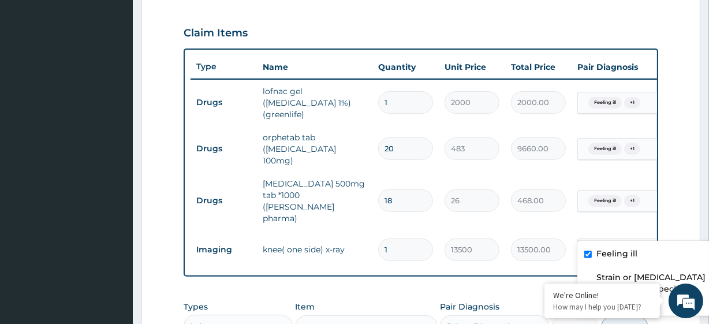
click at [620, 244] on span "Feeling ill" at bounding box center [604, 250] width 33 height 12
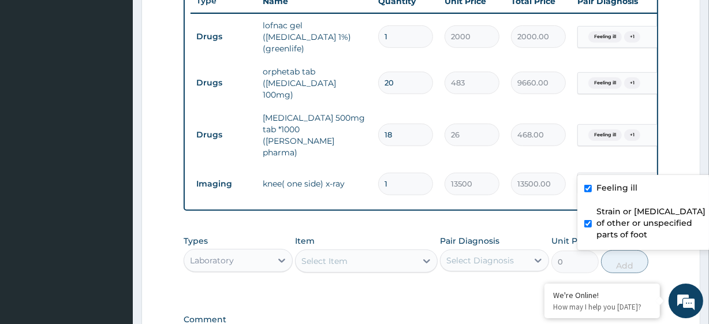
scroll to position [447, 0]
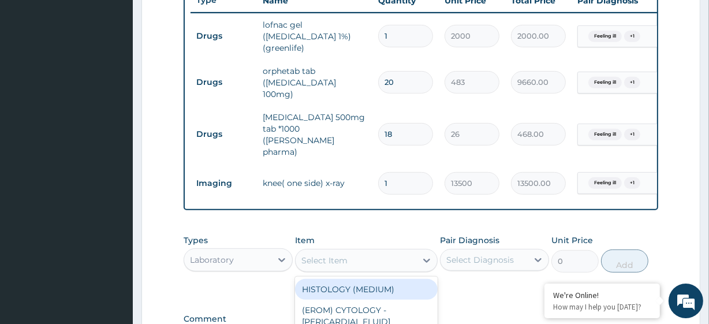
click at [361, 251] on div "Select Item" at bounding box center [355, 260] width 120 height 18
paste input "FBC - (FULL BLOOD COUNT with platelet and red cell indices) plus MALARIA PARASI…"
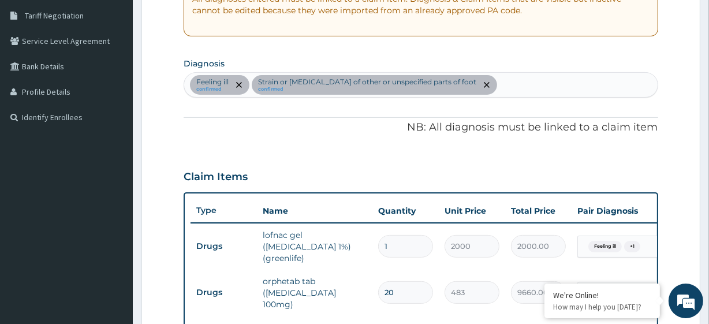
scroll to position [237, 0]
type input "FBC - (FULL BLOOD COUNT with platelet and red cell indices) plus MALARIA PARASI…"
click at [493, 84] on div "Feeling ill confirmed Strain or sprain of other or unspecified parts of foot co…" at bounding box center [420, 85] width 473 height 24
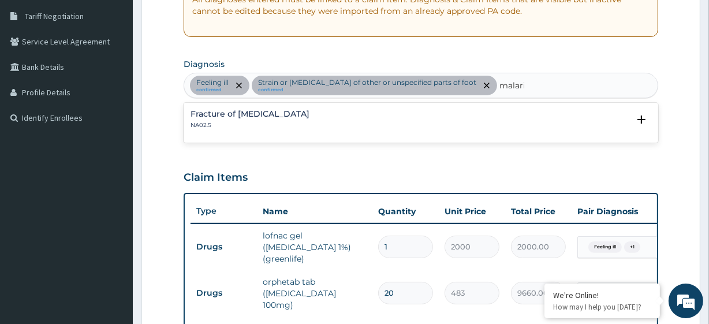
type input "malaria"
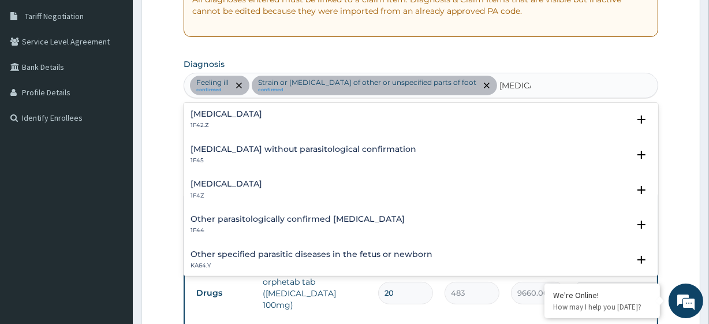
click at [254, 193] on p "1F4Z" at bounding box center [226, 196] width 72 height 8
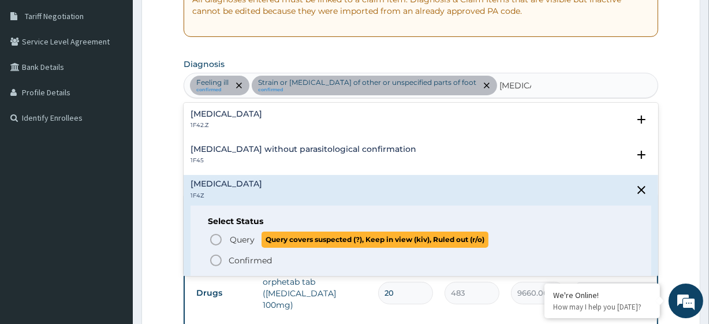
click at [264, 231] on span "Query covers suspected (?), Keep in view (kiv), Ruled out (r/o)" at bounding box center [374, 239] width 227 height 16
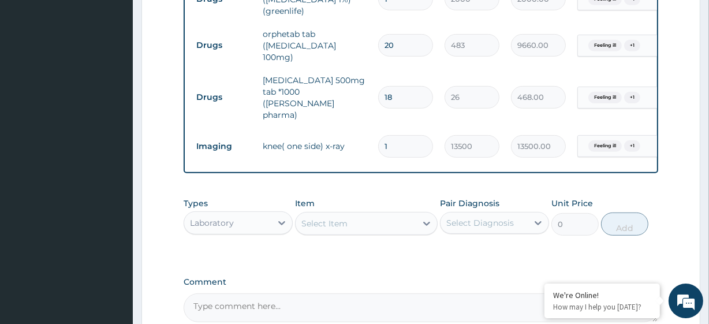
scroll to position [486, 0]
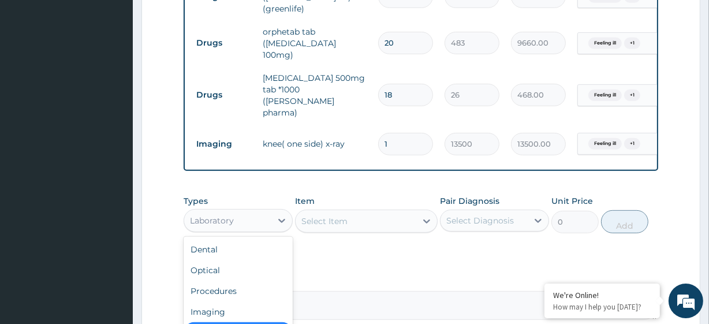
click at [261, 211] on div "Laboratory" at bounding box center [227, 220] width 87 height 18
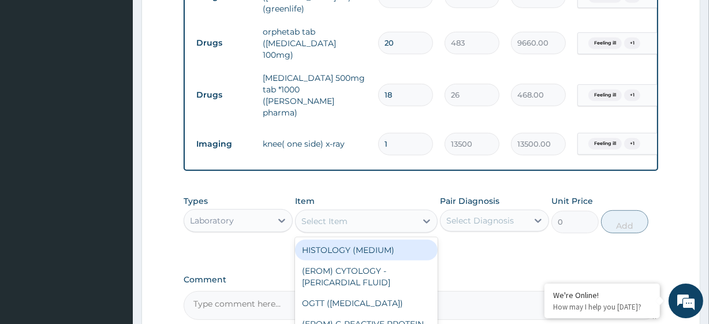
click at [305, 215] on div "Select Item" at bounding box center [324, 221] width 46 height 12
paste input "FBC - (FULL BLOOD COUNT with platelet and red cell indices) plus MALARIA PARASI…"
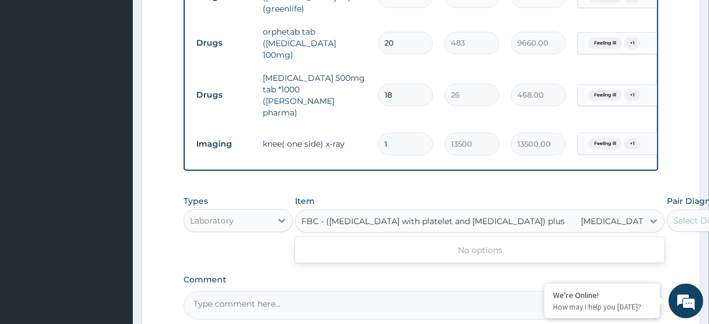
scroll to position [0, 14]
type input "FBC - (FULL BLOOD COUNT with platelet and red cell indices) plus"
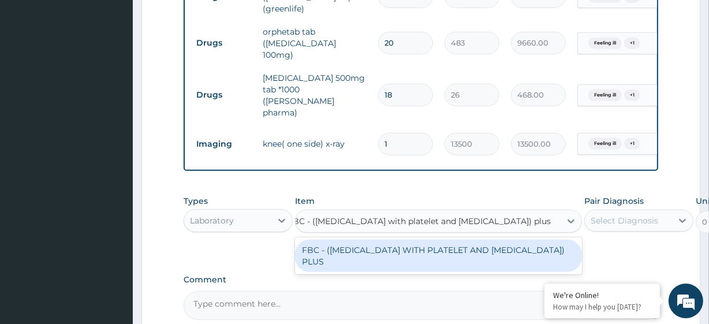
click at [328, 239] on div "FBC - (FULL BLOOD COUNT WITH PLATELET AND RED CELL INDICES) PLUS" at bounding box center [438, 255] width 287 height 32
type input "8505"
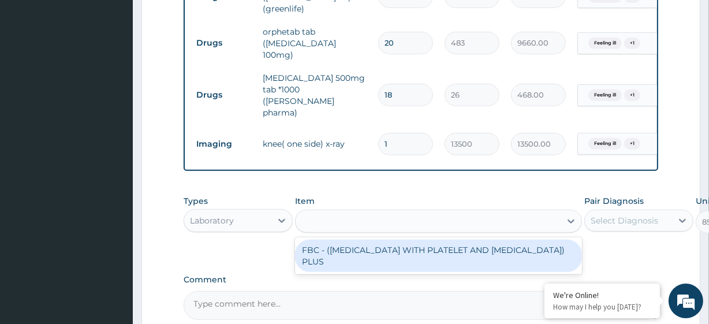
scroll to position [0, 1]
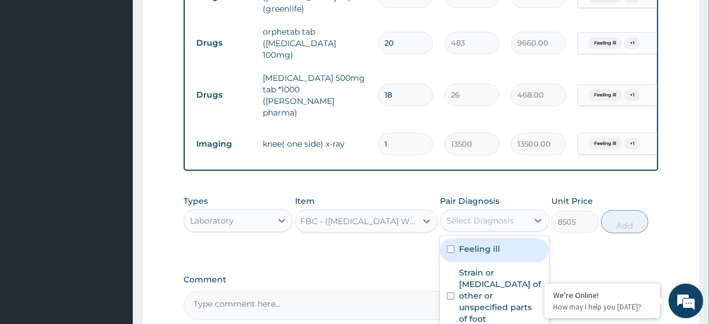
click at [497, 215] on div "Select Diagnosis" at bounding box center [480, 221] width 68 height 12
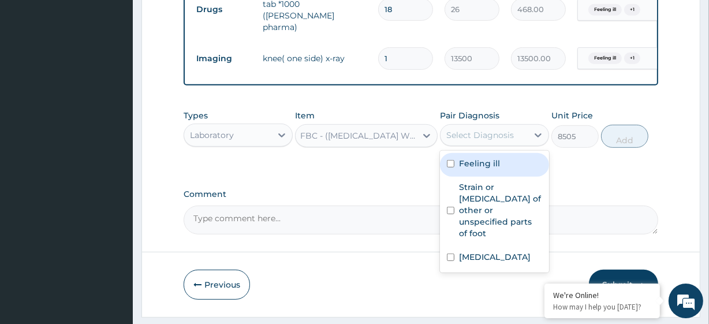
scroll to position [573, 0]
click at [484, 156] on label "Feeling ill" at bounding box center [479, 162] width 41 height 12
checkbox input "true"
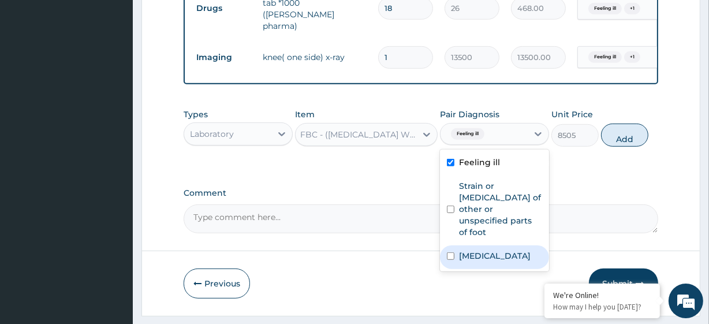
click at [489, 250] on label "Malaria, unspecified" at bounding box center [495, 256] width 72 height 12
checkbox input "true"
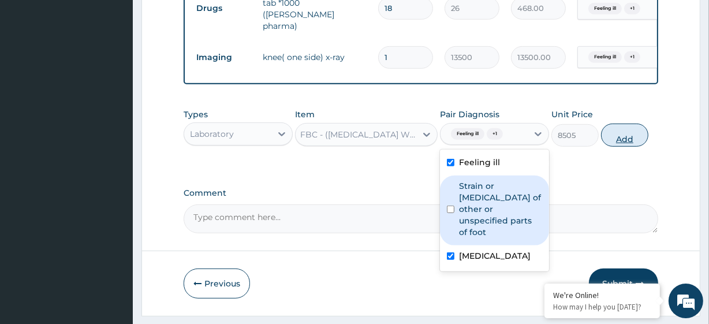
click at [631, 123] on button "Add" at bounding box center [624, 134] width 47 height 23
type input "0"
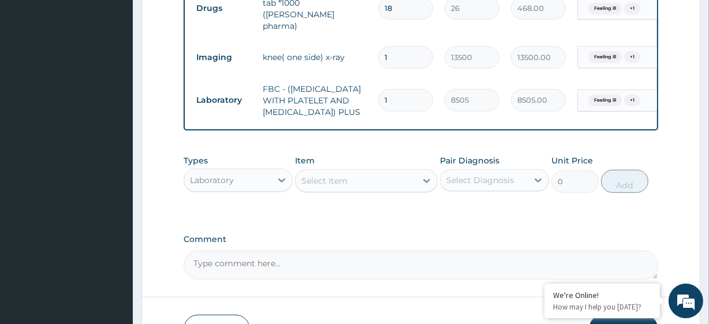
scroll to position [0, 0]
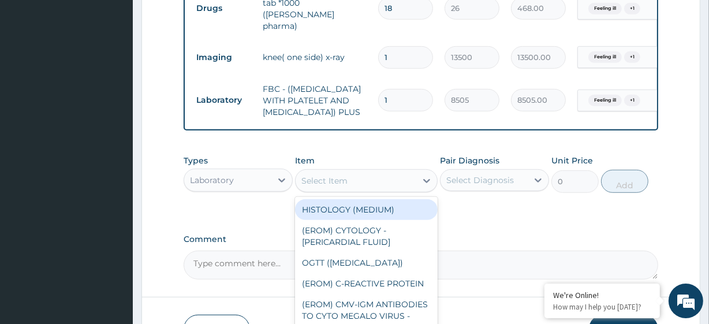
click at [351, 178] on div "Select Item" at bounding box center [355, 180] width 120 height 18
paste input "MALARIA PARASITE"
type input "MALARIA PARASITE"
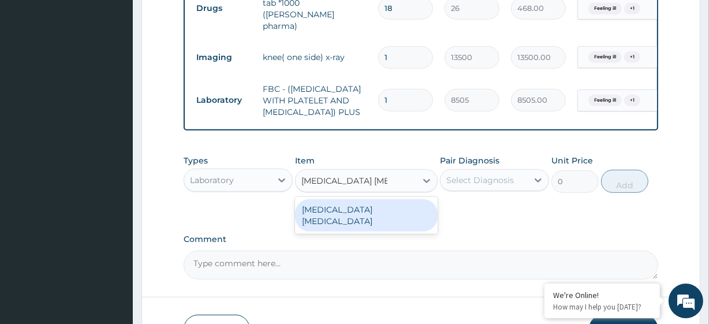
click at [361, 200] on div "MALARIA PARASITE" at bounding box center [366, 215] width 142 height 32
type input "4050"
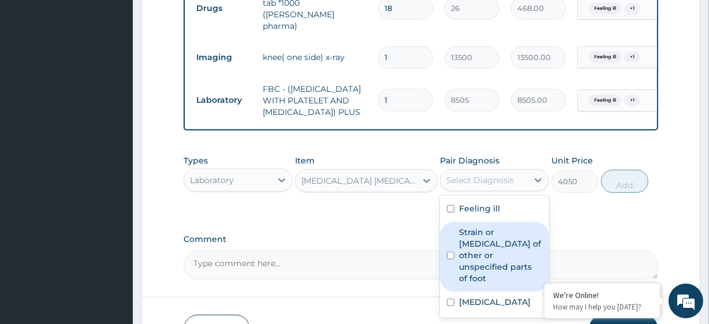
drag, startPoint x: 459, startPoint y: 177, endPoint x: 482, endPoint y: 266, distance: 92.5
click at [482, 191] on div "option Malaria, unspecified, selected. option Strain or sprain of other or unsp…" at bounding box center [494, 180] width 109 height 22
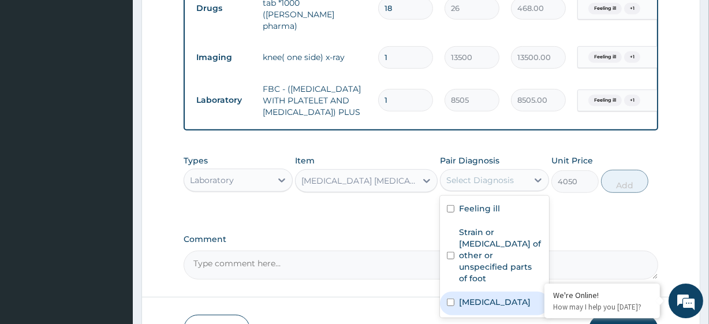
click at [482, 291] on div "Malaria, unspecified" at bounding box center [494, 303] width 109 height 24
checkbox input "true"
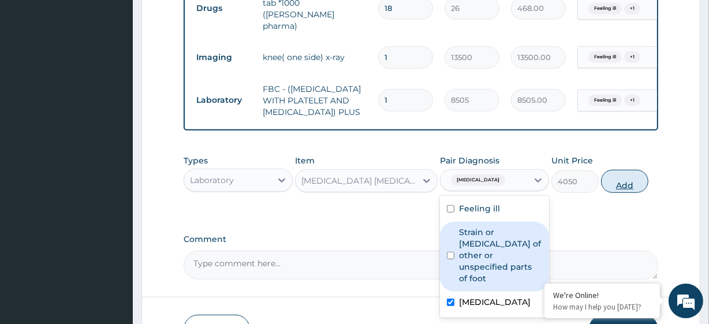
click at [621, 182] on button "Add" at bounding box center [624, 181] width 47 height 23
type input "0"
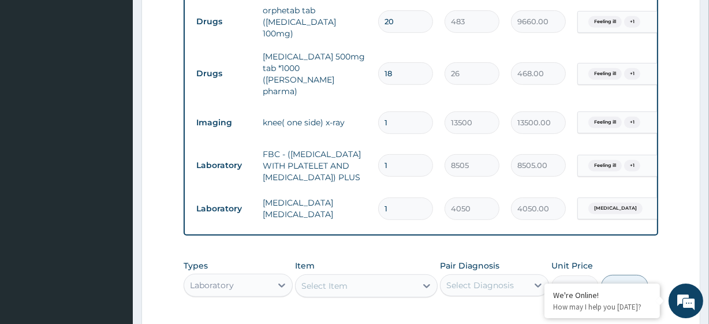
scroll to position [684, 0]
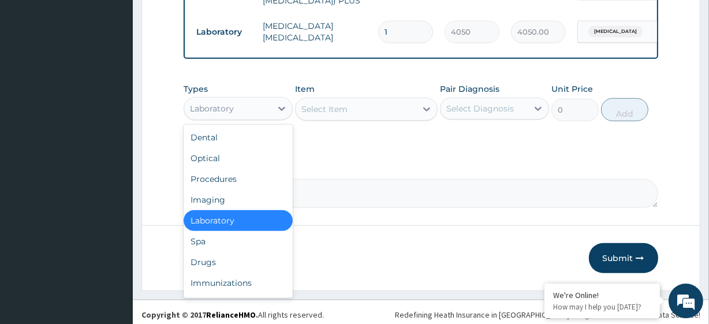
click at [238, 107] on div "Laboratory" at bounding box center [227, 108] width 87 height 18
click at [225, 179] on div "Procedures" at bounding box center [238, 179] width 109 height 21
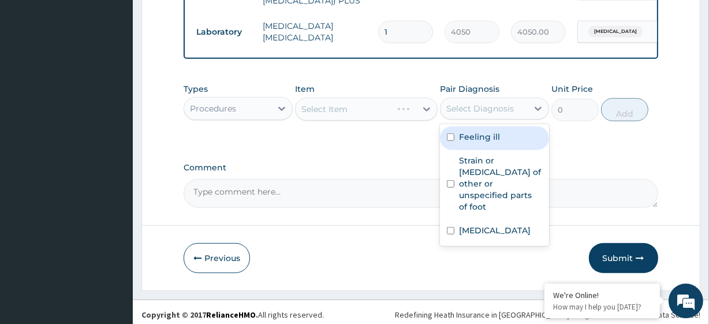
drag, startPoint x: 504, startPoint y: 98, endPoint x: 500, endPoint y: 130, distance: 32.6
click at [500, 119] on div "option Malaria, unspecified, selected. option Feeling ill focused, 1 of 3. 3 re…" at bounding box center [494, 109] width 109 height 22
click at [500, 130] on div "Feeling ill" at bounding box center [494, 138] width 109 height 24
checkbox input "true"
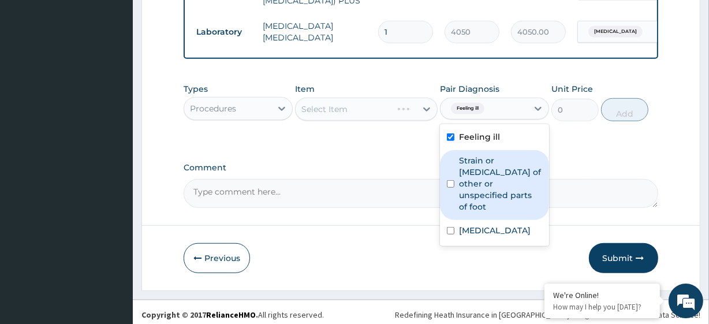
click at [507, 181] on label "Strain or sprain of other or unspecified parts of foot" at bounding box center [500, 184] width 83 height 58
checkbox input "true"
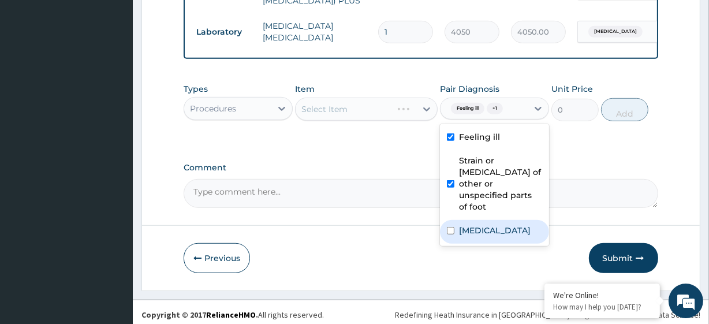
click at [509, 224] on label "Malaria, unspecified" at bounding box center [495, 230] width 72 height 12
checkbox input "true"
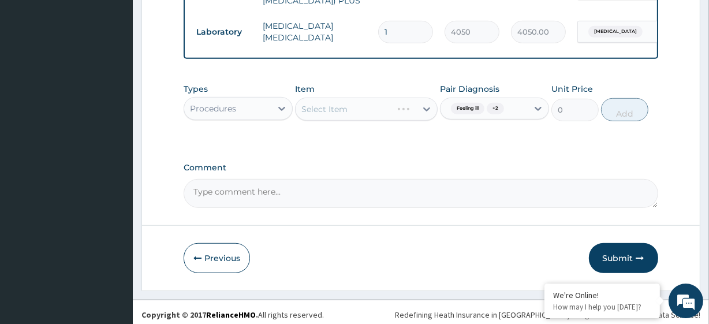
click at [328, 103] on div "Select Item" at bounding box center [366, 109] width 142 height 23
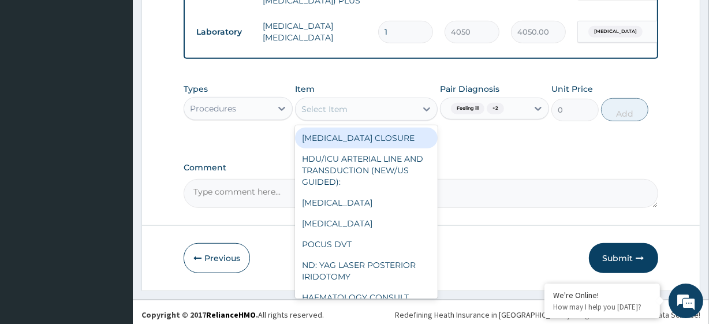
click at [328, 103] on div "Select Item" at bounding box center [324, 109] width 46 height 12
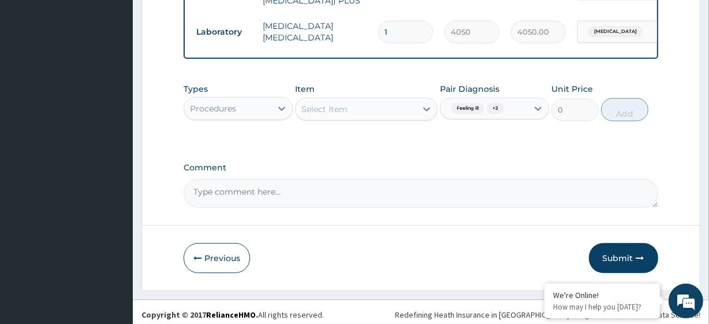
paste input "General Consultation (initial)"
type input "General Consultation (initial)"
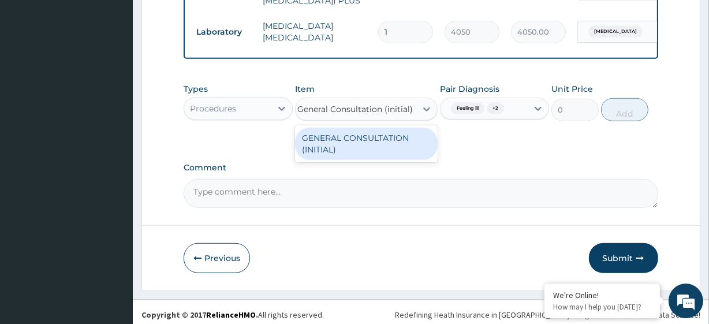
click at [351, 132] on div "GENERAL CONSULTATION (INITIAL)" at bounding box center [366, 144] width 142 height 32
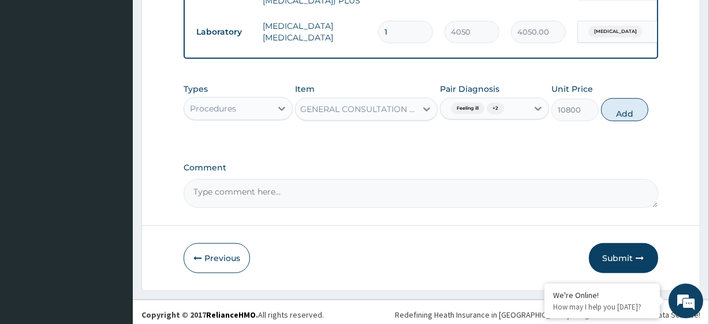
scroll to position [0, 1]
click at [623, 101] on button "Add" at bounding box center [624, 109] width 47 height 23
type input "0"
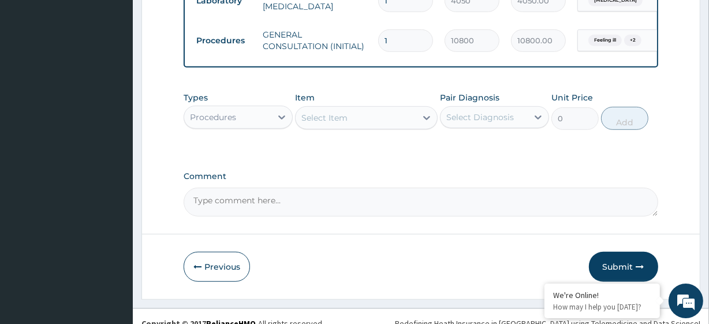
scroll to position [725, 0]
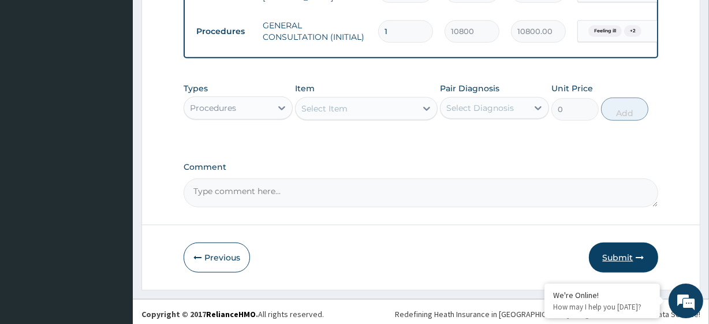
click at [612, 245] on button "Submit" at bounding box center [623, 257] width 69 height 30
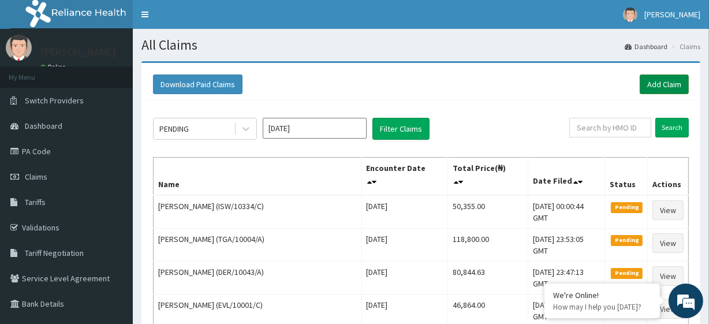
click at [646, 77] on link "Add Claim" at bounding box center [663, 84] width 49 height 20
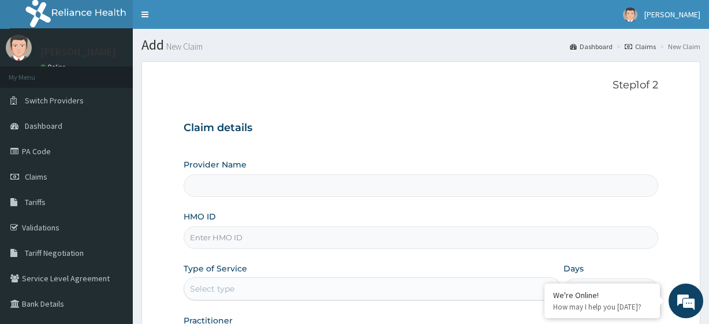
type input "R-Jolad Plus"
click at [284, 245] on input "HMO ID" at bounding box center [421, 237] width 474 height 23
paste input "LFL/10067/A"
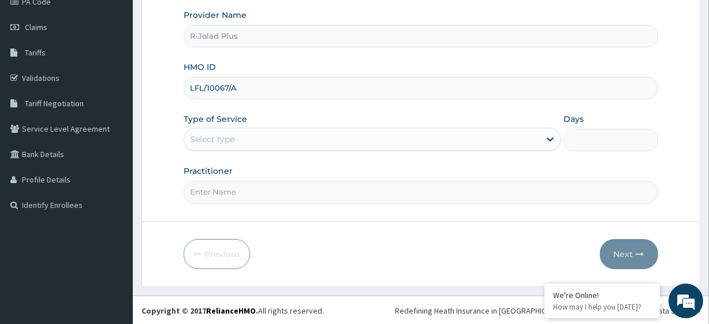
type input "LFL/10067/A"
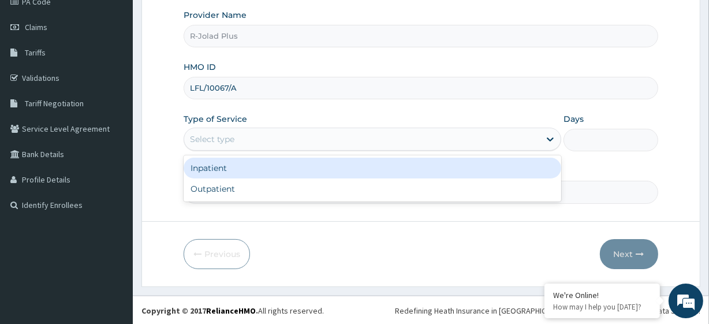
drag, startPoint x: 237, startPoint y: 133, endPoint x: 235, endPoint y: 191, distance: 57.7
click at [235, 151] on div "option Inpatient focused, 1 of 2. 2 results available. Use Up and Down to choos…" at bounding box center [372, 139] width 377 height 23
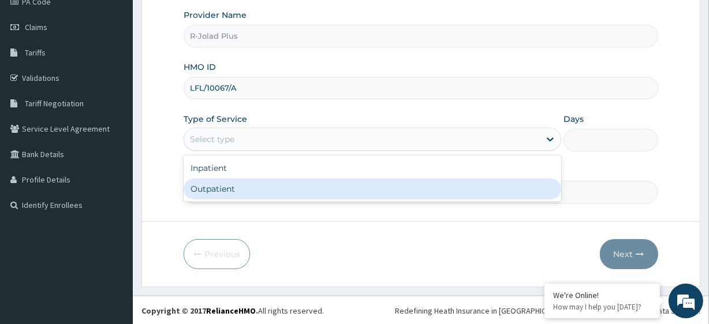
click at [235, 191] on div "Outpatient" at bounding box center [372, 188] width 377 height 21
type input "1"
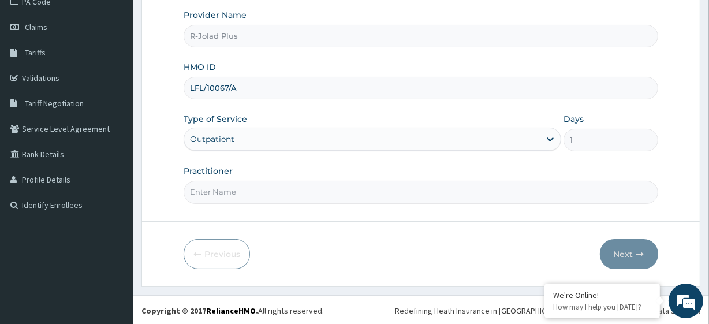
click at [220, 190] on input "Practitioner" at bounding box center [421, 192] width 474 height 23
paste input "Ibidapo"
type input "Ibidapo"
click at [615, 252] on button "Next" at bounding box center [629, 254] width 58 height 30
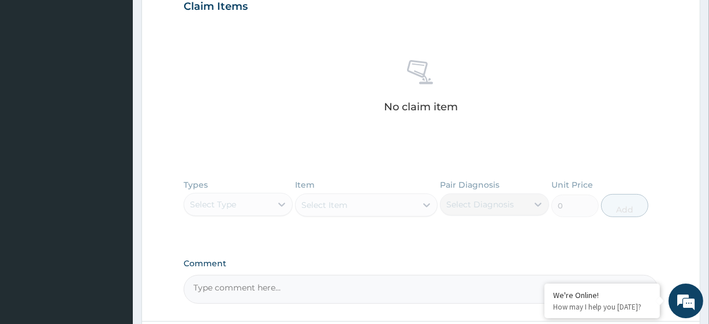
scroll to position [504, 0]
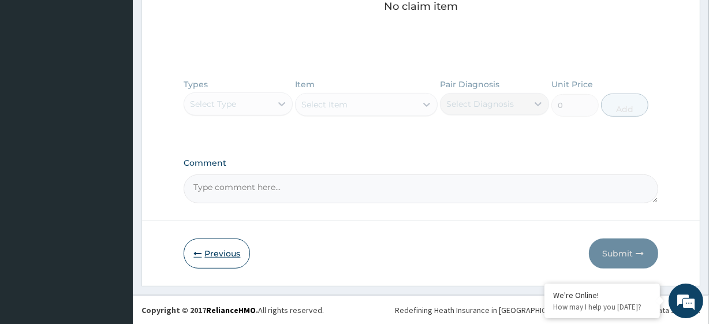
click at [209, 253] on button "Previous" at bounding box center [217, 253] width 66 height 30
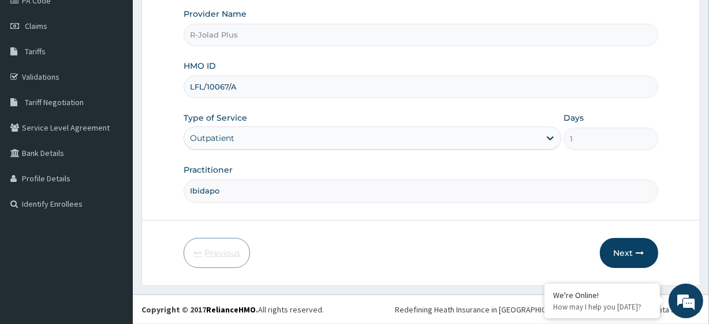
scroll to position [149, 0]
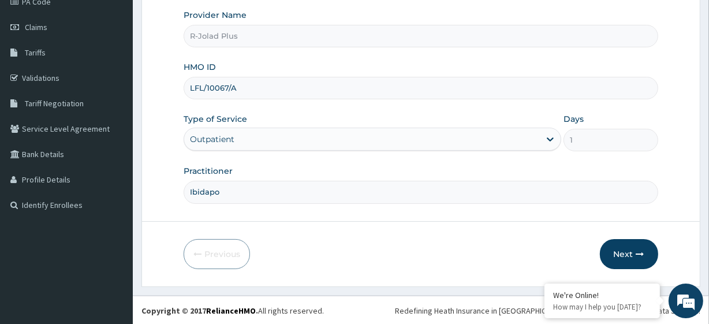
click at [192, 192] on input "Ibidapo" at bounding box center [421, 192] width 474 height 23
type input "Dr Ibidapo"
click at [617, 239] on button "Next" at bounding box center [629, 254] width 58 height 30
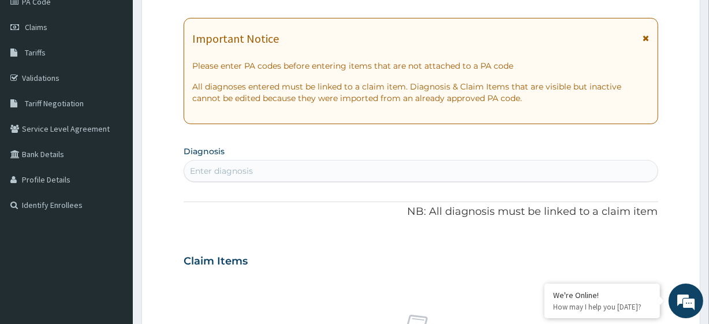
scroll to position [0, 0]
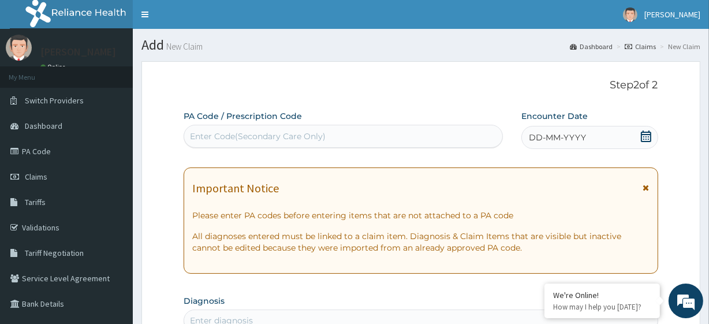
click at [227, 138] on div "Enter Code(Secondary Care Only)" at bounding box center [258, 136] width 136 height 12
paste input "PA/DA9499"
type input "PA/DA9499"
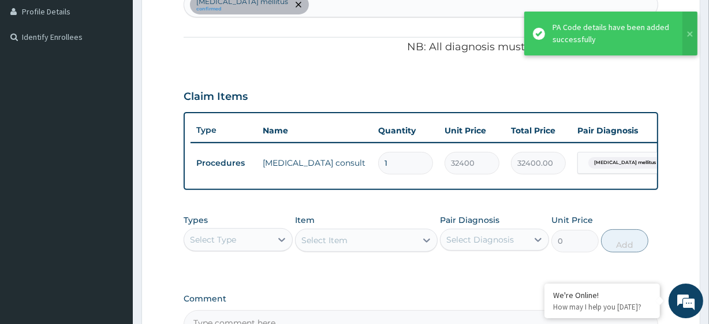
scroll to position [460, 0]
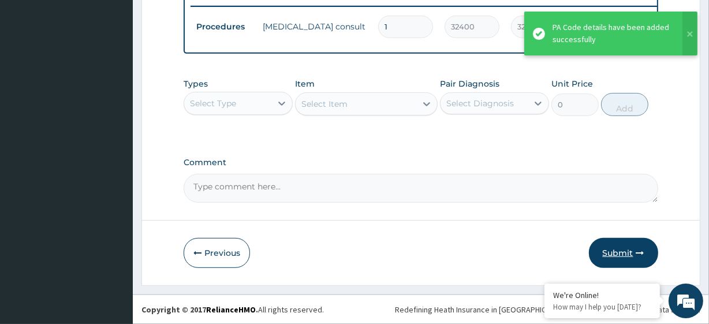
click at [643, 248] on button "Submit" at bounding box center [623, 253] width 69 height 30
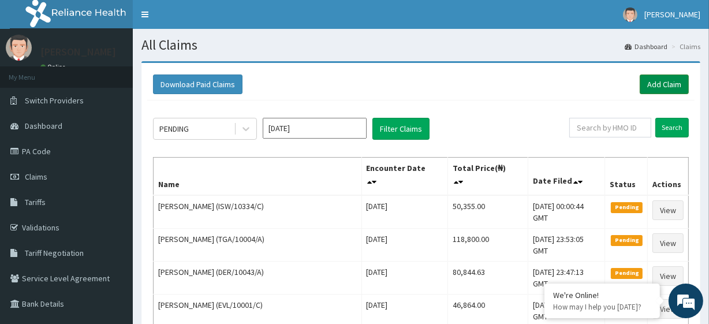
click at [665, 80] on link "Add Claim" at bounding box center [663, 84] width 49 height 20
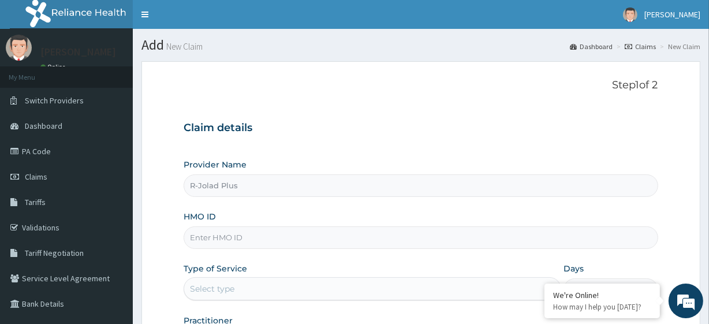
click at [275, 228] on input "HMO ID" at bounding box center [421, 237] width 474 height 23
paste input "KCI/10007/B"
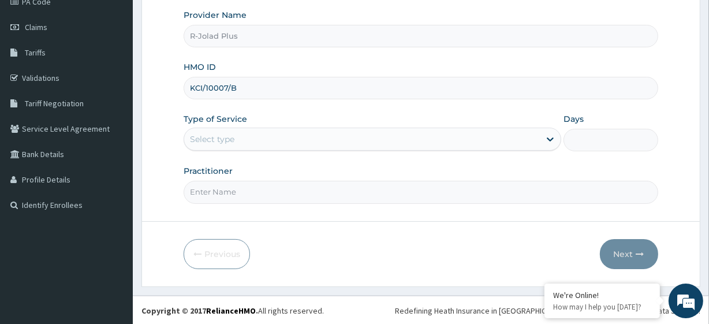
type input "KCI/10007/B"
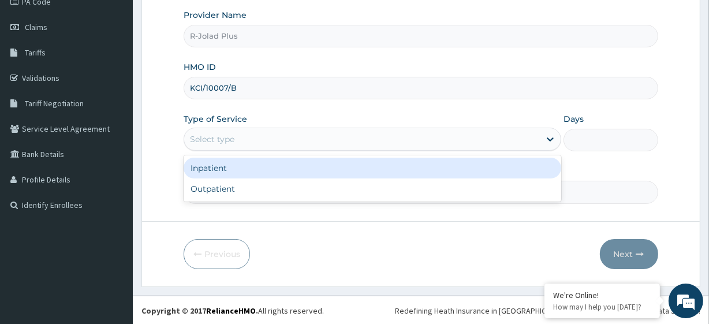
drag, startPoint x: 253, startPoint y: 133, endPoint x: 245, endPoint y: 180, distance: 47.5
click at [245, 151] on div "option Inpatient focused, 1 of 2. 2 results available. Use Up and Down to choos…" at bounding box center [372, 139] width 377 height 23
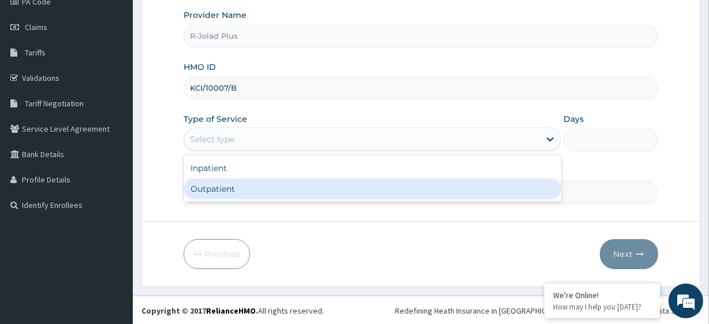
click at [245, 190] on div "Outpatient" at bounding box center [372, 188] width 377 height 21
type input "1"
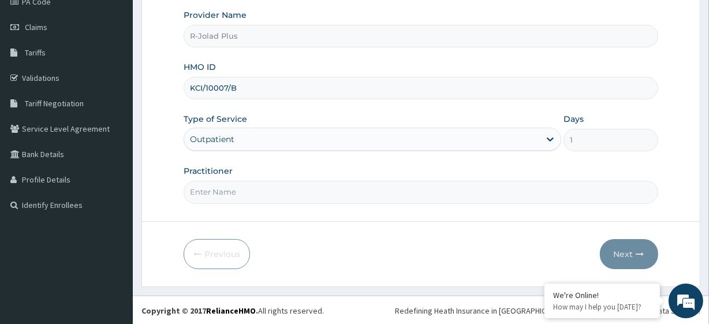
click at [197, 192] on input "Practitioner" at bounding box center [421, 192] width 474 height 23
paste input "Ndong Joycomfort"
type input "Ndong Joycomfort"
click at [643, 252] on icon "button" at bounding box center [640, 254] width 8 height 8
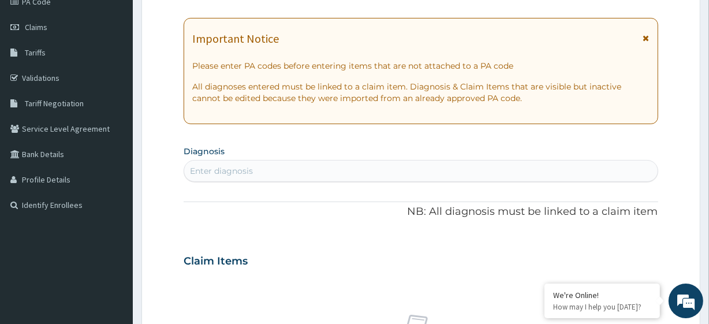
click at [254, 167] on div "Enter diagnosis" at bounding box center [420, 171] width 473 height 18
type input ","
type input "malaise"
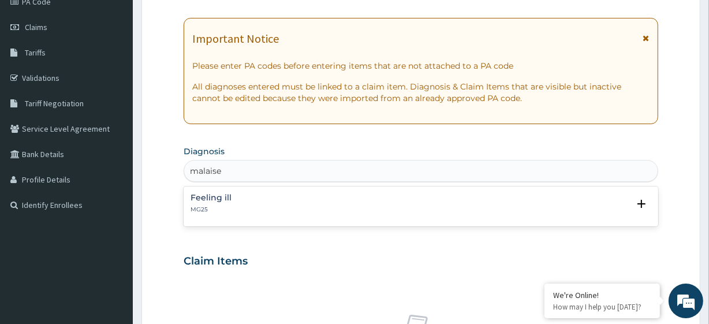
click at [237, 192] on div "Feeling ill MG25 Select Status Query Query covers suspected (?), Keep in view (…" at bounding box center [421, 206] width 474 height 35
click at [241, 203] on div "Feeling ill MG25" at bounding box center [420, 203] width 460 height 20
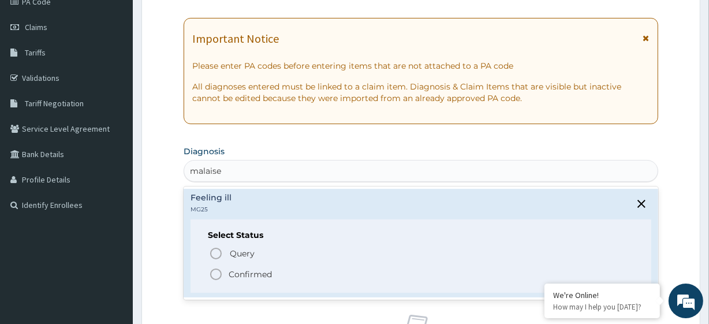
click at [232, 281] on div "Select Status Query Query covers suspected (?), Keep in view (kiv), Ruled out (…" at bounding box center [420, 255] width 460 height 73
click at [233, 276] on p "Confirmed" at bounding box center [250, 274] width 43 height 12
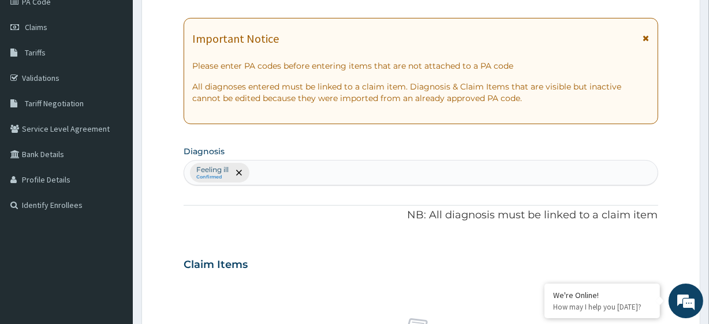
click at [286, 175] on div "Feeling ill Confirmed" at bounding box center [420, 172] width 473 height 24
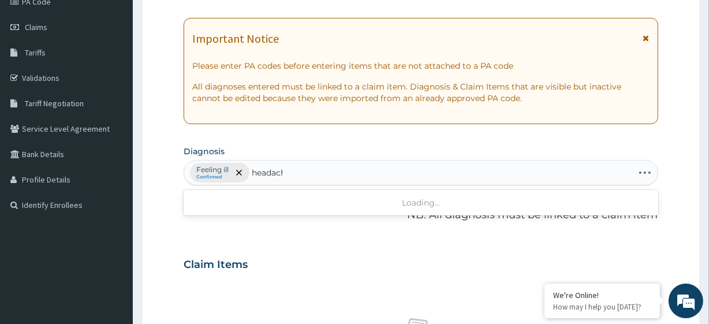
type input "headache"
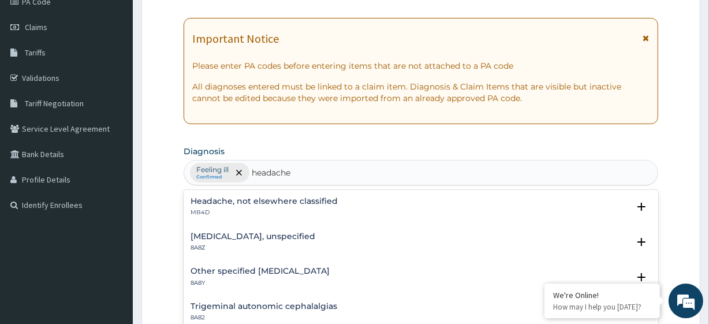
click at [225, 197] on h4 "Headache, not elsewhere classified" at bounding box center [263, 201] width 147 height 9
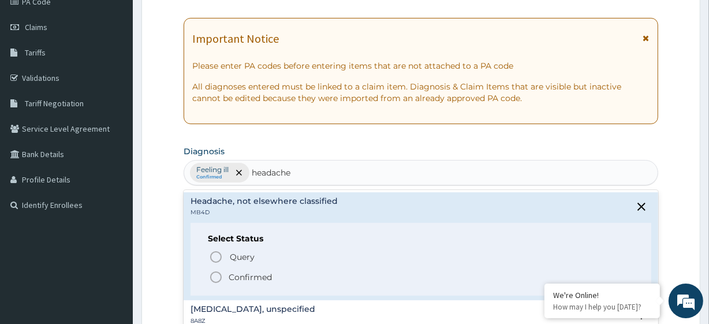
click at [246, 274] on p "Confirmed" at bounding box center [250, 277] width 43 height 12
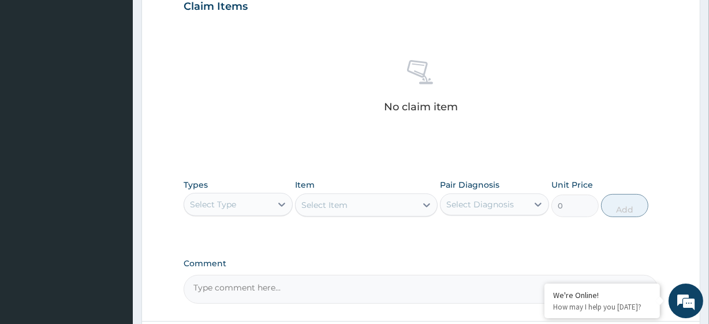
scroll to position [414, 0]
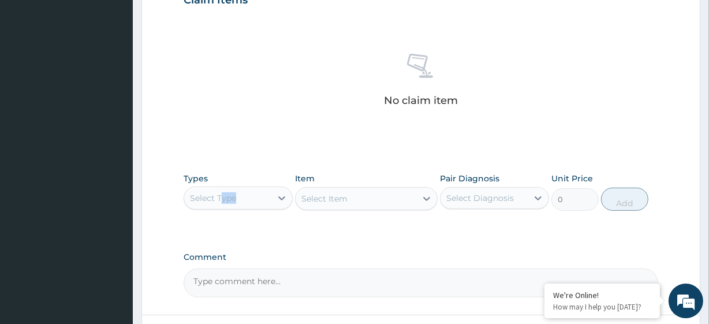
drag, startPoint x: 218, startPoint y: 210, endPoint x: 220, endPoint y: 190, distance: 19.8
click at [220, 190] on div "Types Select Type Item Select Item Pair Diagnosis Select Diagnosis Unit Price 0…" at bounding box center [421, 192] width 474 height 50
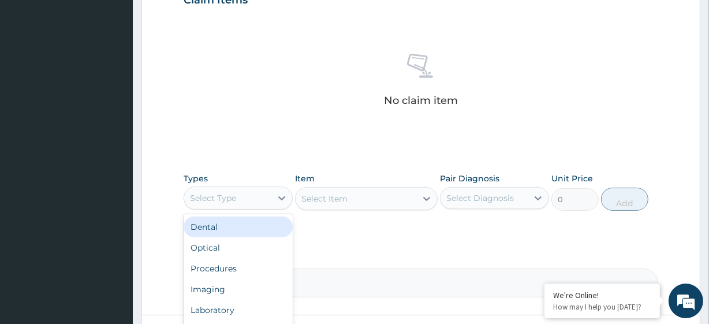
click at [222, 196] on div "Select Type" at bounding box center [213, 198] width 46 height 12
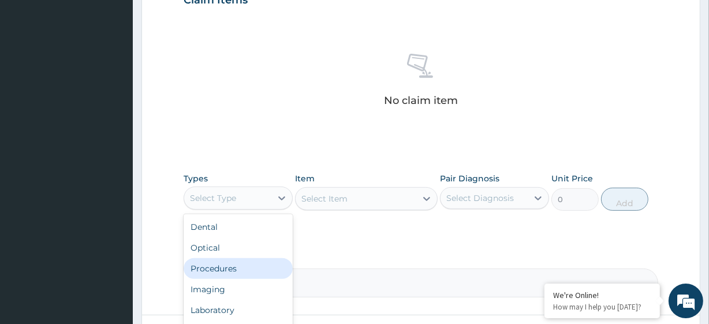
drag, startPoint x: 242, startPoint y: 257, endPoint x: 244, endPoint y: 265, distance: 8.8
click at [244, 265] on div "Procedures" at bounding box center [238, 268] width 109 height 21
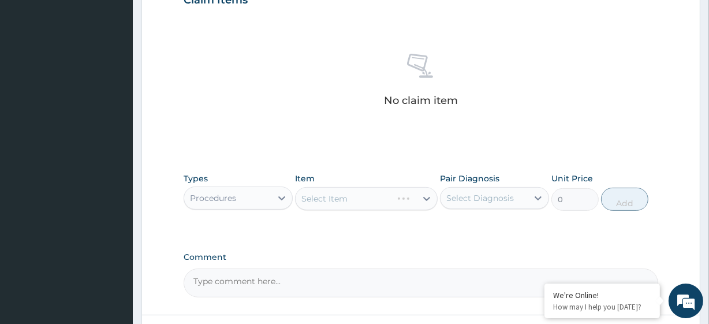
click at [244, 265] on div "Comment" at bounding box center [421, 274] width 474 height 45
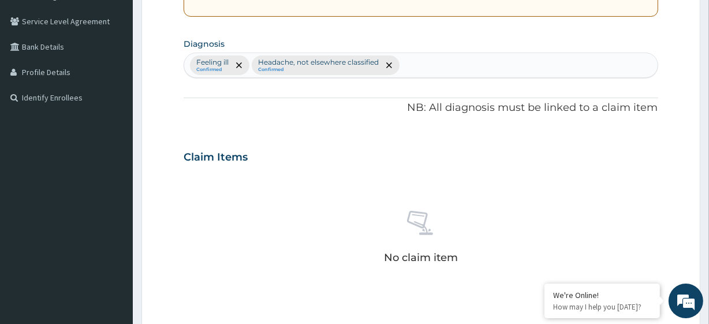
scroll to position [253, 0]
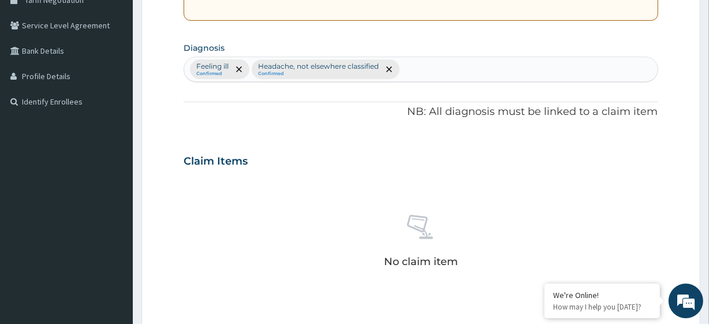
click at [429, 67] on div "Feeling ill Confirmed Headache, not elsewhere classified Confirmed" at bounding box center [420, 69] width 473 height 24
type input "malaria"
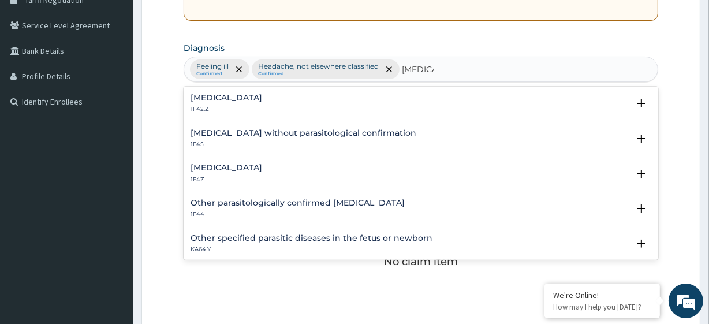
click at [252, 163] on h4 "Malaria, unspecified" at bounding box center [226, 167] width 72 height 9
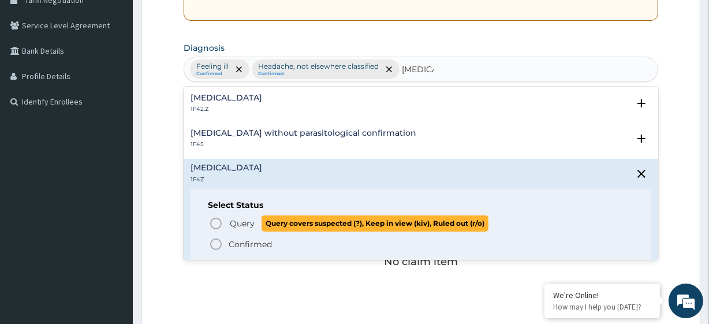
click at [253, 218] on span "Query" at bounding box center [242, 224] width 25 height 12
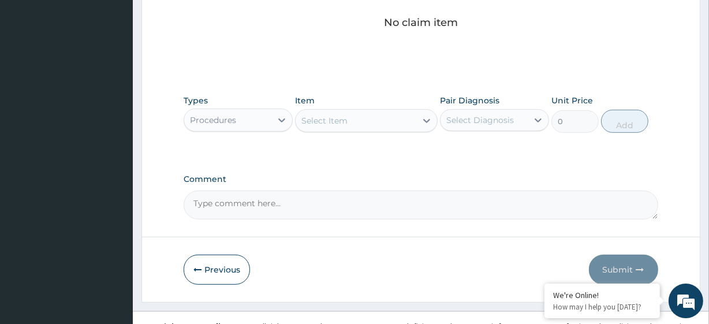
scroll to position [508, 0]
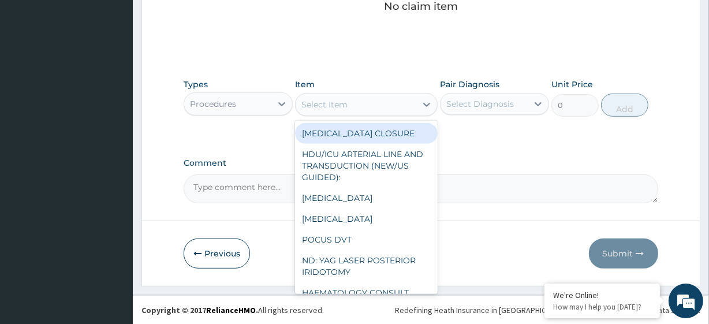
click at [345, 96] on div "Select Item" at bounding box center [355, 104] width 120 height 18
paste input "General Consultation (initial) FBC - (FULL BLOOD COUNT with platelet and red ce…"
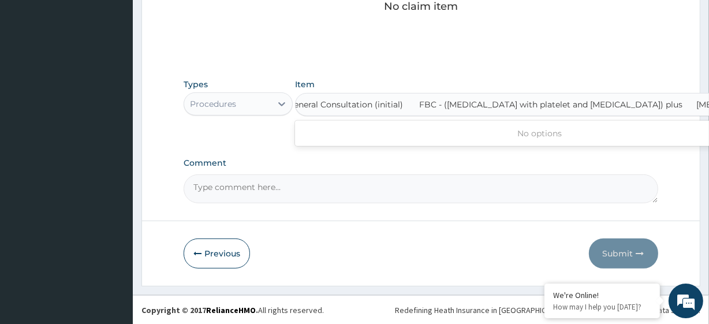
scroll to position [0, 53]
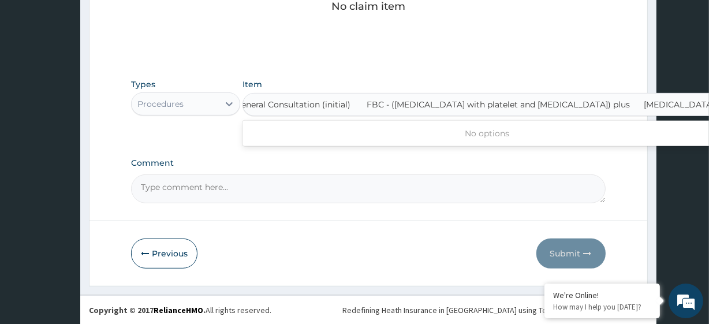
type input "General Consultation (initial)"
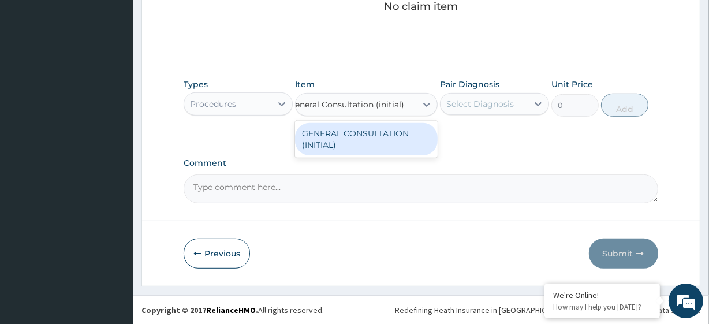
scroll to position [0, 0]
click at [358, 137] on div "GENERAL CONSULTATION (INITIAL)" at bounding box center [366, 139] width 142 height 32
type input "10800"
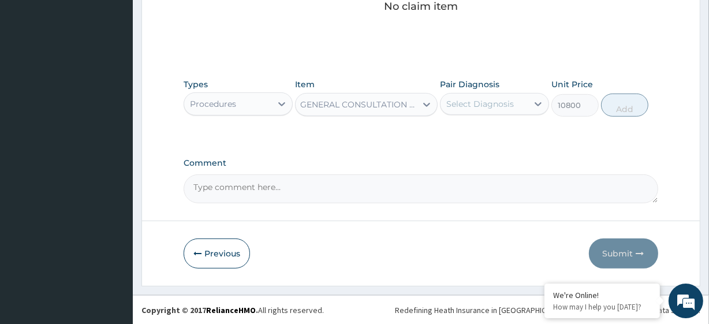
scroll to position [0, 1]
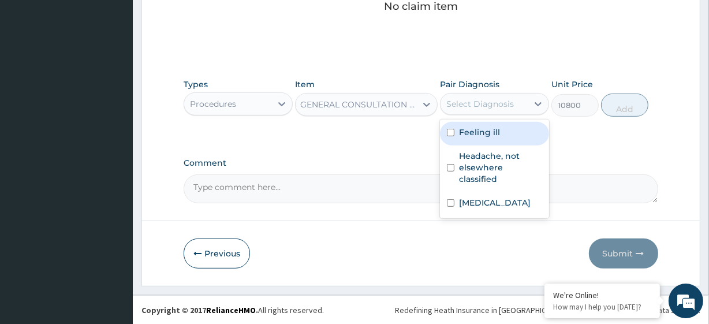
drag, startPoint x: 497, startPoint y: 95, endPoint x: 501, endPoint y: 141, distance: 46.3
click at [501, 115] on div "option Feeling ill focused, 1 of 3. 3 results available. Use Up and Down to cho…" at bounding box center [494, 104] width 109 height 22
click at [501, 141] on div "Feeling ill" at bounding box center [494, 134] width 109 height 24
checkbox input "true"
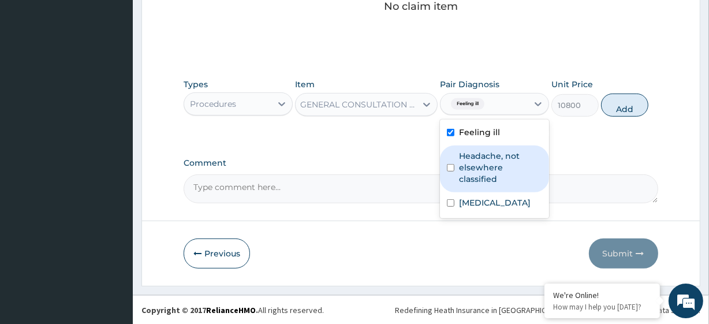
click at [504, 159] on label "Headache, not elsewhere classified" at bounding box center [500, 167] width 83 height 35
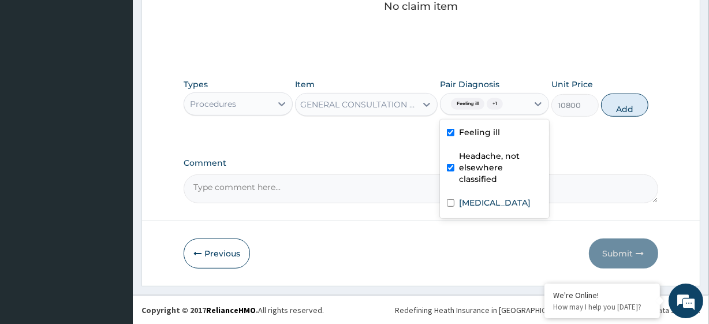
checkbox input "true"
click at [510, 197] on label "Malaria, unspecified" at bounding box center [495, 203] width 72 height 12
checkbox input "true"
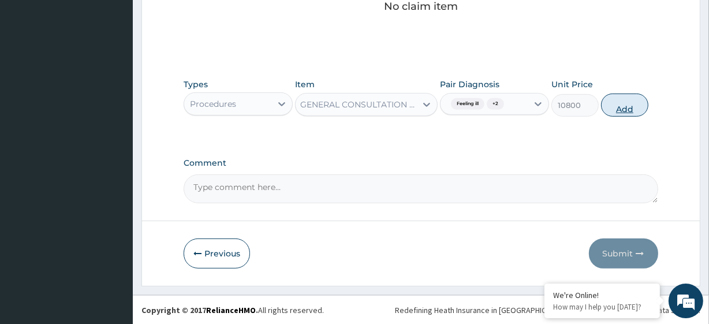
click at [632, 104] on button "Add" at bounding box center [624, 104] width 47 height 23
type input "0"
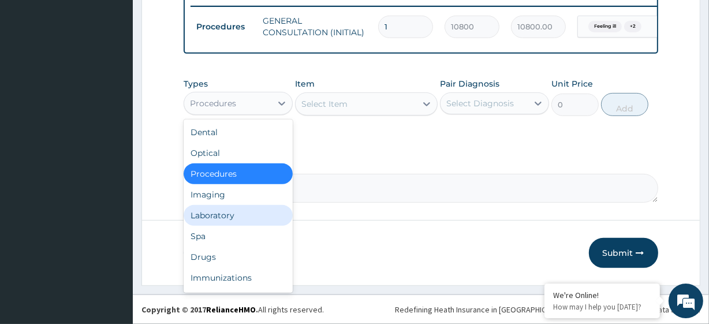
drag, startPoint x: 234, startPoint y: 99, endPoint x: 218, endPoint y: 222, distance: 123.4
click at [218, 115] on div "option Procedures, selected. option Laboratory focused, 5 of 10. 10 results ava…" at bounding box center [238, 103] width 109 height 23
click at [218, 222] on div "Laboratory" at bounding box center [238, 215] width 109 height 21
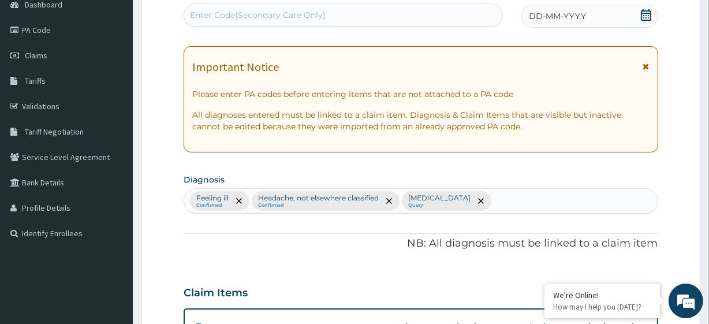
scroll to position [121, 0]
click at [519, 191] on div "Feeling ill Confirmed Headache, not elsewhere classified Confirmed Malaria, uns…" at bounding box center [420, 201] width 473 height 24
type input "bacteria"
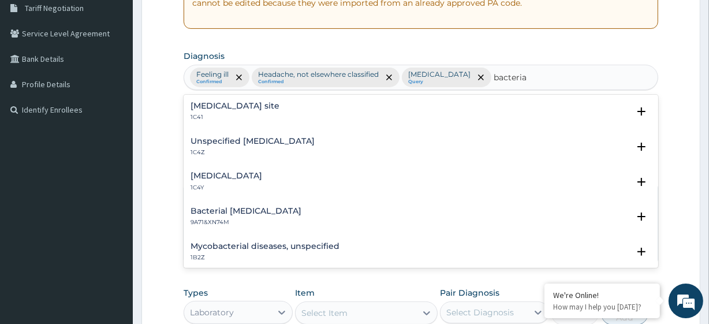
scroll to position [246, 0]
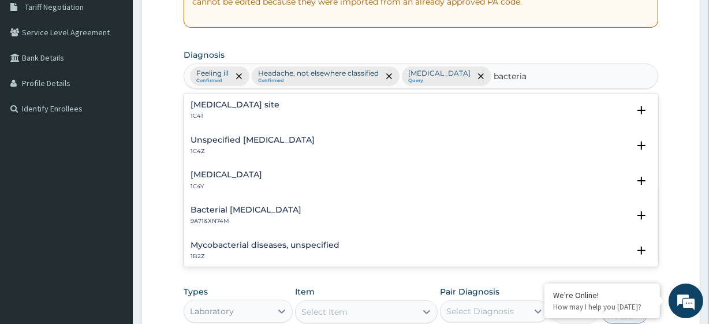
click at [279, 112] on p "1C41" at bounding box center [234, 116] width 89 height 8
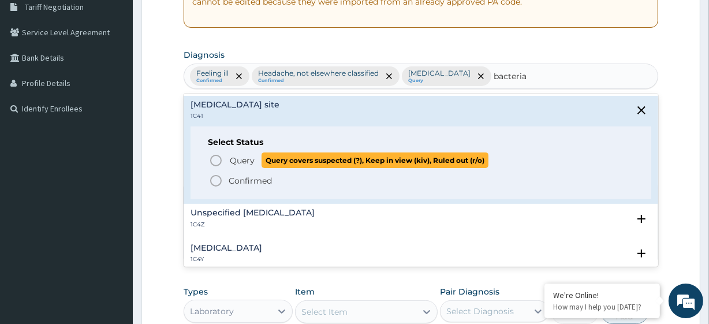
click at [274, 161] on span "Query covers suspected (?), Keep in view (kiv), Ruled out (r/o)" at bounding box center [374, 160] width 227 height 16
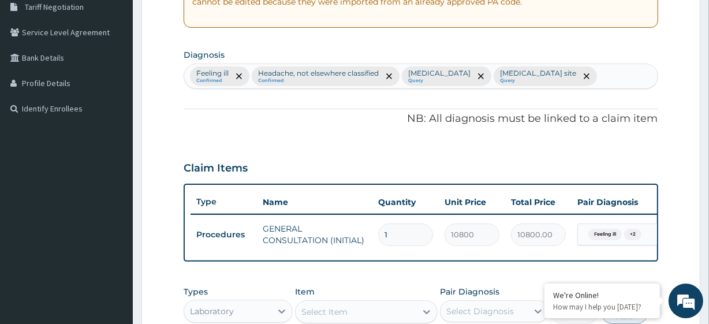
scroll to position [482, 0]
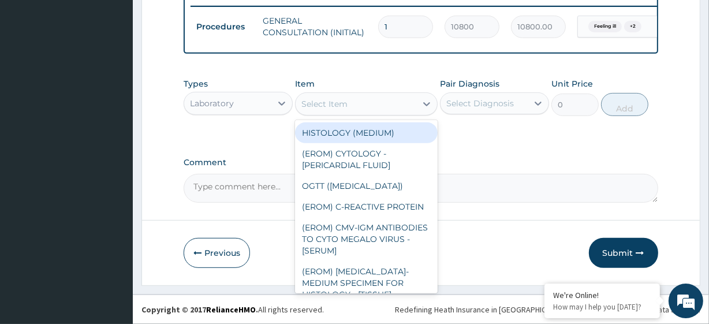
click at [310, 103] on div "Select Item" at bounding box center [324, 104] width 46 height 12
paste input "FBC - (FULL BLOOD COUNT with platelet and red cell indices) plus MALARIA PARASI…"
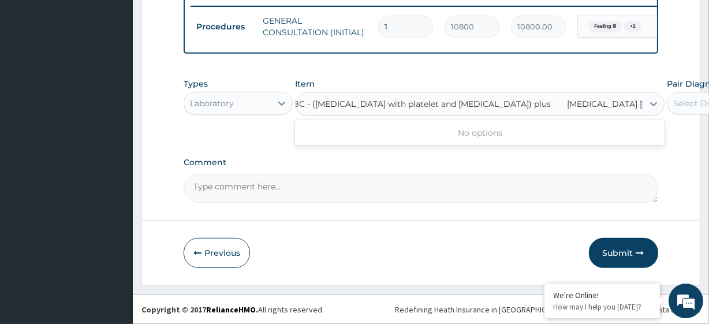
type input "FBC - (FULL BLOOD COUNT with platelet and red cell indices) plus"
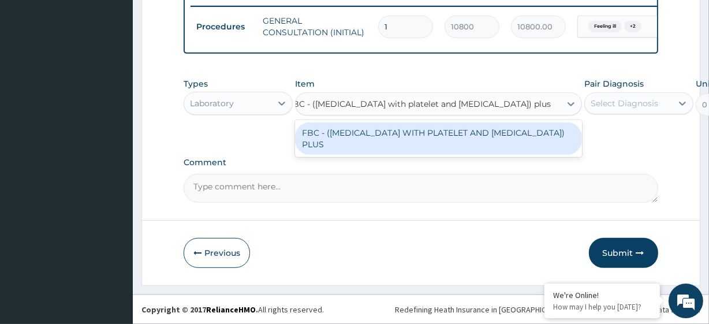
click at [323, 128] on div "FBC - (FULL BLOOD COUNT WITH PLATELET AND RED CELL INDICES) PLUS" at bounding box center [438, 138] width 287 height 32
type input "8505"
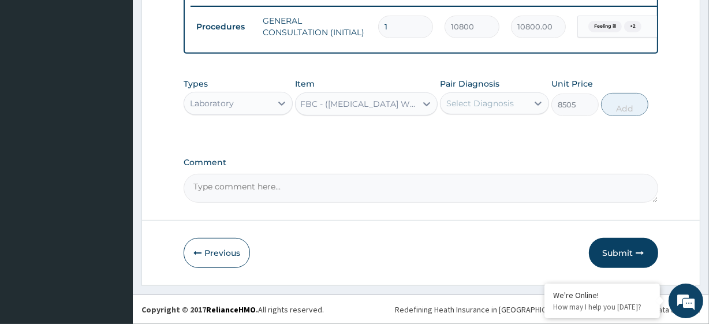
scroll to position [0, 1]
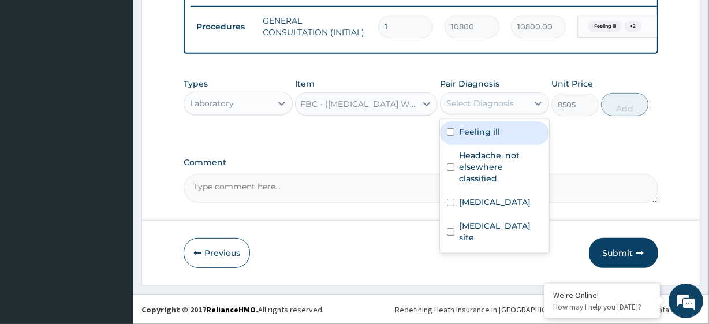
click at [469, 113] on div "Select Diagnosis" at bounding box center [494, 103] width 109 height 22
click at [473, 141] on div "Feeling ill" at bounding box center [494, 133] width 109 height 24
checkbox input "true"
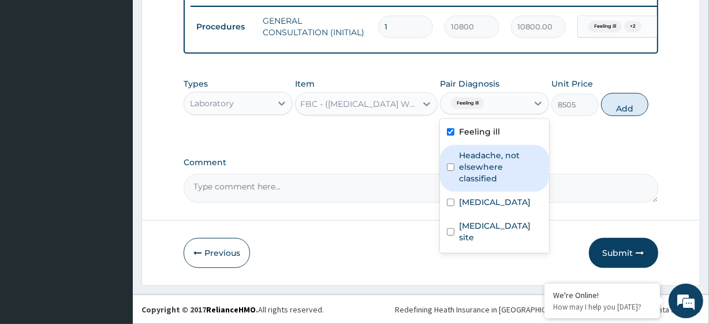
click at [484, 167] on label "Headache, not elsewhere classified" at bounding box center [500, 166] width 83 height 35
checkbox input "true"
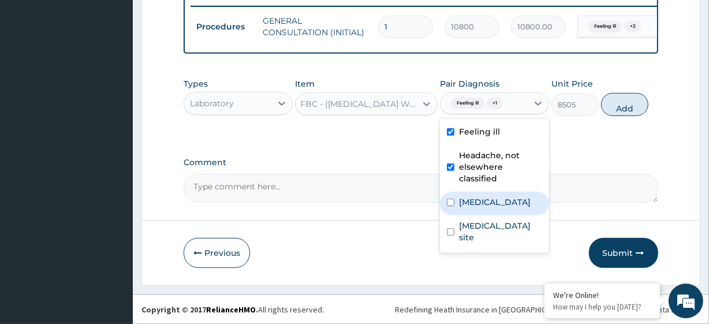
click at [491, 196] on label "Malaria, unspecified" at bounding box center [495, 202] width 72 height 12
checkbox input "true"
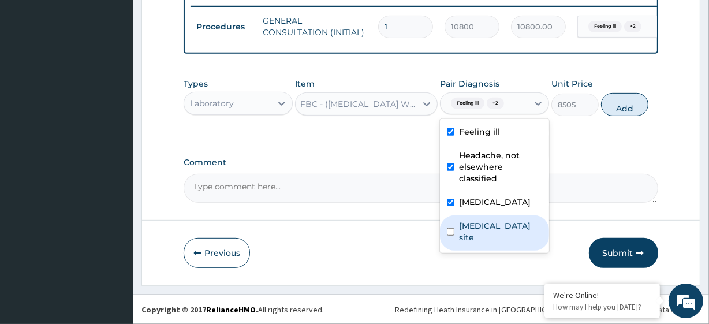
click at [491, 220] on label "Bacterial infection of unspecified site" at bounding box center [500, 231] width 83 height 23
checkbox input "true"
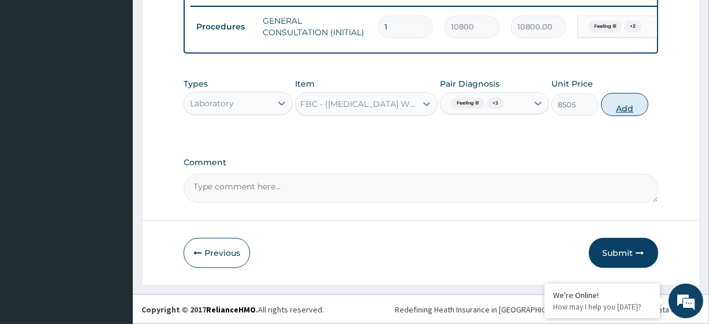
click at [613, 105] on button "Add" at bounding box center [624, 104] width 47 height 23
type input "0"
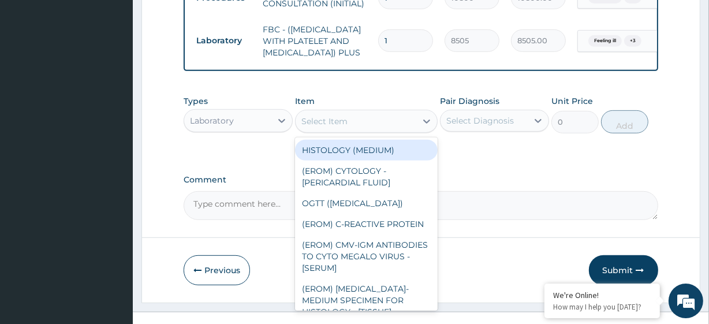
click at [333, 127] on div "Select Item" at bounding box center [324, 121] width 46 height 12
paste input "MALARIA PARASITE"
type input "MALARIA PARASITE"
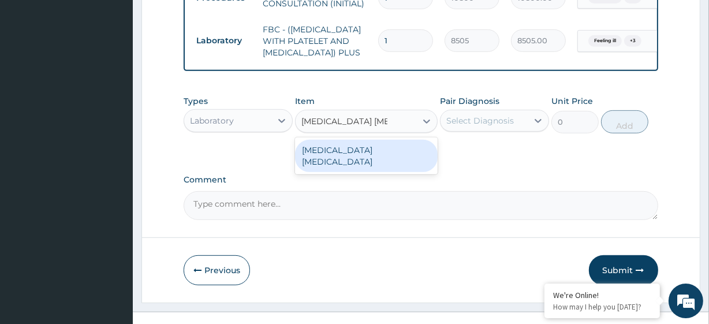
click at [349, 172] on div "MALARIA PARASITE" at bounding box center [366, 156] width 142 height 32
type input "4050"
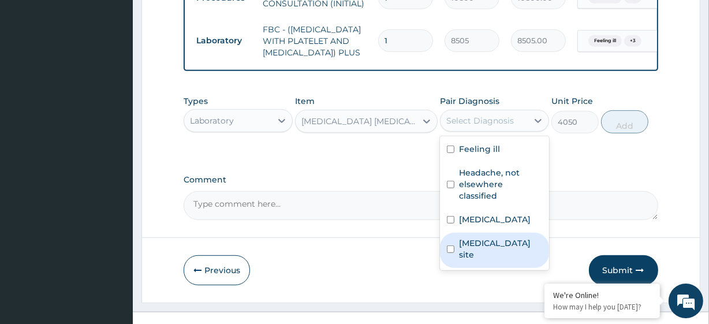
drag, startPoint x: 491, startPoint y: 149, endPoint x: 490, endPoint y: 242, distance: 92.9
click at [490, 132] on div "option Bacterial infection of unspecified site, selected. option Bacterial infe…" at bounding box center [494, 121] width 109 height 22
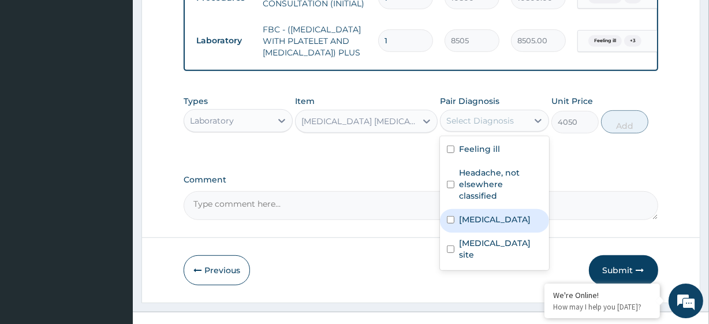
click at [490, 225] on label "Malaria, unspecified" at bounding box center [495, 220] width 72 height 12
checkbox input "true"
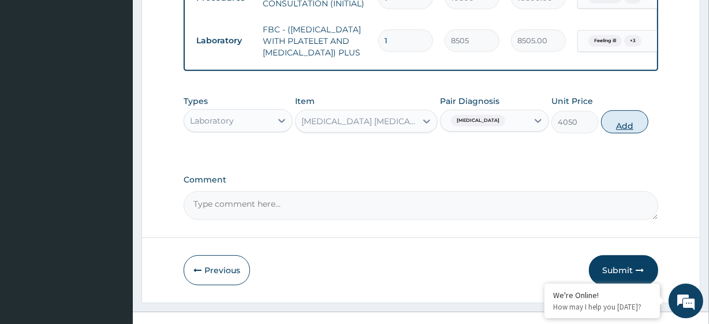
click at [621, 133] on button "Add" at bounding box center [624, 121] width 47 height 23
type input "0"
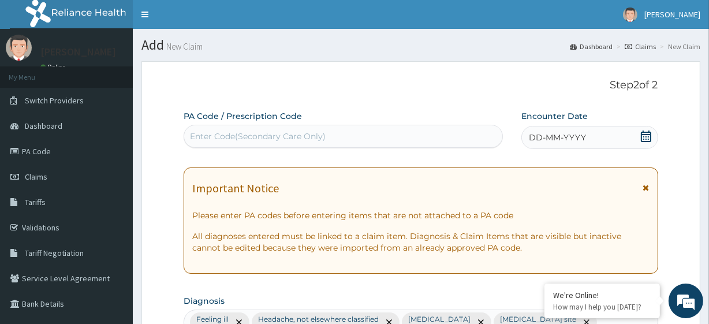
click at [629, 143] on div "DD-MM-YYYY" at bounding box center [589, 137] width 137 height 23
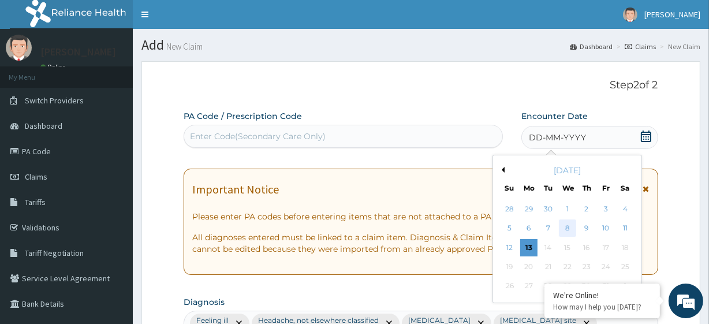
click at [563, 223] on div "8" at bounding box center [566, 228] width 17 height 17
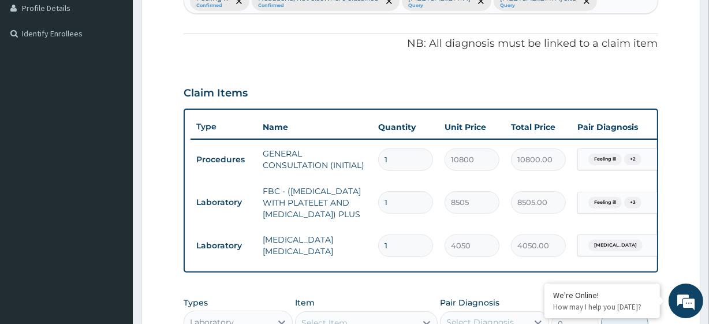
scroll to position [580, 0]
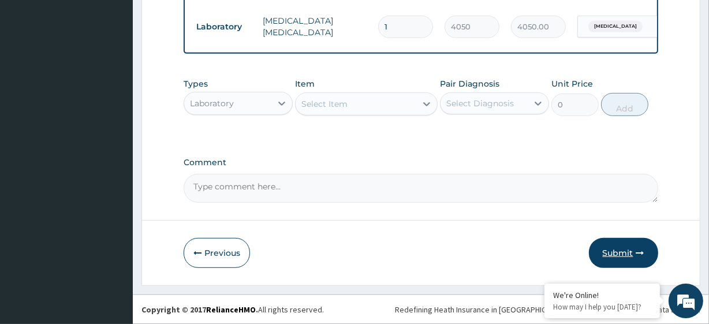
click at [639, 260] on button "Submit" at bounding box center [623, 253] width 69 height 30
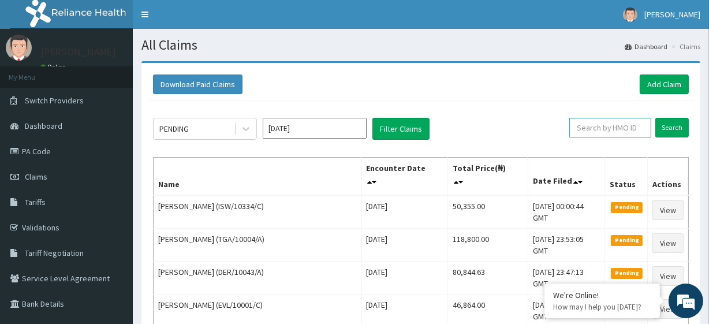
click at [616, 123] on input "text" at bounding box center [610, 128] width 82 height 20
paste input "SWF/10414/B"
type input "SWF/10414/B"
click at [671, 129] on input "Search" at bounding box center [671, 128] width 33 height 20
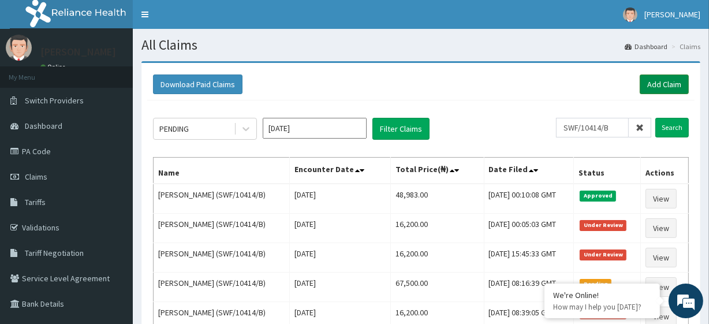
click at [652, 87] on link "Add Claim" at bounding box center [663, 84] width 49 height 20
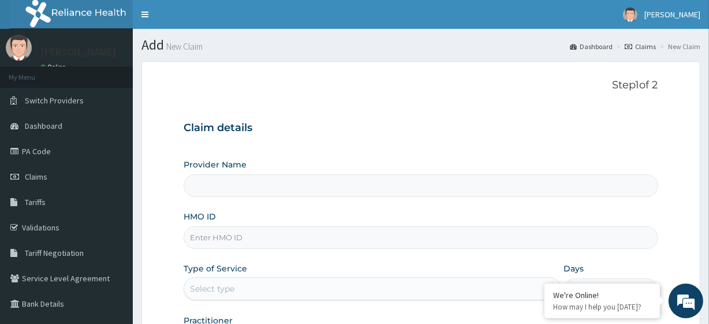
type input "R-Jolad Plus"
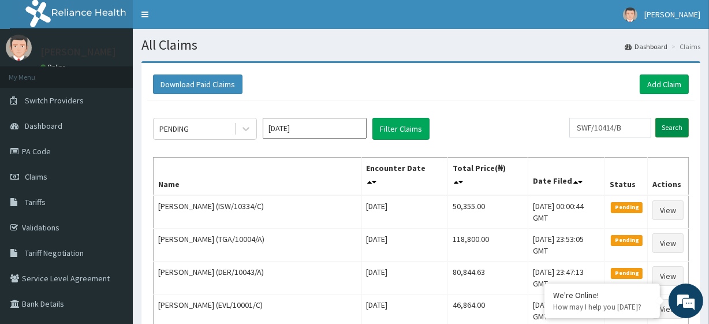
click at [679, 126] on input "Search" at bounding box center [671, 128] width 33 height 20
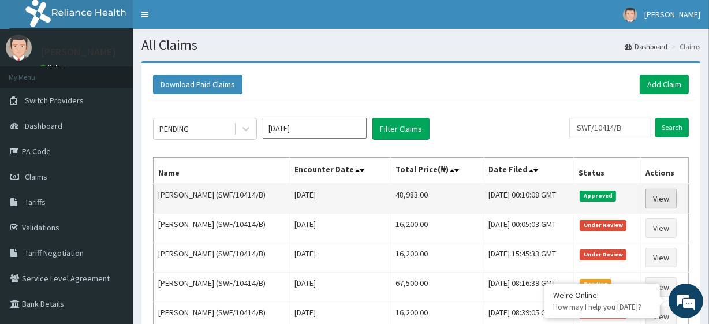
click at [668, 197] on link "View" at bounding box center [660, 199] width 31 height 20
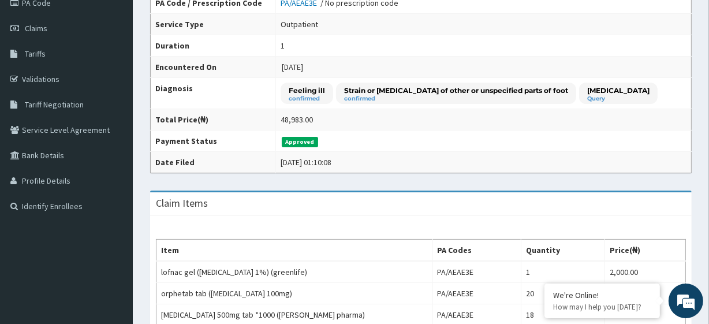
scroll to position [122, 0]
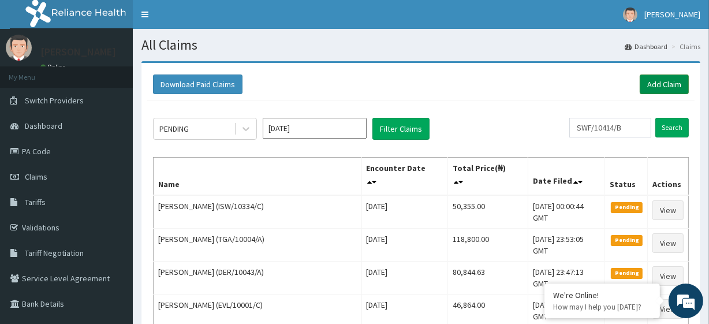
click at [665, 88] on link "Add Claim" at bounding box center [663, 84] width 49 height 20
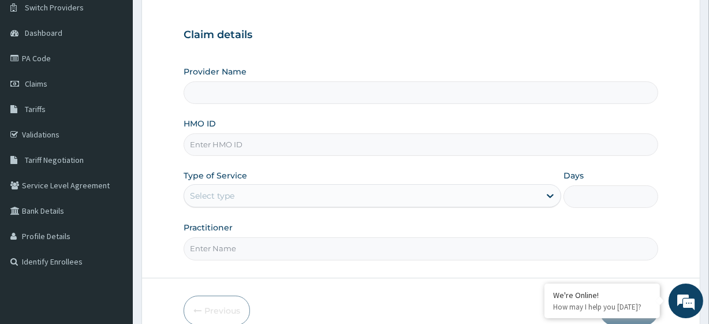
scroll to position [94, 0]
type input "R-Jolad Plus"
click at [263, 137] on input "HMO ID" at bounding box center [421, 143] width 474 height 23
paste input "SWF/10414/B"
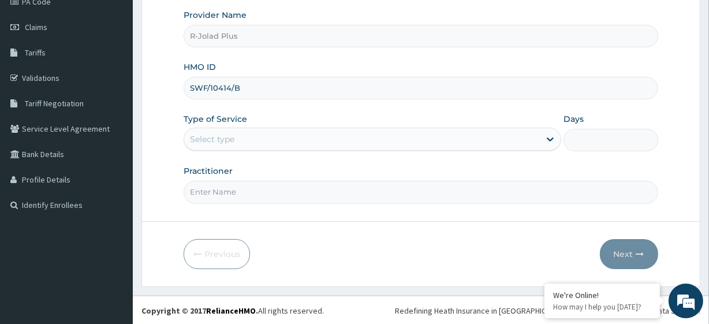
type input "SWF/10414/B"
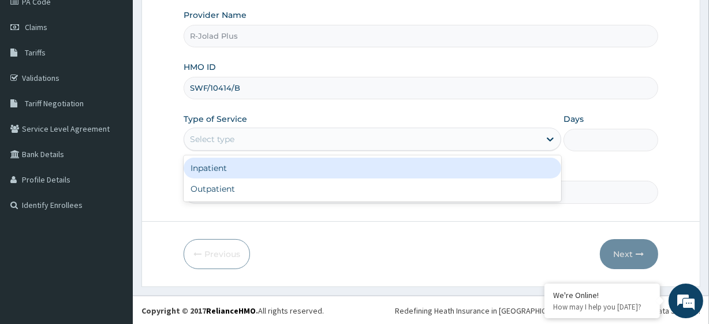
click at [295, 138] on div "Select type" at bounding box center [361, 139] width 355 height 18
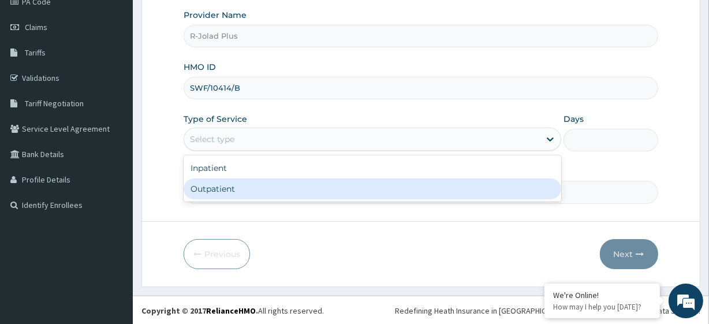
click at [276, 184] on div "Outpatient" at bounding box center [372, 188] width 377 height 21
type input "1"
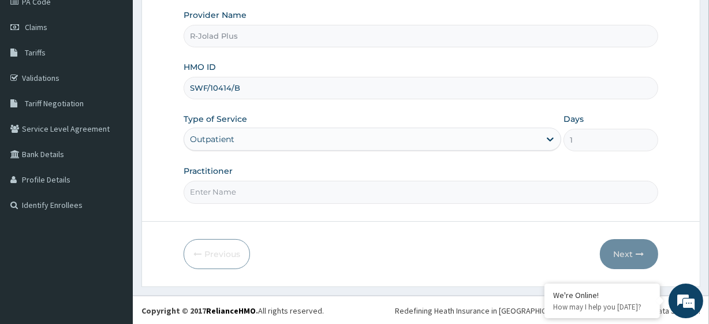
scroll to position [0, 0]
click at [223, 188] on input "Practitioner" at bounding box center [421, 192] width 474 height 23
paste input "Udeh"
type input "DR Udeh"
click at [617, 256] on button "Next" at bounding box center [629, 254] width 58 height 30
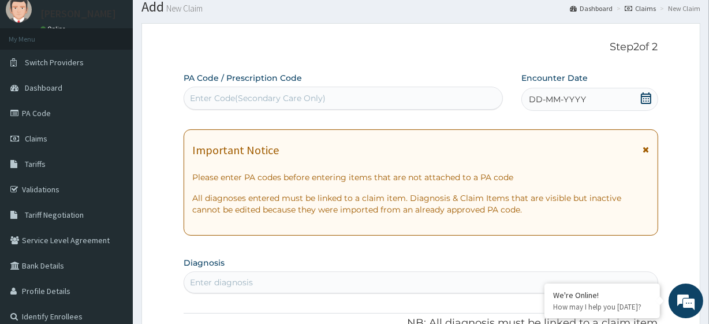
scroll to position [36, 0]
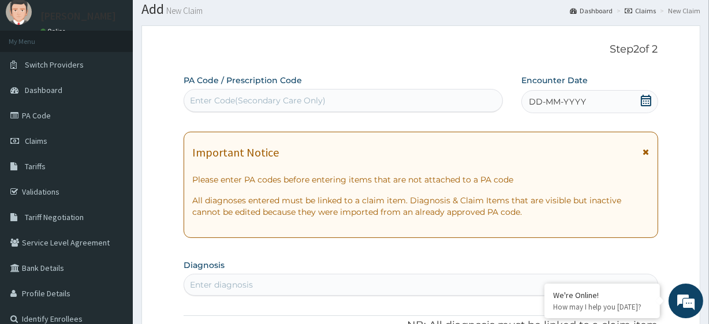
click at [647, 98] on icon at bounding box center [646, 101] width 10 height 12
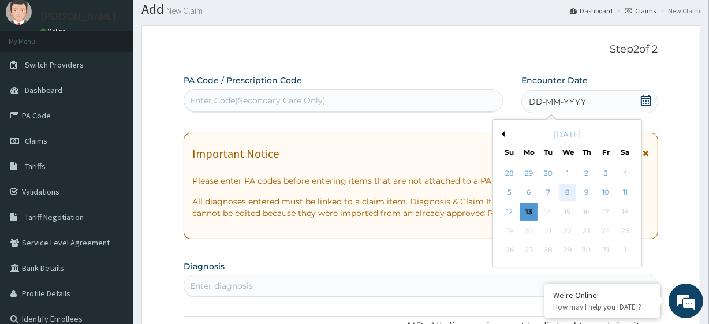
click at [565, 190] on div "8" at bounding box center [566, 192] width 17 height 17
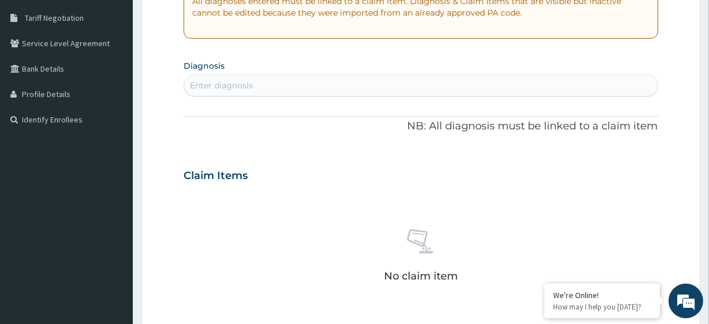
scroll to position [234, 0]
click at [241, 81] on div "Enter diagnosis" at bounding box center [221, 87] width 63 height 12
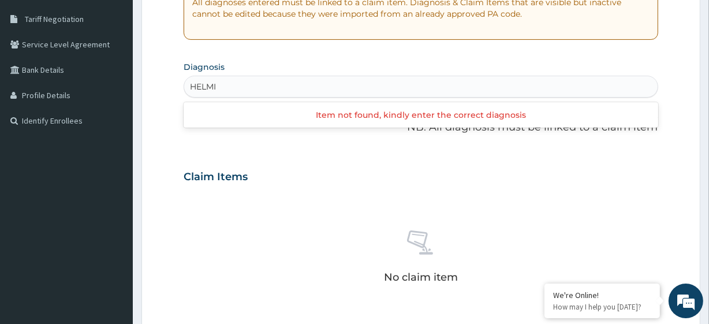
type input "HELMI"
type input "HELMITH"
type input "HELMINTHIASIS"
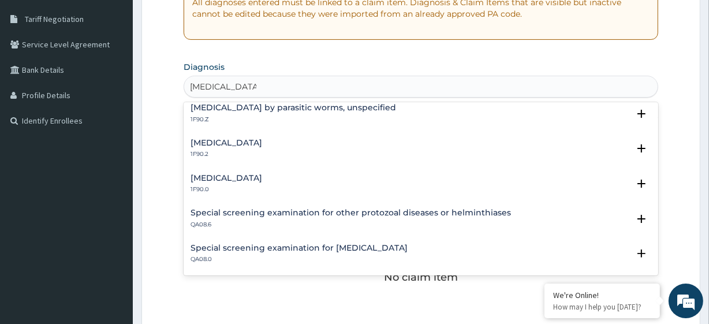
scroll to position [0, 0]
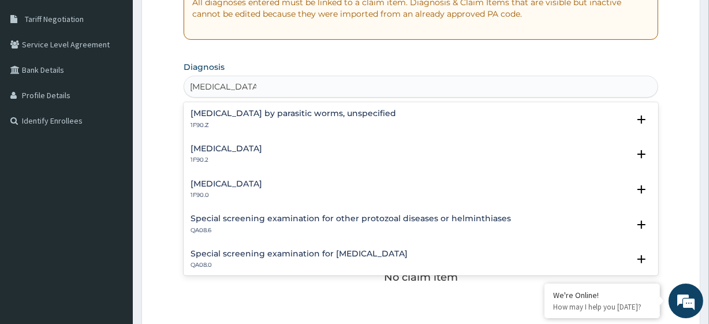
click at [259, 115] on h4 "Infestation by parasitic worms, unspecified" at bounding box center [292, 113] width 205 height 9
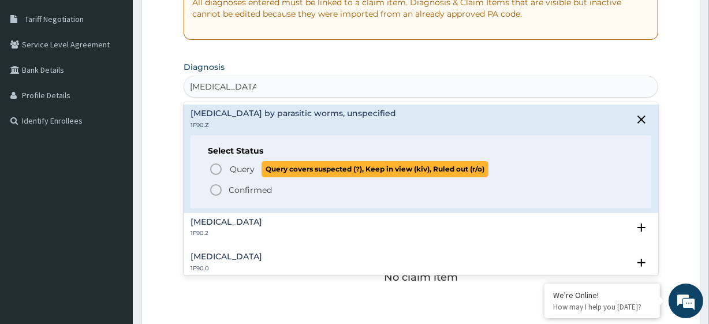
click at [258, 162] on p "Query Query covers suspected (?), Keep in view (kiv), Ruled out (r/o)" at bounding box center [359, 169] width 260 height 16
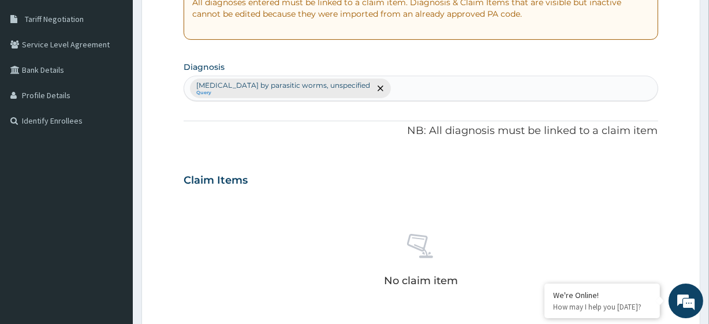
scroll to position [508, 0]
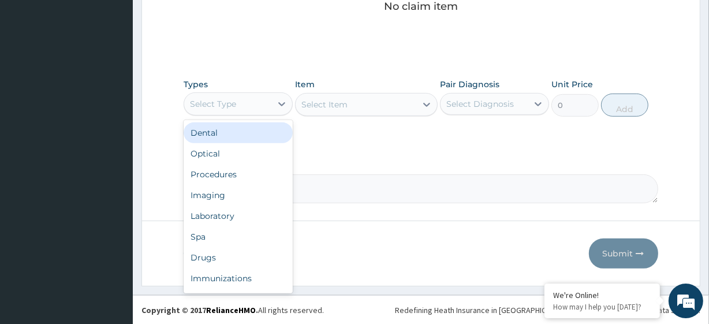
click at [238, 96] on div "Select Type" at bounding box center [227, 104] width 87 height 18
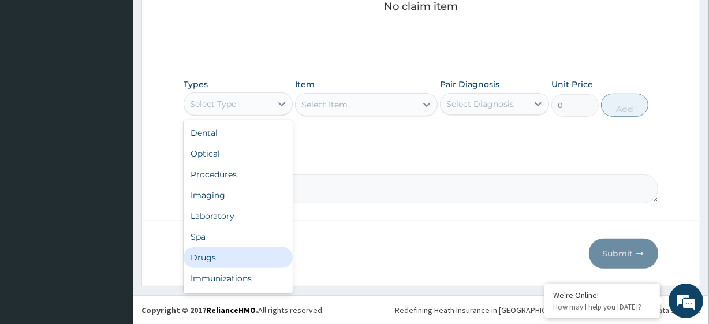
click at [222, 251] on div "Drugs" at bounding box center [238, 257] width 109 height 21
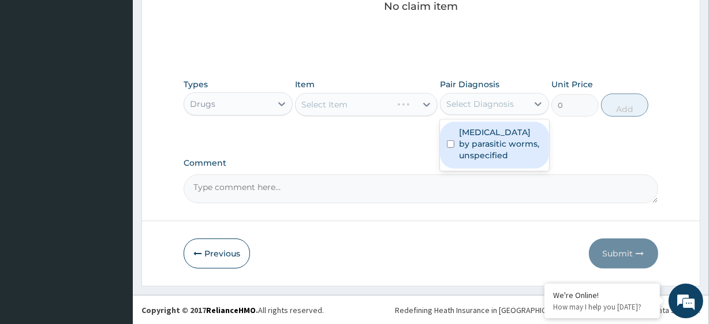
click at [521, 110] on div "Select Diagnosis" at bounding box center [483, 104] width 87 height 18
click at [518, 103] on div "Select Diagnosis" at bounding box center [483, 104] width 87 height 18
click at [517, 110] on div "Select Diagnosis" at bounding box center [483, 104] width 87 height 18
click at [514, 136] on label "Infestation by parasitic worms, unspecified" at bounding box center [500, 143] width 83 height 35
checkbox input "true"
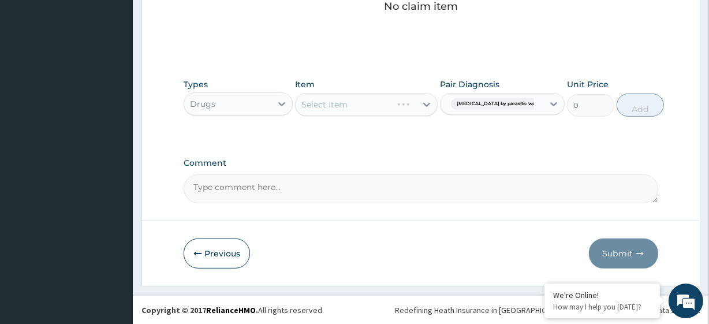
click at [349, 106] on div "Select Item" at bounding box center [366, 104] width 142 height 23
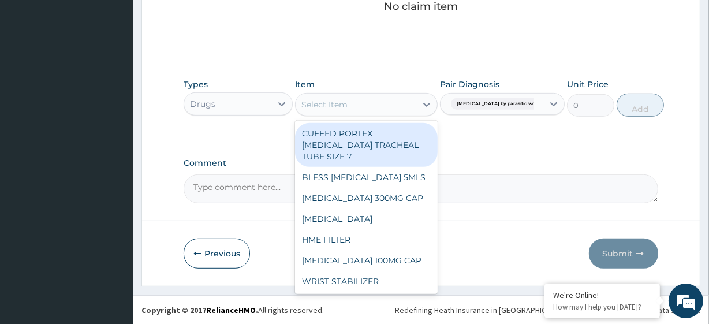
click at [363, 110] on div "Select Item" at bounding box center [355, 104] width 120 height 18
paste input "ALBENDAZOLE 400MG TAB (SHALINA)"
type input "ALBENDAZOLE 400MG TAB (SHALINA)"
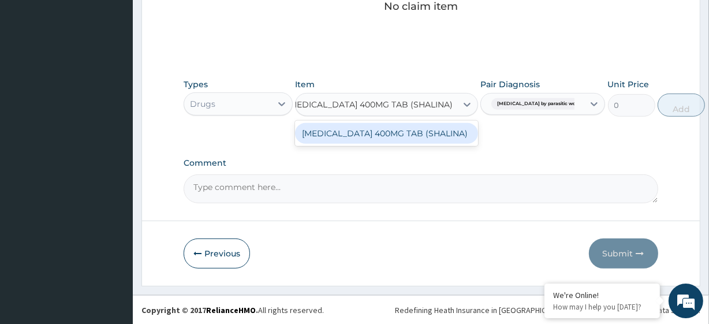
click at [382, 132] on div "ALBENDAZOLE 400MG TAB (SHALINA)" at bounding box center [386, 133] width 183 height 21
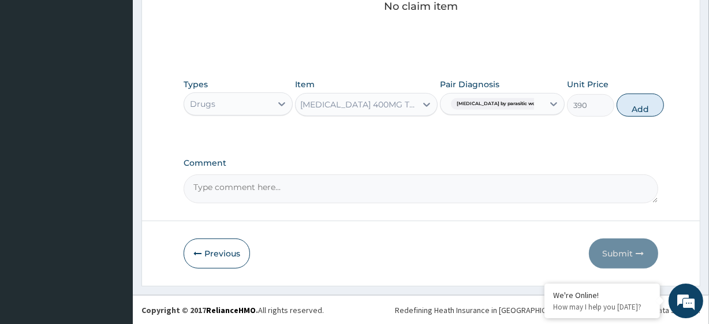
scroll to position [0, 1]
click at [619, 103] on button "Add" at bounding box center [639, 104] width 47 height 23
type input "0"
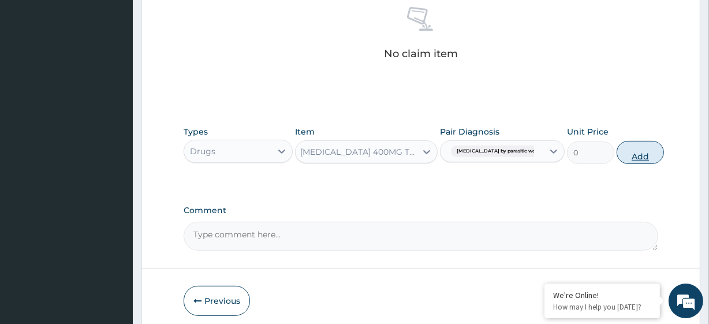
scroll to position [0, 0]
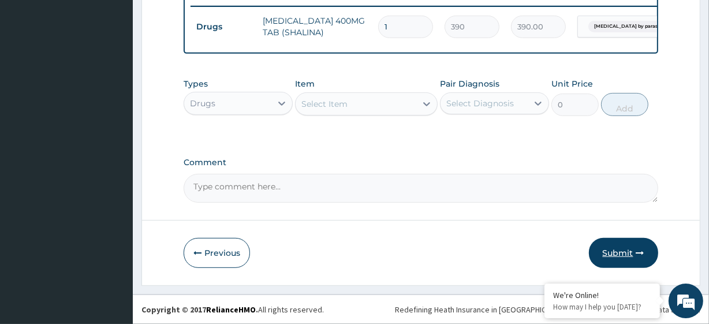
click at [623, 238] on button "Submit" at bounding box center [623, 253] width 69 height 30
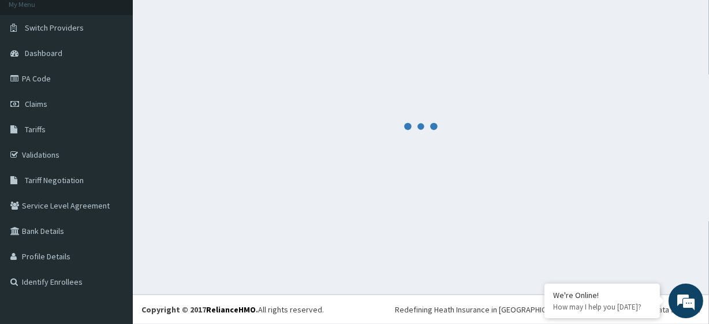
scroll to position [73, 0]
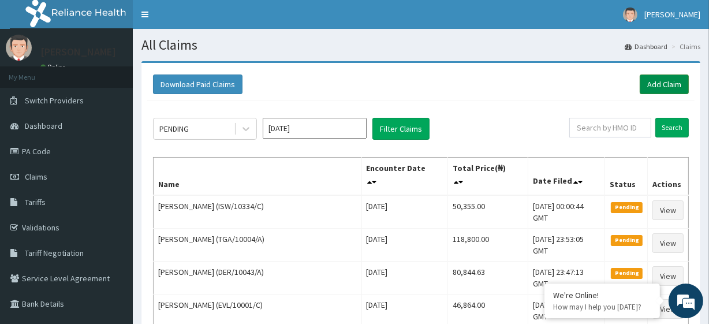
click at [664, 92] on link "Add Claim" at bounding box center [663, 84] width 49 height 20
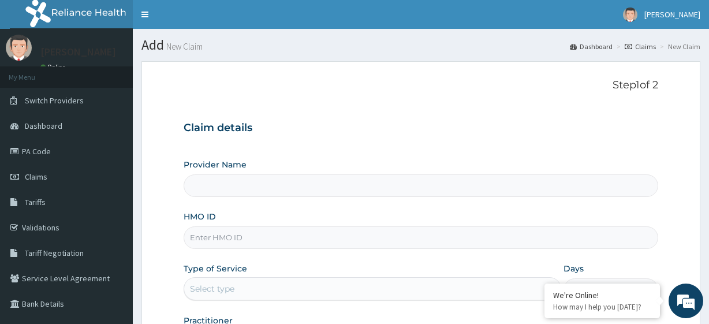
type input "R-Jolad Plus"
click at [265, 231] on input "HMO ID" at bounding box center [421, 237] width 474 height 23
paste input "SBL/10419/A"
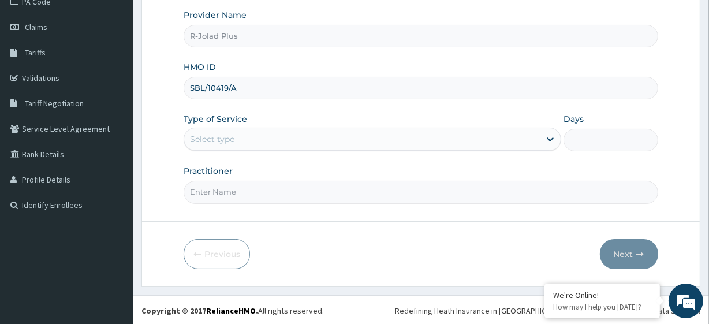
type input "SBL/10419/A"
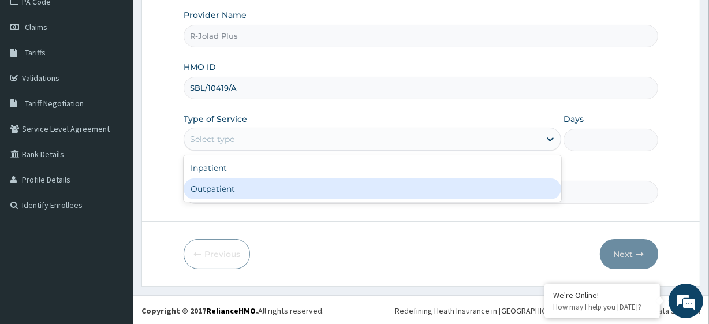
drag, startPoint x: 222, startPoint y: 141, endPoint x: 231, endPoint y: 189, distance: 48.3
click at [231, 151] on div "option Outpatient focused, 2 of 2. 2 results available. Use Up and Down to choo…" at bounding box center [372, 139] width 377 height 23
click at [231, 189] on div "Outpatient" at bounding box center [372, 188] width 377 height 21
type input "1"
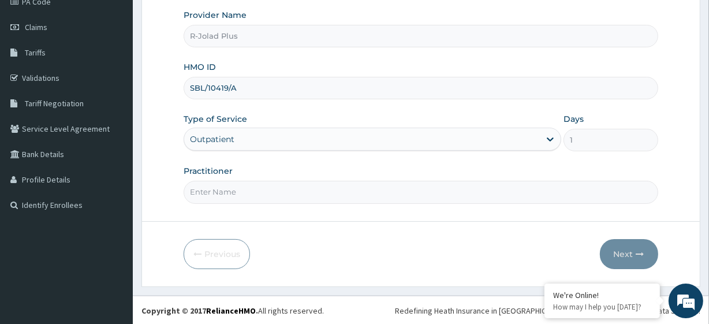
click at [275, 196] on input "Practitioner" at bounding box center [421, 192] width 474 height 23
paste input "Popoola Esther"
type input "Popoola Esther"
click at [621, 242] on button "Next" at bounding box center [629, 254] width 58 height 30
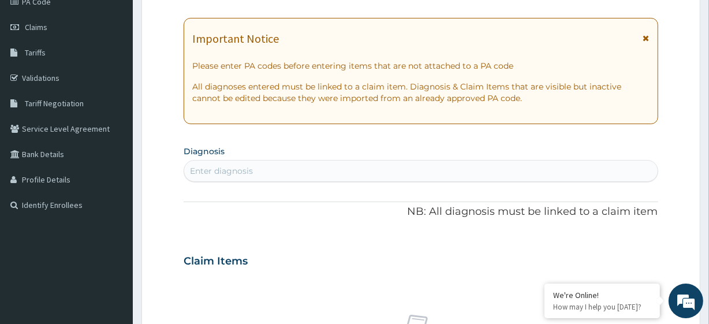
click at [240, 170] on div "Enter diagnosis" at bounding box center [221, 171] width 63 height 12
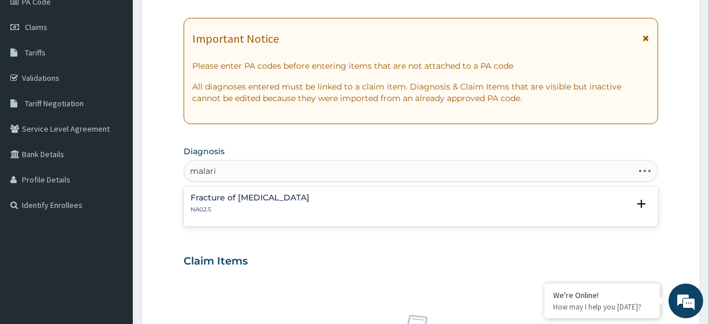
type input "malaria"
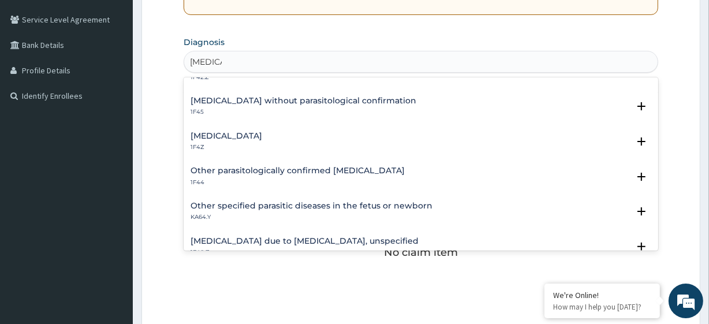
scroll to position [264, 0]
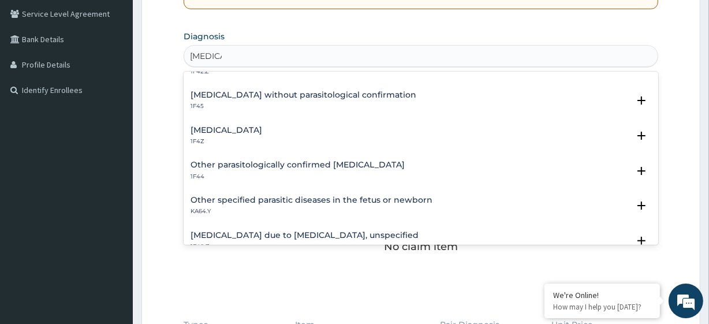
click at [262, 134] on div "Malaria, unspecified 1F4Z" at bounding box center [226, 136] width 72 height 20
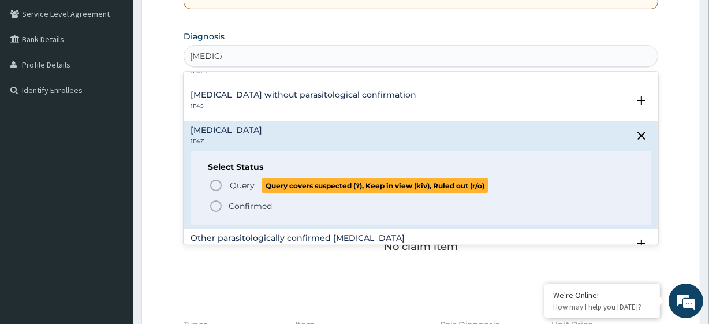
click at [246, 182] on span "Query" at bounding box center [242, 185] width 25 height 12
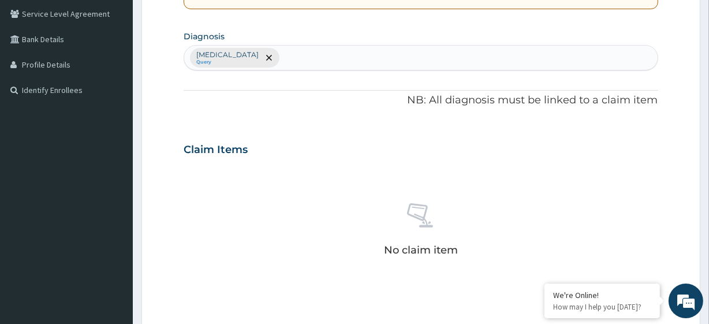
click at [383, 87] on div "PA Code / Prescription Code Enter Code(Secondary Care Only) Encounter Date DD-M…" at bounding box center [421, 146] width 474 height 601
click at [367, 63] on div "Malaria, unspecified Query" at bounding box center [420, 58] width 473 height 24
type input "acute upper"
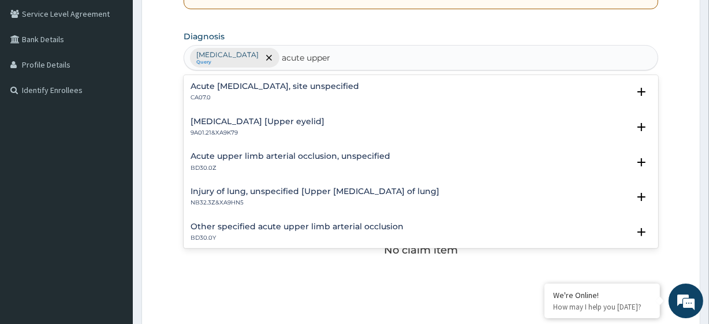
click at [298, 88] on h4 "Acute upper respiratory infection, site unspecified" at bounding box center [274, 86] width 169 height 9
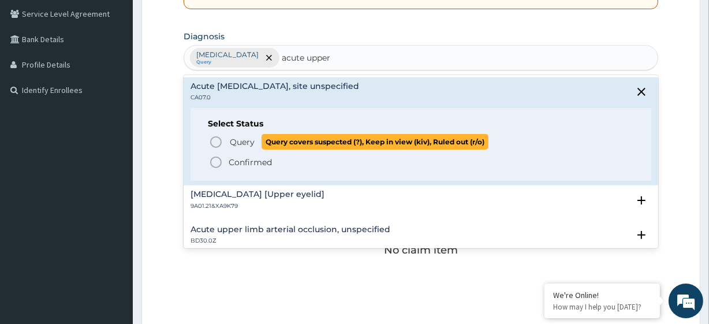
click at [287, 143] on span "Query covers suspected (?), Keep in view (kiv), Ruled out (r/o)" at bounding box center [374, 142] width 227 height 16
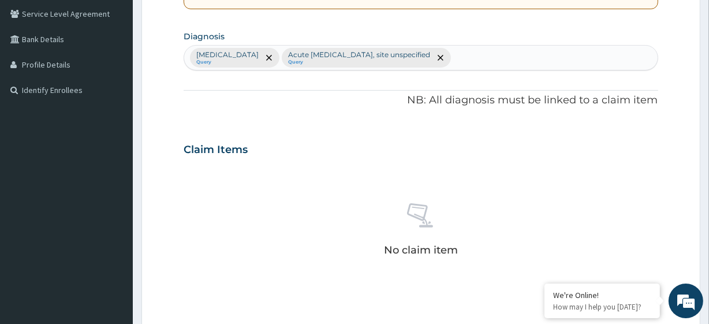
click at [329, 223] on div "No claim item" at bounding box center [421, 231] width 474 height 133
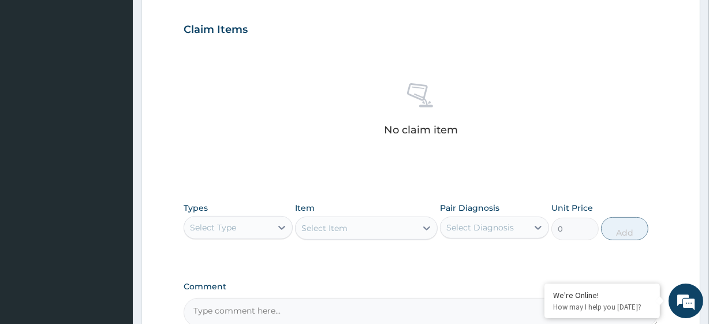
scroll to position [395, 0]
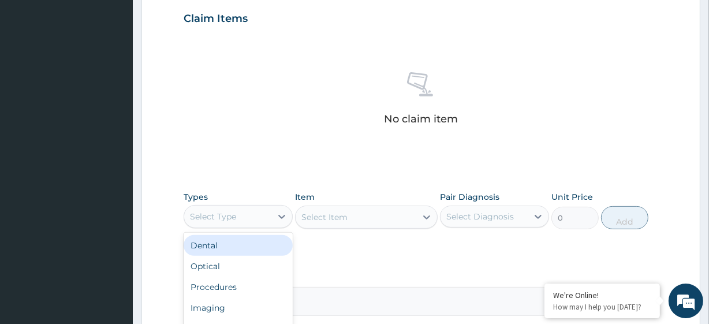
click at [244, 209] on div "Select Type" at bounding box center [227, 216] width 87 height 18
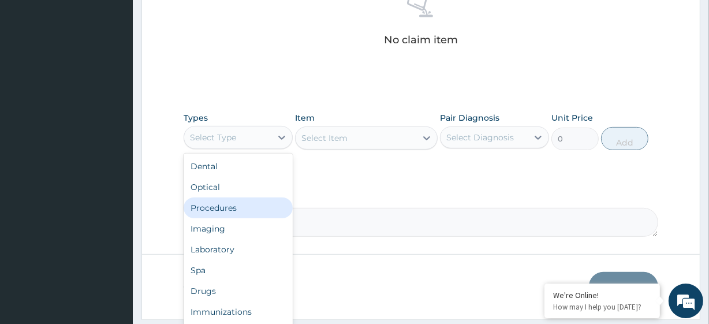
click at [231, 209] on div "Procedures" at bounding box center [238, 207] width 109 height 21
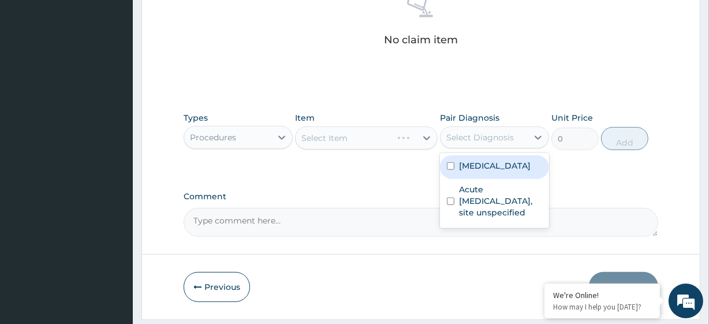
drag, startPoint x: 482, startPoint y: 133, endPoint x: 494, endPoint y: 181, distance: 49.8
click at [494, 148] on div "option Malaria, unspecified focused, 1 of 2. 2 results available. Use Up and Do…" at bounding box center [494, 137] width 109 height 22
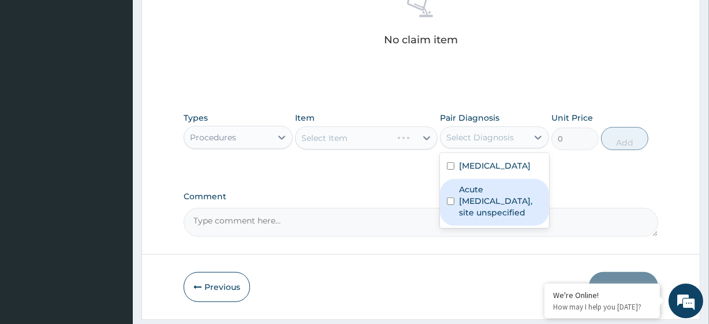
click at [494, 181] on div "Acute upper respiratory infection, site unspecified" at bounding box center [494, 202] width 109 height 47
checkbox input "true"
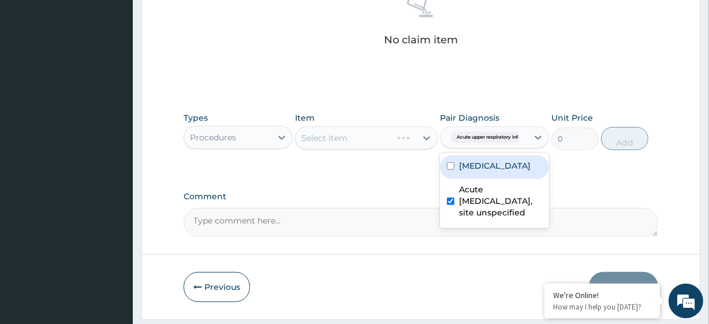
click at [493, 174] on div "Malaria, unspecified" at bounding box center [494, 167] width 109 height 24
checkbox input "true"
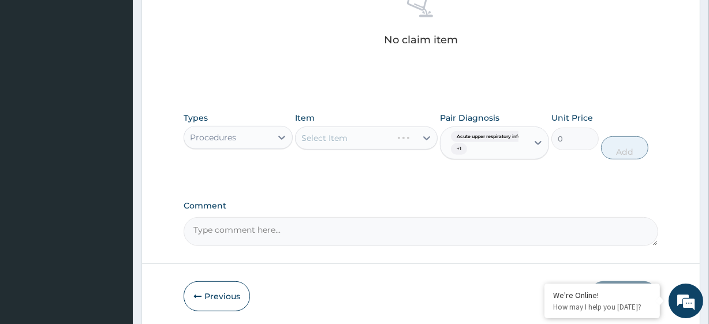
click at [331, 128] on div "Select Item" at bounding box center [366, 137] width 142 height 23
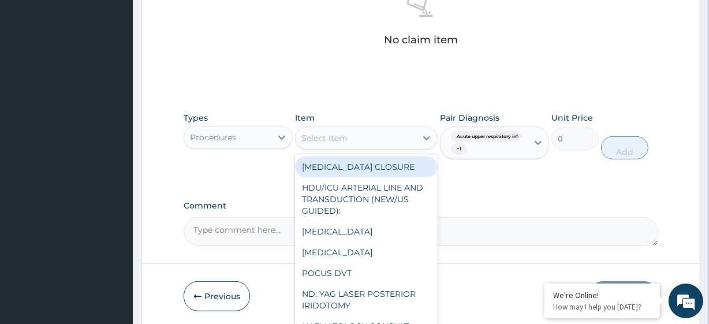
click at [331, 129] on div "Select Item" at bounding box center [355, 138] width 120 height 18
paste input "General Consultation (initial) MALARIA PARASITE FBC - (FULL BLOOD COUNT with pl…"
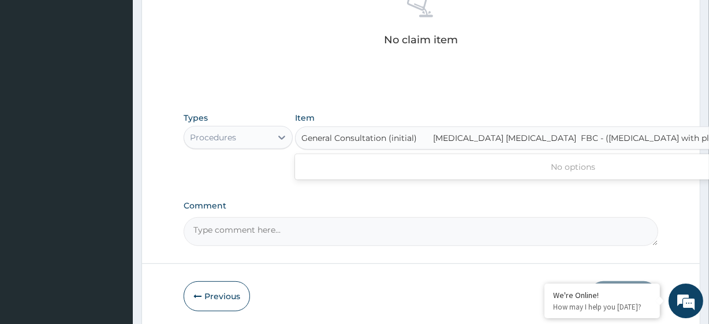
scroll to position [0, 121]
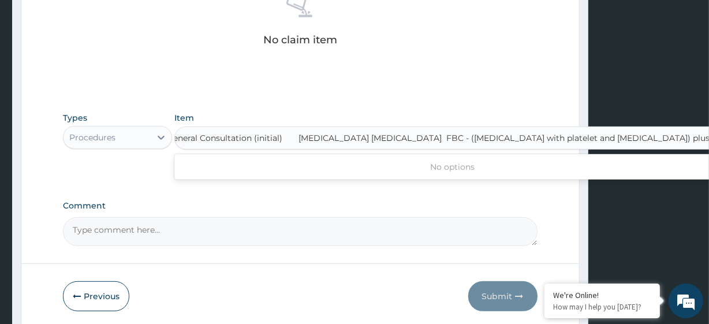
type input "General Consultation (initial)"
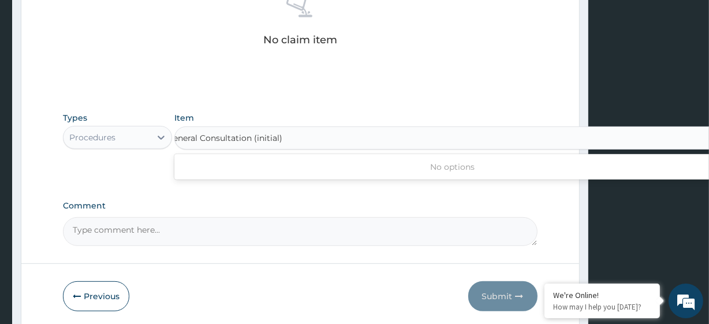
scroll to position [0, 0]
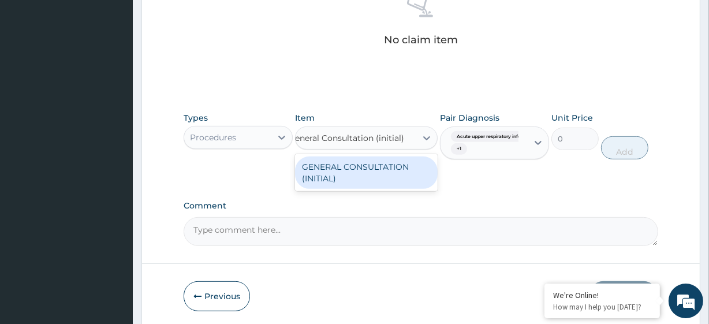
click at [349, 173] on div "GENERAL CONSULTATION (INITIAL)" at bounding box center [366, 172] width 142 height 32
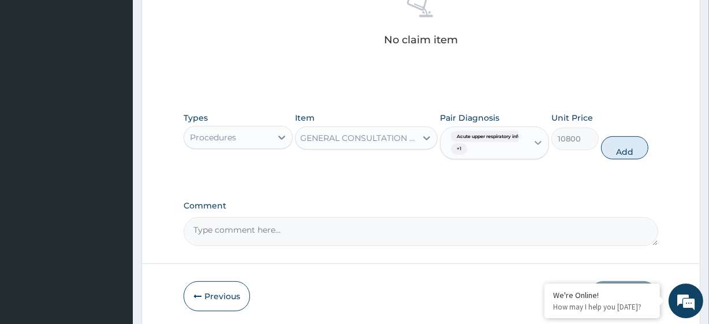
scroll to position [0, 1]
click at [641, 144] on button "Add" at bounding box center [624, 147] width 47 height 23
type input "0"
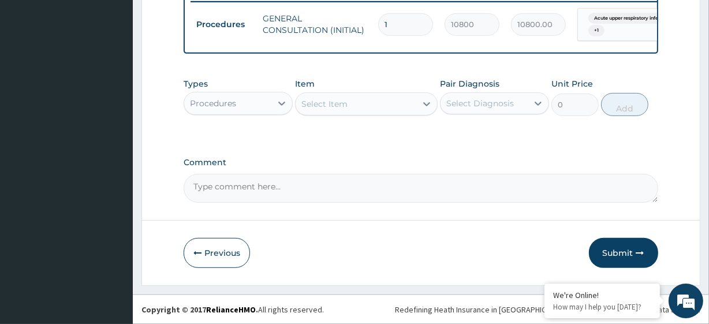
scroll to position [465, 0]
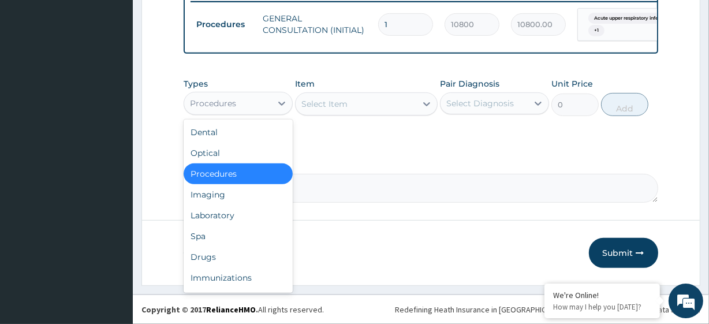
click at [234, 100] on div "Procedures" at bounding box center [213, 104] width 46 height 12
click at [237, 215] on div "Laboratory" at bounding box center [238, 215] width 109 height 21
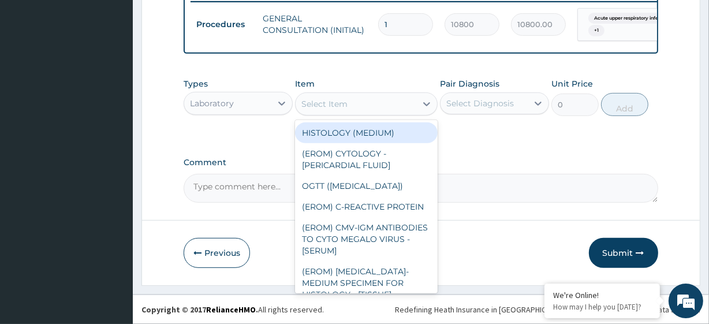
click at [347, 103] on div "Select Item" at bounding box center [355, 104] width 120 height 18
paste input "MALARIA PARASITE FBC - (FULL BLOOD COUNT with platelet and red cell indices) pl…"
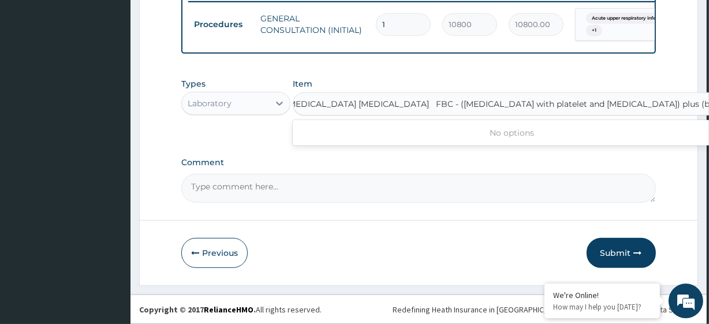
type input "MALARIA PARASITE"
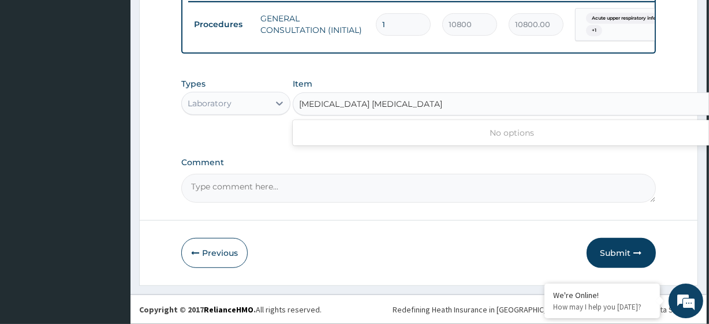
scroll to position [0, 0]
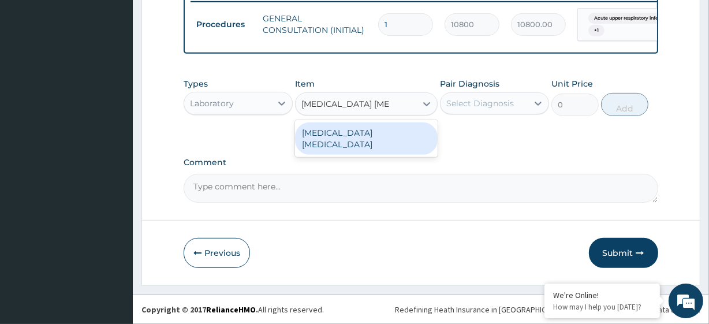
click at [358, 128] on div "MALARIA PARASITE" at bounding box center [366, 138] width 142 height 32
type input "4050"
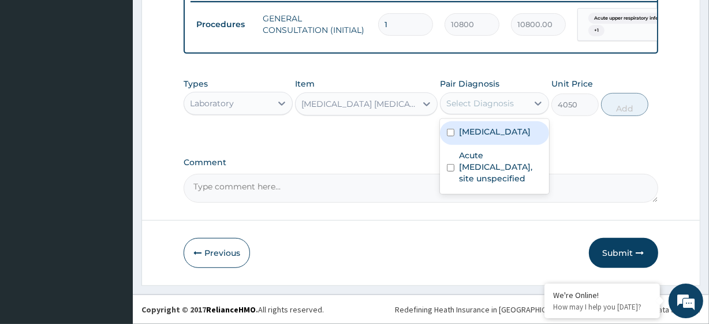
click at [510, 99] on div "Select Diagnosis" at bounding box center [480, 104] width 68 height 12
click at [513, 134] on label "Malaria, unspecified" at bounding box center [495, 132] width 72 height 12
checkbox input "true"
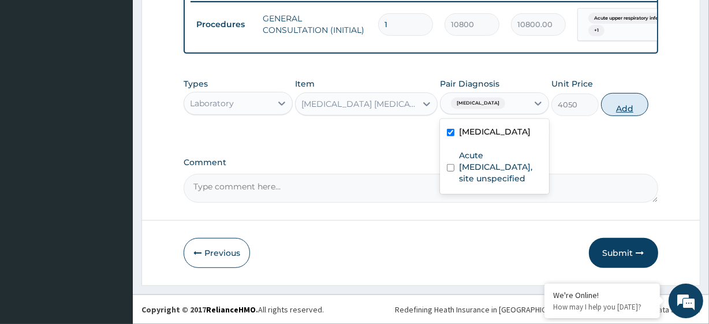
click at [610, 110] on button "Add" at bounding box center [624, 104] width 47 height 23
type input "0"
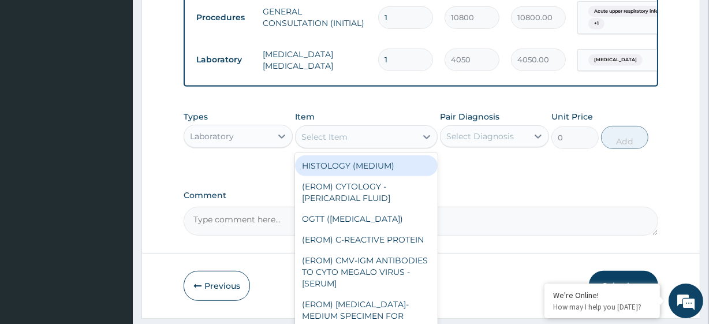
click at [336, 146] on div "Select Item" at bounding box center [355, 137] width 120 height 18
paste input "FBC - (FULL BLOOD COUNT with platelet and red cell indices) plus (bills generat…"
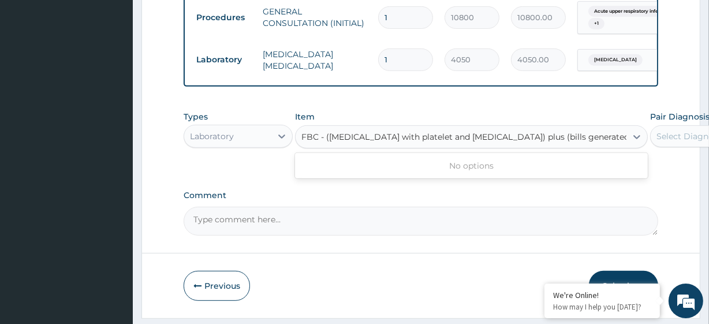
scroll to position [0, 14]
type input "FBC - (FULL BLOOD COUNT with platelet and red cell indices) plus"
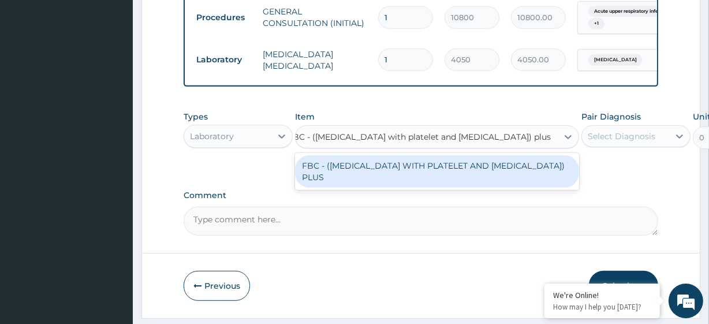
click at [377, 181] on div "FBC - (FULL BLOOD COUNT WITH PLATELET AND RED CELL INDICES) PLUS" at bounding box center [437, 171] width 284 height 32
type input "8505"
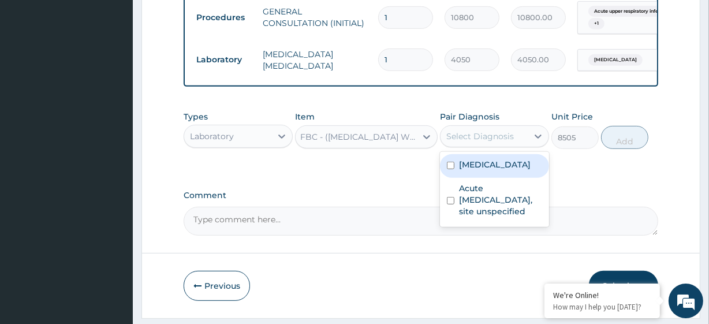
click at [480, 142] on div "Select Diagnosis" at bounding box center [480, 136] width 68 height 12
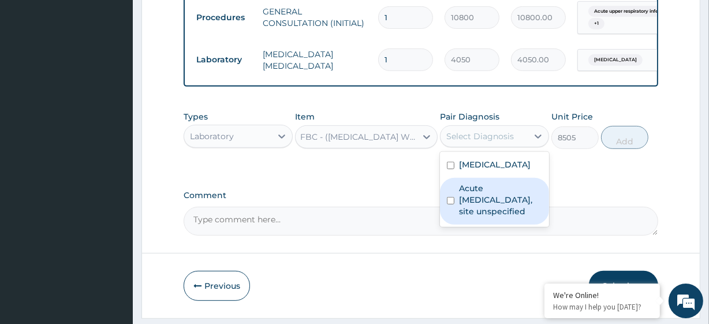
click at [484, 188] on div "Acute upper respiratory infection, site unspecified" at bounding box center [494, 201] width 109 height 47
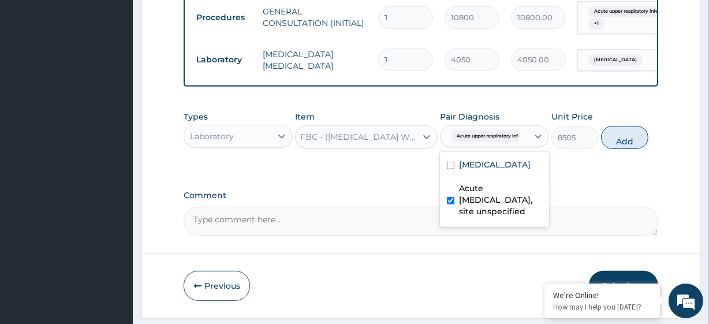
checkbox input "true"
click at [488, 170] on label "Malaria, unspecified" at bounding box center [495, 165] width 72 height 12
checkbox input "true"
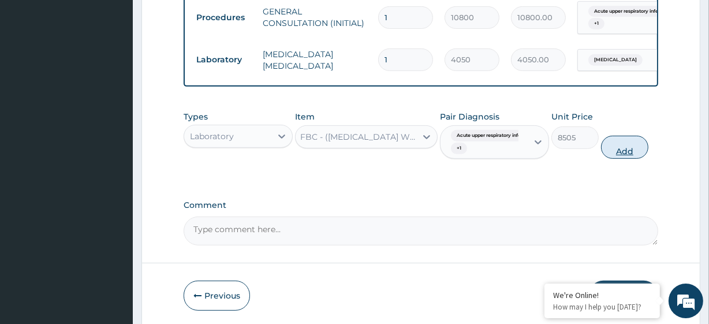
click at [624, 148] on button "Add" at bounding box center [624, 147] width 47 height 23
type input "0"
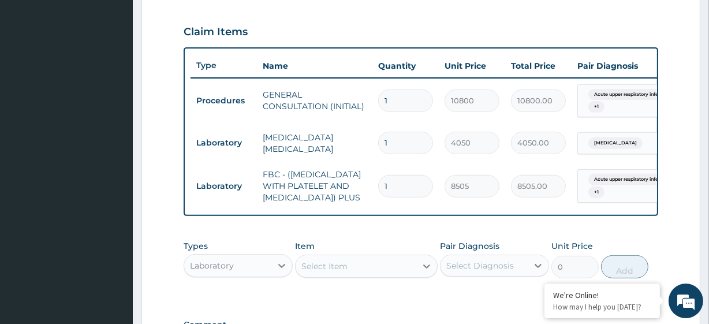
scroll to position [382, 0]
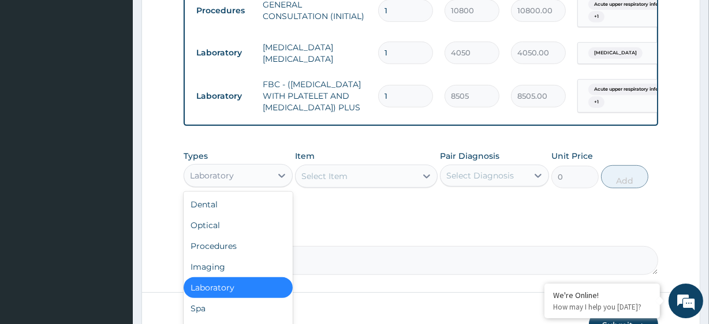
click at [234, 185] on div "Laboratory" at bounding box center [227, 175] width 87 height 18
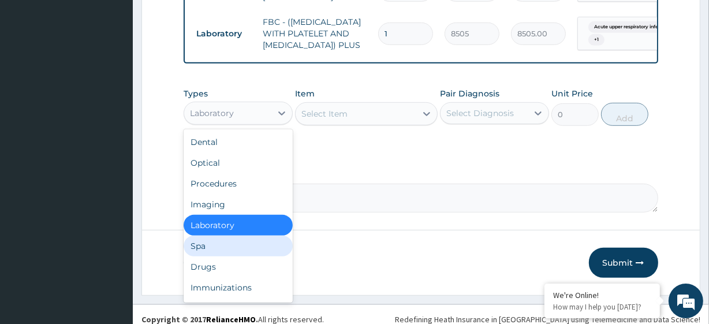
scroll to position [535, 0]
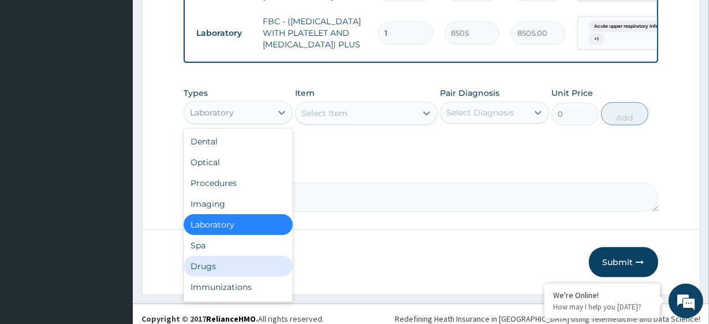
click at [230, 276] on div "Drugs" at bounding box center [238, 266] width 109 height 21
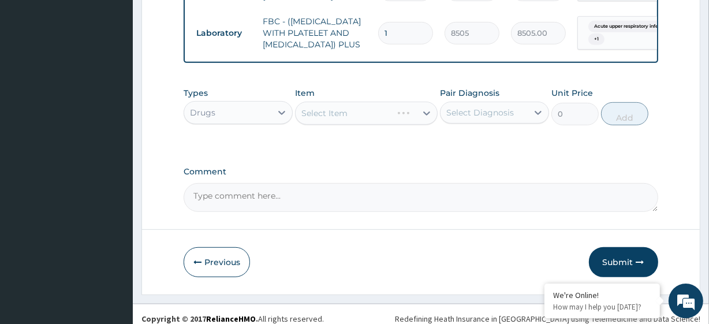
click at [334, 125] on div "Select Item" at bounding box center [366, 113] width 142 height 23
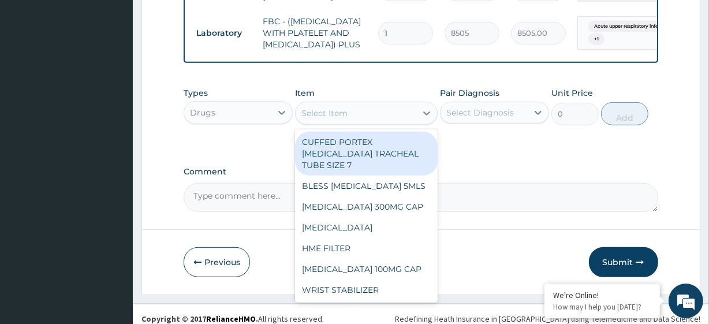
click at [334, 119] on div "Select Item" at bounding box center [324, 113] width 46 height 12
paste input "PARACETAMOL 500MG TAB x 1000 LORATIDINE 10MG TAB AZITHROMYCIN 500MG TAB"
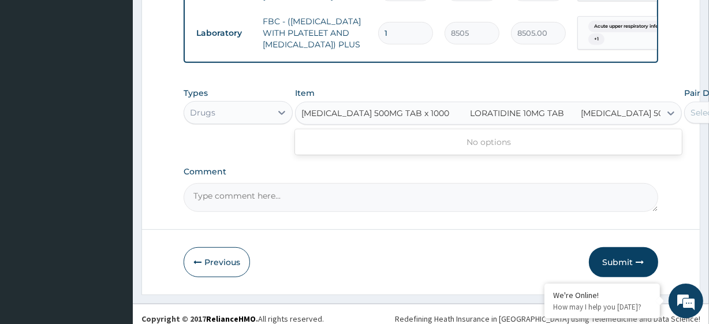
scroll to position [0, 14]
type input "PARACETAMOL 500MG TAB x 1000"
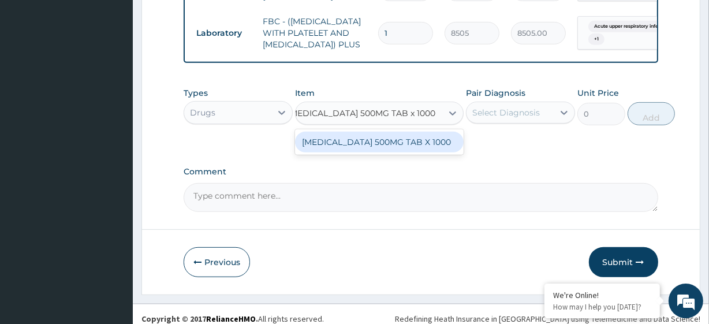
click at [346, 152] on div "PARACETAMOL 500MG TAB X 1000" at bounding box center [379, 142] width 169 height 21
type input "28"
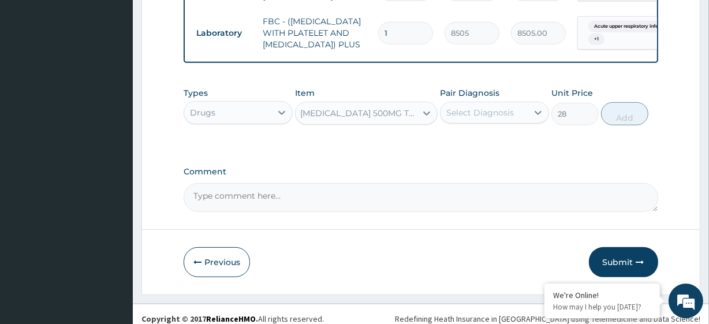
scroll to position [0, 1]
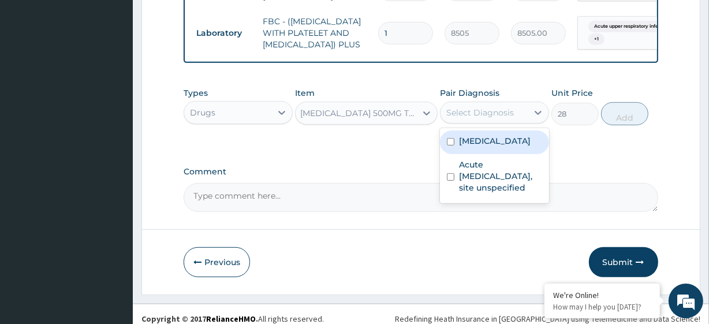
click at [490, 118] on div "Select Diagnosis" at bounding box center [480, 113] width 68 height 12
click at [503, 154] on div "Malaria, unspecified" at bounding box center [494, 142] width 109 height 24
checkbox input "true"
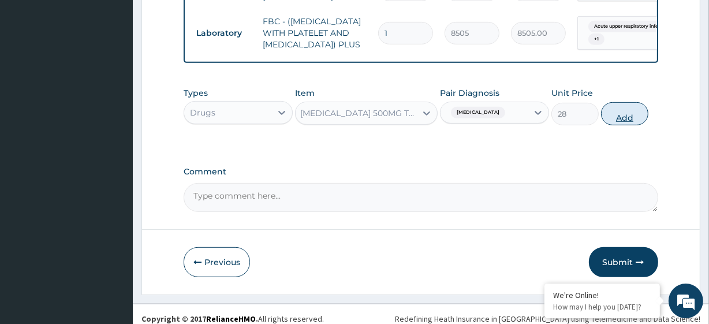
click at [613, 125] on button "Add" at bounding box center [624, 113] width 47 height 23
type input "0"
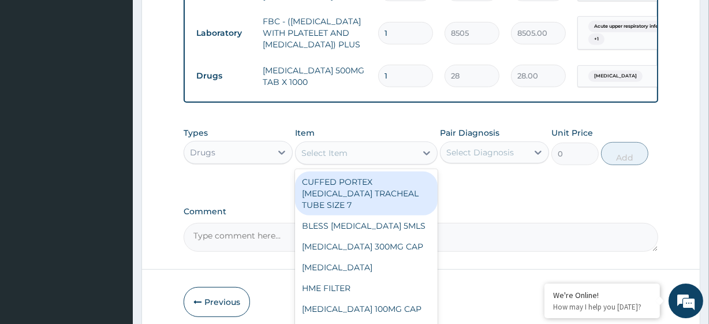
click at [317, 159] on div "Select Item" at bounding box center [324, 153] width 46 height 12
paste input "LORATIDINE 10MG TAB AZITHROMYCIN 500MG TAB"
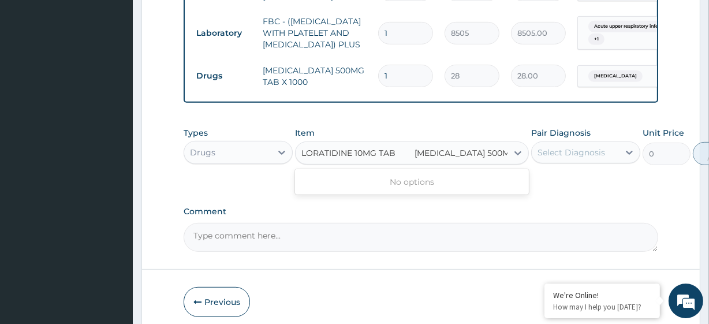
scroll to position [0, 14]
type input "LORATIDINE 10MG TAB"
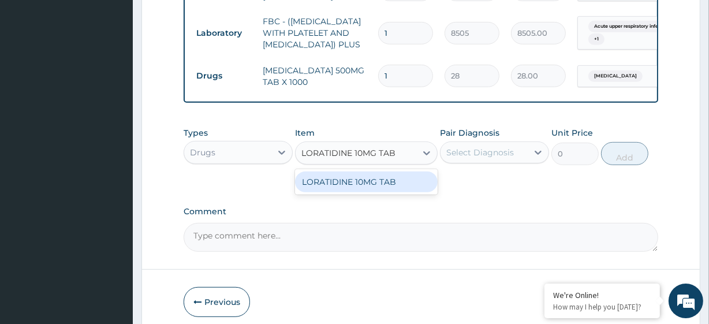
click at [338, 192] on div "LORATIDINE 10MG TAB" at bounding box center [366, 181] width 142 height 21
type input "46.79999923706055"
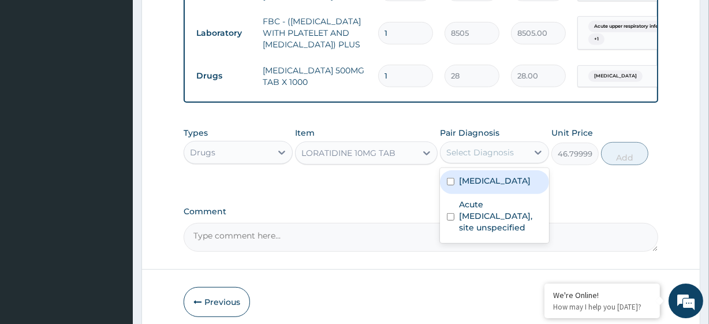
click at [478, 158] on div "Select Diagnosis" at bounding box center [480, 153] width 68 height 12
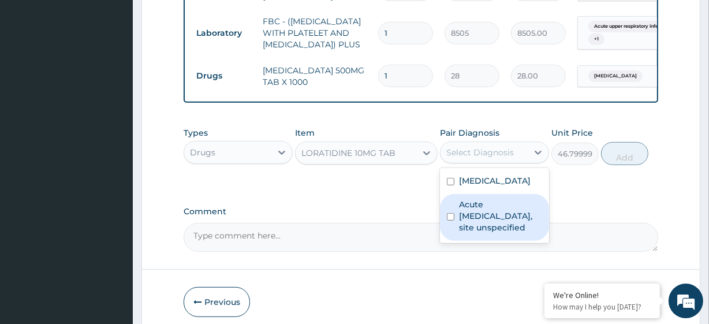
click at [490, 222] on label "Acute upper respiratory infection, site unspecified" at bounding box center [500, 216] width 83 height 35
checkbox input "true"
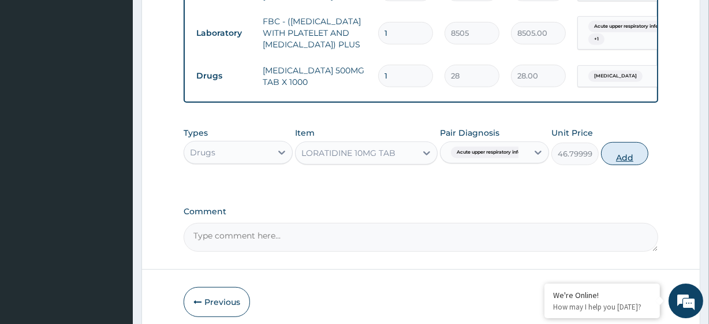
click at [627, 161] on button "Add" at bounding box center [624, 153] width 47 height 23
type input "0"
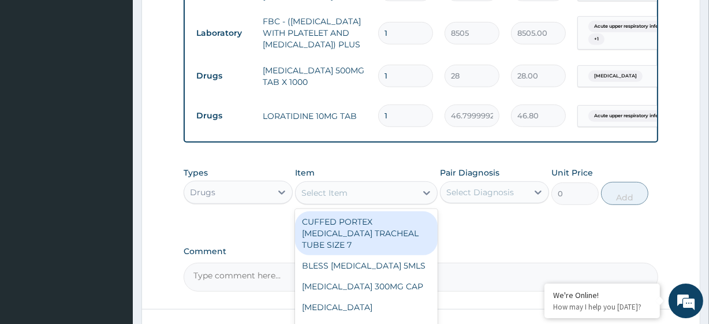
click at [367, 202] on div "Select Item" at bounding box center [355, 193] width 120 height 18
paste input "AZITHROMYCIN 500MG TAB"
type input "AZITHROMYCIN 500MG TAB"
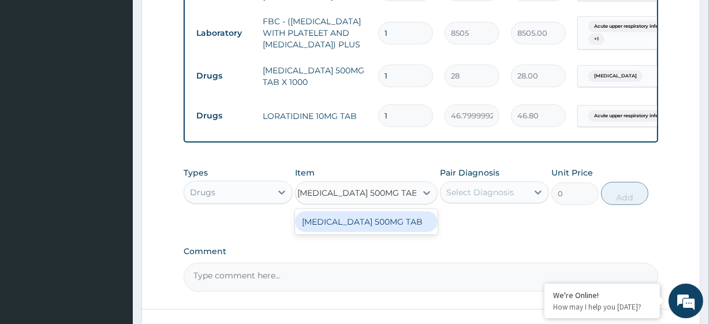
click at [369, 232] on div "AZITHROMYCIN 500MG TAB" at bounding box center [366, 221] width 142 height 21
type input "520"
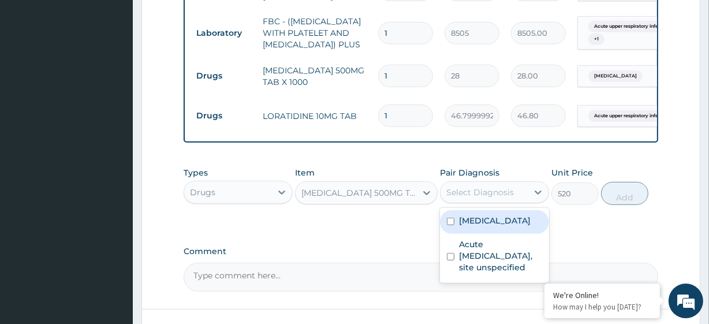
click at [460, 198] on div "Select Diagnosis" at bounding box center [480, 192] width 68 height 12
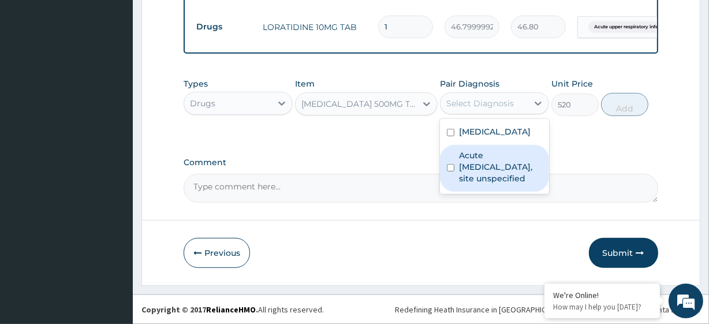
click at [499, 155] on label "Acute upper respiratory infection, site unspecified" at bounding box center [500, 166] width 83 height 35
checkbox input "true"
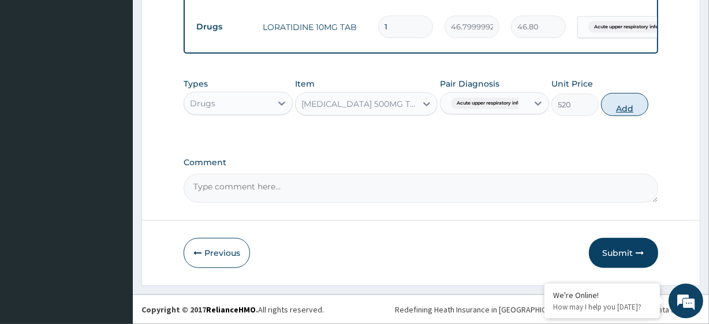
click at [610, 106] on button "Add" at bounding box center [624, 104] width 47 height 23
type input "0"
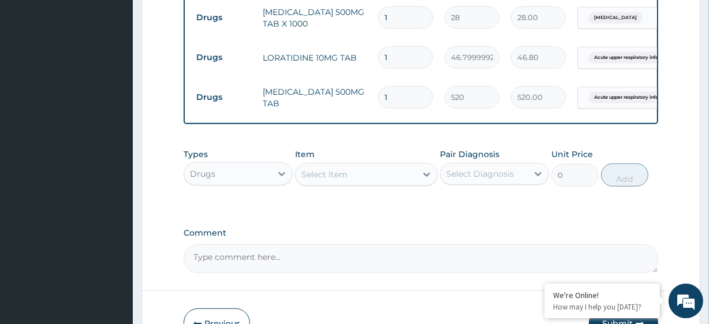
scroll to position [548, 0]
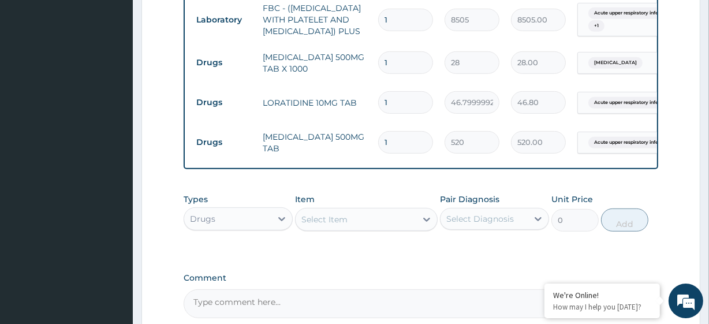
click at [407, 70] on input "1" at bounding box center [405, 62] width 55 height 23
type input "18"
type input "504.00"
type input "18"
click at [411, 114] on input "1" at bounding box center [405, 102] width 55 height 23
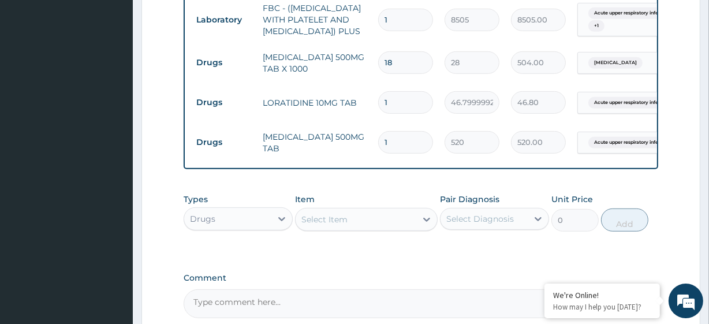
type input "10"
type input "468.00"
type input "10"
click at [415, 146] on input "1" at bounding box center [405, 142] width 55 height 23
type input "2"
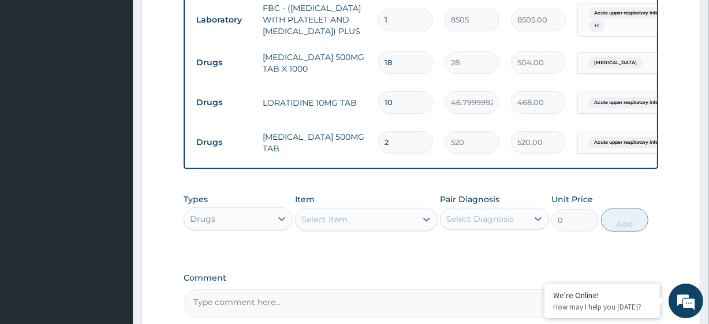
type input "1040.00"
type input "3"
type input "1560.00"
click at [402, 213] on div "Item Select Item" at bounding box center [366, 212] width 142 height 38
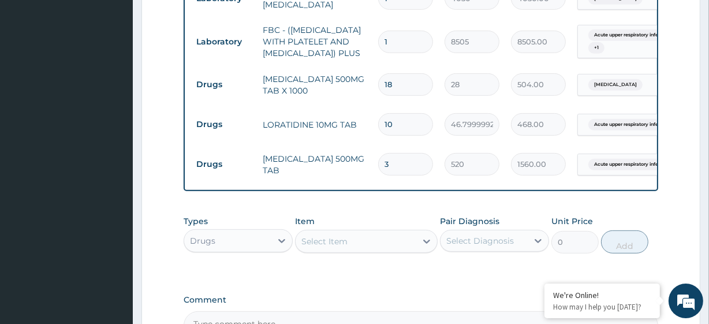
scroll to position [529, 0]
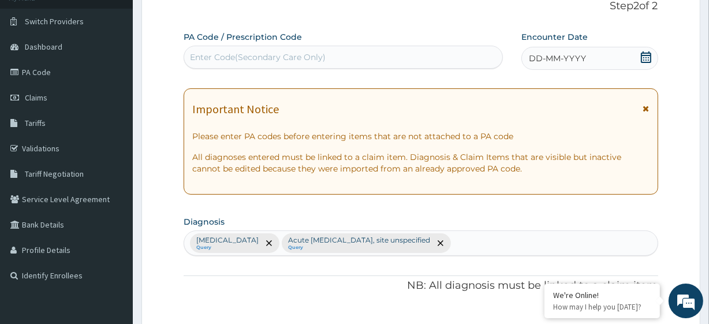
scroll to position [90, 0]
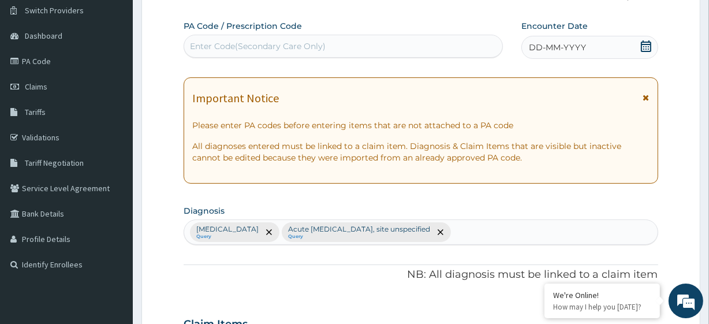
click at [636, 44] on div "DD-MM-YYYY" at bounding box center [589, 47] width 137 height 23
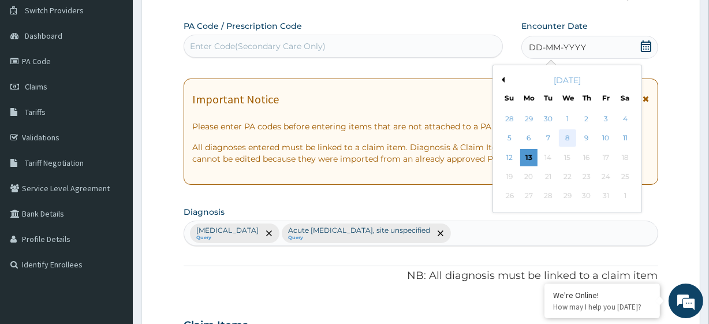
click at [570, 132] on div "8" at bounding box center [566, 138] width 17 height 17
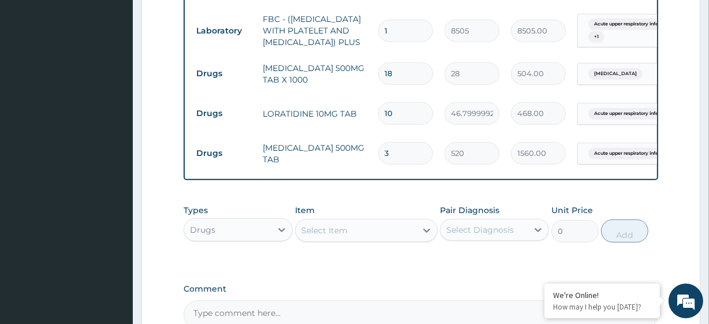
scroll to position [683, 0]
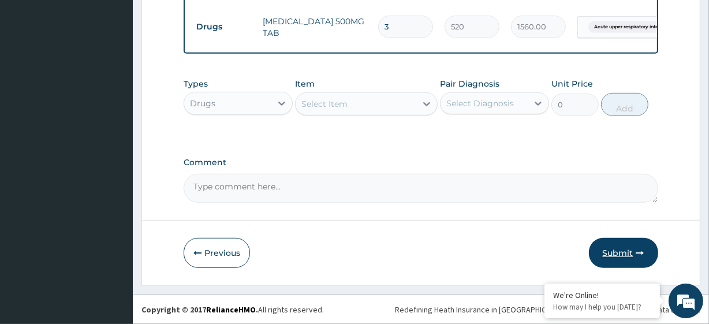
click at [625, 244] on button "Submit" at bounding box center [623, 253] width 69 height 30
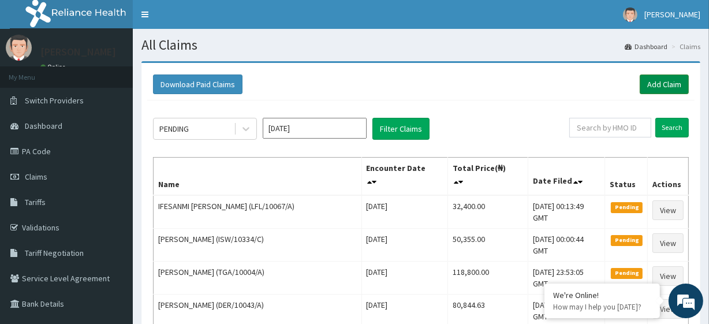
click at [672, 85] on link "Add Claim" at bounding box center [663, 84] width 49 height 20
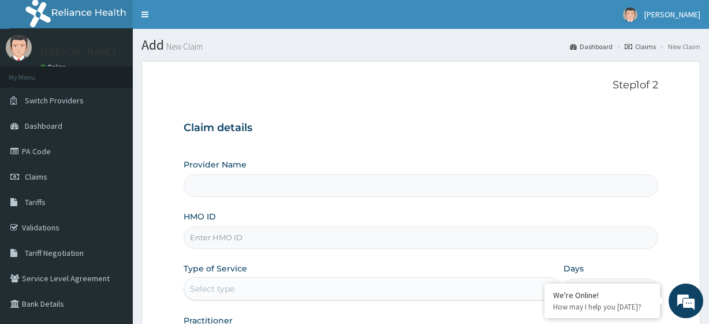
type input "R-Jolad Plus"
click at [279, 239] on input "HMO ID" at bounding box center [421, 237] width 474 height 23
paste input "RSJ/10046/D"
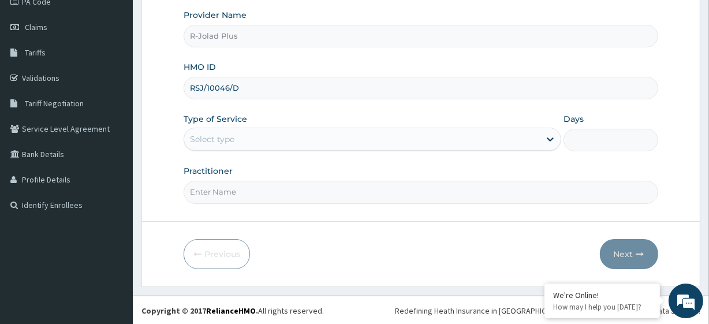
type input "RSJ/10046/D"
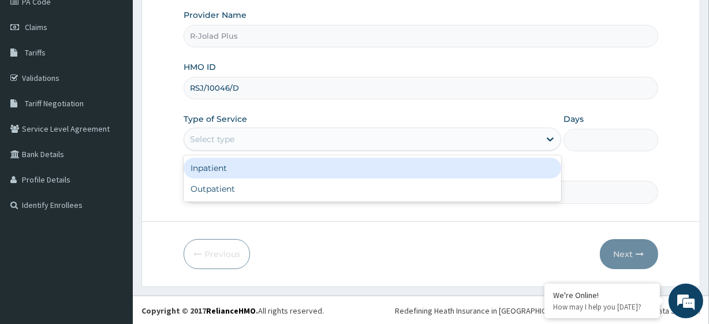
click at [231, 130] on div "Select type" at bounding box center [361, 139] width 355 height 18
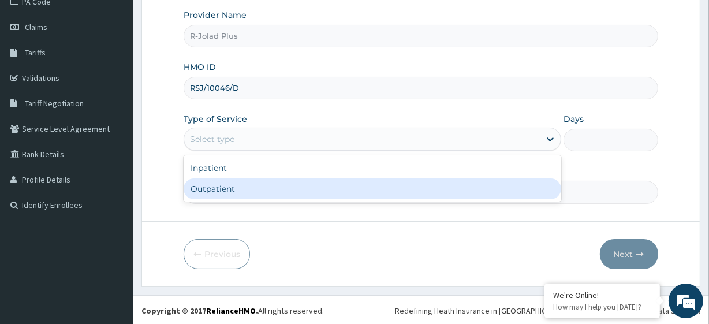
click at [226, 181] on div "Outpatient" at bounding box center [372, 188] width 377 height 21
type input "1"
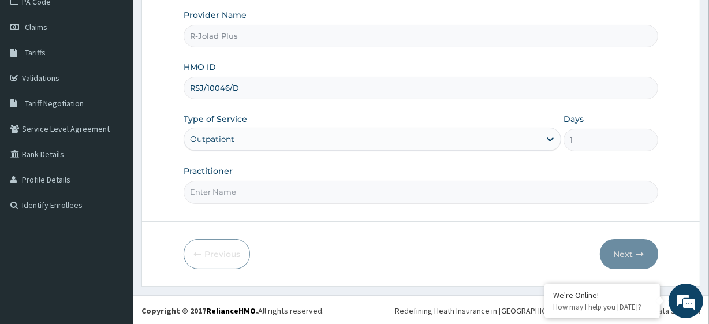
click at [204, 186] on input "Practitioner" at bounding box center [421, 192] width 474 height 23
paste input "Idang"
type input "[PERSON_NAME]"
click at [639, 242] on button "Next" at bounding box center [629, 254] width 58 height 30
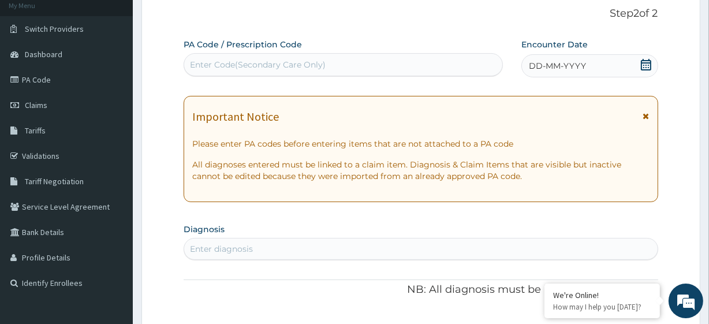
scroll to position [71, 0]
click at [231, 65] on div "Enter Code(Secondary Care Only)" at bounding box center [258, 65] width 136 height 12
paste input "PA/1CD4A4"
type input "PA/1CD4A4"
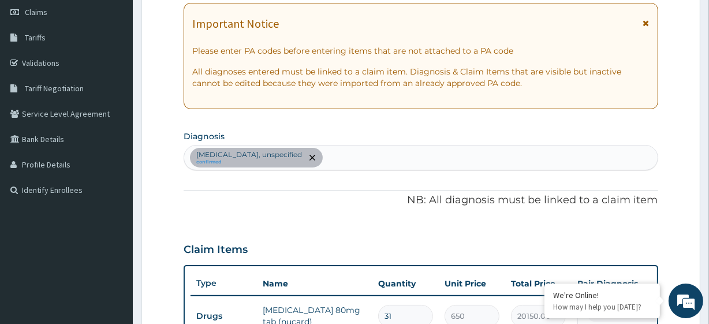
scroll to position [167, 0]
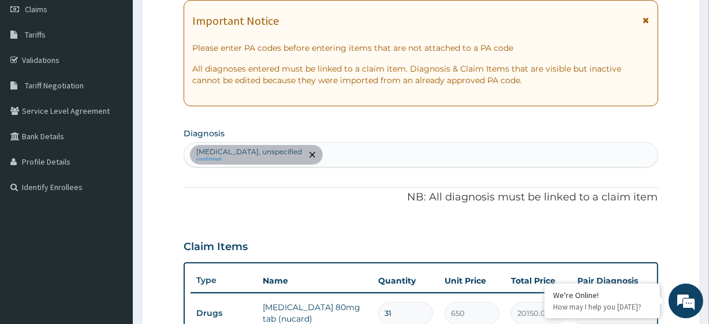
click at [407, 151] on div "[MEDICAL_DATA], unspecified confirmed" at bounding box center [420, 155] width 473 height 24
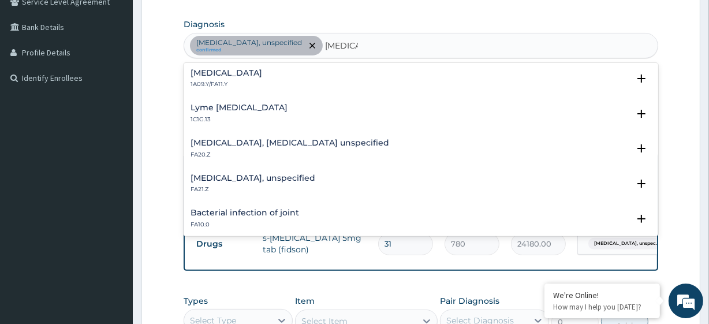
scroll to position [258, 0]
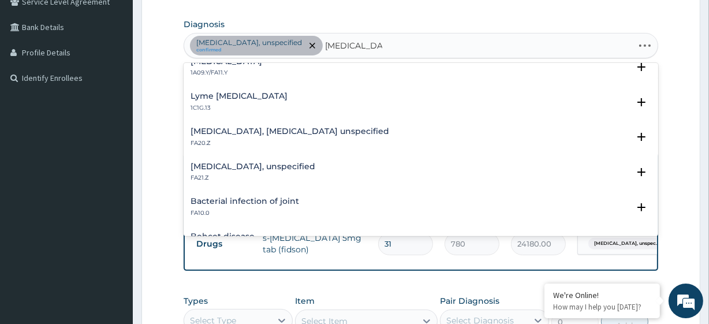
type input "[MEDICAL_DATA] lower"
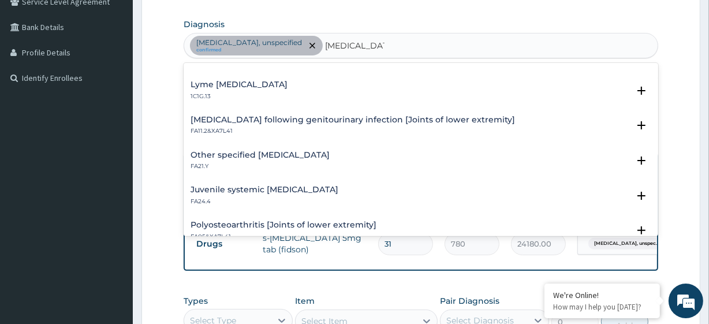
scroll to position [0, 0]
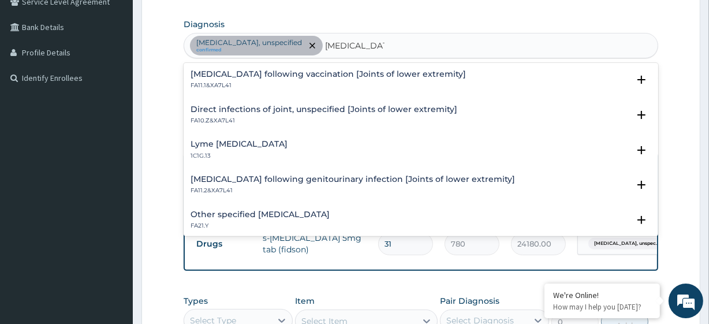
click at [278, 110] on h4 "Direct infections of joint, unspecified [Joints of lower extremity]" at bounding box center [323, 109] width 267 height 9
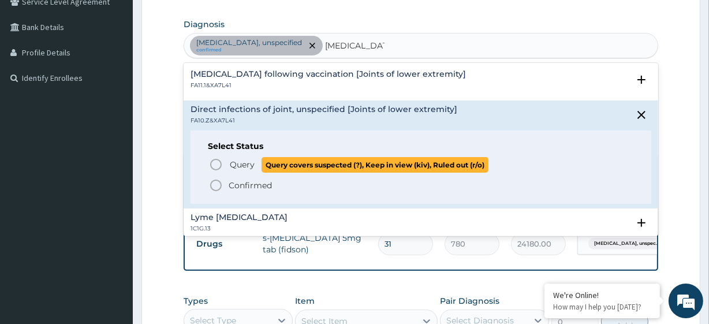
click at [259, 165] on p "Query Query covers suspected (?), Keep in view (kiv), Ruled out (r/o)" at bounding box center [359, 165] width 260 height 16
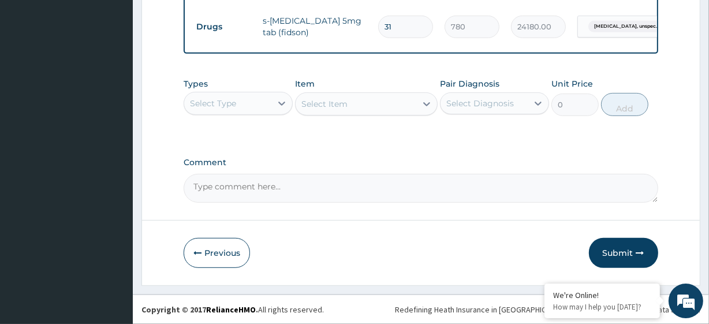
scroll to position [501, 0]
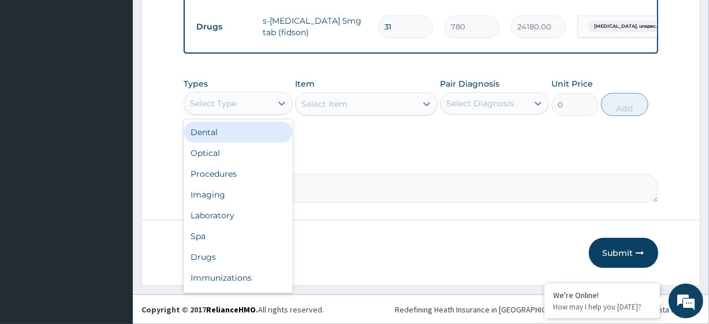
click at [245, 100] on div "Select Type" at bounding box center [227, 103] width 87 height 18
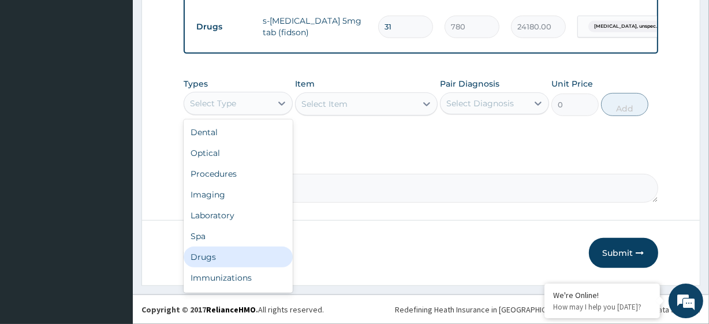
click at [223, 253] on div "Drugs" at bounding box center [238, 256] width 109 height 21
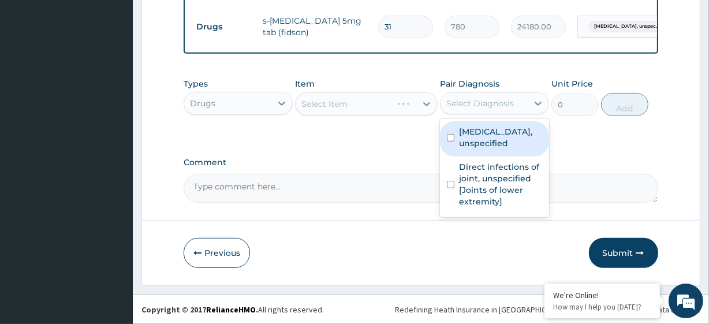
click at [494, 98] on div "Select Diagnosis" at bounding box center [480, 104] width 68 height 12
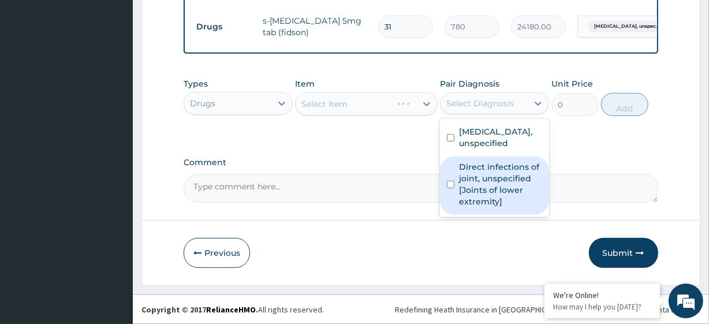
click at [493, 179] on label "Direct infections of joint, unspecified [Joints of lower extremity]" at bounding box center [500, 184] width 83 height 46
checkbox input "true"
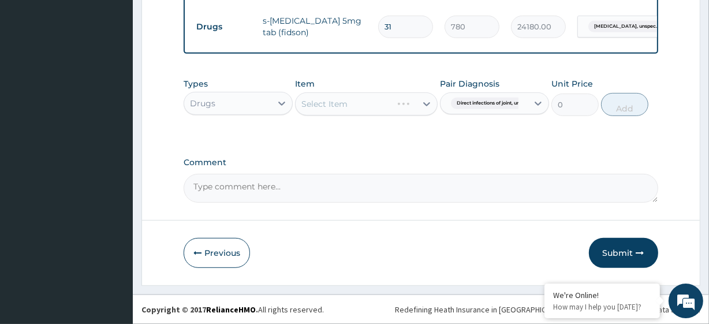
click at [390, 104] on div "Select Item" at bounding box center [366, 103] width 142 height 23
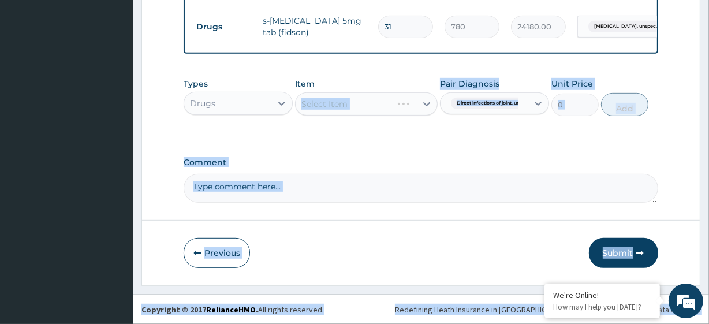
drag, startPoint x: 390, startPoint y: 104, endPoint x: 381, endPoint y: 338, distance: 233.9
click at [437, 179] on textarea "Comment" at bounding box center [421, 188] width 474 height 29
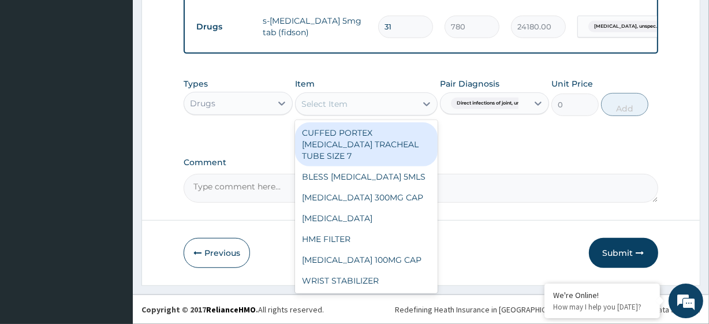
click at [390, 108] on div "Select Item" at bounding box center [355, 104] width 120 height 18
paste input "General Consultation (initial)"
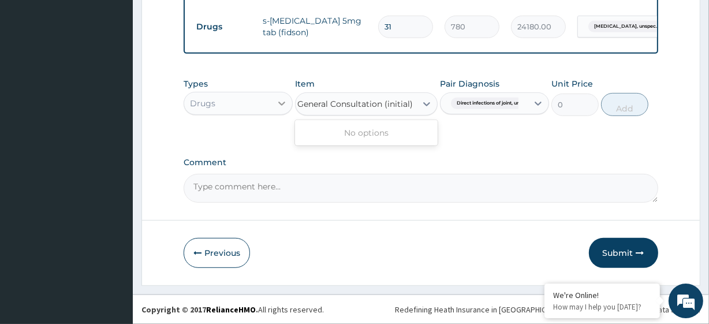
type input "General Consultation (initial)"
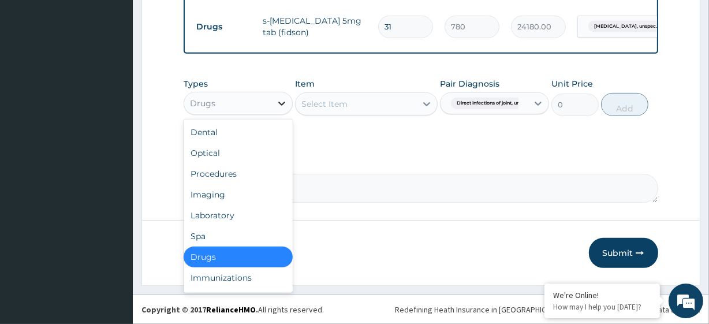
scroll to position [0, 0]
click at [279, 105] on icon at bounding box center [282, 104] width 12 height 12
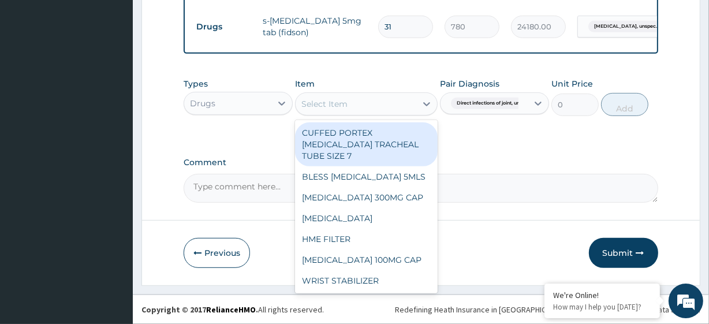
click at [337, 108] on div "Select Item" at bounding box center [324, 104] width 46 height 12
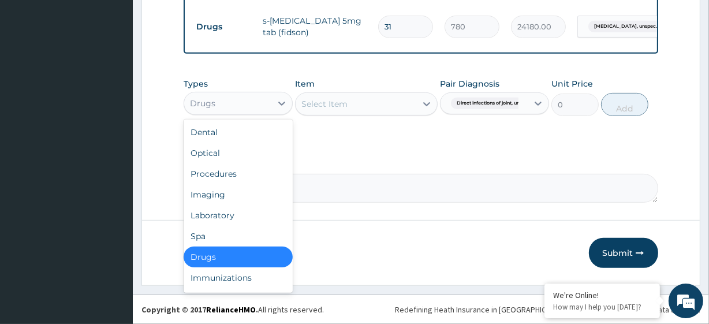
click at [221, 106] on div "Drugs" at bounding box center [227, 103] width 87 height 18
click at [237, 169] on div "Procedures" at bounding box center [238, 173] width 109 height 21
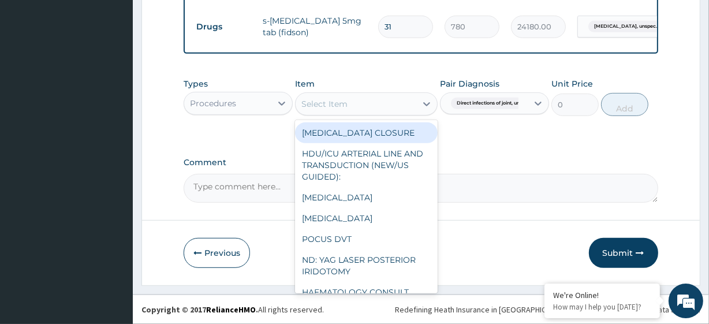
click at [336, 108] on div "Select Item" at bounding box center [324, 104] width 46 height 12
paste input "General Consultation (initial)"
type input "General Consultation (initial)"
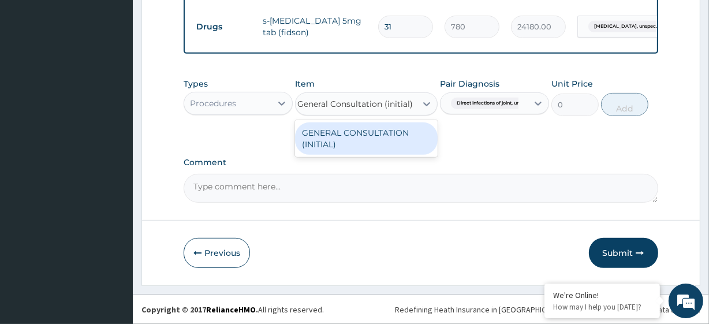
click at [367, 129] on div "GENERAL CONSULTATION (INITIAL)" at bounding box center [366, 138] width 142 height 32
type input "10800"
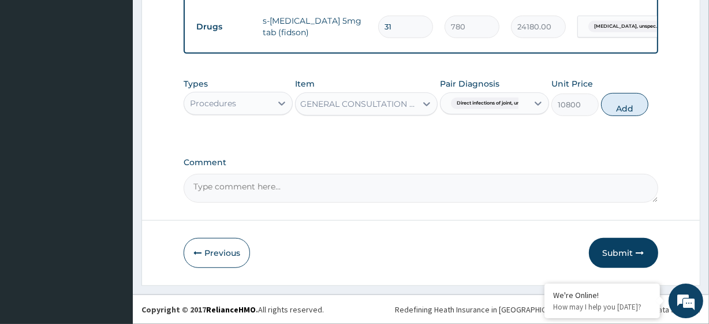
scroll to position [0, 1]
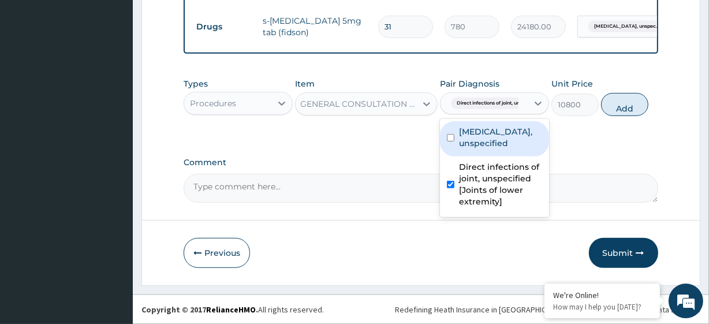
click at [521, 96] on div at bounding box center [521, 103] width 1 height 14
click at [507, 137] on label "Essential hypertension, unspecified" at bounding box center [500, 137] width 83 height 23
checkbox input "true"
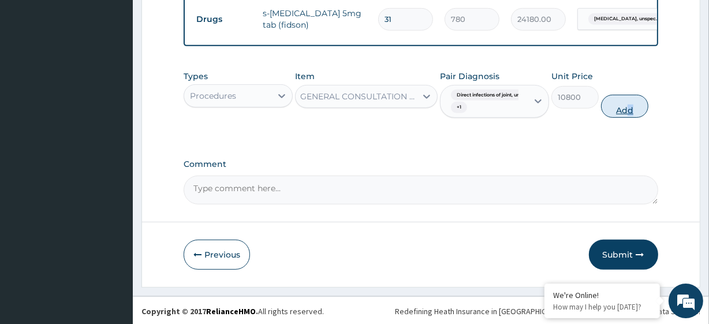
drag, startPoint x: 632, startPoint y: 94, endPoint x: 627, endPoint y: 115, distance: 21.4
click at [627, 115] on div "Types Procedures Item GENERAL CONSULTATION (INITIAL) Pair Diagnosis Direct infe…" at bounding box center [421, 94] width 474 height 59
click at [627, 115] on button "Add" at bounding box center [624, 106] width 47 height 23
type input "0"
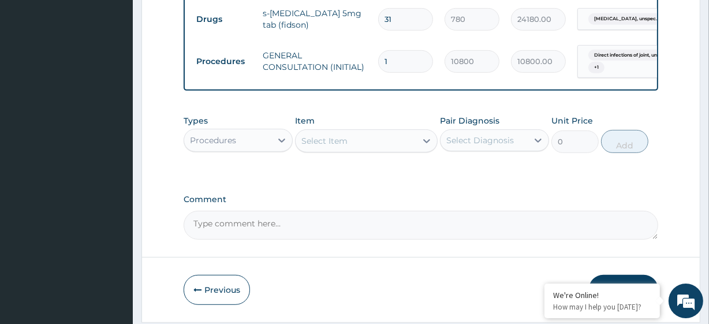
scroll to position [0, 0]
click at [232, 146] on div "Procedures" at bounding box center [213, 140] width 46 height 12
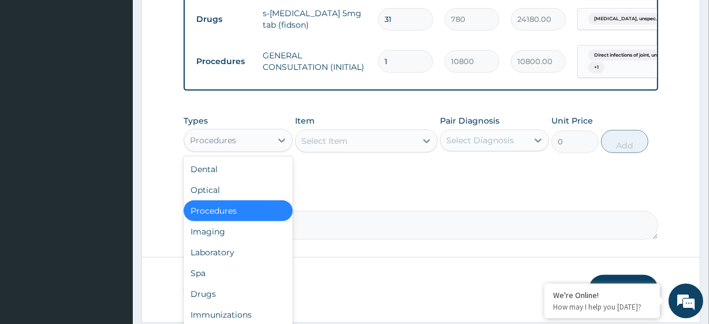
scroll to position [545, 0]
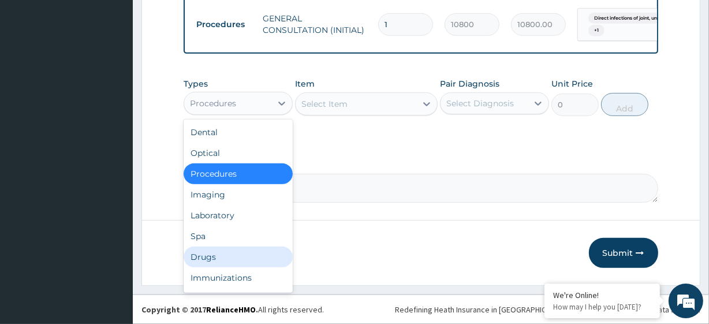
click at [222, 256] on div "Drugs" at bounding box center [238, 256] width 109 height 21
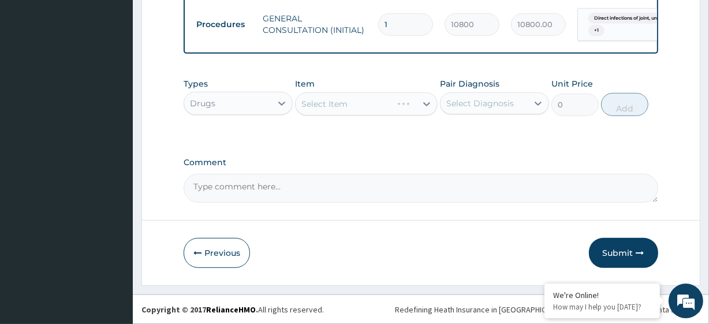
click at [344, 110] on div "Select Item" at bounding box center [366, 103] width 142 height 23
click at [344, 110] on div "Select Item" at bounding box center [355, 104] width 120 height 18
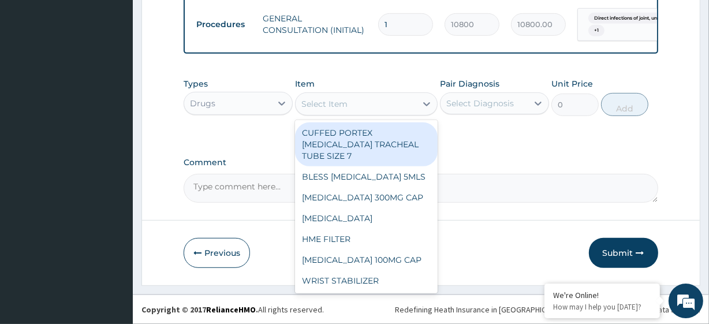
paste input "ARTHROTEC GENERIC S-AMLODIPINE 5MG TAB (FIDSON) LOFNAC GEL (DICLOFENAC 1%) (GRE…"
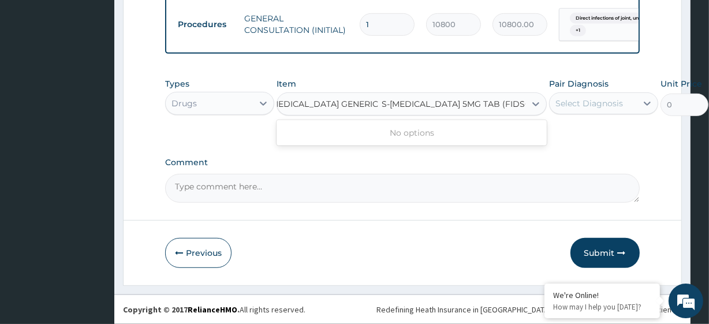
type input "ARTHROTEC GENERIC"
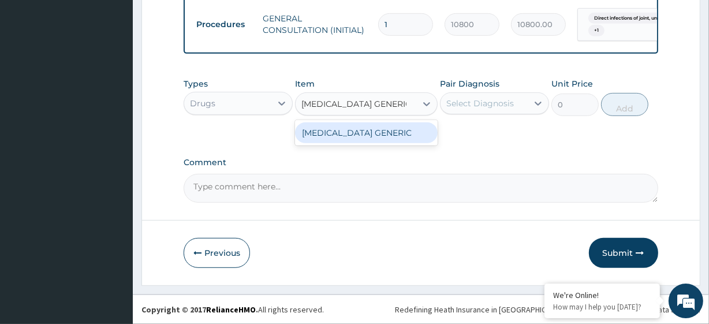
scroll to position [0, 0]
click at [355, 129] on div "ARTHROTEC GENERIC" at bounding box center [366, 132] width 142 height 21
type input "340"
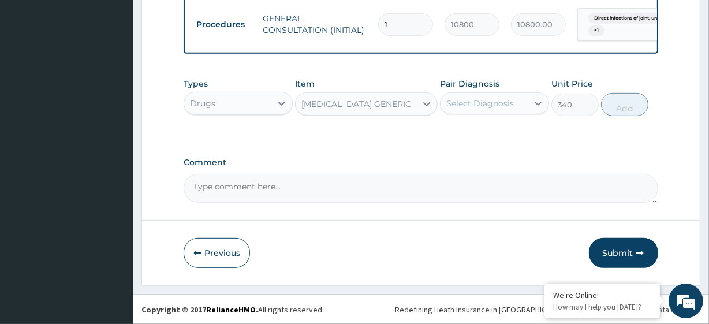
click at [462, 103] on div "Select Diagnosis" at bounding box center [480, 104] width 68 height 12
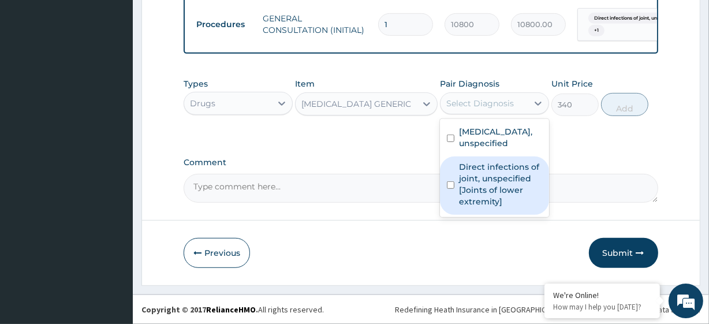
click at [488, 175] on label "Direct infections of joint, unspecified [Joints of lower extremity]" at bounding box center [500, 184] width 83 height 46
checkbox input "true"
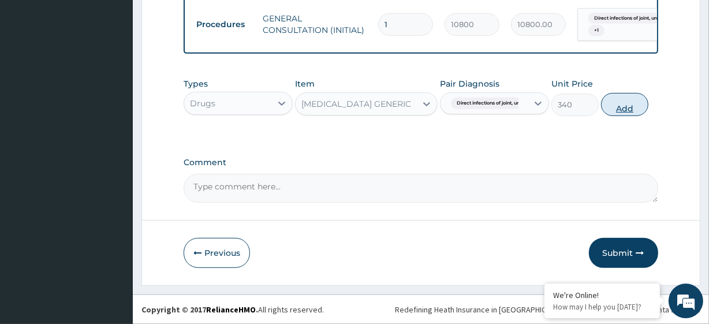
click at [615, 104] on button "Add" at bounding box center [624, 104] width 47 height 23
type input "0"
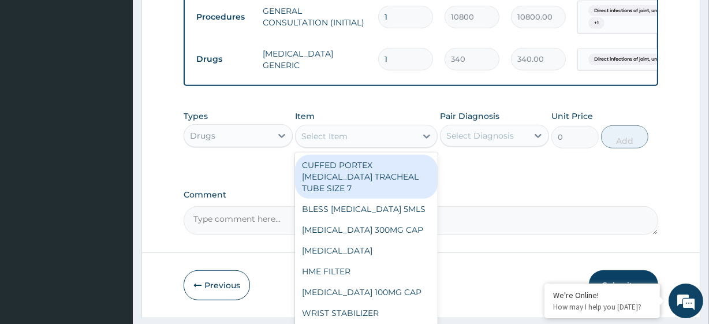
click at [321, 145] on div "Select Item" at bounding box center [355, 136] width 120 height 18
paste input "LOFNAC GEL (DICLOFENAC 1%) (GREENLIFE)"
type input "LOFNAC GEL (DICLOFENAC 1%) (GREENLIFE)"
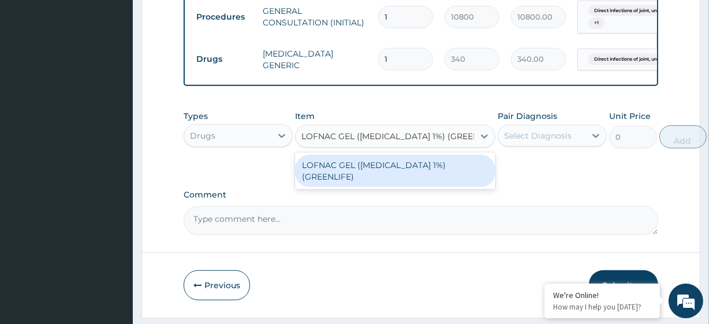
scroll to position [0, 14]
click at [461, 170] on div "LOFNAC GEL (DICLOFENAC 1%) (GREENLIFE)" at bounding box center [395, 171] width 200 height 32
type input "2000"
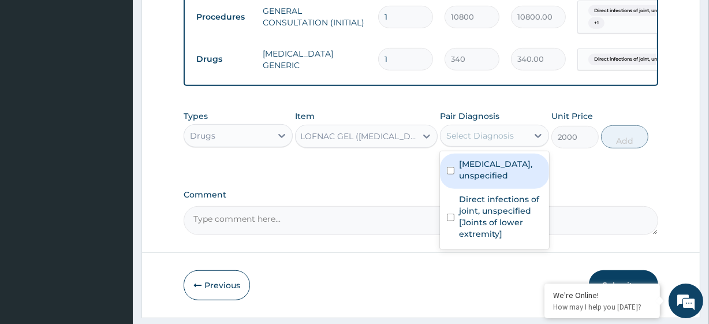
click at [519, 144] on div "Select Diagnosis" at bounding box center [483, 135] width 87 height 18
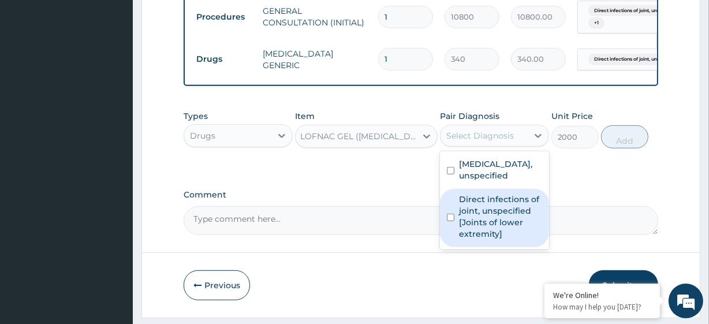
click at [509, 224] on label "Direct infections of joint, unspecified [Joints of lower extremity]" at bounding box center [500, 216] width 83 height 46
checkbox input "true"
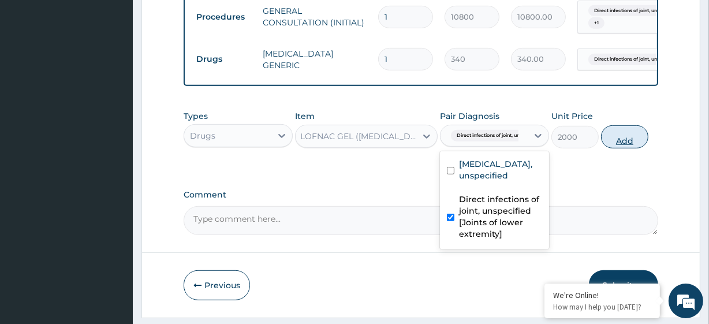
click at [611, 141] on button "Add" at bounding box center [624, 136] width 47 height 23
type input "0"
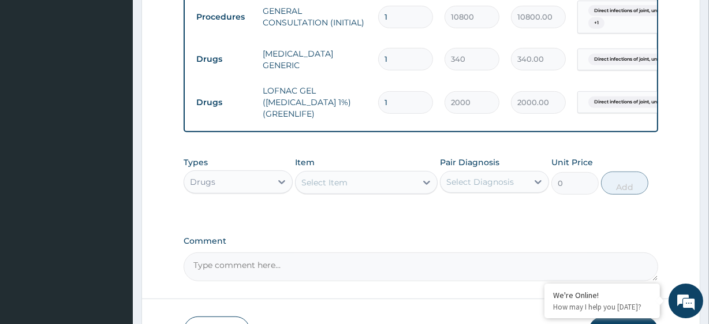
scroll to position [0, 0]
click at [416, 57] on input "1" at bounding box center [405, 59] width 55 height 23
type input "14"
type input "4760.00"
type input "14"
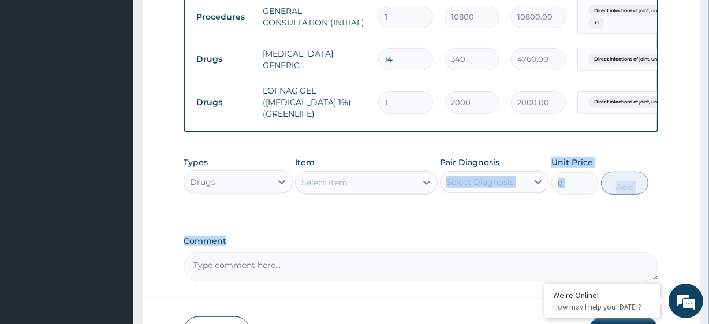
drag, startPoint x: 437, startPoint y: 248, endPoint x: 536, endPoint y: 200, distance: 109.7
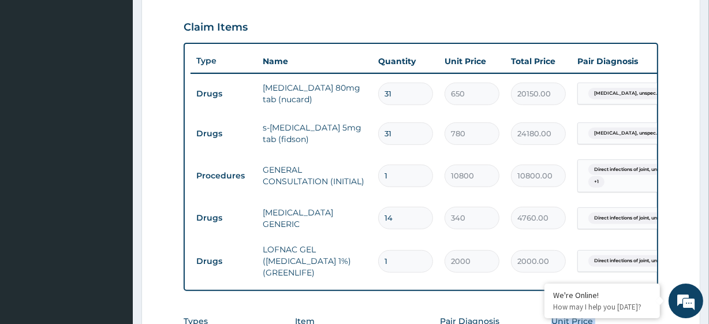
scroll to position [631, 0]
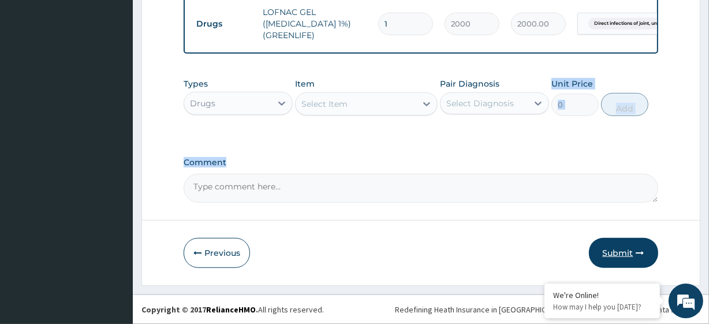
click at [605, 246] on button "Submit" at bounding box center [623, 253] width 69 height 30
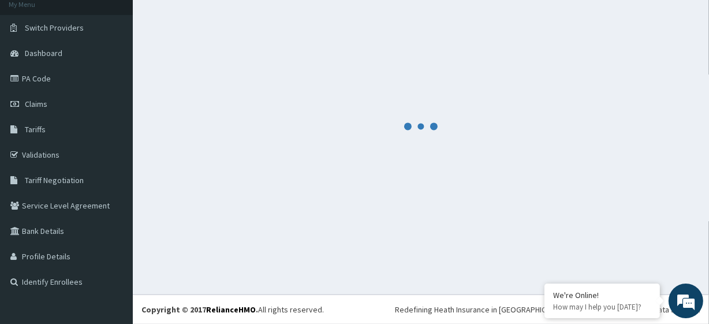
scroll to position [73, 0]
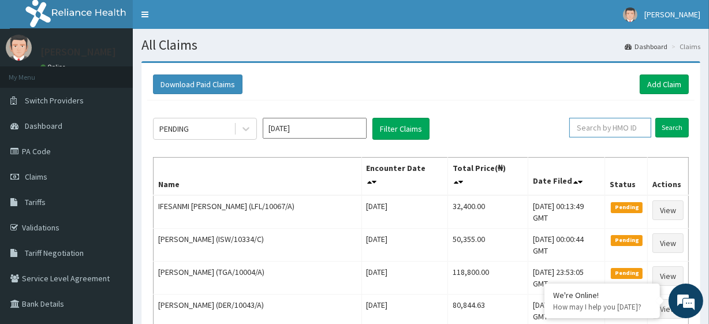
click at [616, 119] on input "text" at bounding box center [610, 128] width 82 height 20
paste input "SBL/10419/A"
type input "SBL/10419/A"
click at [675, 119] on input "Search" at bounding box center [671, 128] width 33 height 20
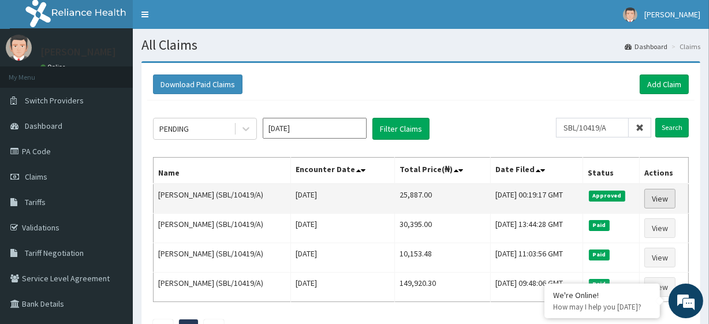
click at [656, 202] on link "View" at bounding box center [659, 199] width 31 height 20
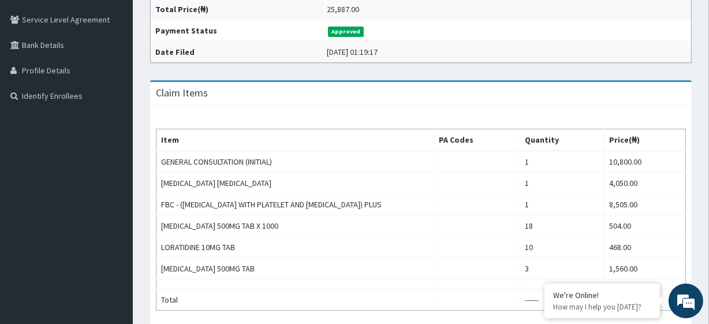
scroll to position [259, 0]
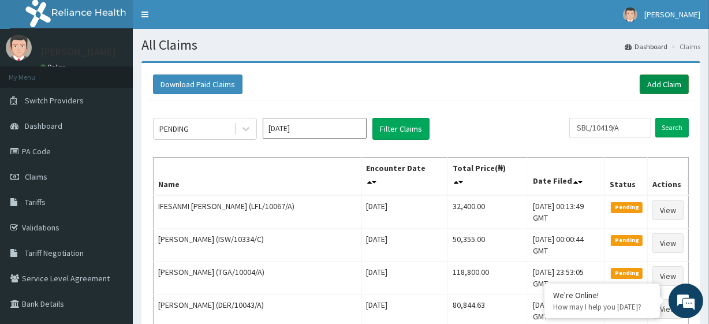
drag, startPoint x: 697, startPoint y: 77, endPoint x: 672, endPoint y: 82, distance: 24.7
click at [672, 82] on link "Add Claim" at bounding box center [663, 84] width 49 height 20
click at [646, 92] on link "Add Claim" at bounding box center [663, 84] width 49 height 20
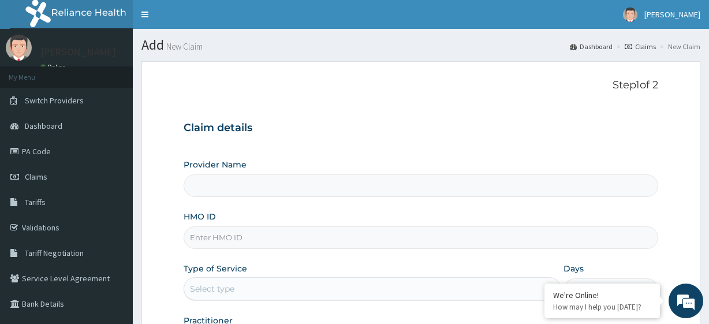
type input "R-Jolad Plus"
click at [265, 231] on input "HMO ID" at bounding box center [421, 237] width 474 height 23
paste input "BWI/10001/b"
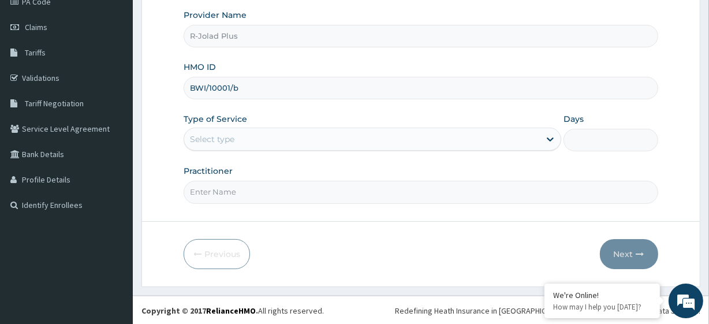
type input "BWI/10001/b"
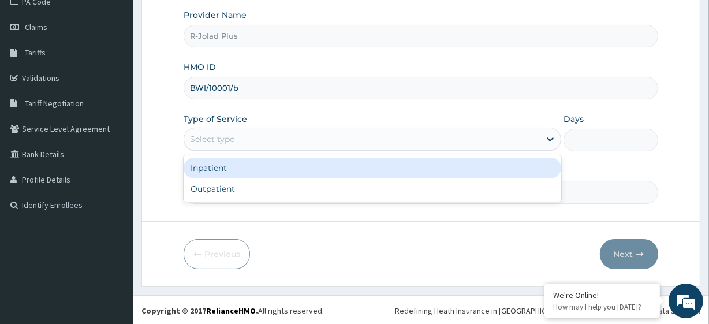
click at [231, 134] on div "Select type" at bounding box center [212, 139] width 44 height 12
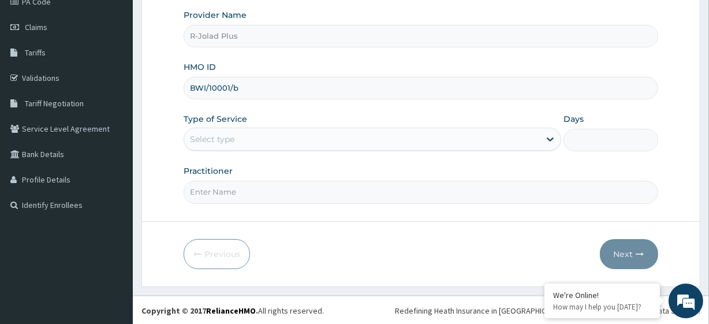
click at [276, 150] on div "Type of Service Select type" at bounding box center [372, 132] width 377 height 38
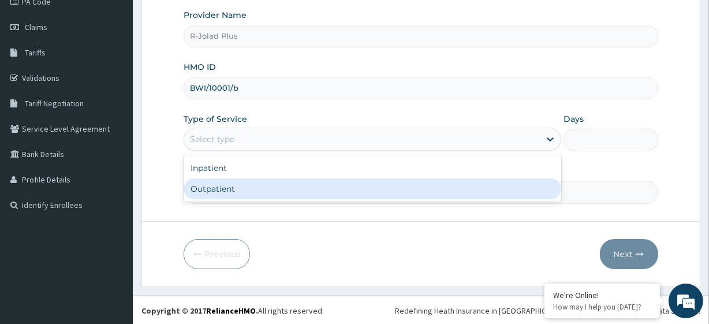
drag, startPoint x: 271, startPoint y: 148, endPoint x: 265, endPoint y: 181, distance: 33.4
click at [265, 151] on div "option Outpatient focused, 2 of 2. 2 results available. Use Up and Down to choo…" at bounding box center [372, 139] width 377 height 23
click at [265, 181] on div "Outpatient" at bounding box center [372, 188] width 377 height 21
type input "1"
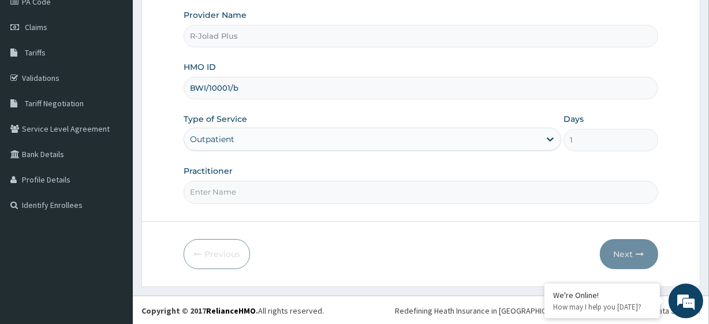
click at [268, 194] on input "Practitioner" at bounding box center [421, 192] width 474 height 23
paste input "Eyesare | MEDICAL OFFICER Ogheneruemu"
type input "Dr Eyesare"
click at [629, 242] on button "Next" at bounding box center [629, 254] width 58 height 30
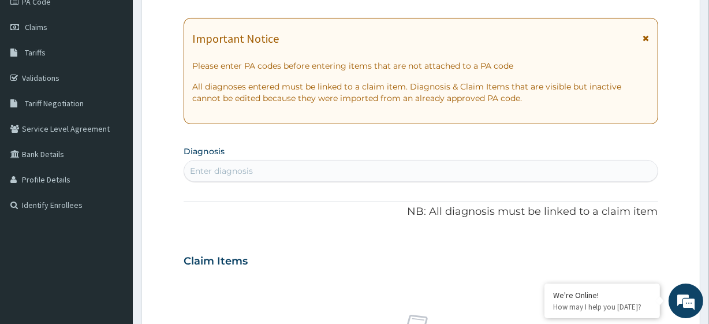
scroll to position [0, 0]
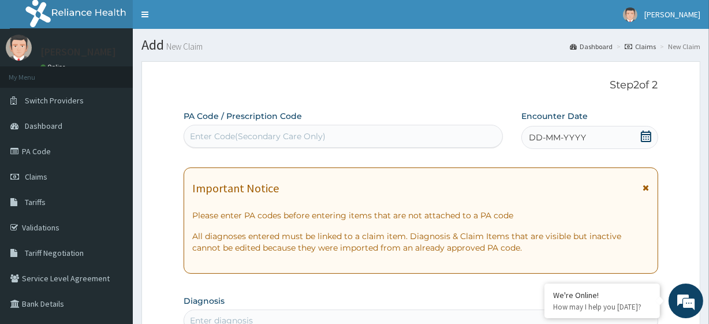
click at [358, 132] on div "Enter Code(Secondary Care Only)" at bounding box center [342, 136] width 317 height 18
paste input "PA/1E9491"
type input "PA/1E9491"
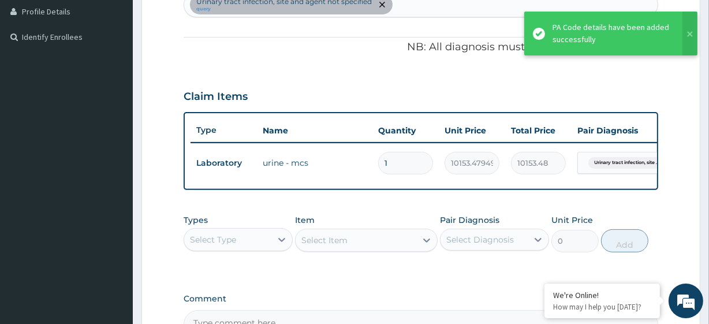
scroll to position [460, 0]
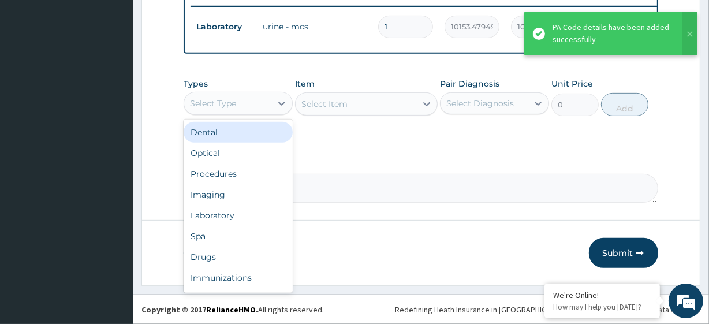
click at [215, 104] on div "Select Type" at bounding box center [213, 104] width 46 height 12
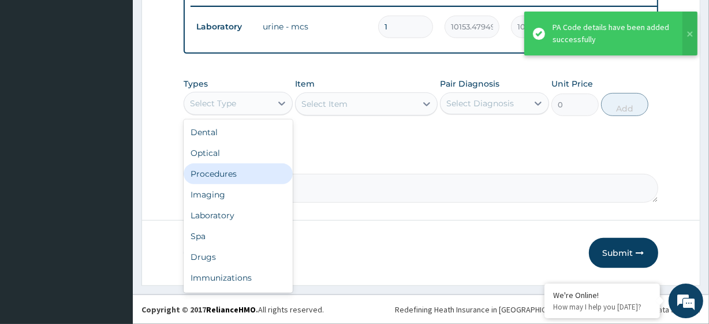
click at [243, 169] on div "Procedures" at bounding box center [238, 173] width 109 height 21
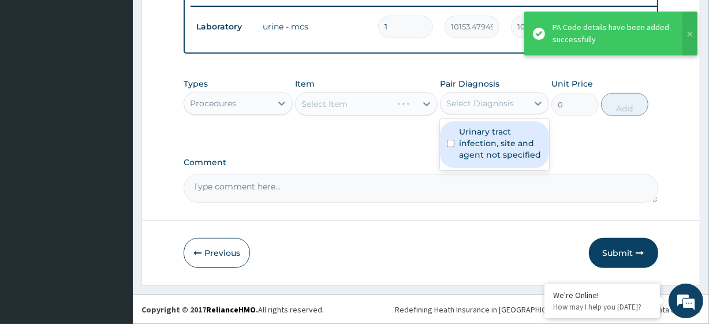
click at [466, 100] on div "Select Diagnosis" at bounding box center [480, 104] width 68 height 12
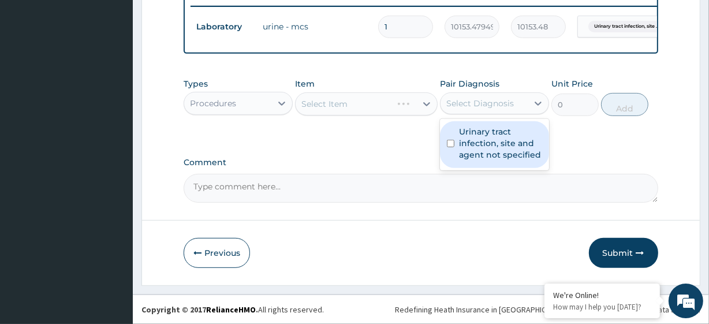
click at [491, 148] on label "Urinary tract infection, site and agent not specified" at bounding box center [500, 143] width 83 height 35
checkbox input "true"
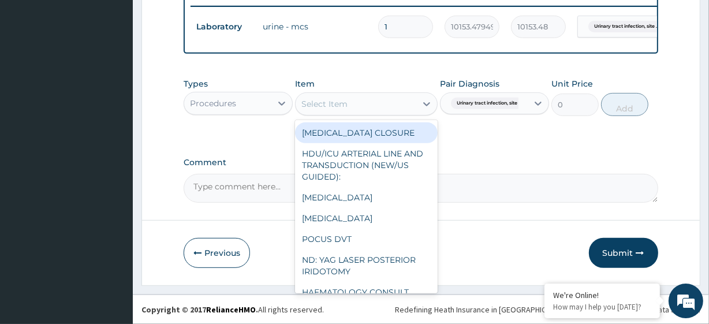
click at [372, 98] on div "Select Item" at bounding box center [355, 104] width 120 height 18
paste input "General Consultation (initial)"
type input "General Consultation (initial)"
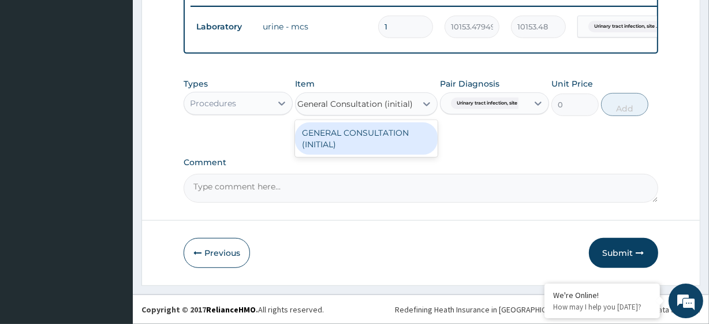
click at [387, 136] on div "GENERAL CONSULTATION (INITIAL)" at bounding box center [366, 138] width 142 height 32
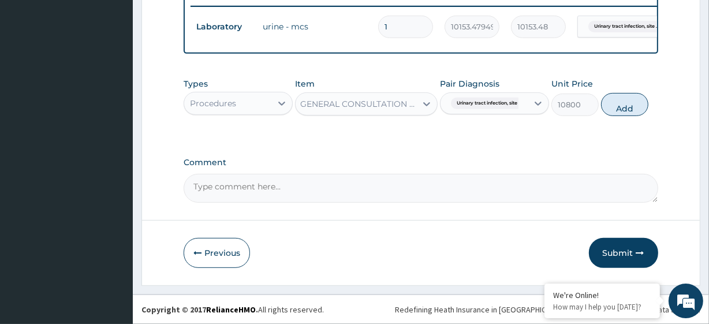
scroll to position [0, 1]
click at [634, 102] on button "Add" at bounding box center [624, 104] width 47 height 23
type input "0"
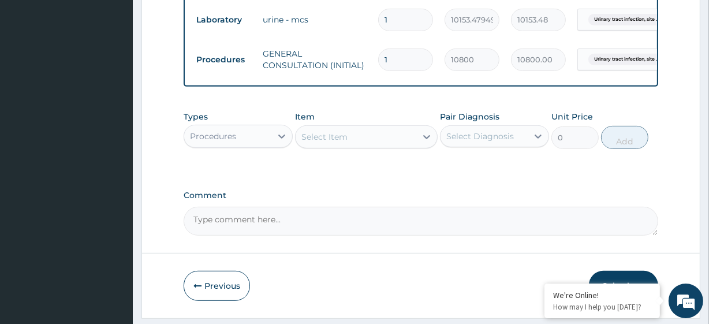
scroll to position [501, 0]
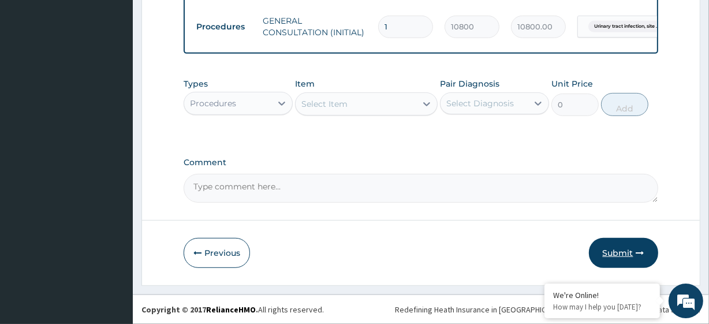
click at [638, 247] on button "Submit" at bounding box center [623, 253] width 69 height 30
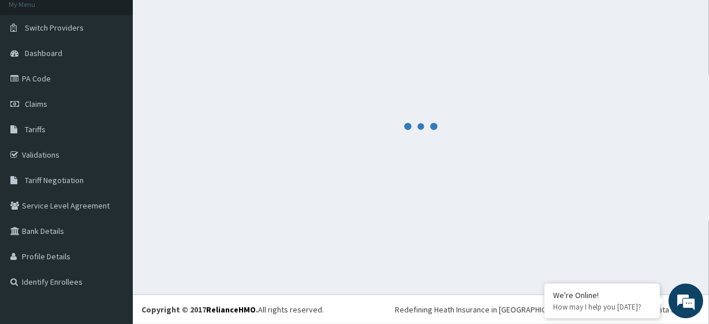
scroll to position [73, 0]
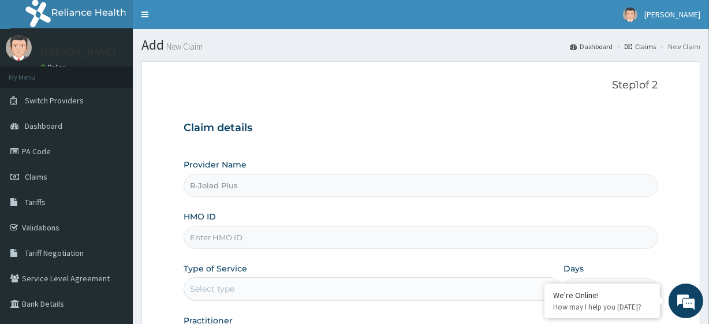
click at [218, 235] on input "HMO ID" at bounding box center [421, 237] width 474 height 23
paste input "REE/10011/A"
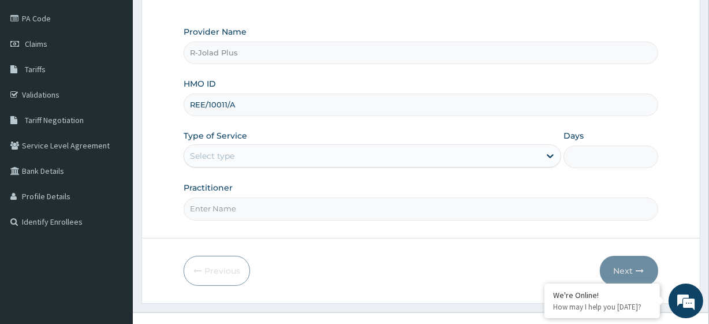
scroll to position [149, 0]
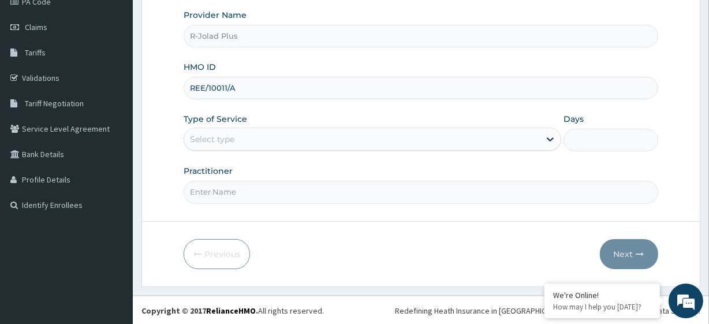
type input "REE/10011/A"
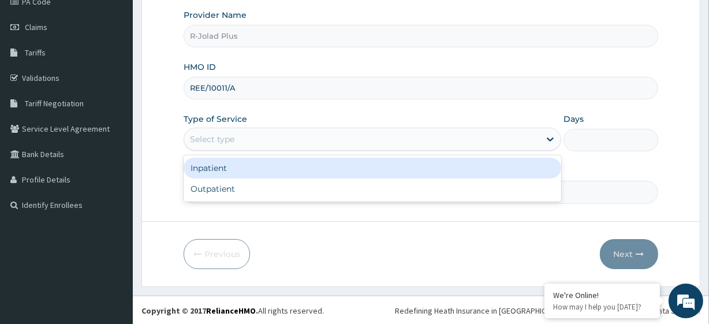
drag, startPoint x: 243, startPoint y: 133, endPoint x: 234, endPoint y: 181, distance: 49.2
click at [234, 151] on div "option Inpatient focused, 1 of 2. 2 results available. Use Up and Down to choos…" at bounding box center [372, 139] width 377 height 23
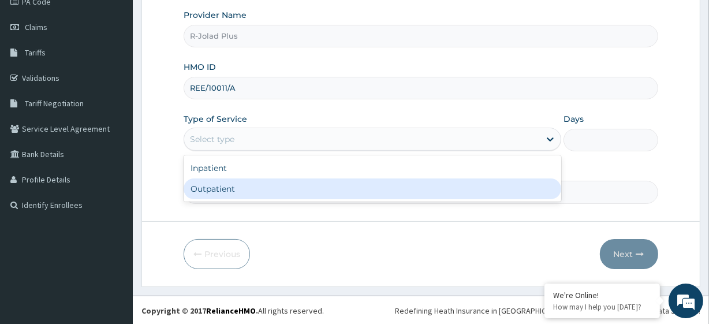
click at [234, 194] on div "Outpatient" at bounding box center [372, 188] width 377 height 21
type input "1"
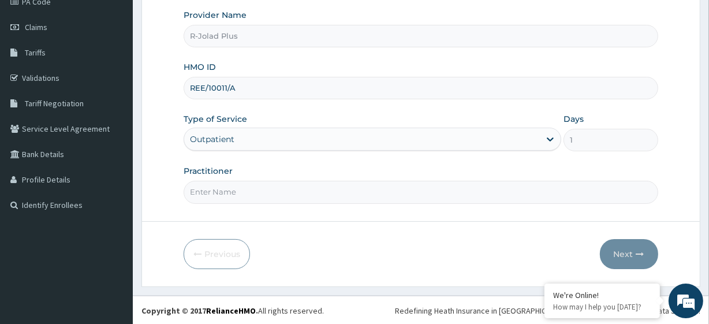
click at [232, 195] on input "Practitioner" at bounding box center [421, 192] width 474 height 23
paste input "NDUAGWUIKE [PERSON_NAME]"
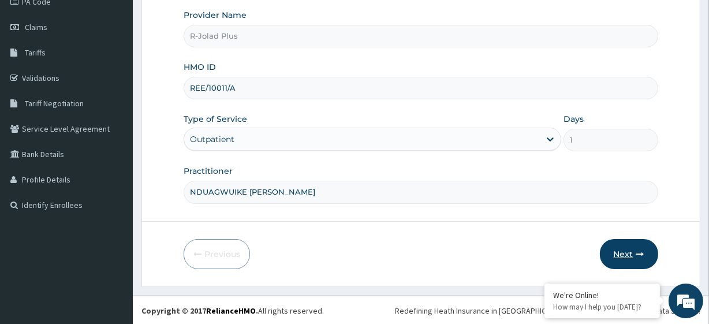
type input "NDUAGWUIKE [PERSON_NAME]"
click at [631, 247] on button "Next" at bounding box center [629, 254] width 58 height 30
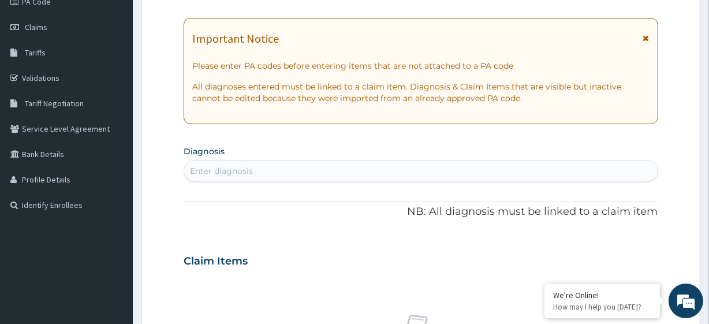
scroll to position [0, 0]
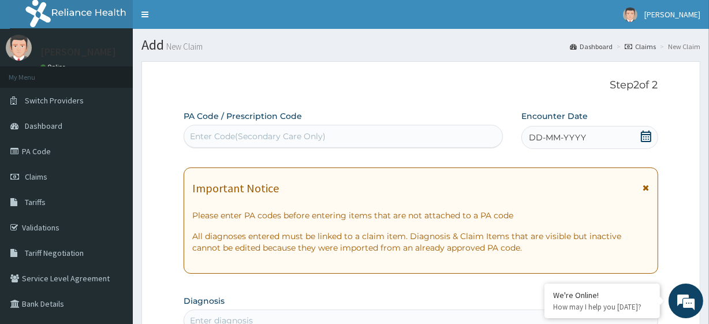
click at [259, 131] on div "Enter Code(Secondary Care Only)" at bounding box center [258, 136] width 136 height 12
paste input "PA/CCF502"
type input "PA/CCF502"
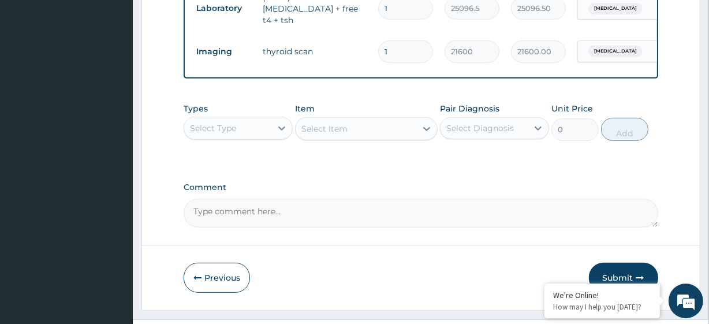
scroll to position [501, 0]
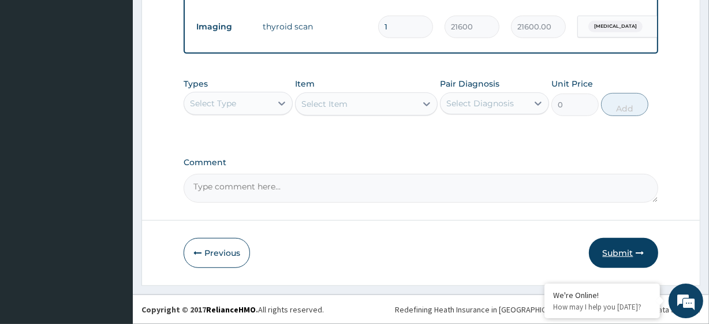
click at [616, 244] on button "Submit" at bounding box center [623, 253] width 69 height 30
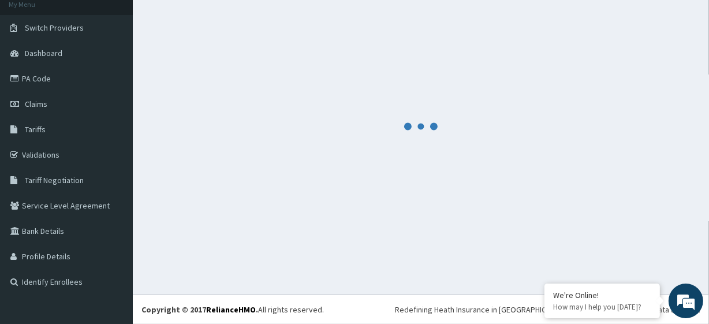
scroll to position [73, 0]
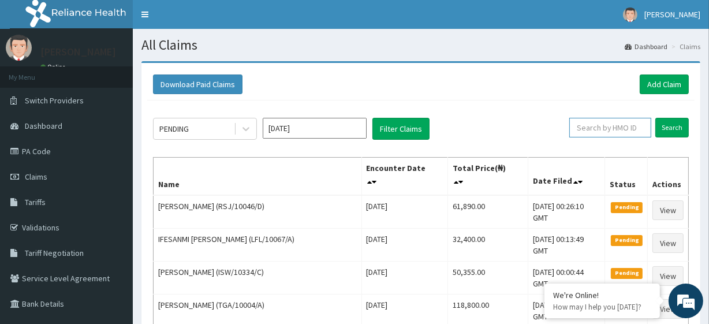
click at [627, 125] on input "text" at bounding box center [610, 128] width 82 height 20
paste input "RSJ/10046/D"
type input "RSJ/10046/D"
click at [675, 129] on input "Search" at bounding box center [671, 128] width 33 height 20
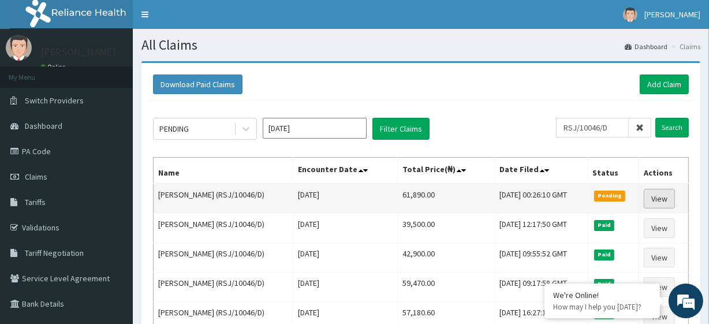
click at [668, 197] on link "View" at bounding box center [658, 199] width 31 height 20
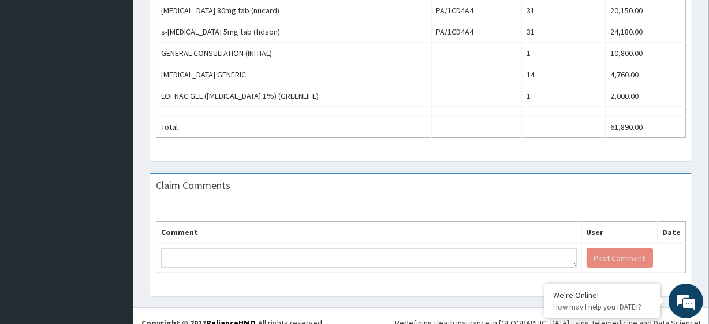
scroll to position [410, 0]
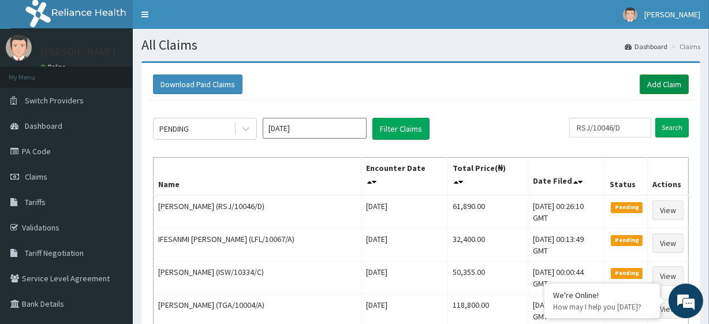
click at [664, 82] on link "Add Claim" at bounding box center [663, 84] width 49 height 20
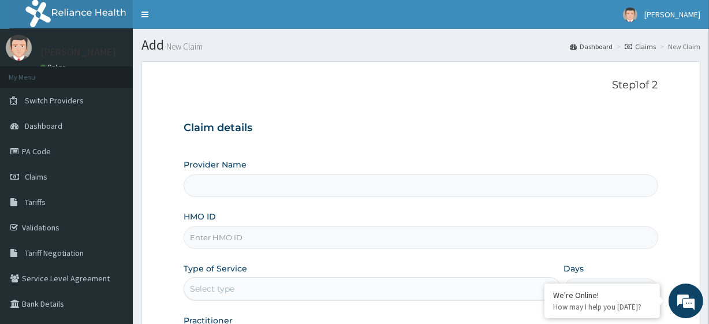
type input "R-Jolad Plus"
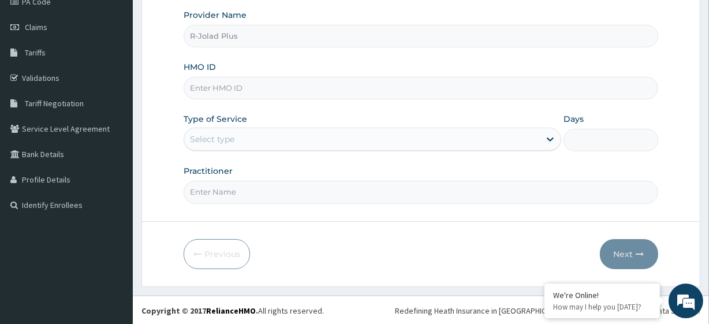
click at [230, 83] on input "HMO ID" at bounding box center [421, 88] width 474 height 23
paste input "SNK/10030/A"
type input "SNK/10030/A"
click at [214, 188] on input "Practitioner" at bounding box center [421, 192] width 474 height 23
paste input "Gbadamosi Yemisi"
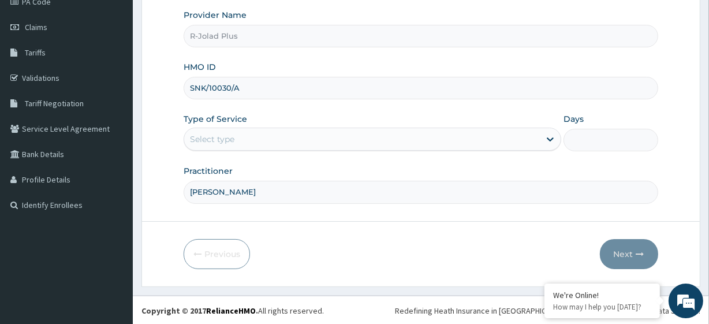
type input "Gbadamosi Yemisi"
click at [239, 132] on div "Select type" at bounding box center [361, 139] width 355 height 18
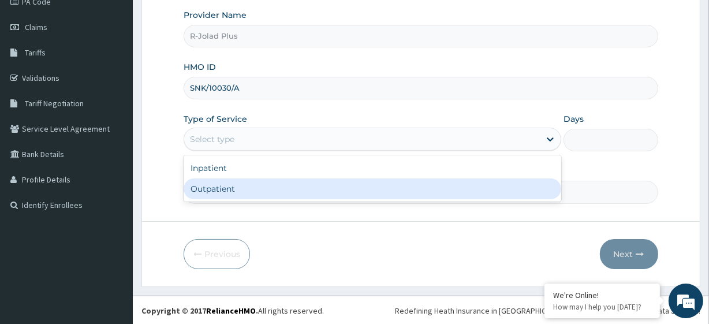
click at [246, 191] on div "Outpatient" at bounding box center [372, 188] width 377 height 21
type input "1"
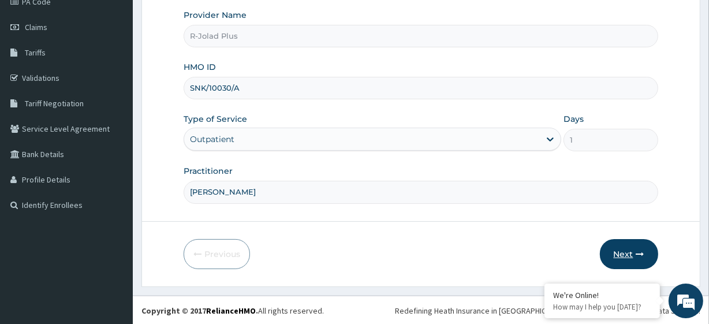
click at [613, 239] on button "Next" at bounding box center [629, 254] width 58 height 30
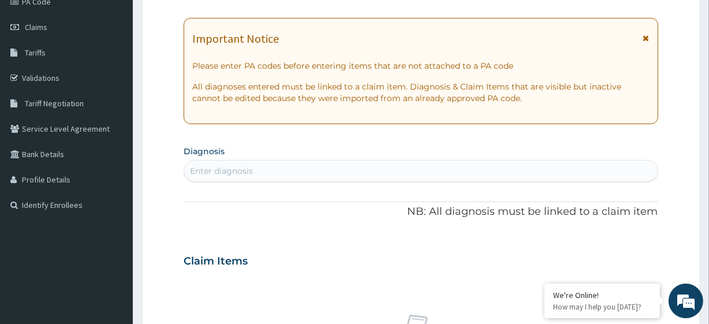
scroll to position [63, 0]
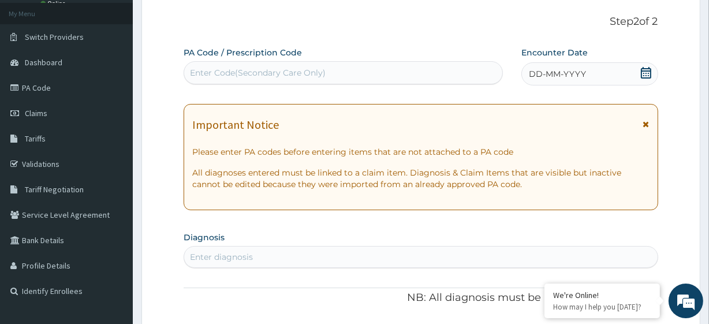
click at [232, 68] on div "Enter Code(Secondary Care Only)" at bounding box center [258, 73] width 136 height 12
paste input "PA/B9142E"
type input "PA/B9142E"
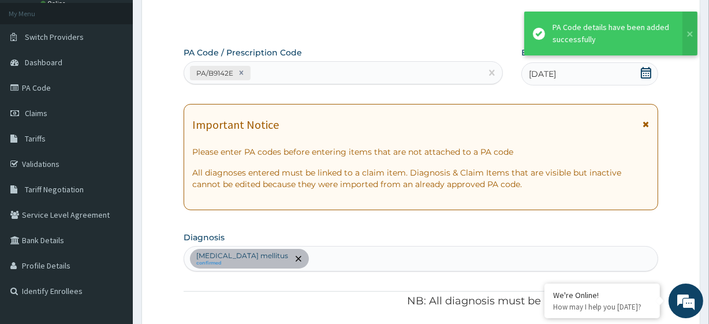
scroll to position [317, 0]
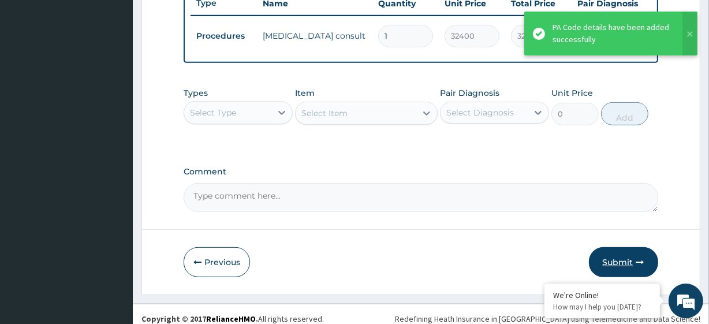
click at [636, 266] on icon "button" at bounding box center [640, 262] width 8 height 8
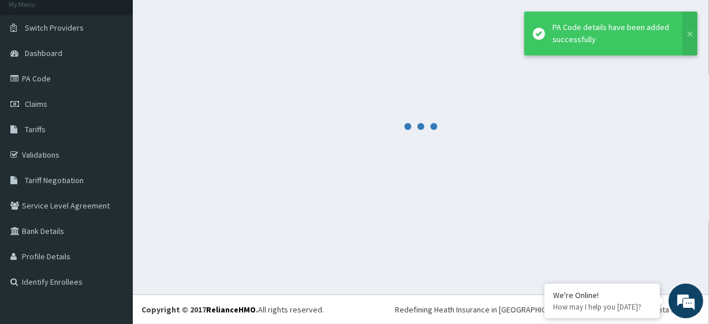
scroll to position [73, 0]
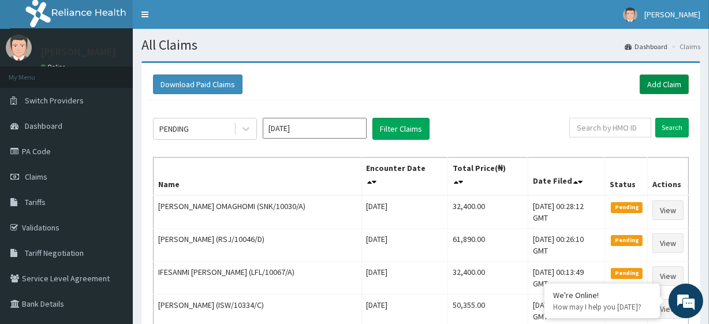
click at [683, 80] on link "Add Claim" at bounding box center [663, 84] width 49 height 20
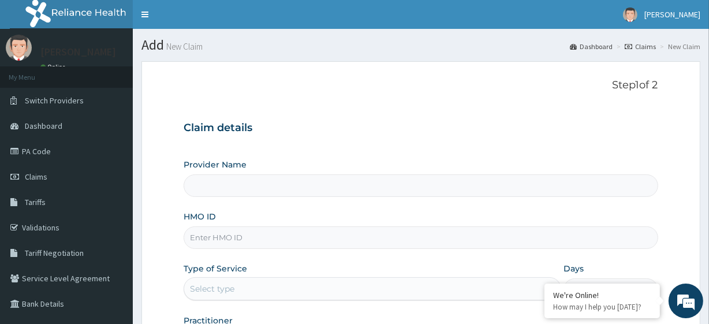
type input "R-Jolad Plus"
click at [271, 231] on input "HMO ID" at bounding box center [421, 237] width 474 height 23
paste input "REE/10011/C"
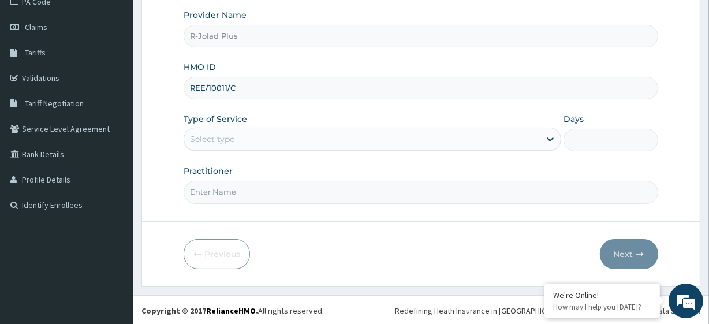
type input "REE/10011/C"
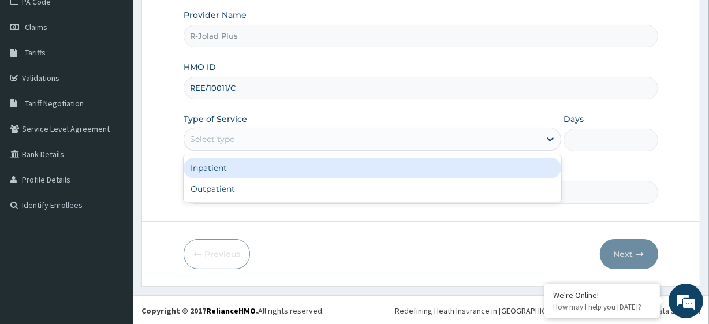
drag, startPoint x: 248, startPoint y: 143, endPoint x: 240, endPoint y: 200, distance: 57.0
click at [240, 151] on div "option Inpatient focused, 1 of 2. 2 results available. Use Up and Down to choos…" at bounding box center [372, 139] width 377 height 23
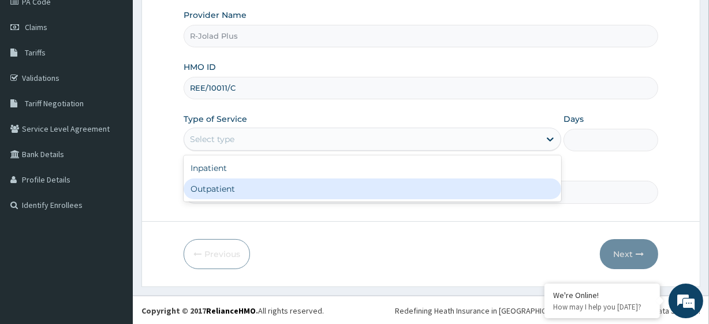
click at [237, 190] on div "Outpatient" at bounding box center [372, 188] width 377 height 21
type input "1"
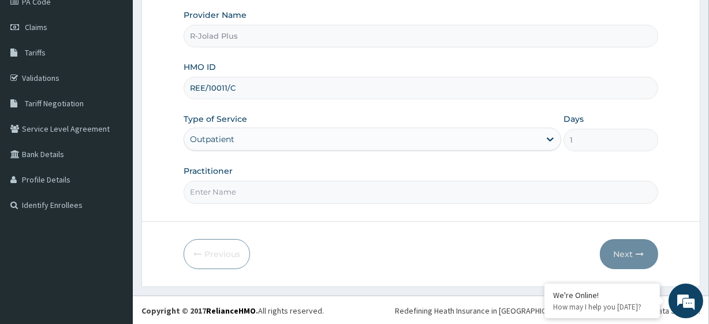
click at [229, 187] on input "Practitioner" at bounding box center [421, 192] width 474 height 23
paste input "AGARRY"
type input "Dr AGARRY"
click at [629, 242] on button "Next" at bounding box center [629, 254] width 58 height 30
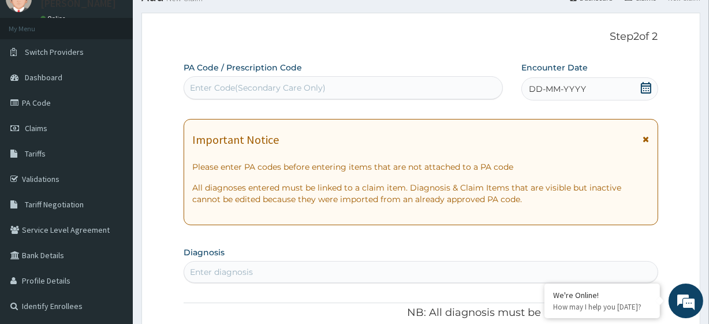
scroll to position [5, 0]
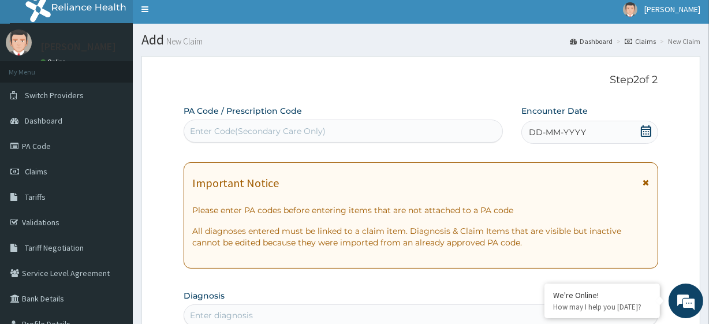
click at [649, 122] on div "DD-MM-YYYY" at bounding box center [589, 132] width 137 height 23
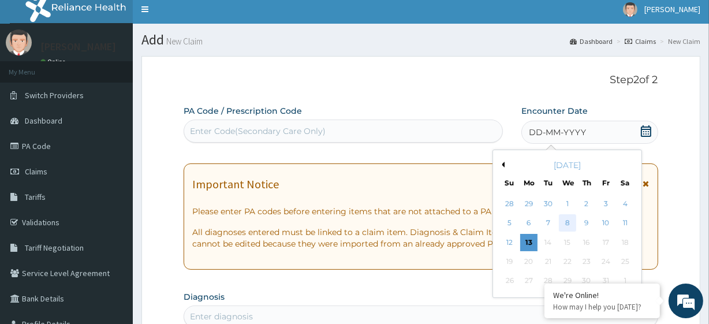
click at [564, 217] on div "8" at bounding box center [566, 223] width 17 height 17
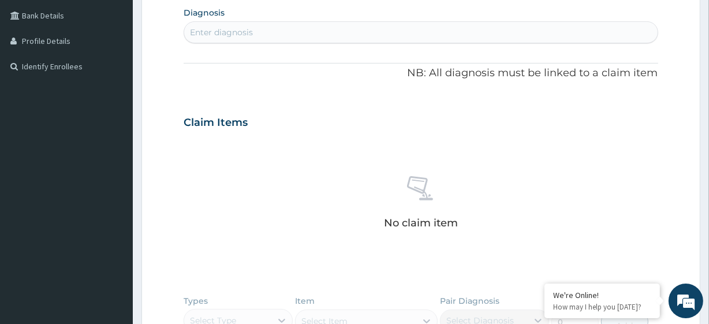
scroll to position [287, 0]
click at [219, 28] on div "Enter diagnosis" at bounding box center [221, 34] width 63 height 12
type input "acute upper"
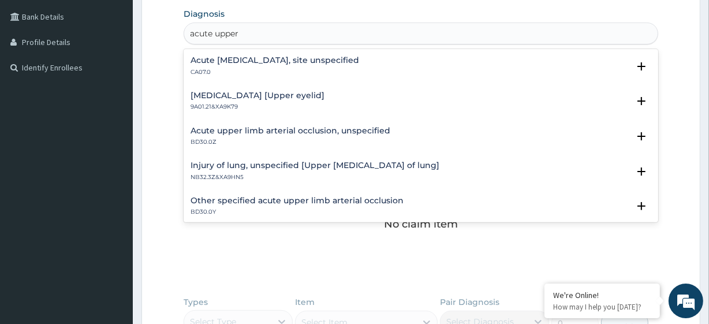
click at [220, 58] on h4 "Acute upper respiratory infection, site unspecified" at bounding box center [274, 60] width 169 height 9
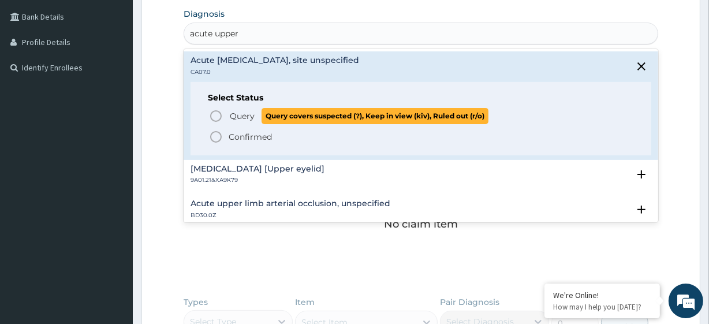
click at [223, 121] on span "Query Query covers suspected (?), Keep in view (kiv), Ruled out (r/o)" at bounding box center [421, 116] width 424 height 16
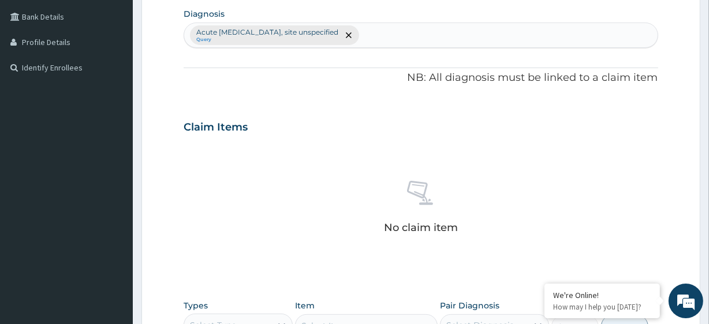
scroll to position [508, 0]
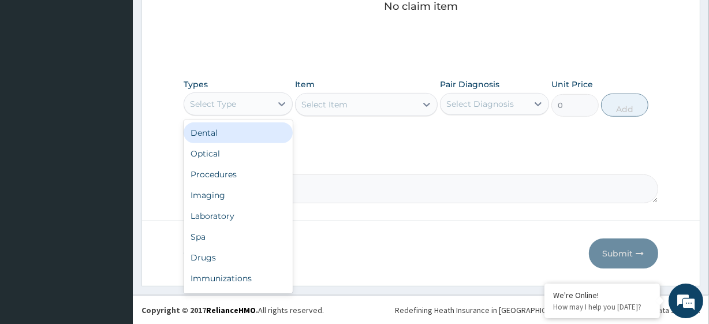
click at [219, 111] on div "Select Type" at bounding box center [227, 104] width 87 height 18
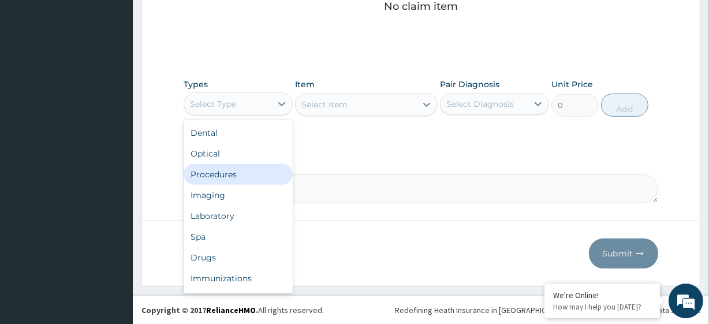
click at [220, 167] on div "Procedures" at bounding box center [238, 174] width 109 height 21
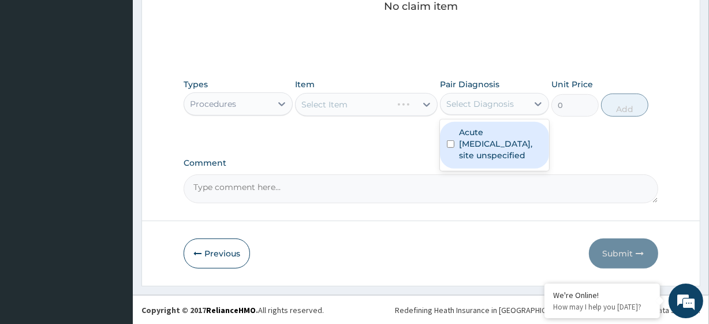
click at [501, 113] on div "Select Diagnosis" at bounding box center [494, 104] width 109 height 22
click at [501, 140] on label "Acute upper respiratory infection, site unspecified" at bounding box center [500, 143] width 83 height 35
checkbox input "true"
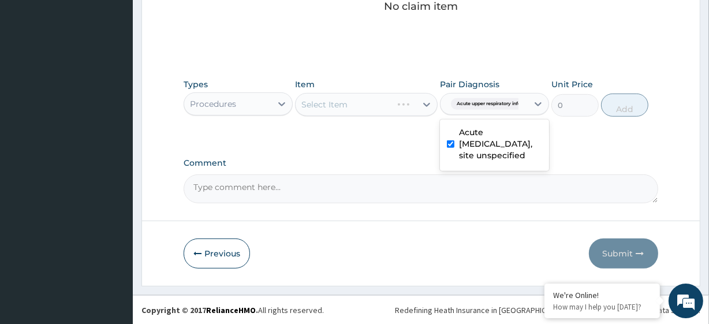
click at [390, 109] on div "Select Item" at bounding box center [366, 104] width 142 height 23
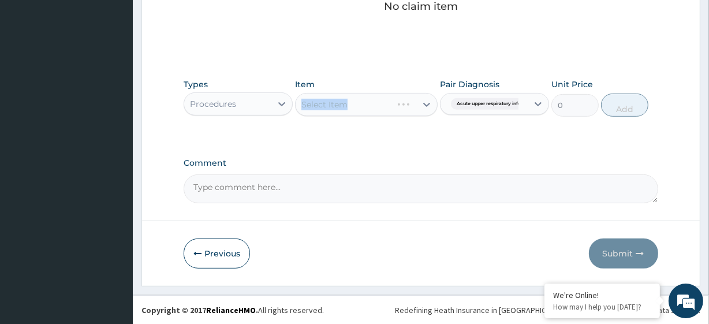
click at [390, 109] on div "Select Item" at bounding box center [366, 104] width 142 height 23
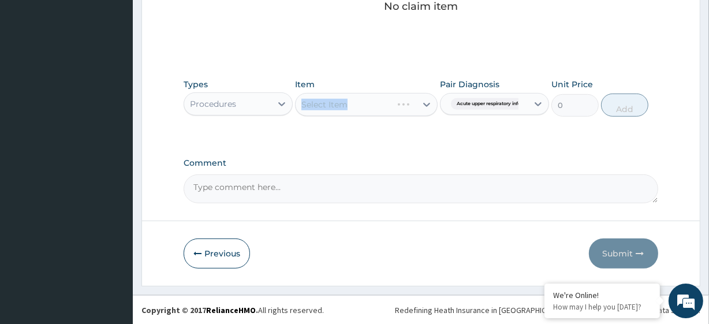
click at [390, 109] on div "Select Item" at bounding box center [366, 104] width 142 height 23
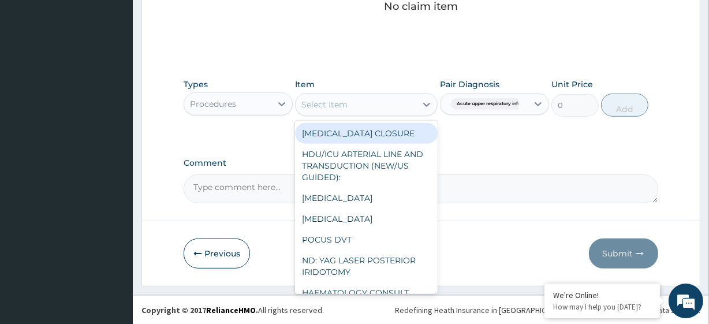
click at [390, 109] on div "Select Item" at bounding box center [355, 104] width 120 height 18
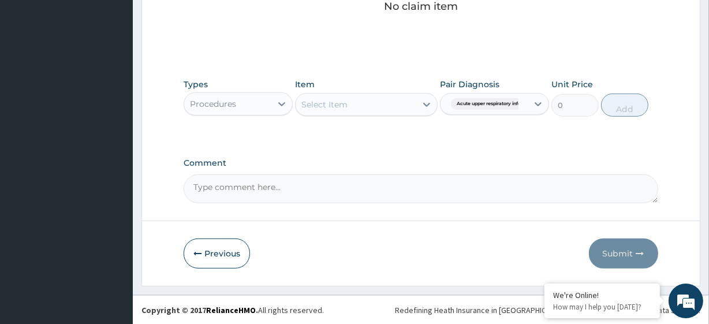
click at [390, 109] on div "Select Item" at bounding box center [355, 104] width 120 height 18
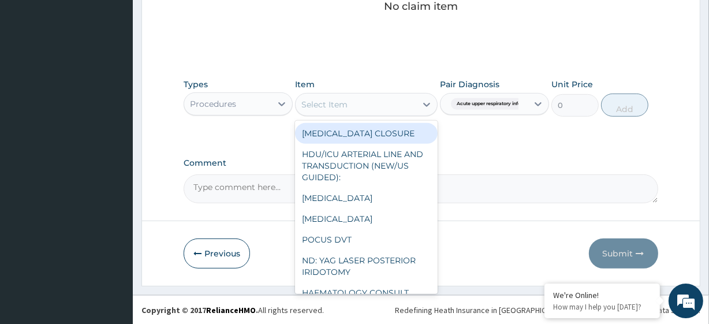
paste input "General Consultation (initial) FBC - (FULL BLOOD COUNT with platelet and red ce…"
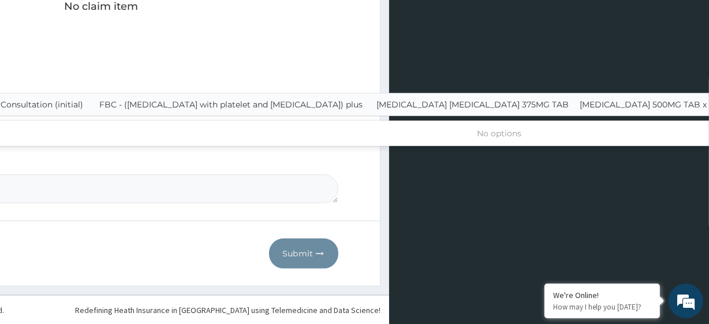
scroll to position [0, 295]
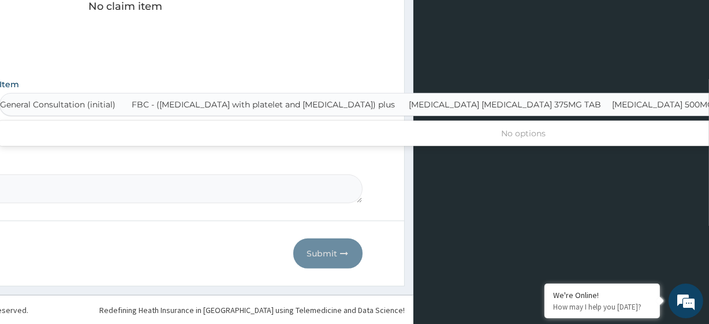
type input "General Consultation (initial)"
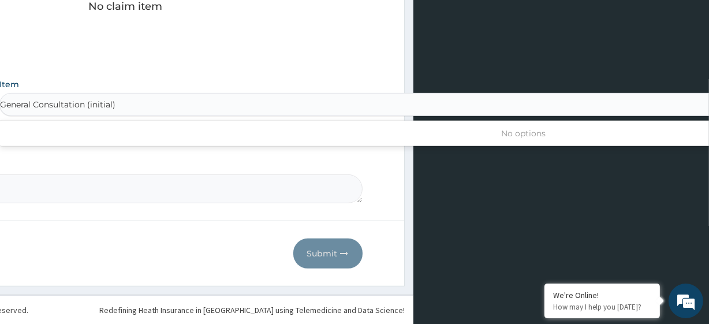
scroll to position [0, 0]
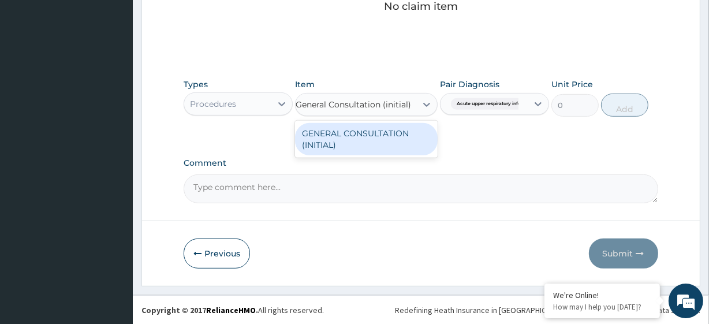
click at [407, 136] on div "GENERAL CONSULTATION (INITIAL)" at bounding box center [366, 139] width 142 height 32
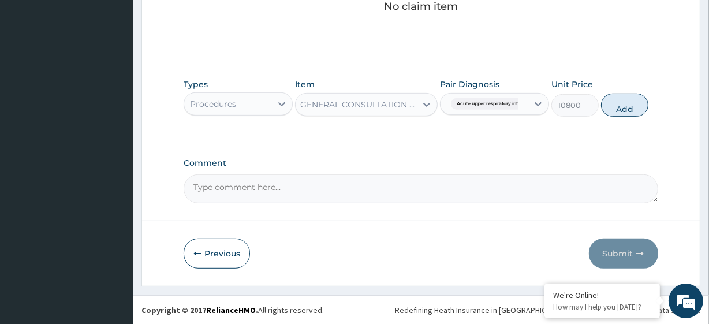
scroll to position [0, 1]
click at [636, 108] on button "Add" at bounding box center [624, 104] width 47 height 23
type input "0"
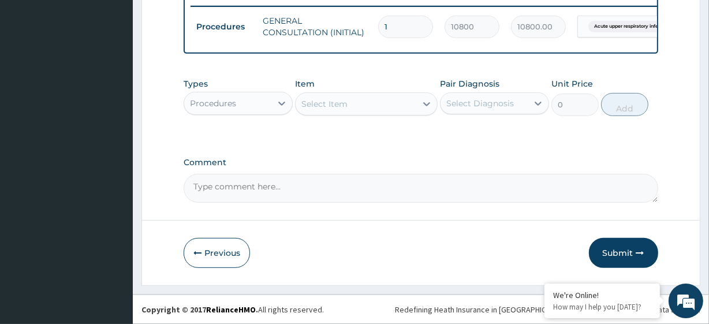
scroll to position [0, 0]
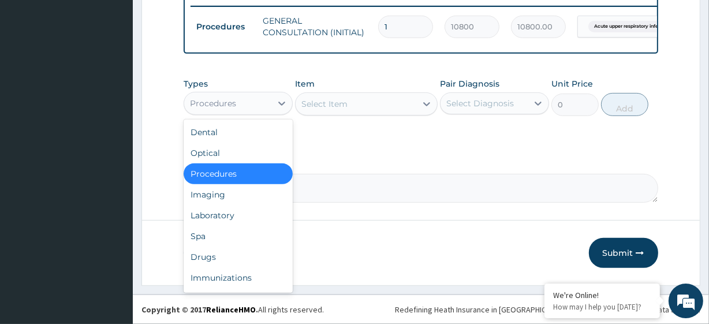
click at [250, 95] on div "Procedures" at bounding box center [227, 103] width 87 height 18
click at [244, 224] on div "Laboratory" at bounding box center [238, 215] width 109 height 21
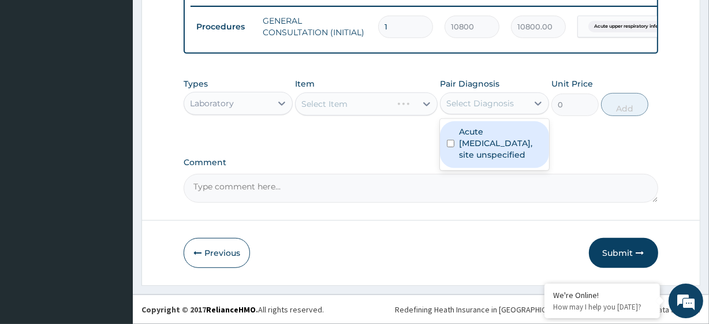
drag, startPoint x: 482, startPoint y: 104, endPoint x: 481, endPoint y: 151, distance: 47.3
click at [481, 114] on div "option Acute upper respiratory infection, site unspecified, selected. option Ac…" at bounding box center [494, 103] width 109 height 22
click at [481, 151] on label "Acute upper respiratory infection, site unspecified" at bounding box center [500, 143] width 83 height 35
checkbox input "true"
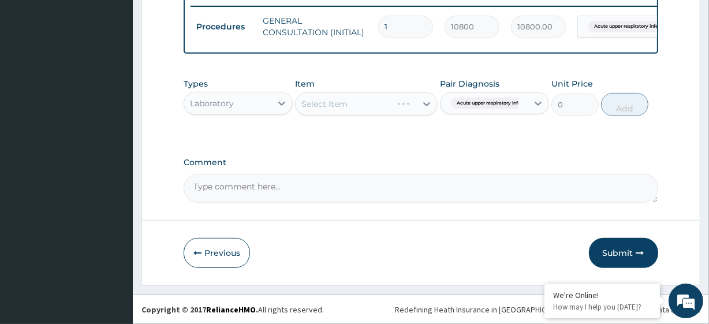
click at [334, 98] on div "Select Item" at bounding box center [366, 103] width 142 height 23
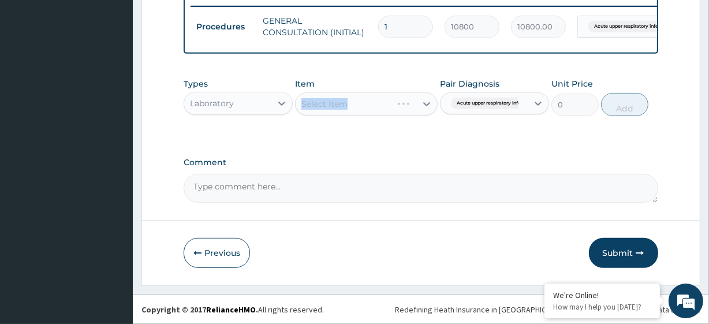
click at [334, 98] on div "Select Item" at bounding box center [366, 103] width 142 height 23
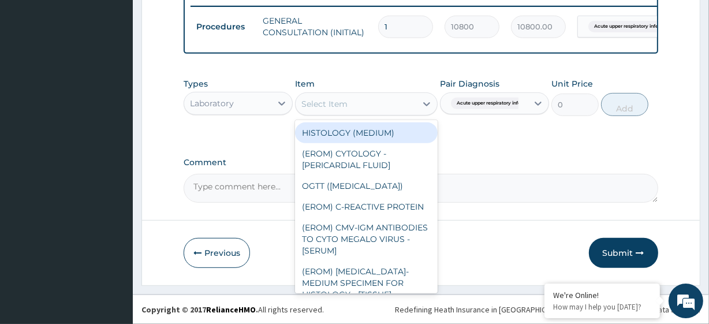
click at [334, 98] on div "Select Item" at bounding box center [324, 104] width 46 height 12
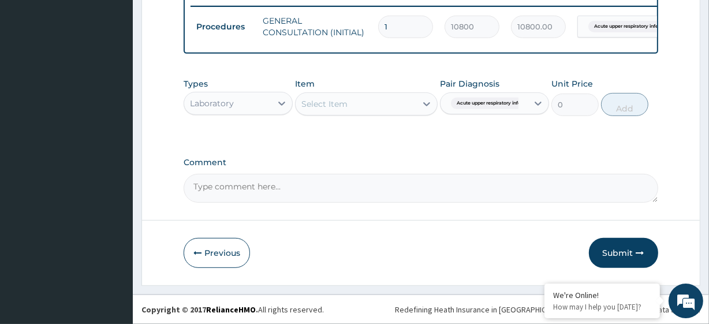
click at [334, 98] on div "Select Item" at bounding box center [324, 104] width 46 height 12
paste input "FBC - (FULL BLOOD COUNT with platelet and red cell indices) plus AMOXICILLIN CL…"
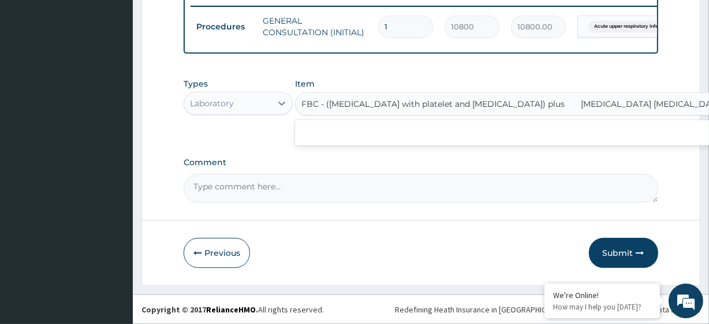
scroll to position [0, 493]
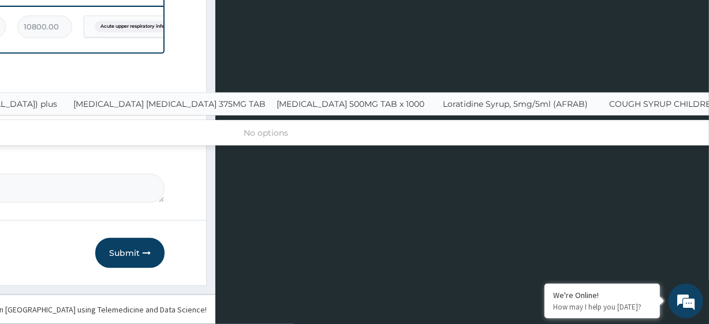
type input "FBC - (FULL BLOOD COUNT with platelet and red cell indices) plus"
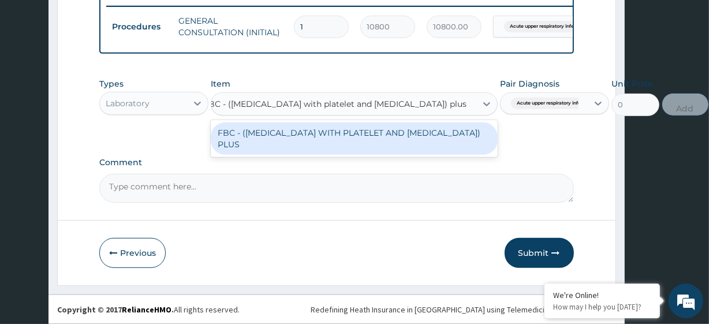
scroll to position [0, 84]
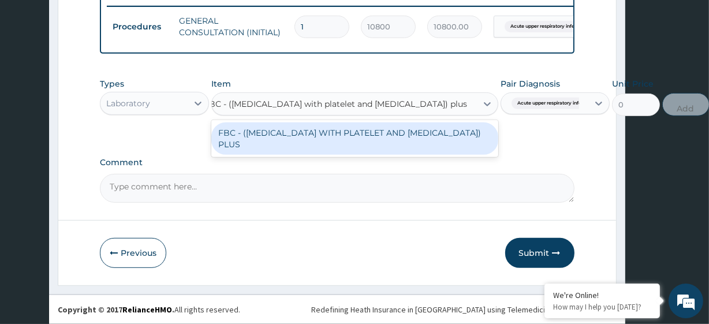
click at [349, 132] on div "FBC - (FULL BLOOD COUNT WITH PLATELET AND RED CELL INDICES) PLUS" at bounding box center [354, 138] width 287 height 32
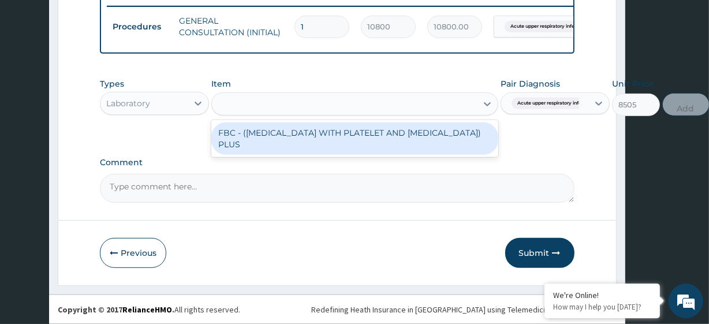
scroll to position [0, 0]
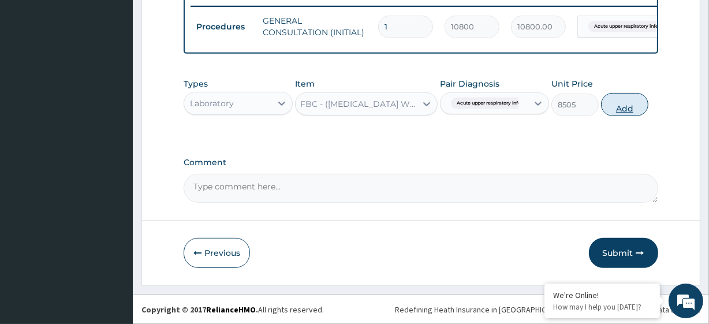
click at [631, 98] on button "Add" at bounding box center [624, 104] width 47 height 23
type input "0"
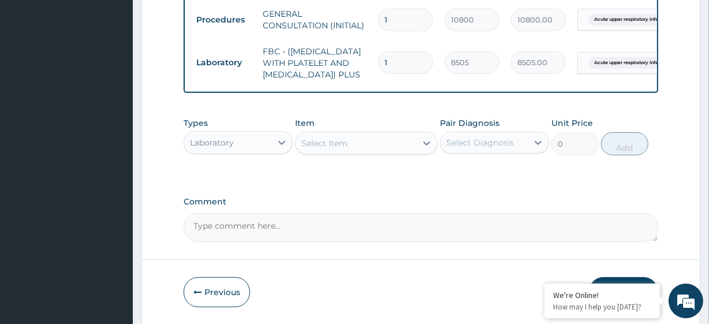
click at [257, 155] on div "Types Laboratory" at bounding box center [238, 136] width 109 height 38
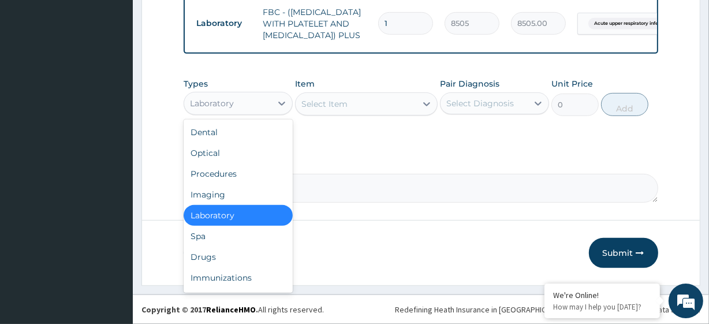
click at [253, 98] on div "Laboratory" at bounding box center [227, 103] width 87 height 18
click at [230, 248] on div "Drugs" at bounding box center [238, 256] width 109 height 21
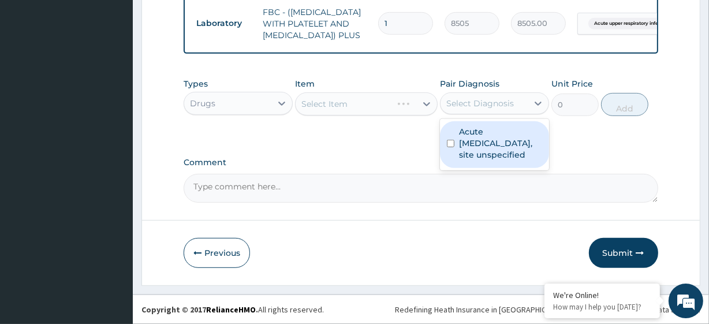
click at [493, 98] on div "Select Diagnosis" at bounding box center [480, 104] width 68 height 12
click at [468, 158] on label "Acute upper respiratory infection, site unspecified" at bounding box center [500, 143] width 83 height 35
checkbox input "true"
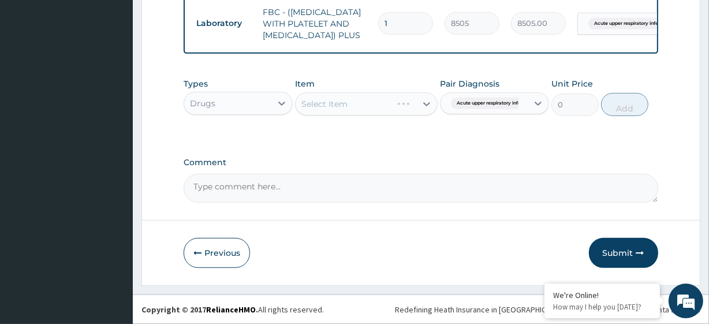
click at [349, 104] on div "Select Item" at bounding box center [366, 103] width 142 height 23
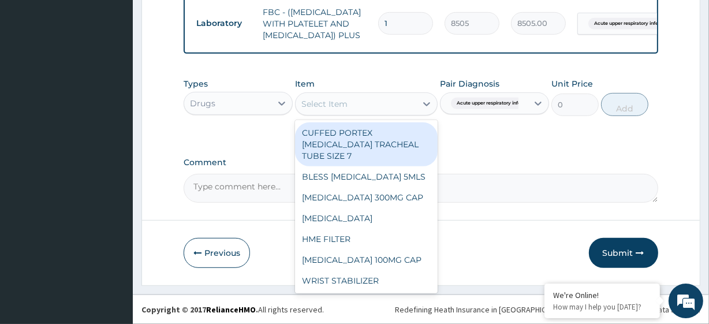
click at [349, 104] on div "Select Item" at bounding box center [355, 104] width 120 height 18
paste input "AMOXICILLIN CLAVULANIC ACID 375MG TAB PARACETAMOL 500MG TAB x 1000 Loratidine S…"
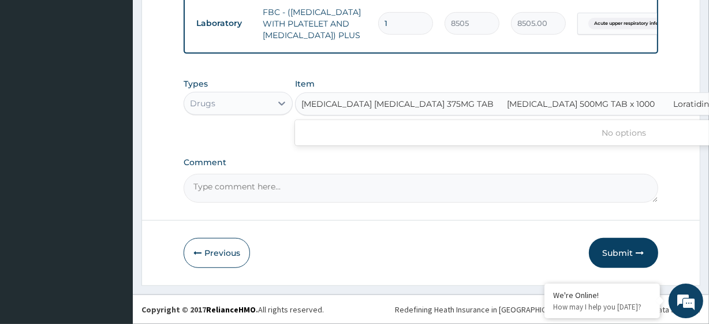
scroll to position [0, 222]
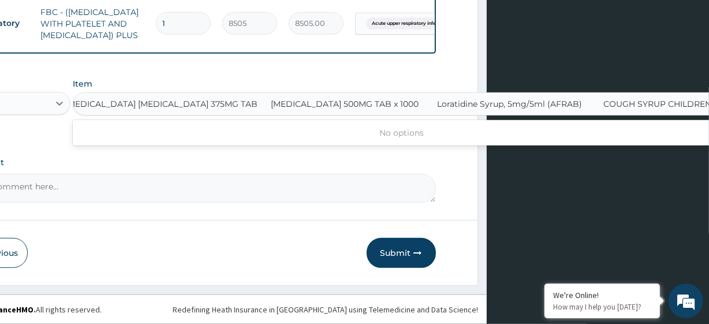
type input "AMOXICILLIN CLAVULANIC ACID 375MG TAB"
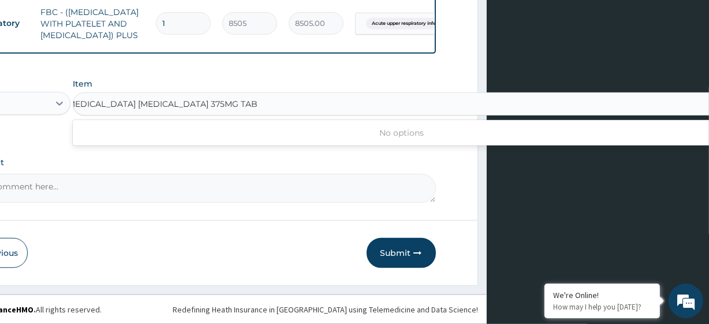
scroll to position [0, 0]
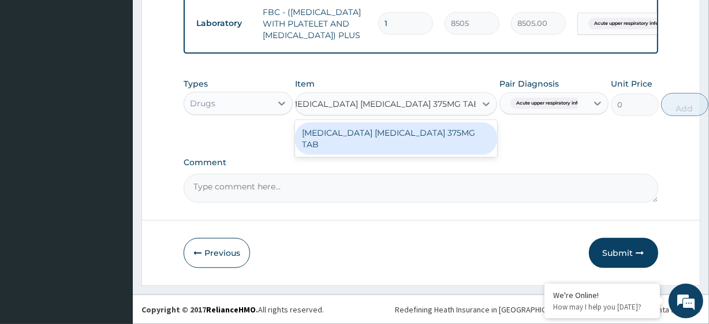
click at [364, 128] on div "AMOXICILLIN CLAVULANIC ACID 375MG TAB" at bounding box center [396, 138] width 202 height 32
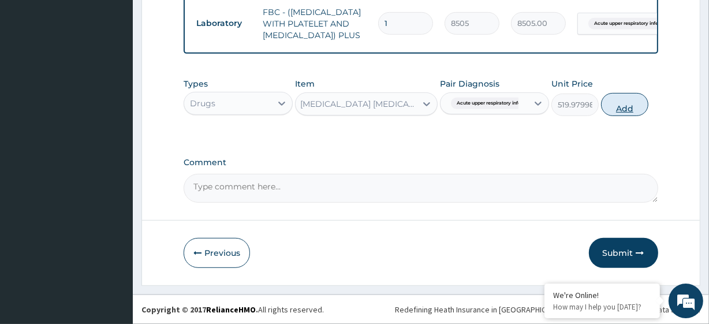
click at [609, 106] on button "Add" at bounding box center [624, 104] width 47 height 23
type input "0"
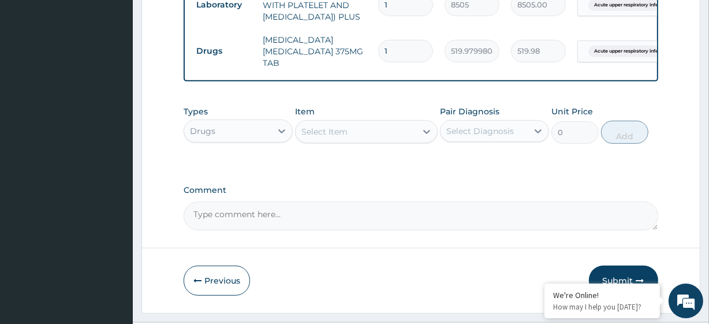
scroll to position [0, 0]
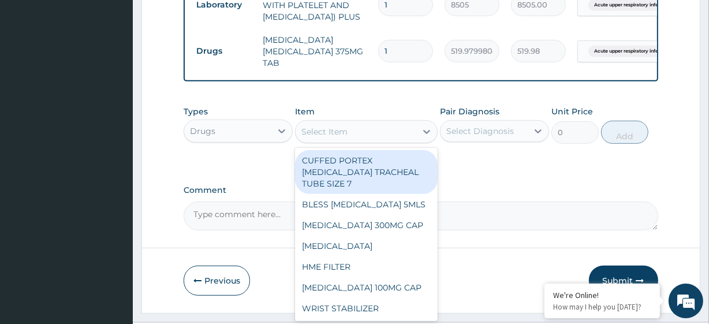
click at [392, 141] on div "Select Item" at bounding box center [355, 131] width 120 height 18
paste input "PARACETAMOL 500MG TAB x 1000 Loratidine Syrup, 5mg/5ml (AFRAB) COUGH SYRUP CHIL…"
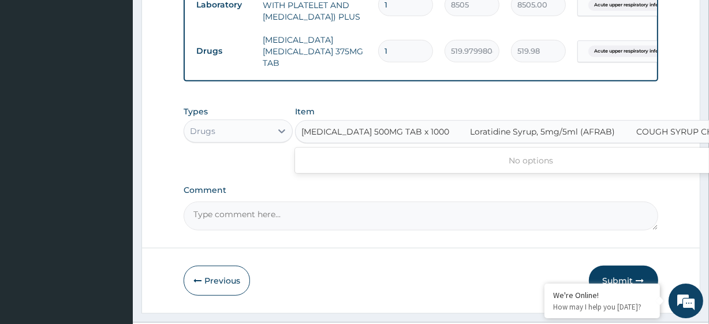
scroll to position [0, 35]
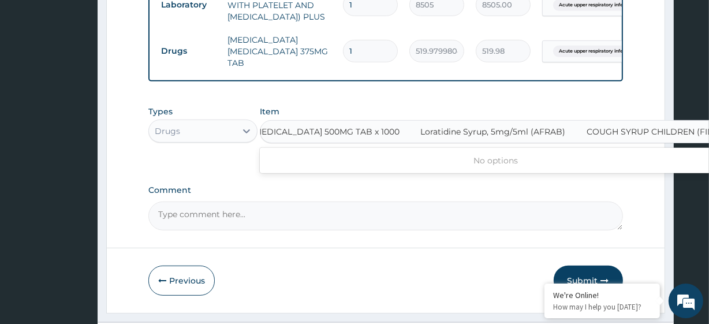
type input "PARACETAMOL 500MG TAB x 1000"
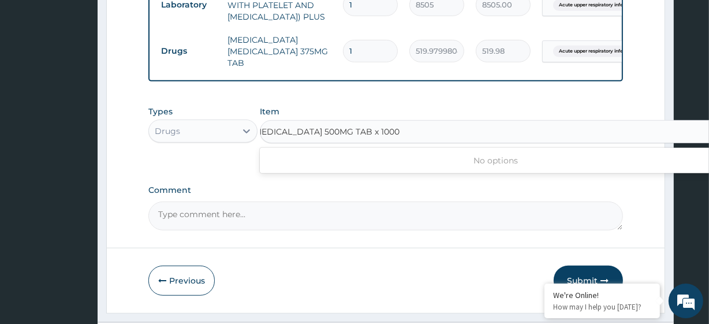
scroll to position [0, 0]
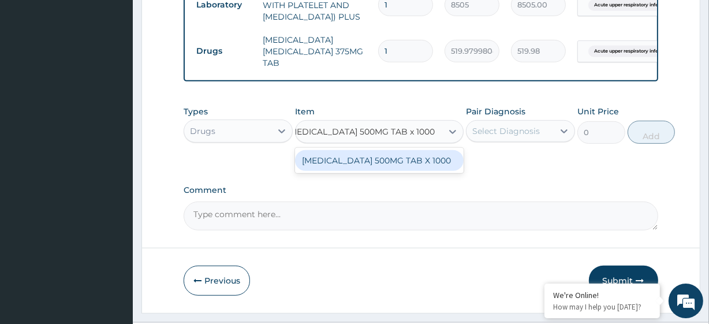
click at [419, 171] on div "PARACETAMOL 500MG TAB X 1000" at bounding box center [379, 160] width 169 height 21
type input "28"
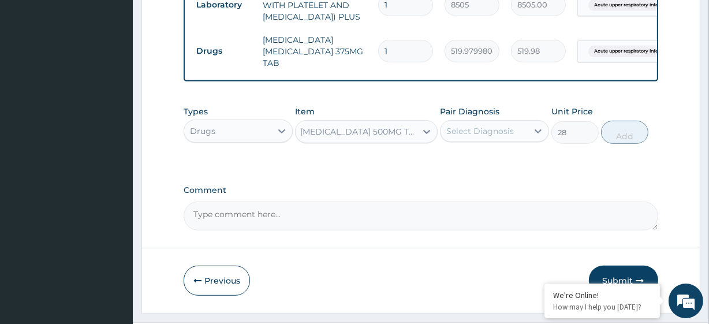
scroll to position [0, 1]
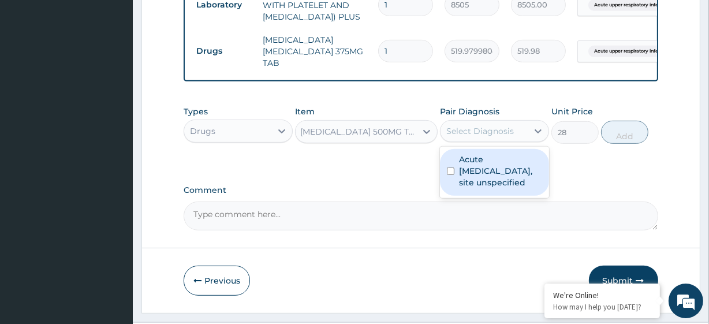
click at [497, 137] on div "Select Diagnosis" at bounding box center [480, 131] width 68 height 12
click at [486, 188] on label "Acute upper respiratory infection, site unspecified" at bounding box center [500, 170] width 83 height 35
checkbox input "true"
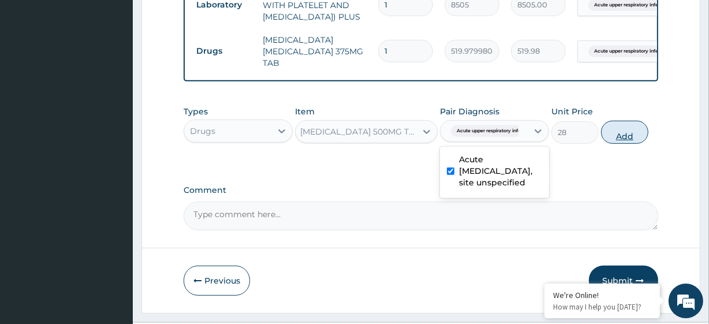
click at [638, 144] on button "Add" at bounding box center [624, 132] width 47 height 23
type input "0"
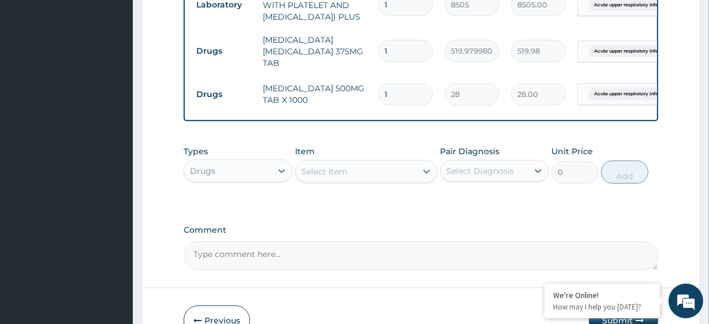
scroll to position [0, 0]
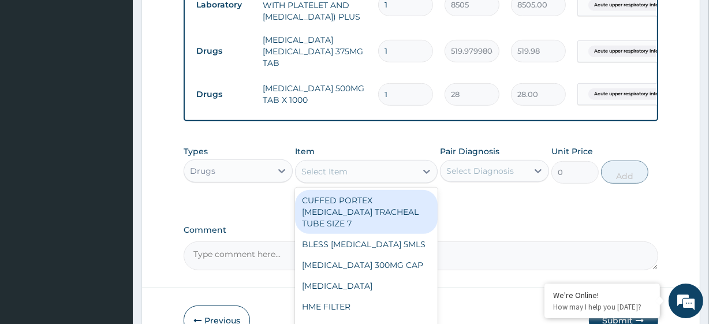
click at [381, 181] on div "Select Item" at bounding box center [355, 171] width 120 height 18
paste input "Loratidine Syrup, 5mg/5ml (AFRAB) COUGH SYRUP CHILDREN (FIDSON)"
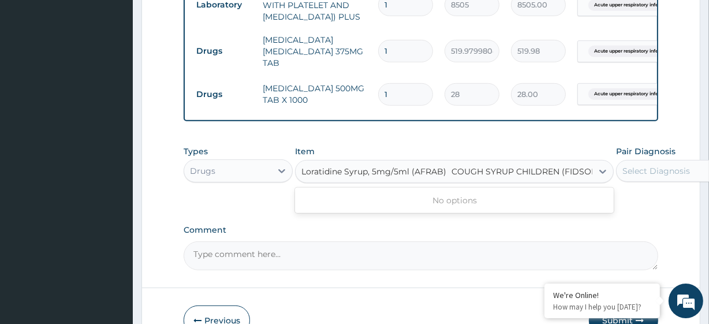
scroll to position [0, 14]
type input "Loratidine Syrup, 5mg/5ml (AFRAB)"
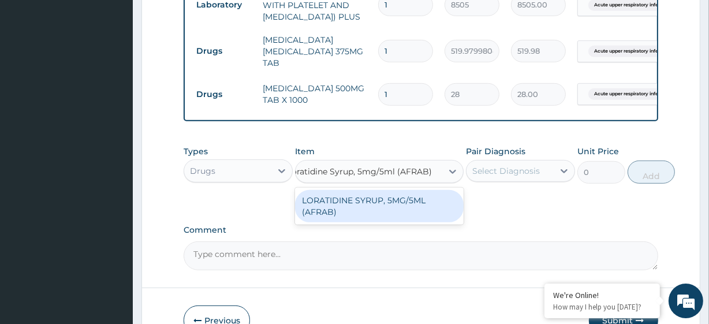
click at [387, 217] on div "LORATIDINE SYRUP, 5MG/5ML (AFRAB)" at bounding box center [379, 206] width 169 height 32
type input "1950"
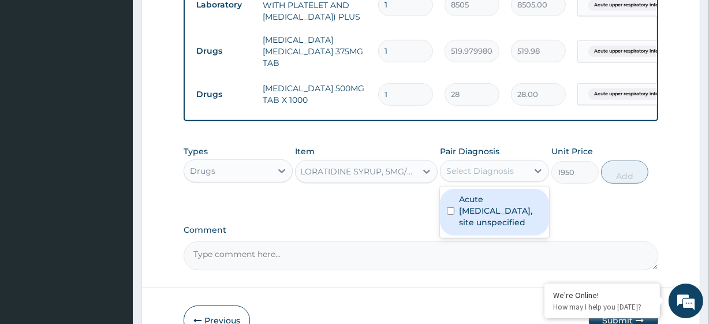
drag, startPoint x: 507, startPoint y: 195, endPoint x: 501, endPoint y: 223, distance: 28.9
click at [501, 182] on div "option Acute upper respiratory infection, site unspecified, selected. option Ac…" at bounding box center [494, 171] width 109 height 22
click at [501, 223] on label "Acute upper respiratory infection, site unspecified" at bounding box center [500, 210] width 83 height 35
checkbox input "true"
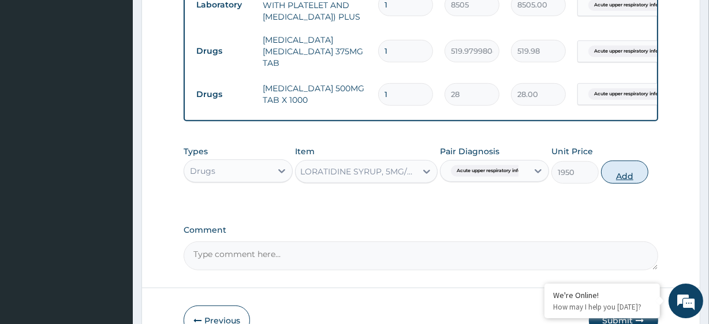
click at [634, 184] on button "Add" at bounding box center [624, 171] width 47 height 23
type input "0"
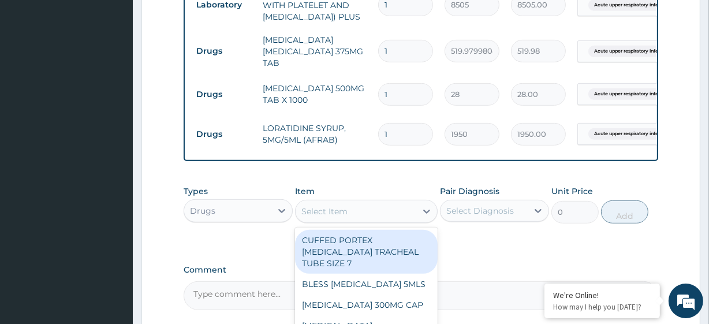
drag, startPoint x: 379, startPoint y: 219, endPoint x: 379, endPoint y: 226, distance: 6.3
click at [379, 223] on div "Select Item" at bounding box center [366, 211] width 142 height 23
click at [379, 220] on div "Select Item" at bounding box center [355, 211] width 120 height 18
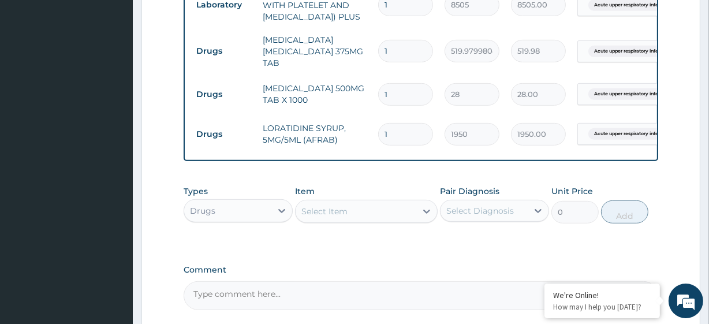
paste input "COUGH SYRUP CHILDREN (FIDSON)"
type input "COUGH SYRUP CHILDREN (FIDSON)"
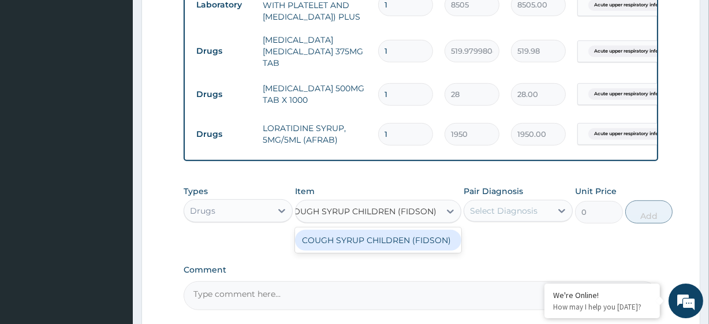
click at [407, 250] on div "COUGH SYRUP CHILDREN (FIDSON)" at bounding box center [378, 240] width 166 height 21
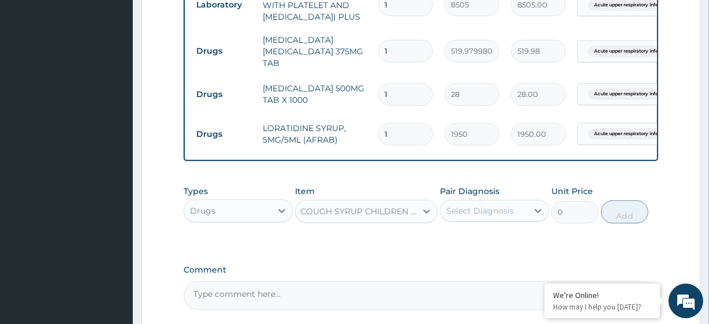
type input "1500"
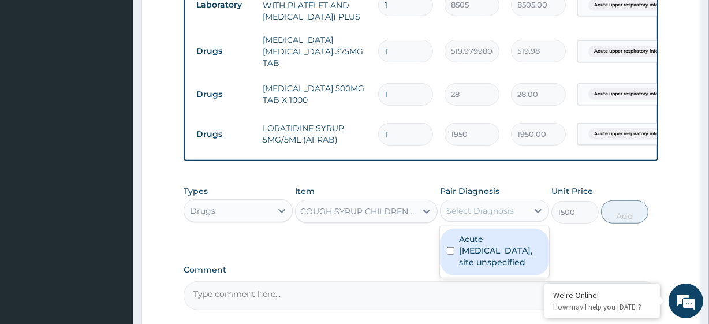
drag, startPoint x: 502, startPoint y: 229, endPoint x: 507, endPoint y: 276, distance: 48.1
click at [507, 222] on div "option Acute upper respiratory infection, site unspecified, selected. option Ac…" at bounding box center [494, 211] width 109 height 22
click at [507, 268] on label "Acute upper respiratory infection, site unspecified" at bounding box center [500, 250] width 83 height 35
checkbox input "true"
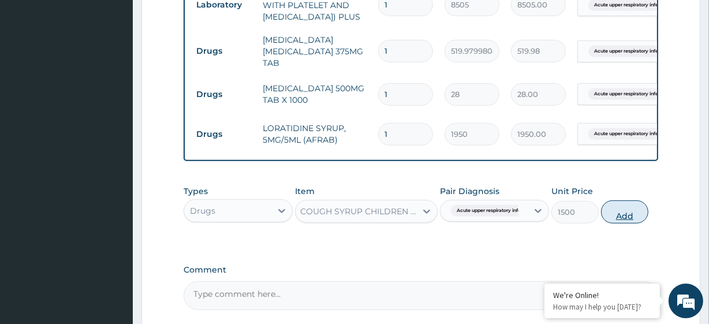
click at [629, 223] on button "Add" at bounding box center [624, 211] width 47 height 23
type input "0"
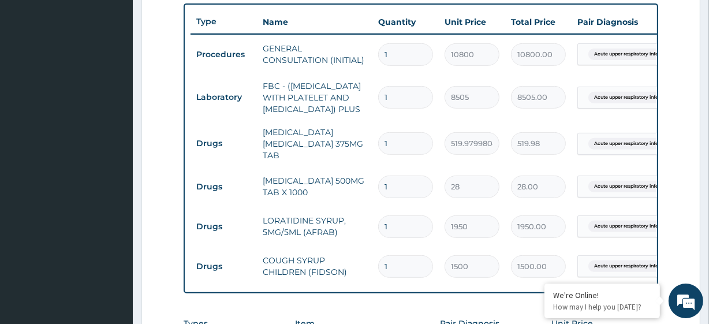
scroll to position [425, 0]
click at [404, 155] on input "1" at bounding box center [405, 144] width 55 height 23
type input "14"
type input "7279.72"
type input "14"
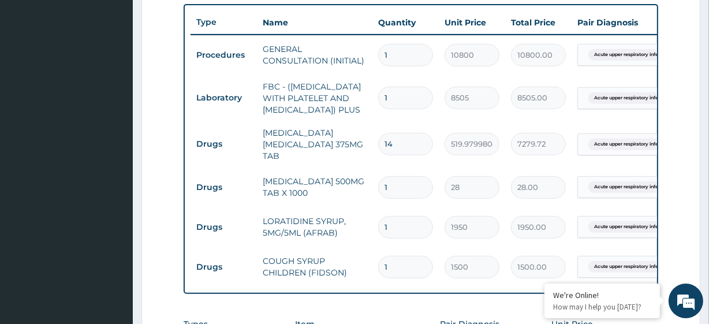
click at [404, 190] on input "1" at bounding box center [405, 187] width 55 height 23
type input "10"
type input "280.00"
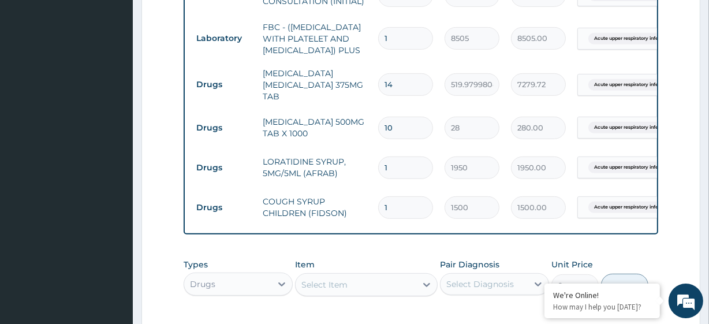
scroll to position [488, 0]
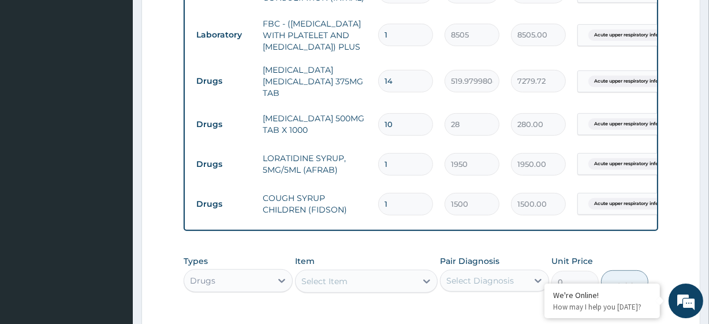
type input "10"
click at [379, 268] on div "Types Drugs Item Select Item Pair Diagnosis Select Diagnosis Unit Price 0 Add" at bounding box center [421, 274] width 474 height 50
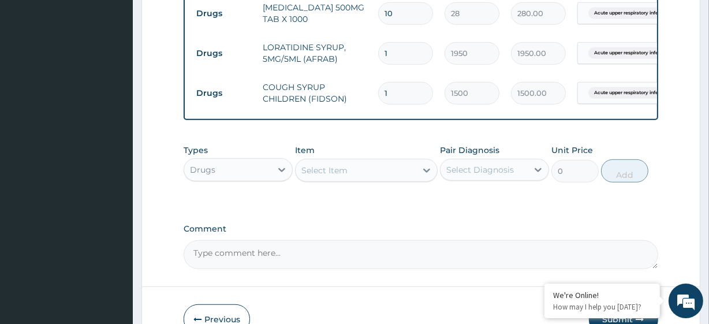
scroll to position [684, 0]
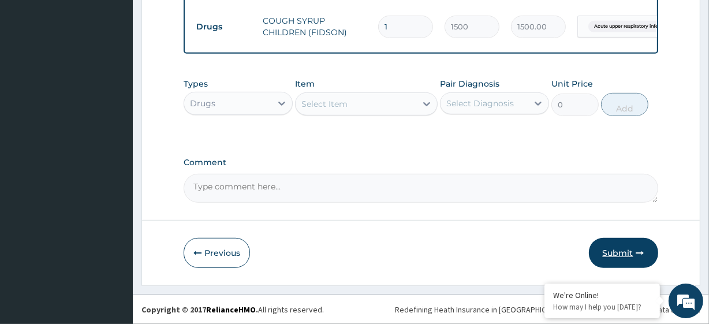
click at [608, 248] on button "Submit" at bounding box center [623, 253] width 69 height 30
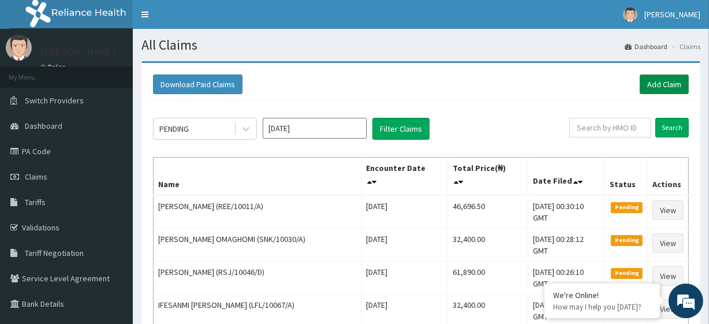
click at [671, 75] on link "Add Claim" at bounding box center [663, 84] width 49 height 20
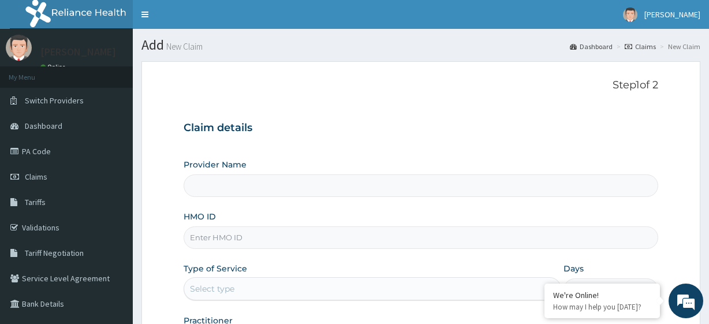
type input "R-Jolad Plus"
click at [270, 244] on input "HMO ID" at bounding box center [421, 237] width 474 height 23
paste input "DER/10052/A"
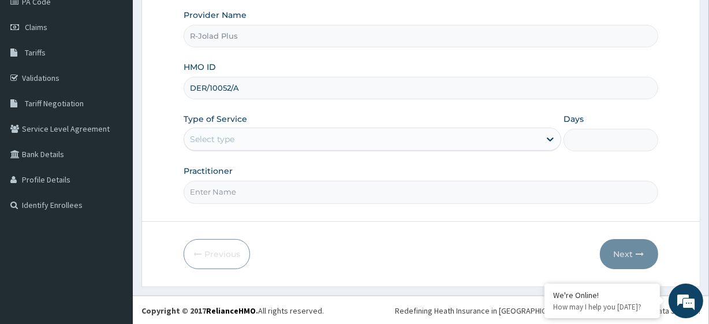
type input "DER/10052/A"
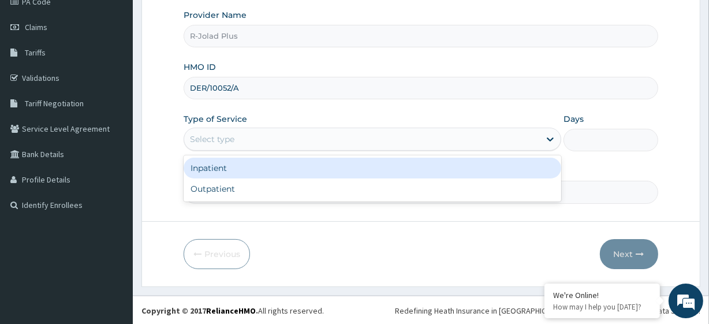
click at [240, 137] on div "Select type" at bounding box center [361, 139] width 355 height 18
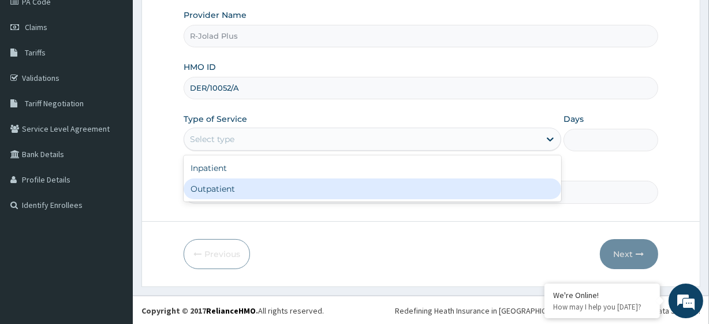
click at [255, 191] on div "Outpatient" at bounding box center [372, 188] width 377 height 21
type input "1"
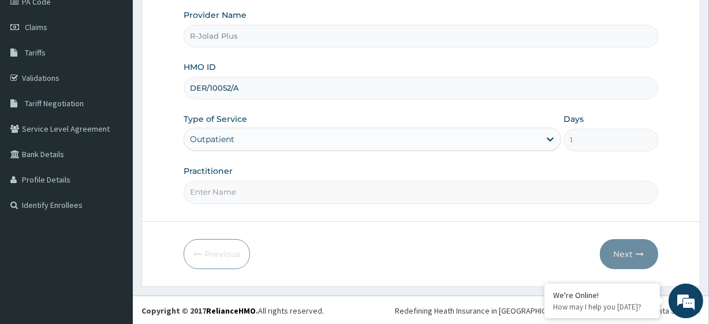
click at [249, 184] on input "Practitioner" at bounding box center [421, 192] width 474 height 23
paste input "[PERSON_NAME]"
type input "[PERSON_NAME]"
click at [643, 244] on button "Next" at bounding box center [629, 254] width 58 height 30
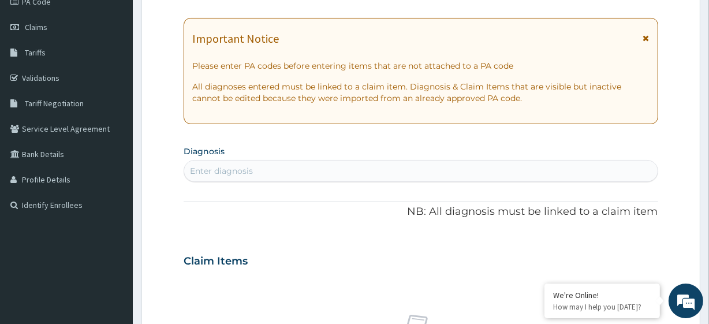
scroll to position [0, 0]
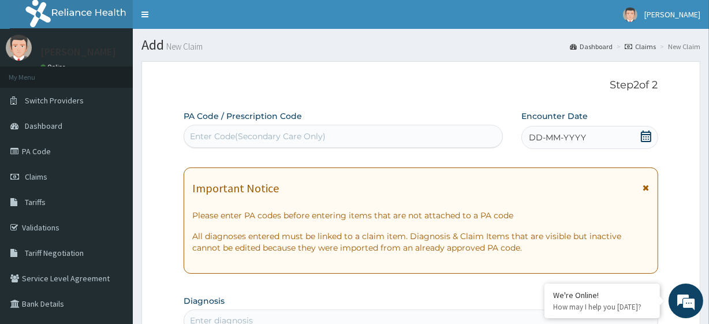
click at [260, 138] on div "Enter Code(Secondary Care Only)" at bounding box center [258, 136] width 136 height 12
paste input "PA/9B921D"
type input "PA/9B921D"
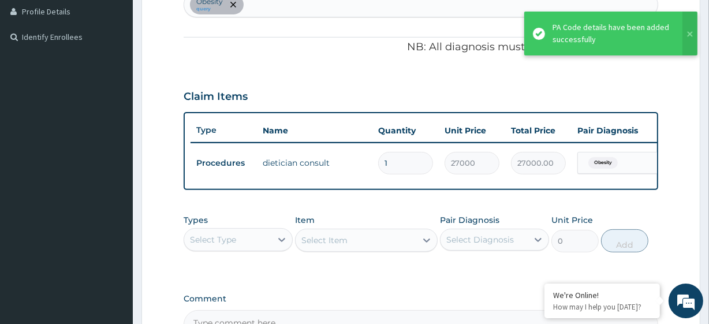
scroll to position [460, 0]
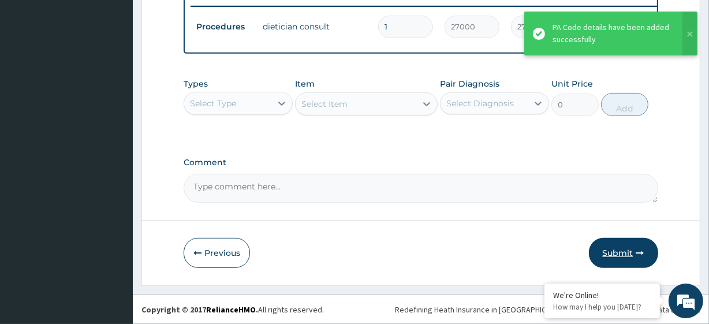
click at [612, 244] on button "Submit" at bounding box center [623, 253] width 69 height 30
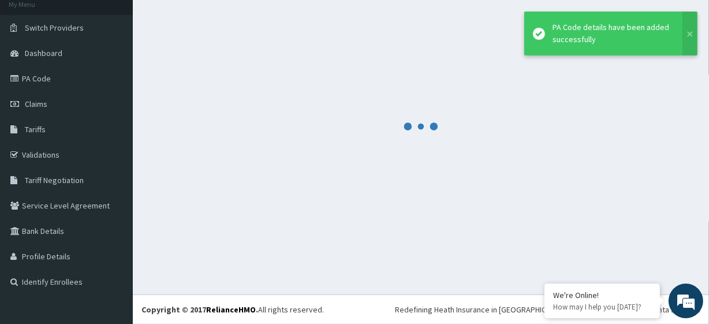
scroll to position [73, 0]
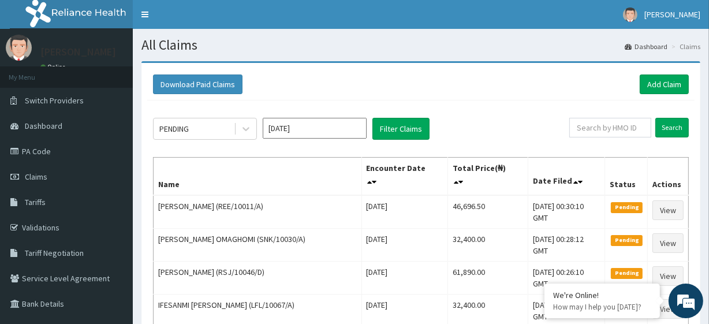
click at [596, 132] on input "text" at bounding box center [610, 128] width 82 height 20
paste input "REE/10011/C"
type input "REE/10011/C"
click at [675, 129] on input "Search" at bounding box center [671, 128] width 33 height 20
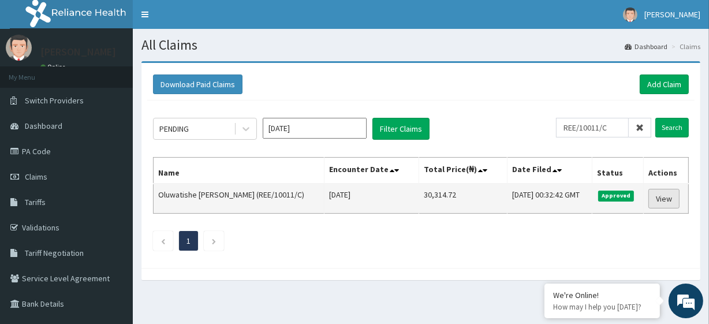
click at [656, 196] on link "View" at bounding box center [663, 199] width 31 height 20
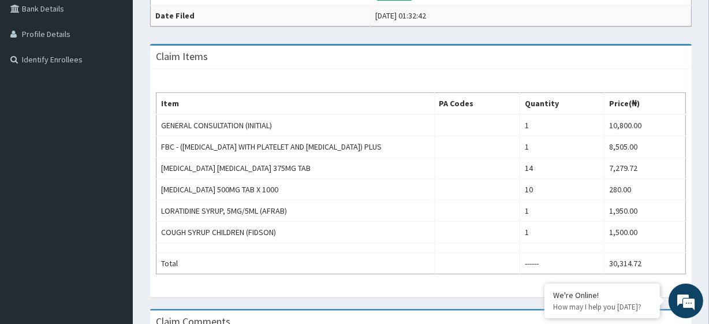
scroll to position [326, 0]
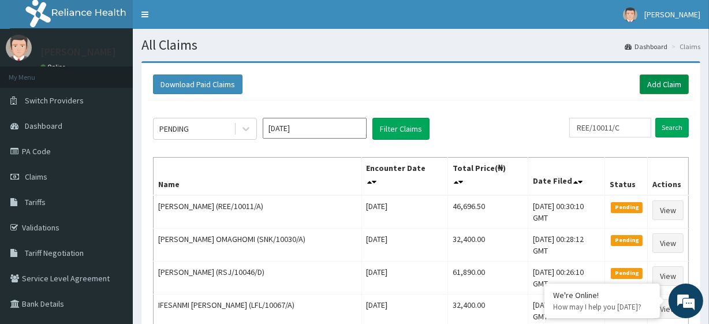
click at [654, 76] on link "Add Claim" at bounding box center [663, 84] width 49 height 20
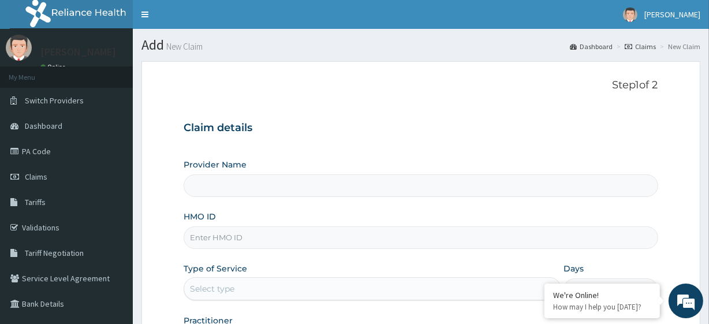
type input "R-Jolad Plus"
click at [265, 239] on input "HMO ID" at bounding box center [421, 237] width 474 height 23
paste input "BWI/10001/A"
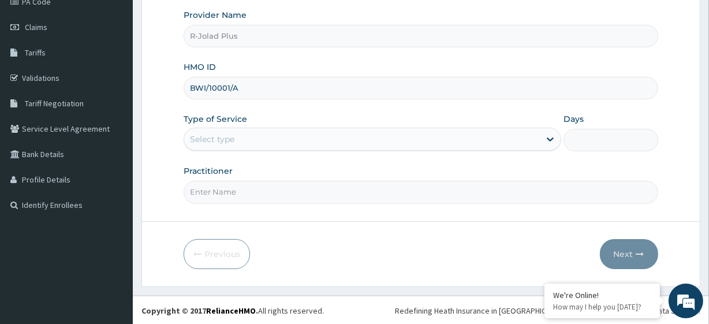
type input "BWI/10001/A"
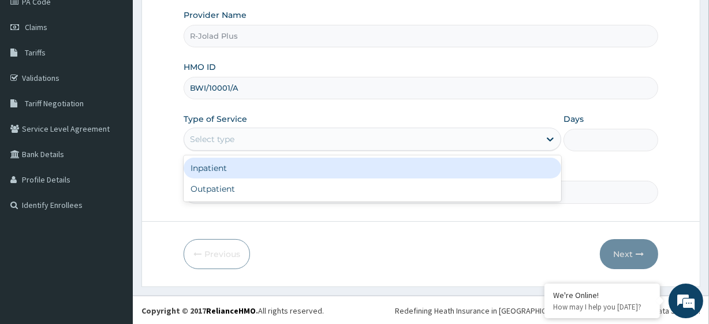
drag, startPoint x: 262, startPoint y: 133, endPoint x: 259, endPoint y: 194, distance: 61.8
click at [259, 151] on div "option Inpatient focused, 1 of 2. 2 results available. Use Up and Down to choos…" at bounding box center [372, 139] width 377 height 23
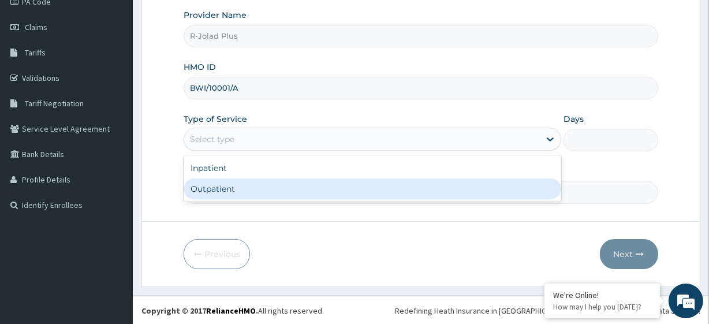
click at [259, 194] on div "Outpatient" at bounding box center [372, 188] width 377 height 21
type input "1"
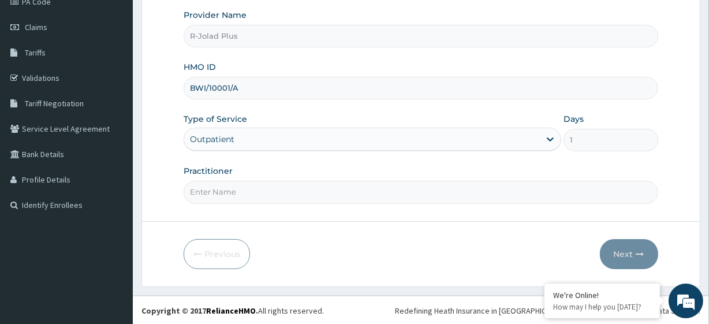
click at [259, 194] on input "Practitioner" at bounding box center [421, 192] width 474 height 23
click at [218, 182] on input "Practitioner" at bounding box center [421, 192] width 474 height 23
paste input "Ehimah Samuel"
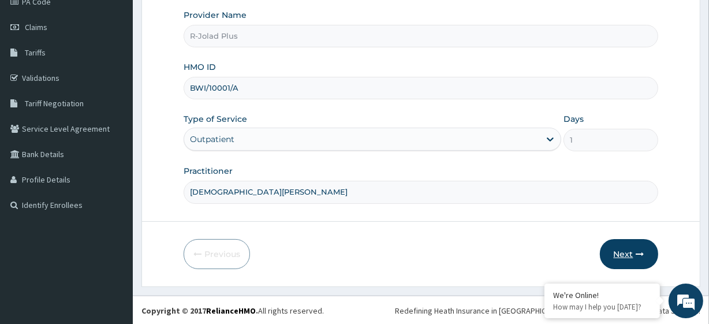
type input "Ehimah Samuel"
click at [641, 250] on icon "button" at bounding box center [640, 254] width 8 height 8
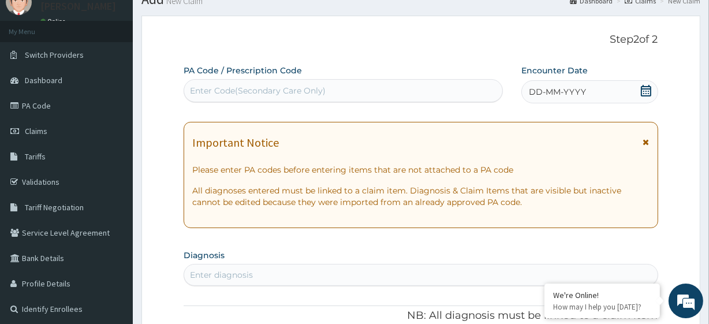
scroll to position [40, 0]
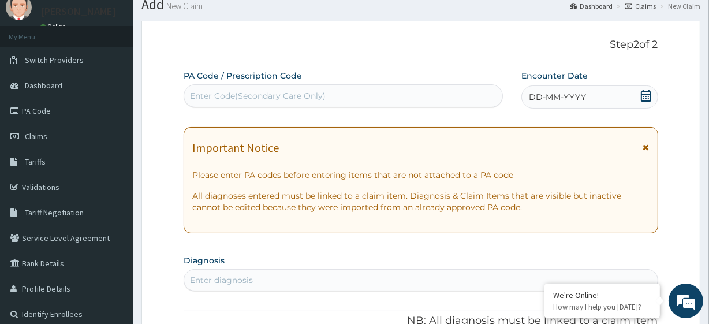
click at [223, 98] on div "Enter Code(Secondary Care Only)" at bounding box center [258, 96] width 136 height 12
paste input "PA/B549DA"
type input "PA/B549DA"
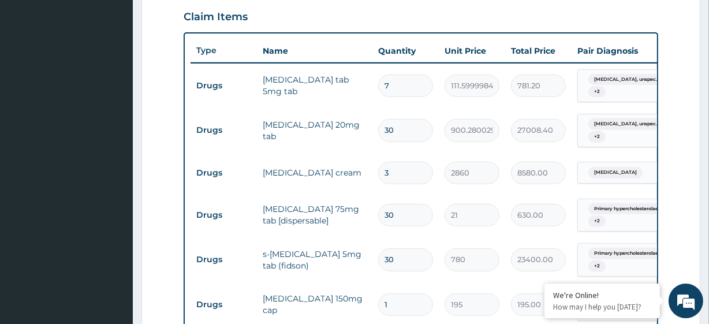
scroll to position [398, 0]
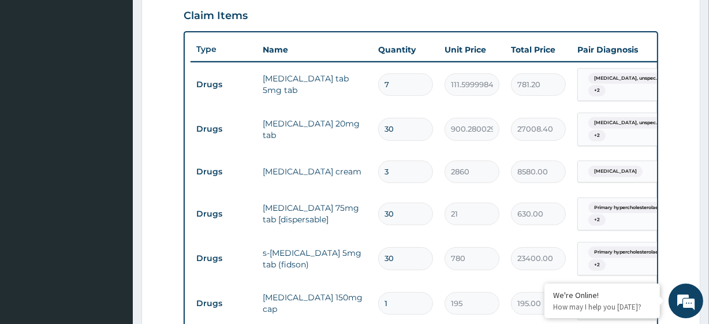
click at [391, 89] on input "7" at bounding box center [405, 84] width 55 height 23
type input "1"
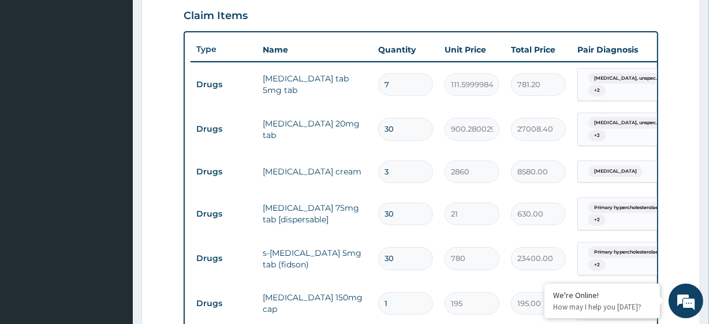
type input "111.60"
type input "13"
type input "1450.80"
type input "1"
type input "111.60"
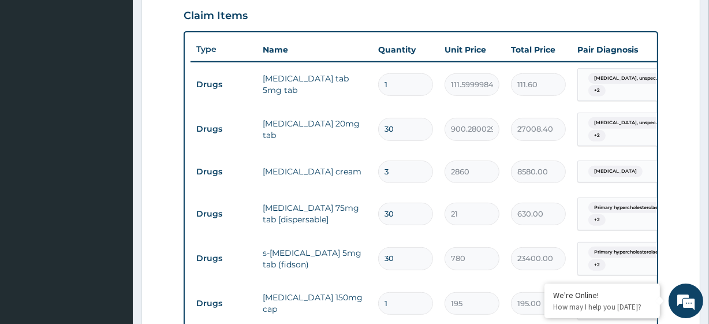
type input "14"
type input "1562.40"
type input "14"
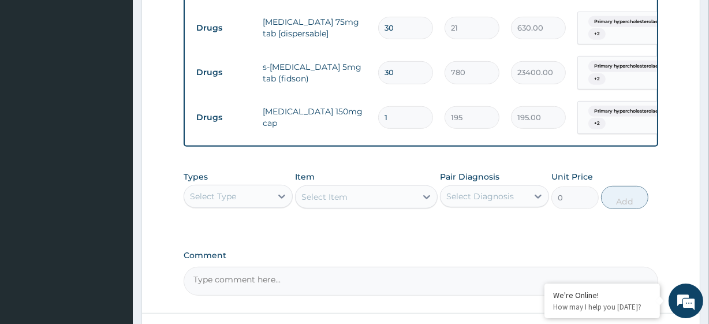
scroll to position [683, 0]
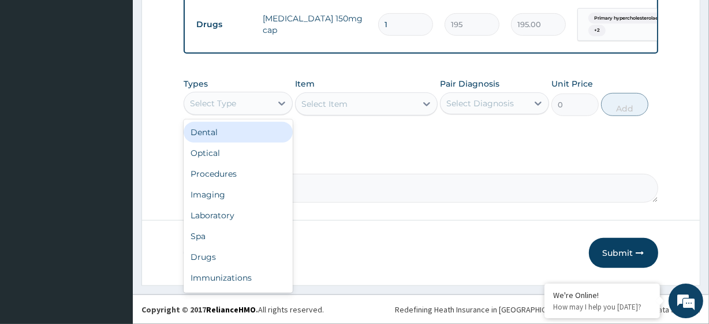
click at [255, 107] on div "Select Type" at bounding box center [227, 103] width 87 height 18
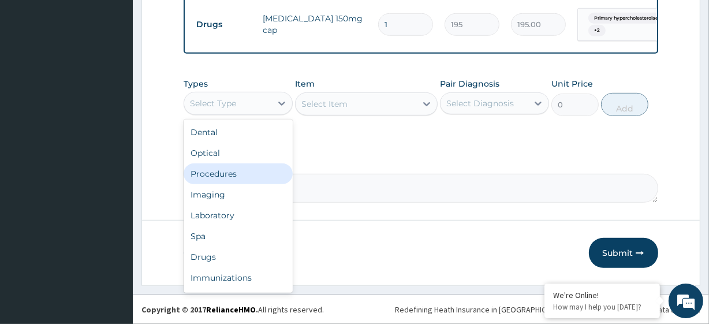
click at [252, 164] on div "Procedures" at bounding box center [238, 173] width 109 height 21
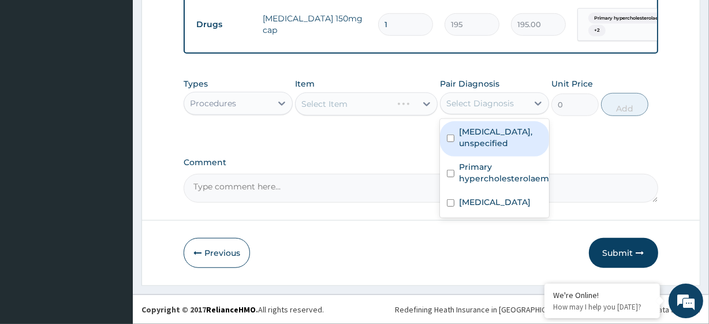
drag, startPoint x: 465, startPoint y: 111, endPoint x: 473, endPoint y: 132, distance: 22.5
click at [473, 114] on div "option Essential hypertension, unspecified focused, 1 of 3. 3 results available…" at bounding box center [494, 103] width 109 height 22
click at [473, 132] on label "Essential hypertension, unspecified" at bounding box center [500, 137] width 83 height 23
checkbox input "true"
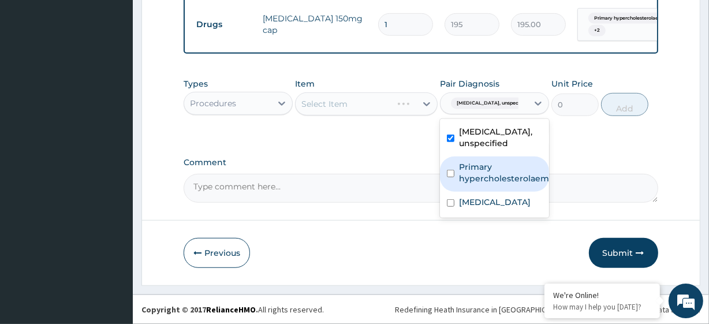
click at [474, 179] on label "Primary hypercholesterolaemia" at bounding box center [506, 172] width 95 height 23
checkbox input "true"
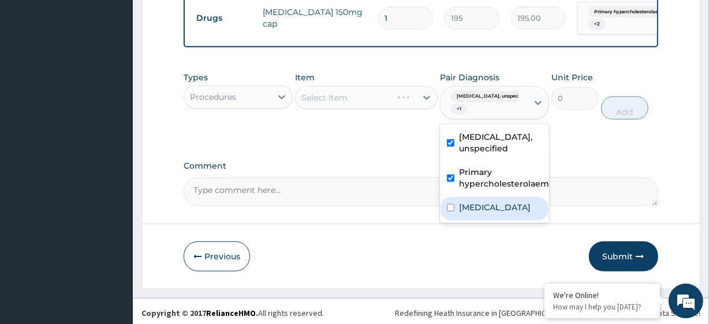
click at [460, 214] on div "Tinea nigra" at bounding box center [494, 209] width 109 height 24
checkbox input "true"
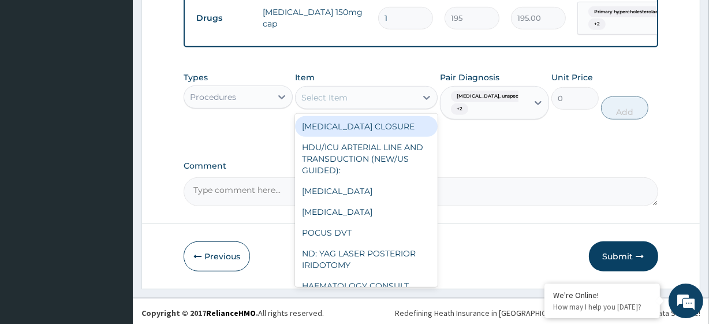
click at [364, 99] on div "Select Item" at bounding box center [355, 97] width 120 height 18
paste input "General Consultation (initial)"
type input "General Consultation (initial)"
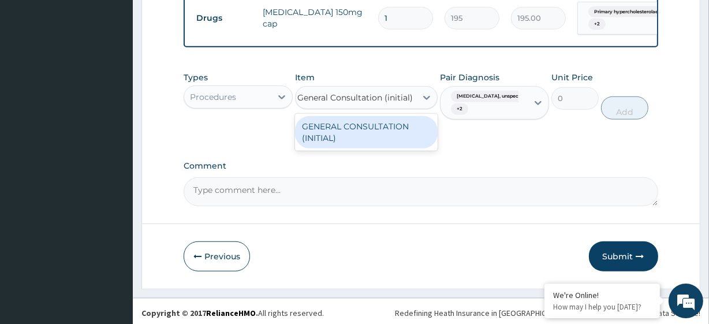
click at [374, 137] on div "GENERAL CONSULTATION (INITIAL)" at bounding box center [366, 132] width 142 height 32
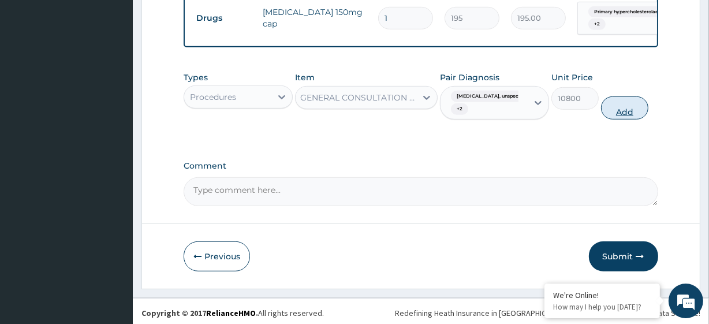
click at [618, 113] on button "Add" at bounding box center [624, 107] width 47 height 23
type input "0"
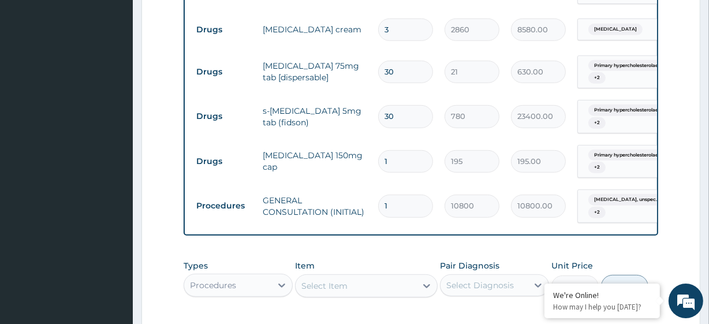
scroll to position [537, 0]
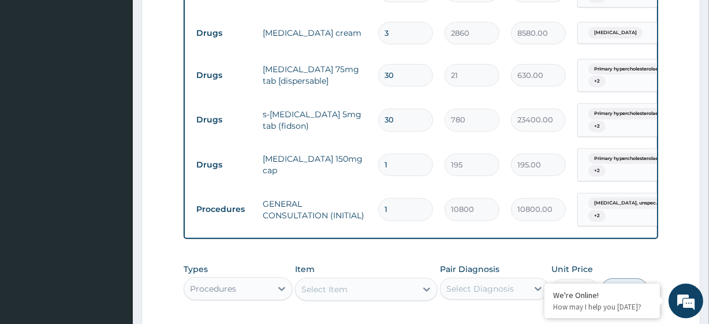
click at [380, 272] on div "Item Select Item" at bounding box center [366, 282] width 142 height 38
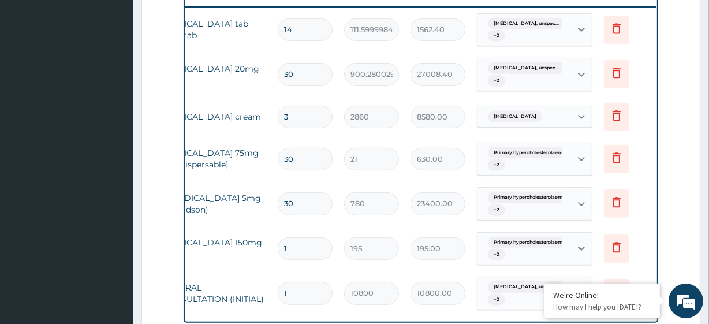
scroll to position [0, 104]
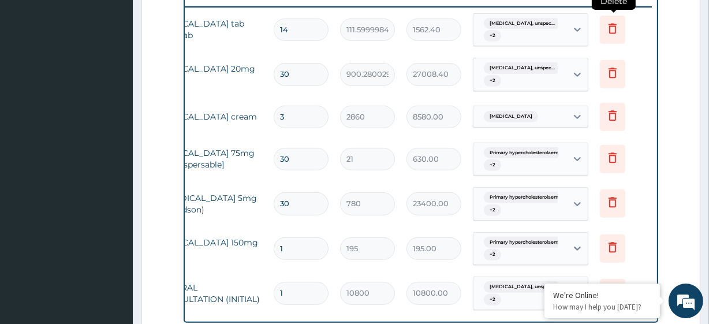
click at [605, 35] on icon at bounding box center [612, 30] width 25 height 28
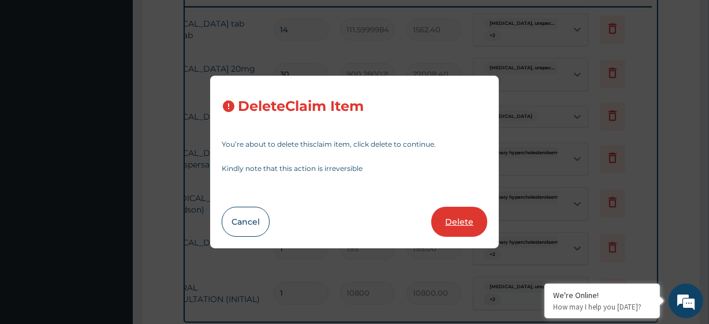
click at [451, 216] on button "Delete" at bounding box center [459, 222] width 56 height 30
type input "30"
type input "900.280029296875"
type input "27008.40"
type input "3"
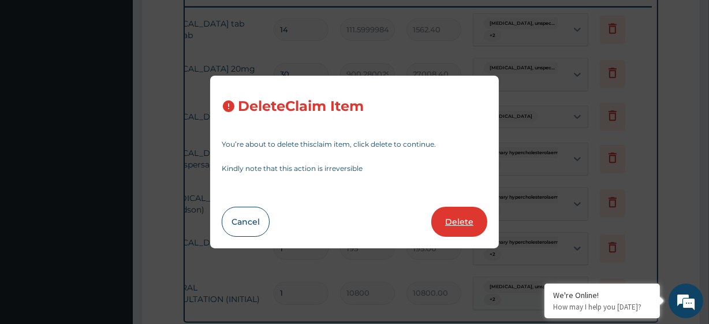
type input "2860"
type input "8580.00"
type input "30"
type input "21"
type input "630.00"
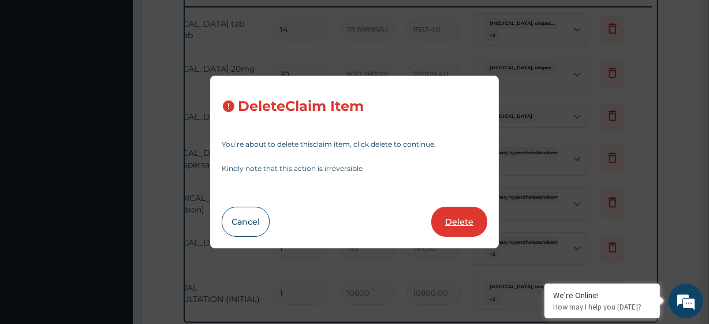
type input "780"
type input "23400.00"
type input "1"
type input "195"
type input "195.00"
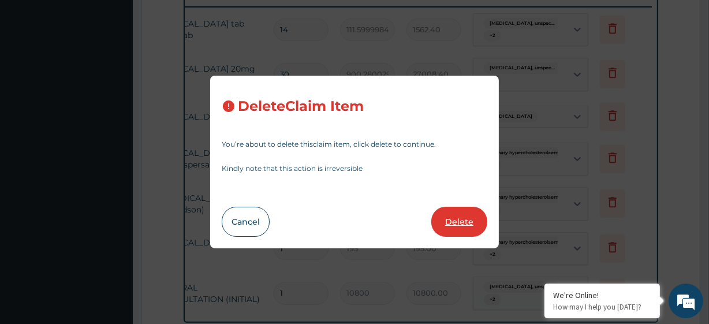
type input "10800"
type input "10800.00"
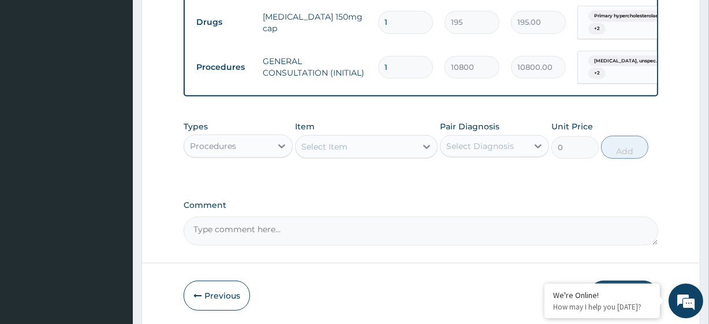
scroll to position [683, 0]
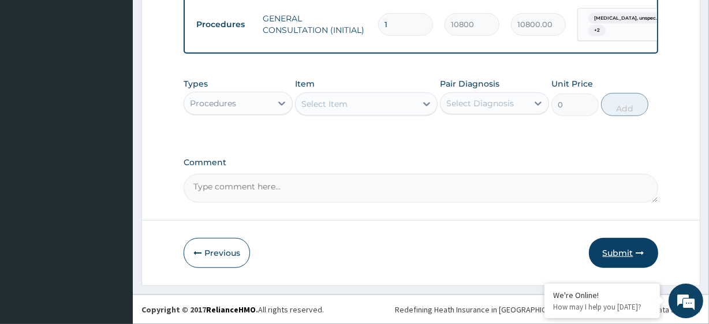
click at [630, 254] on button "Submit" at bounding box center [623, 253] width 69 height 30
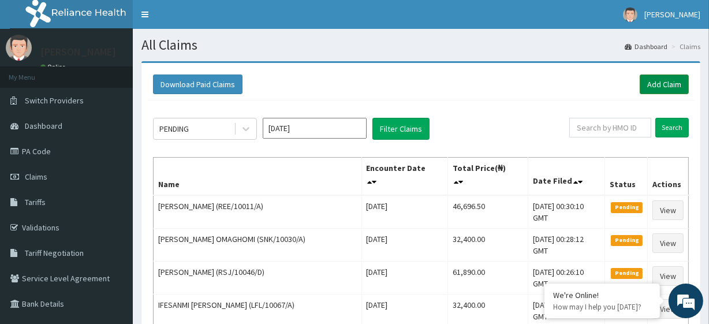
click at [670, 81] on link "Add Claim" at bounding box center [663, 84] width 49 height 20
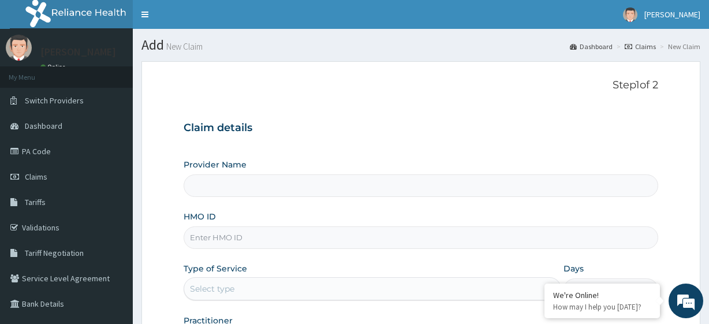
type input "R-Jolad Plus"
